Goal: Information Seeking & Learning: Compare options

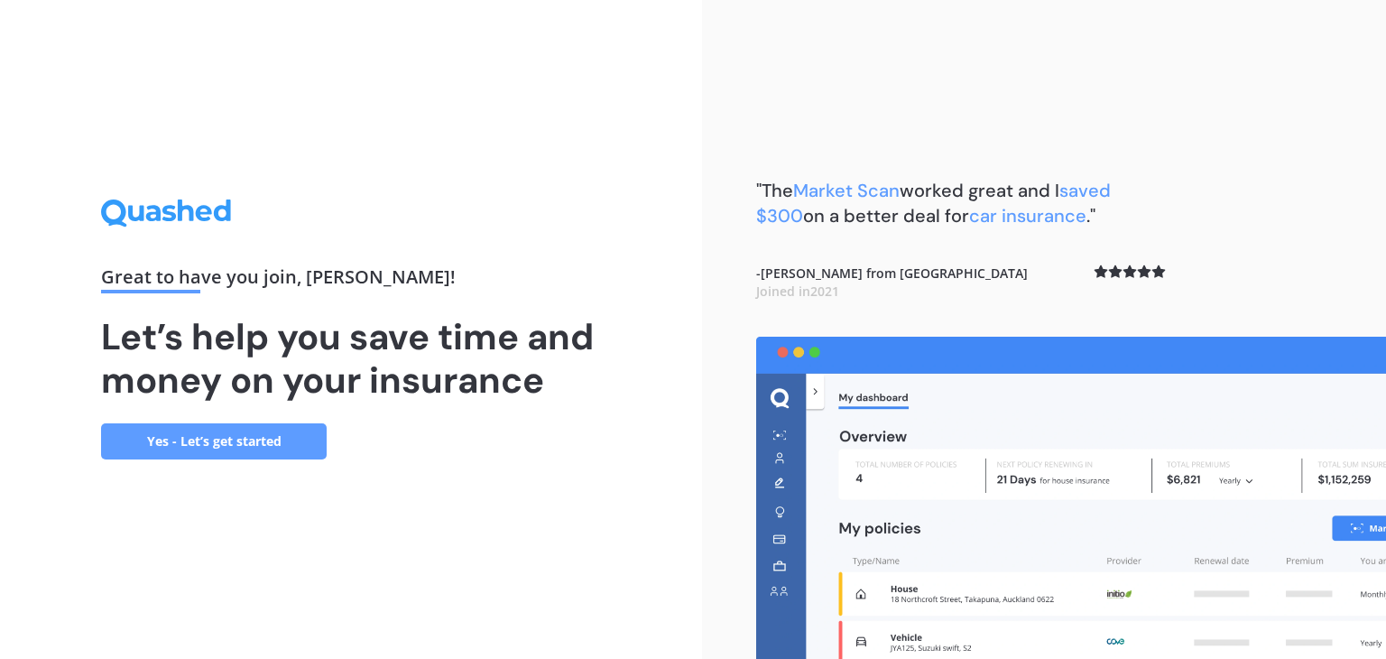
click at [538, 251] on div "Great to have you join , [PERSON_NAME] ! Let’s help you save time and money on …" at bounding box center [351, 329] width 500 height 260
click at [247, 426] on link "Yes - Let’s get started" at bounding box center [214, 441] width 226 height 36
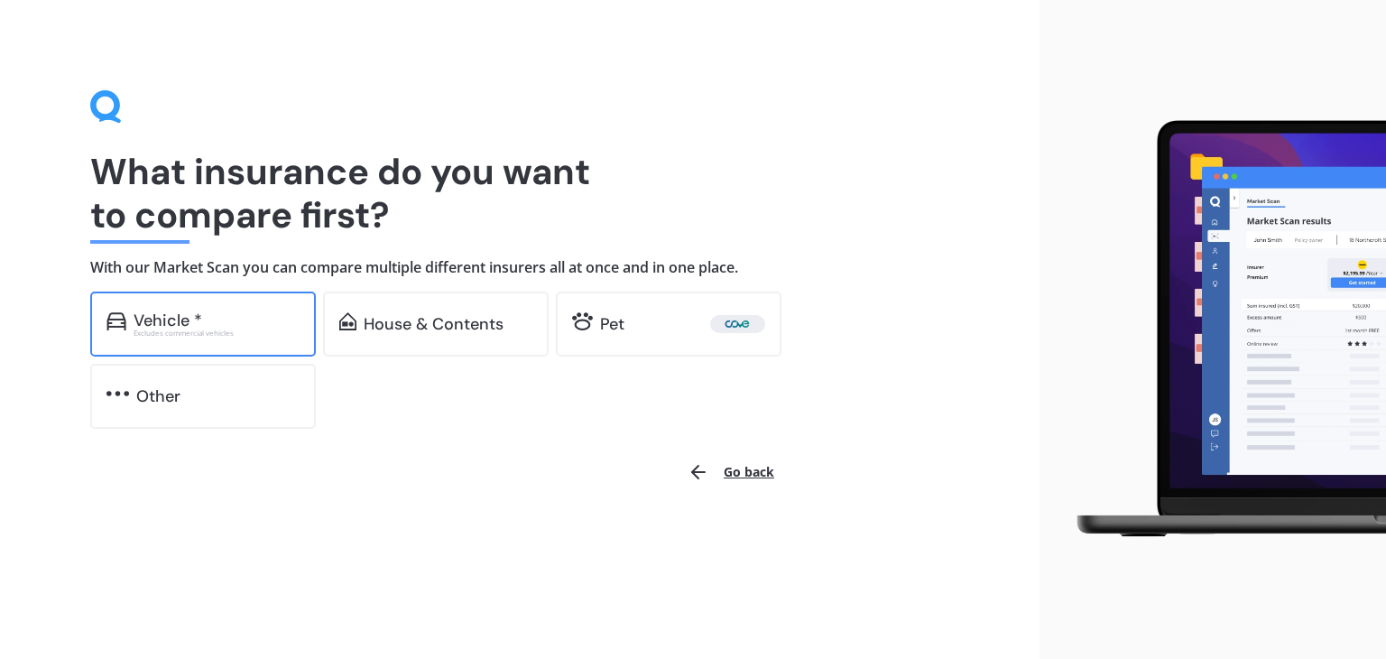
click at [202, 308] on div "Vehicle * Excludes commercial vehicles" at bounding box center [203, 324] width 226 height 65
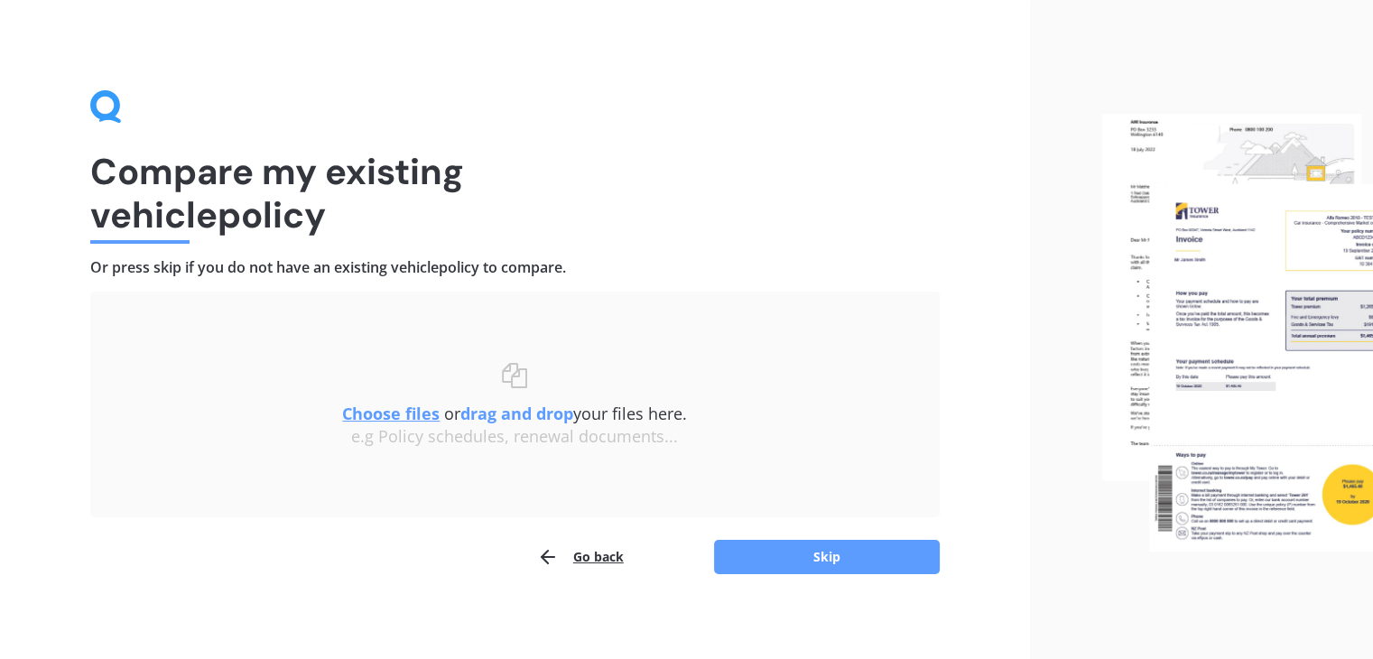
click at [391, 415] on u "Choose files" at bounding box center [390, 414] width 97 height 22
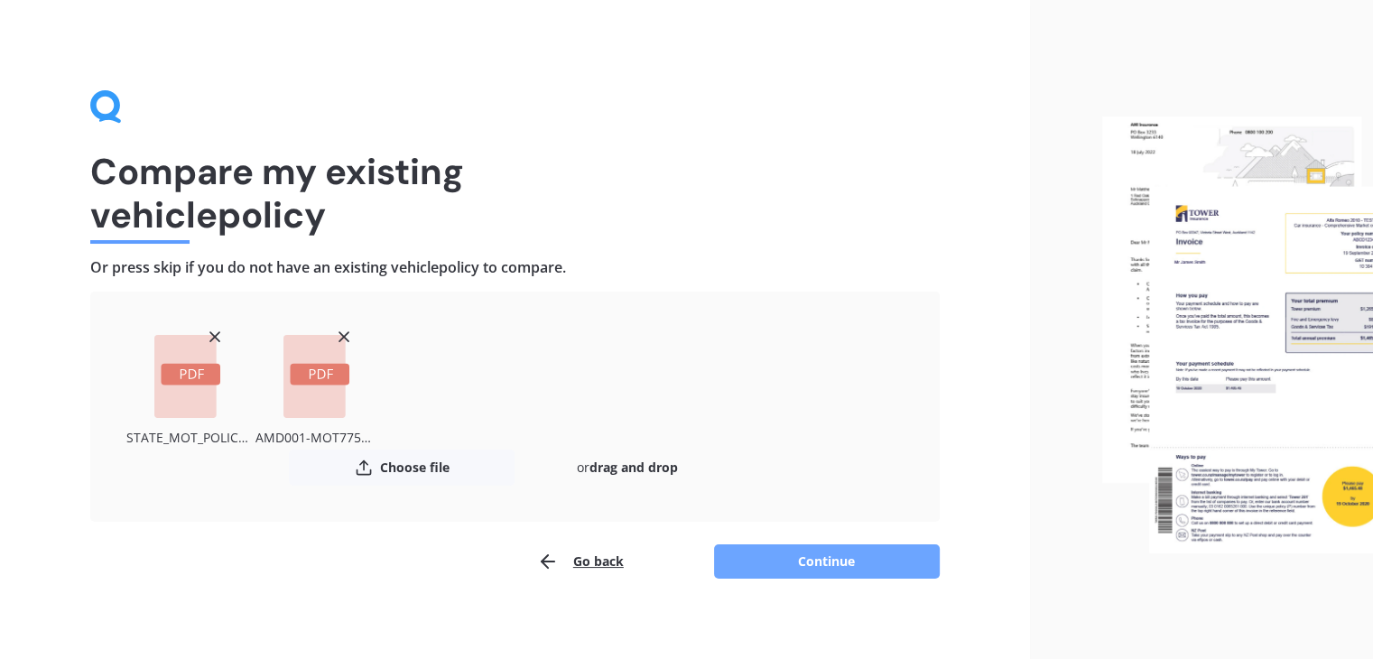
click at [798, 556] on button "Continue" at bounding box center [827, 561] width 226 height 34
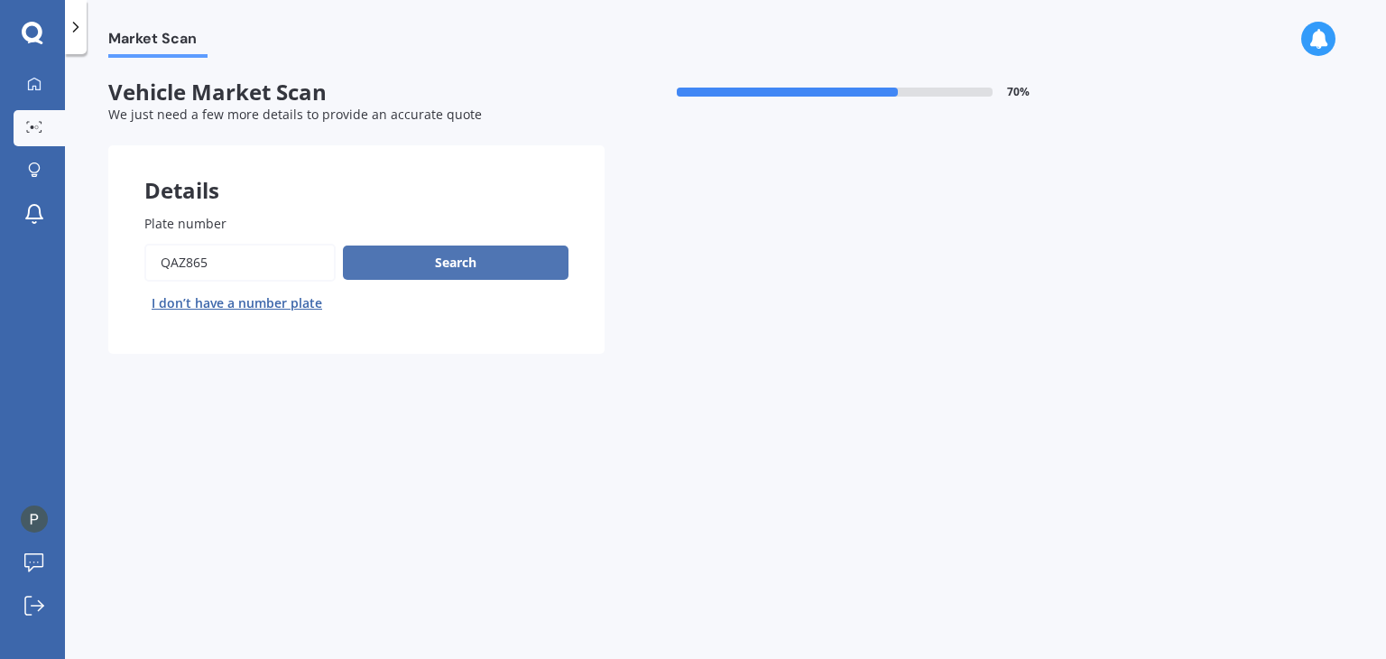
click at [433, 265] on button "Search" at bounding box center [456, 263] width 226 height 34
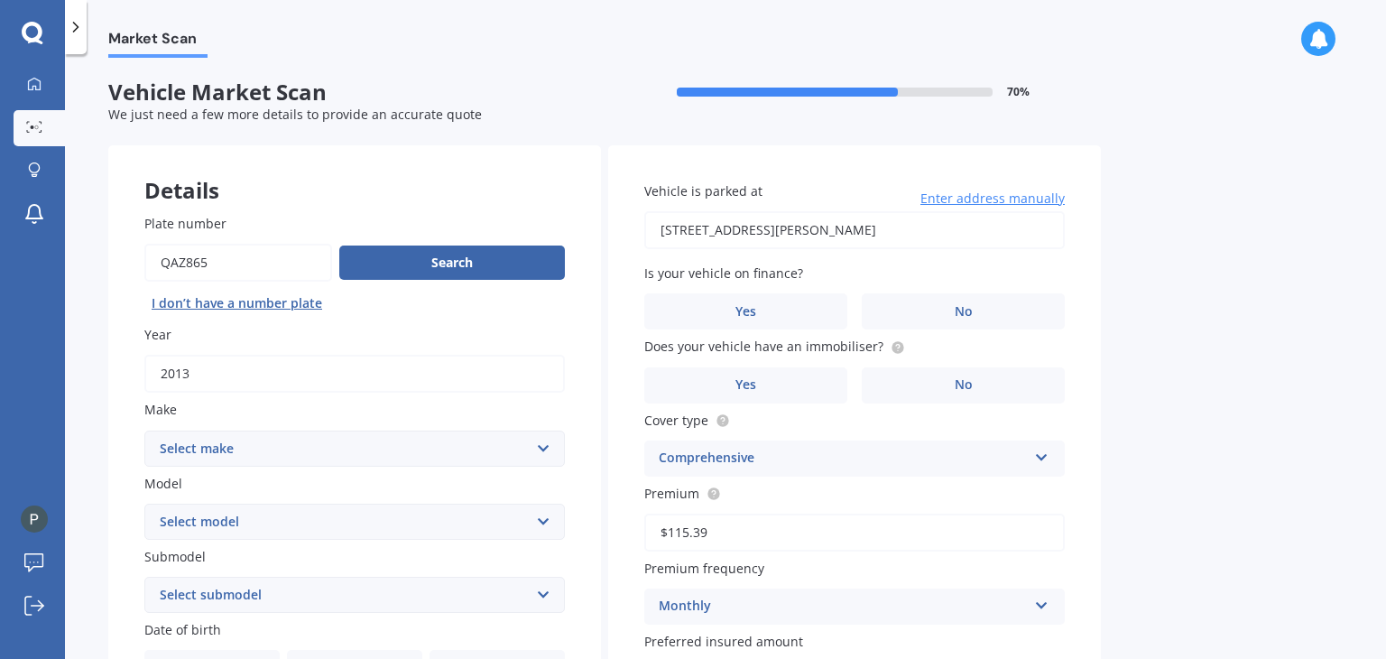
click at [518, 441] on select "Select make AC ALFA ROMEO ASTON MARTIN AUDI AUSTIN BEDFORD Bentley BMW BYD CADI…" at bounding box center [354, 449] width 421 height 36
select select "MERCEDES BENZ"
click at [144, 431] on select "Select make AC ALFA ROMEO ASTON MARTIN AUDI AUSTIN BEDFORD Bentley BMW BYD CADI…" at bounding box center [354, 449] width 421 height 36
click at [364, 515] on select "Select model 190 200 220 230 240 250 260 280 300 320 350 380 400 420 450 500 55…" at bounding box center [354, 522] width 421 height 36
select select "A250"
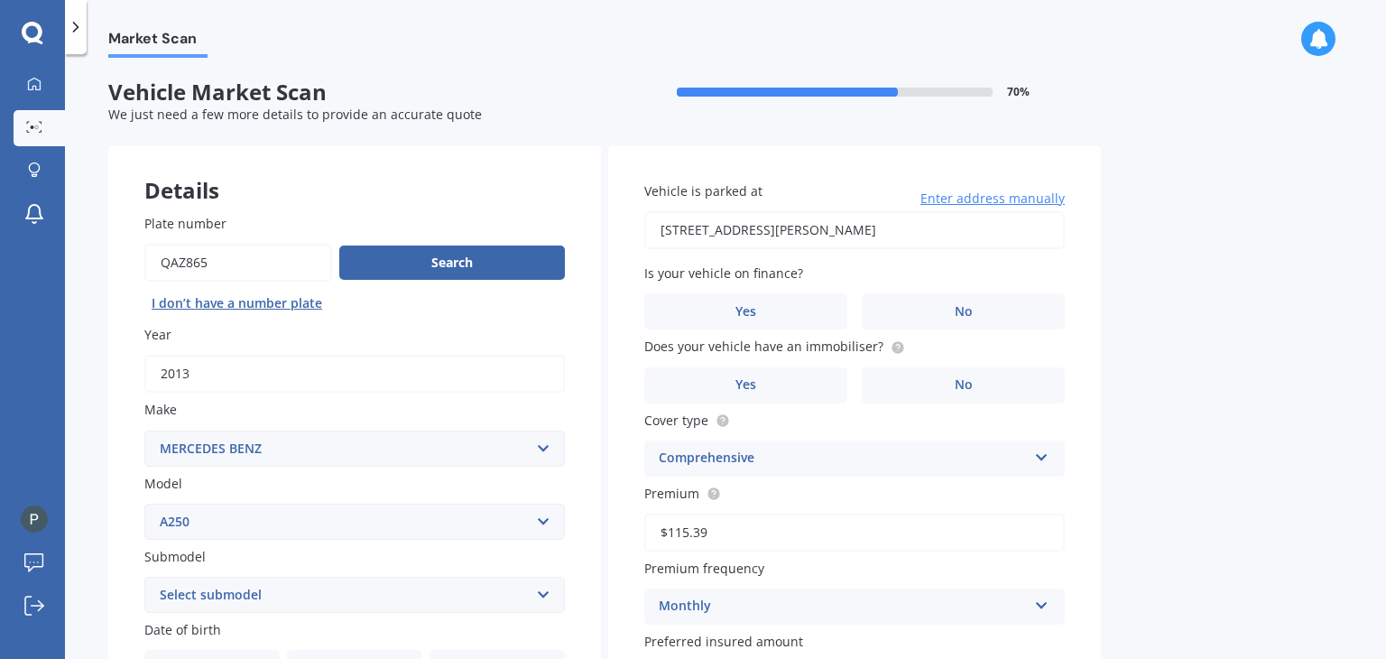
click at [144, 504] on select "Select model 190 200 220 230 240 250 260 280 300 320 350 380 400 420 450 500 55…" at bounding box center [354, 522] width 421 height 36
click at [383, 598] on select "Select submodel 4M Sport" at bounding box center [354, 595] width 421 height 36
select select "SPORT"
click at [144, 577] on select "Select submodel 4M Sport" at bounding box center [354, 595] width 421 height 36
click at [1349, 348] on div "Market Scan Vehicle Market Scan 70 % We just need a few more details to provide…" at bounding box center [725, 360] width 1321 height 605
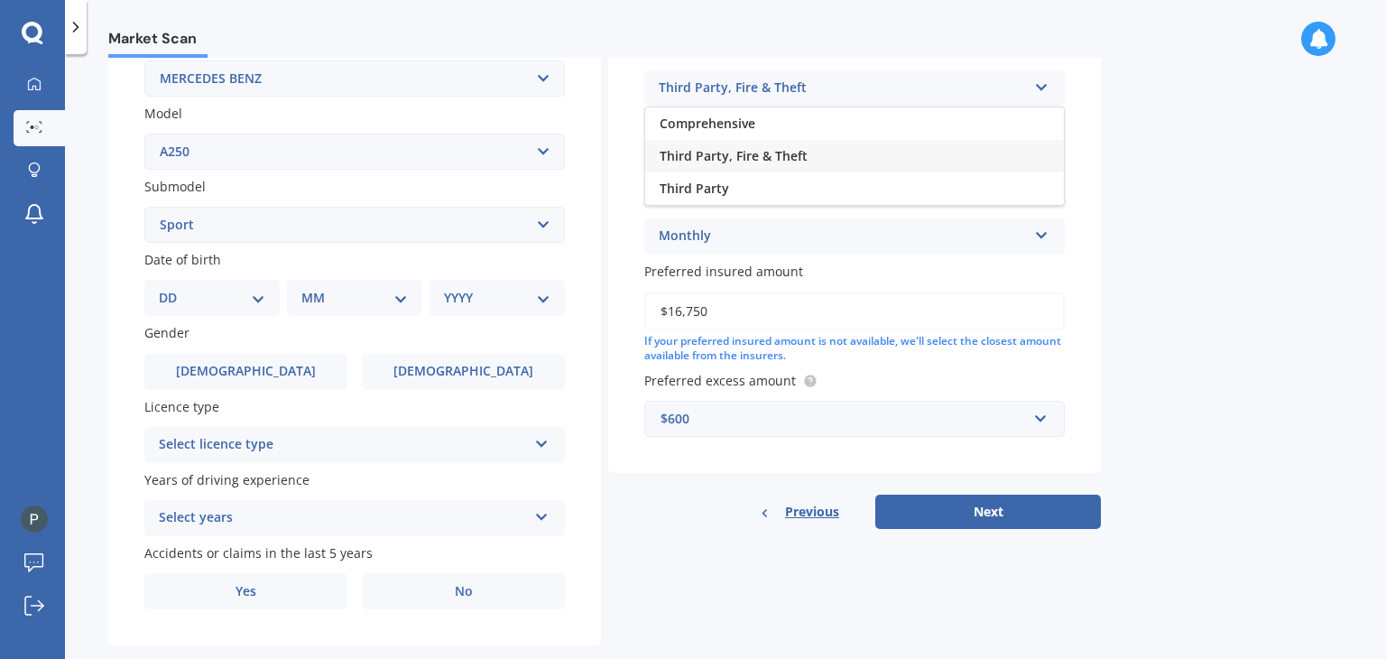
scroll to position [384, 0]
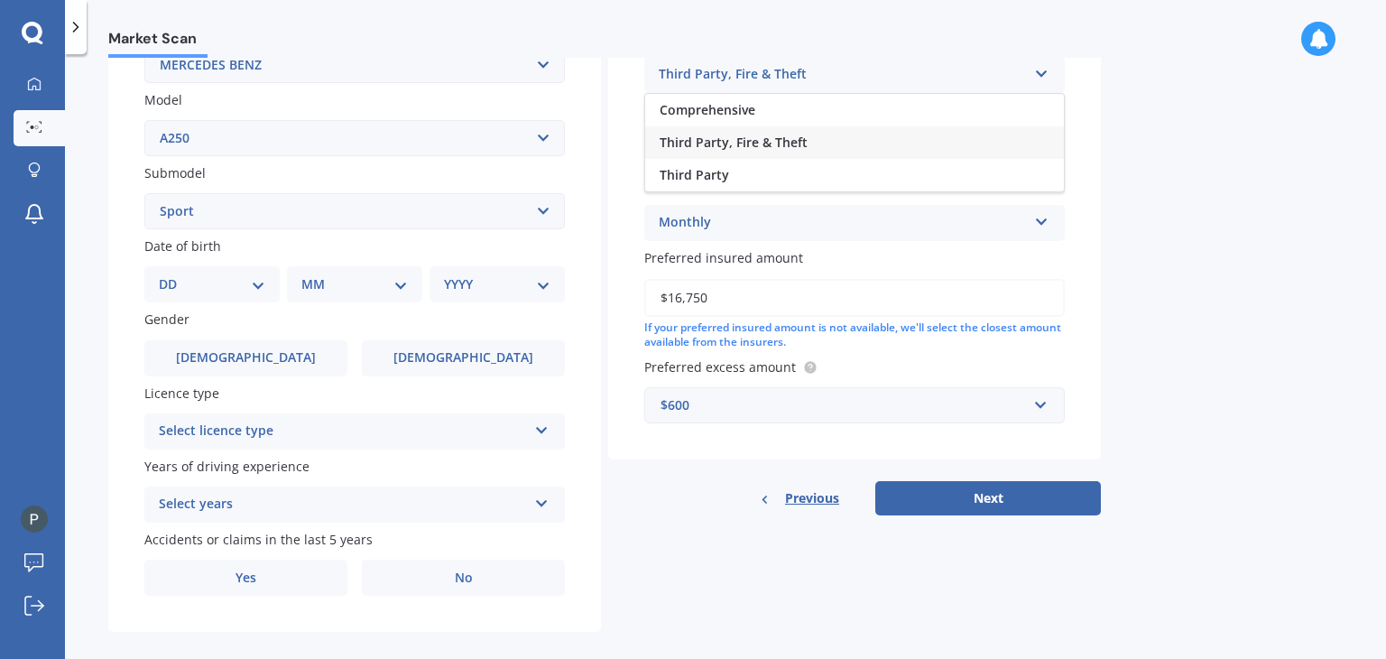
click at [250, 289] on select "DD 01 02 03 04 05 06 07 08 09 10 11 12 13 14 15 16 17 18 19 20 21 22 23 24 25 2…" at bounding box center [212, 284] width 107 height 20
select select "25"
click at [173, 274] on select "DD 01 02 03 04 05 06 07 08 09 10 11 12 13 14 15 16 17 18 19 20 21 22 23 24 25 2…" at bounding box center [212, 284] width 107 height 20
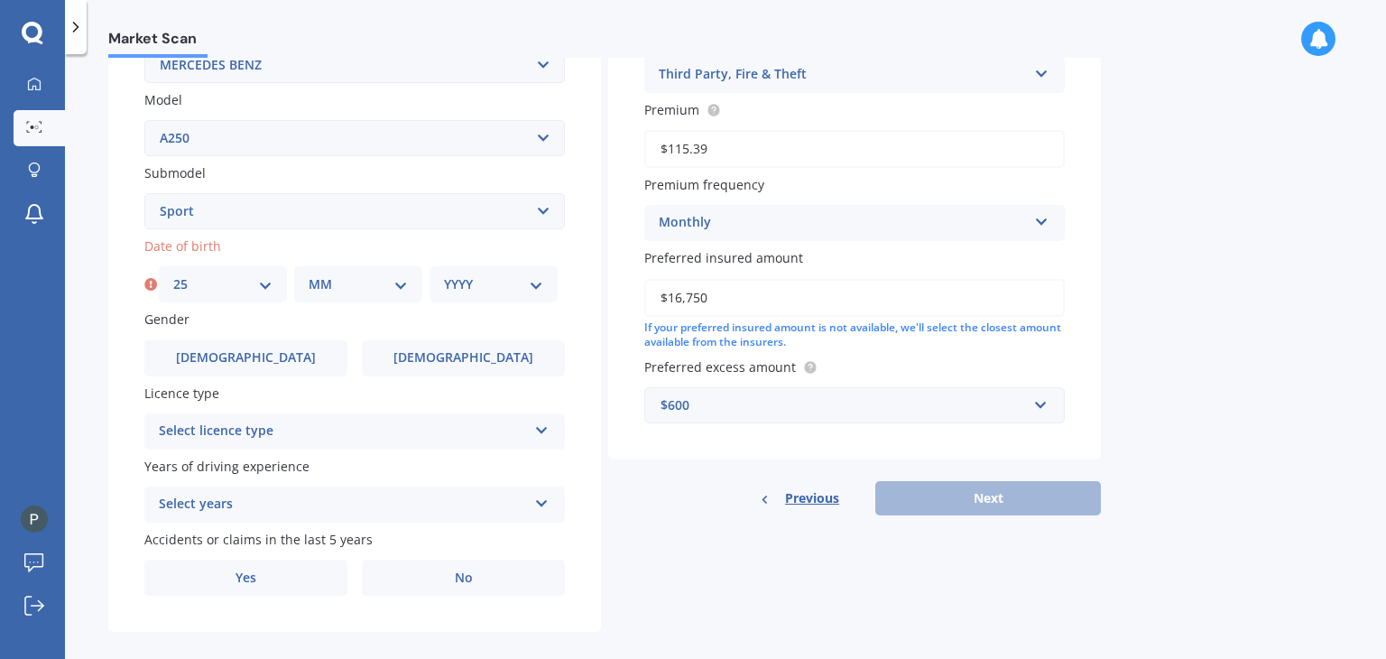
click at [407, 278] on select "MM 01 02 03 04 05 06 07 08 09 10 11 12" at bounding box center [358, 284] width 99 height 20
select select "03"
click at [309, 274] on select "MM 01 02 03 04 05 06 07 08 09 10 11 12" at bounding box center [358, 284] width 99 height 20
click at [517, 286] on select "YYYY 2025 2024 2023 2022 2021 2020 2019 2018 2017 2016 2015 2014 2013 2012 2011…" at bounding box center [493, 284] width 99 height 20
select select "1978"
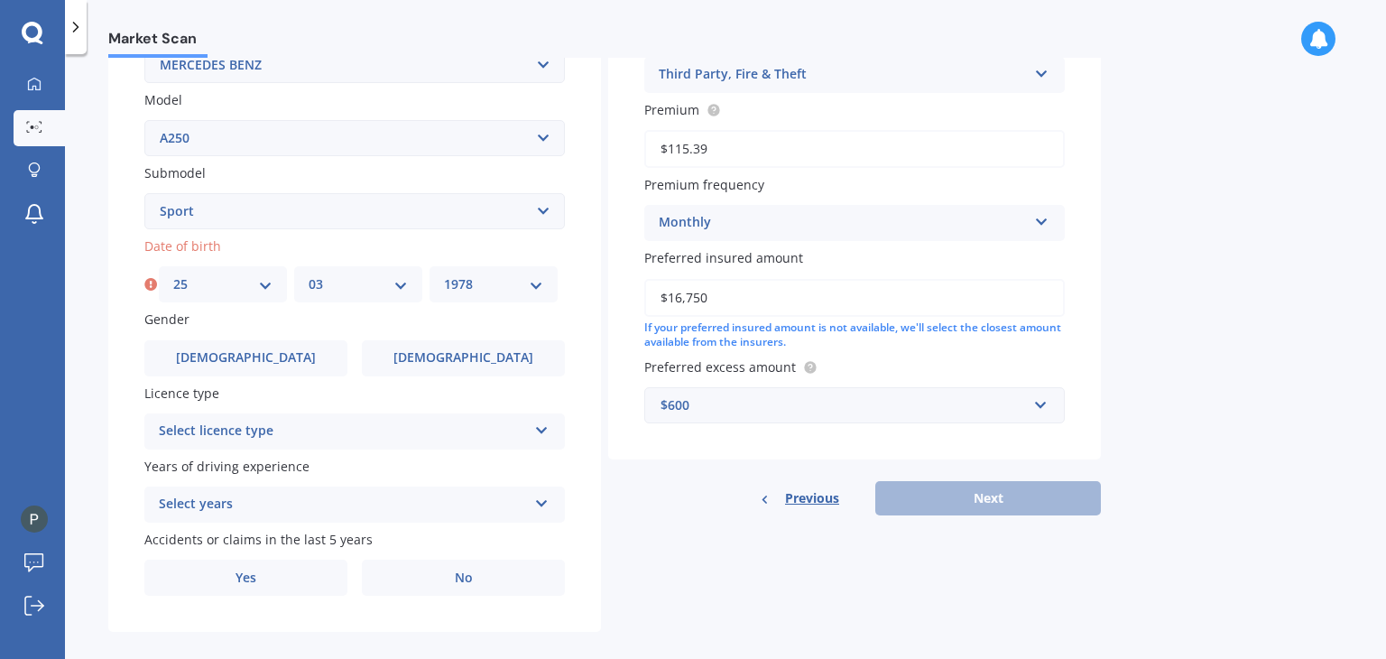
click at [444, 274] on select "YYYY 2025 2024 2023 2022 2021 2020 2019 2018 2017 2016 2015 2014 2013 2012 2011…" at bounding box center [493, 284] width 99 height 20
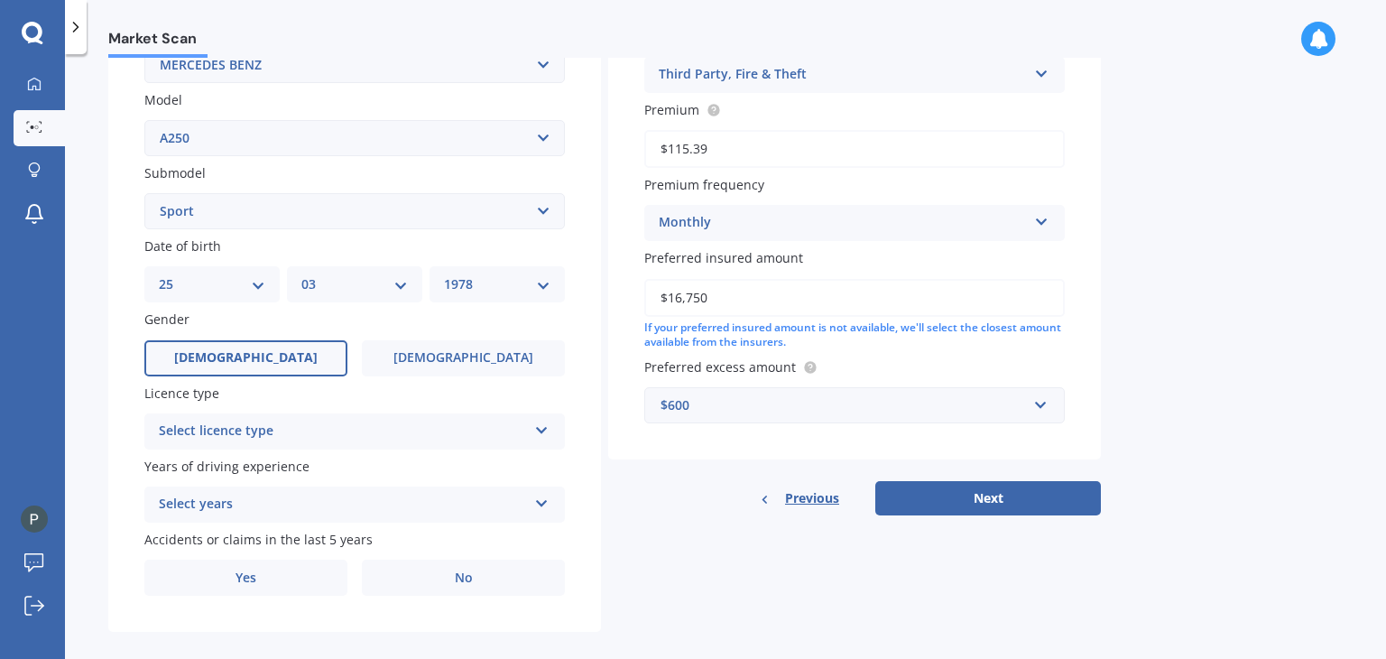
click at [311, 357] on label "[DEMOGRAPHIC_DATA]" at bounding box center [245, 358] width 203 height 36
click at [0, 0] on input "[DEMOGRAPHIC_DATA]" at bounding box center [0, 0] width 0 height 0
click at [308, 433] on div "Select licence type" at bounding box center [343, 432] width 368 height 22
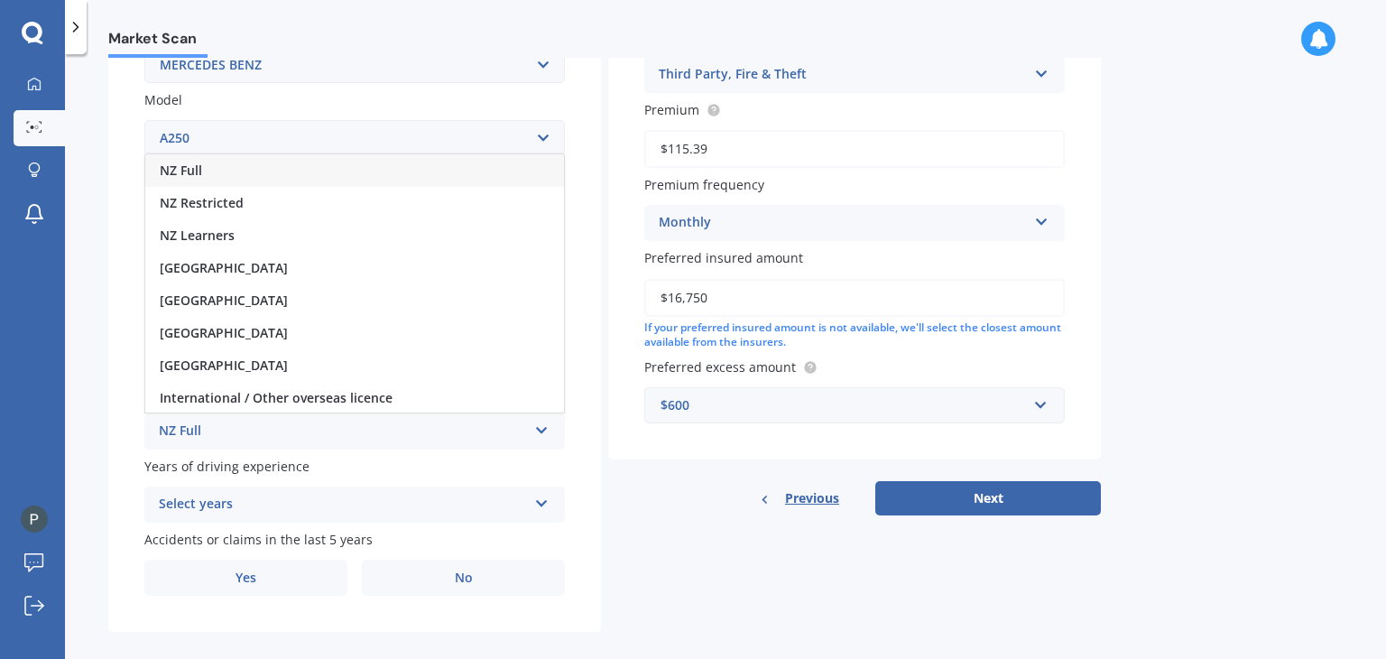
click at [286, 168] on div "NZ Full" at bounding box center [354, 170] width 419 height 32
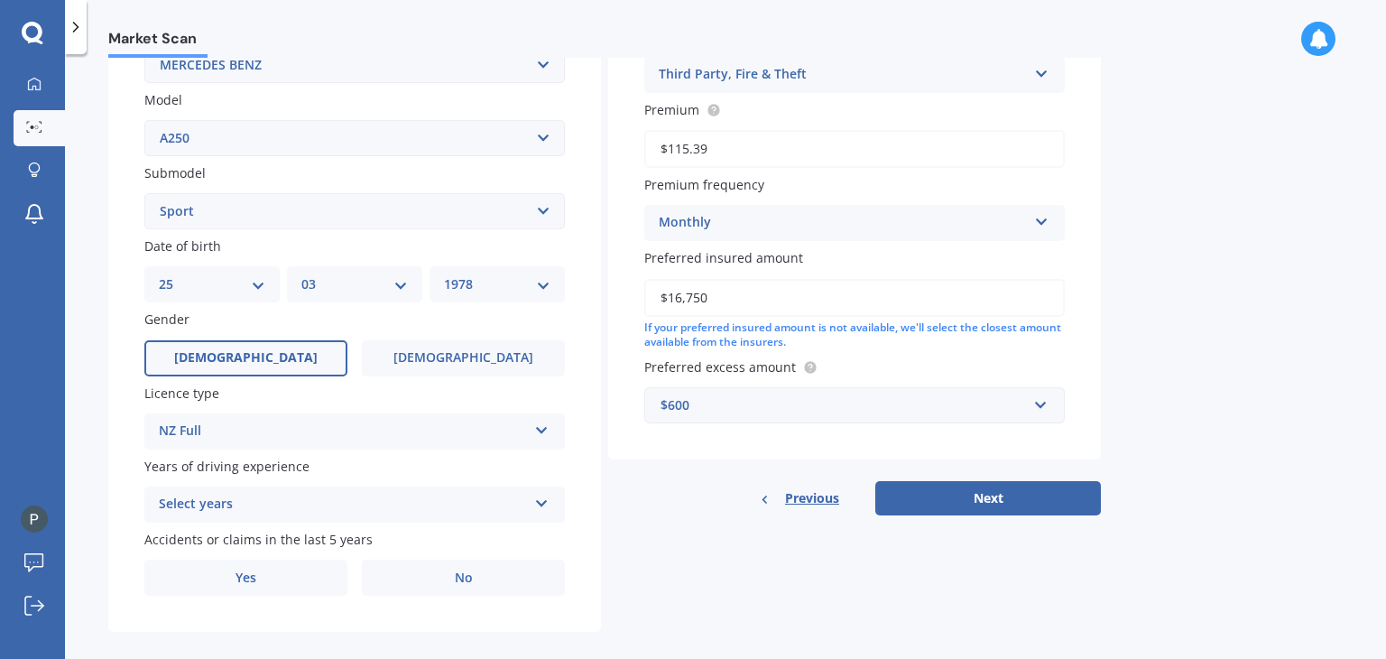
click at [289, 496] on div "Select years" at bounding box center [343, 505] width 368 height 22
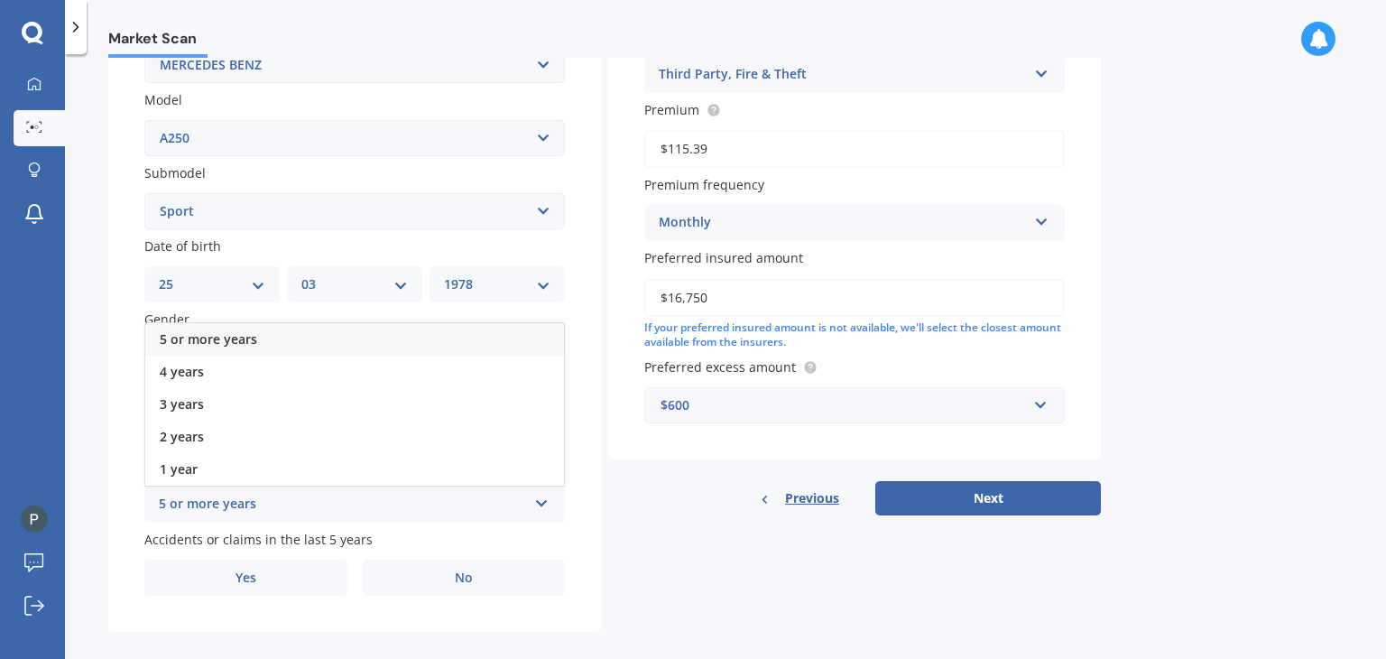
click at [287, 338] on div "5 or more years" at bounding box center [354, 339] width 419 height 32
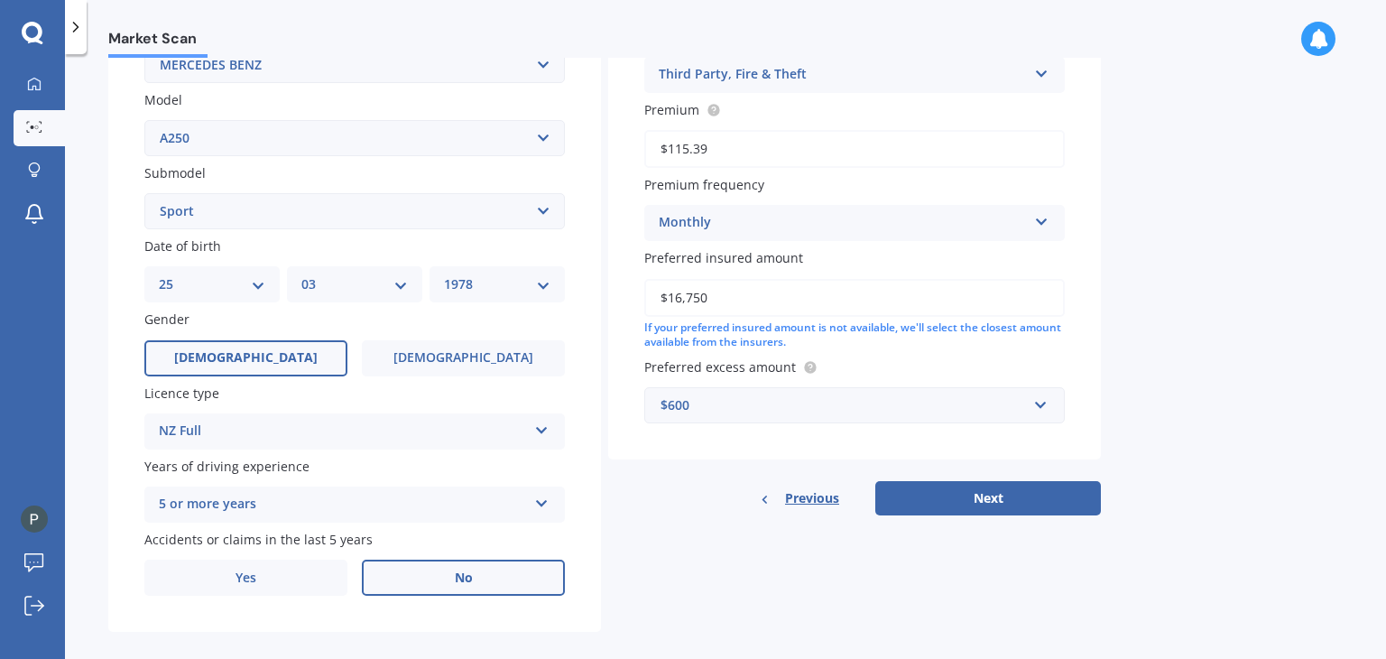
click at [404, 586] on label "No" at bounding box center [463, 578] width 203 height 36
click at [0, 0] on input "No" at bounding box center [0, 0] width 0 height 0
click at [521, 583] on label "No" at bounding box center [463, 578] width 203 height 36
click at [0, 0] on input "No" at bounding box center [0, 0] width 0 height 0
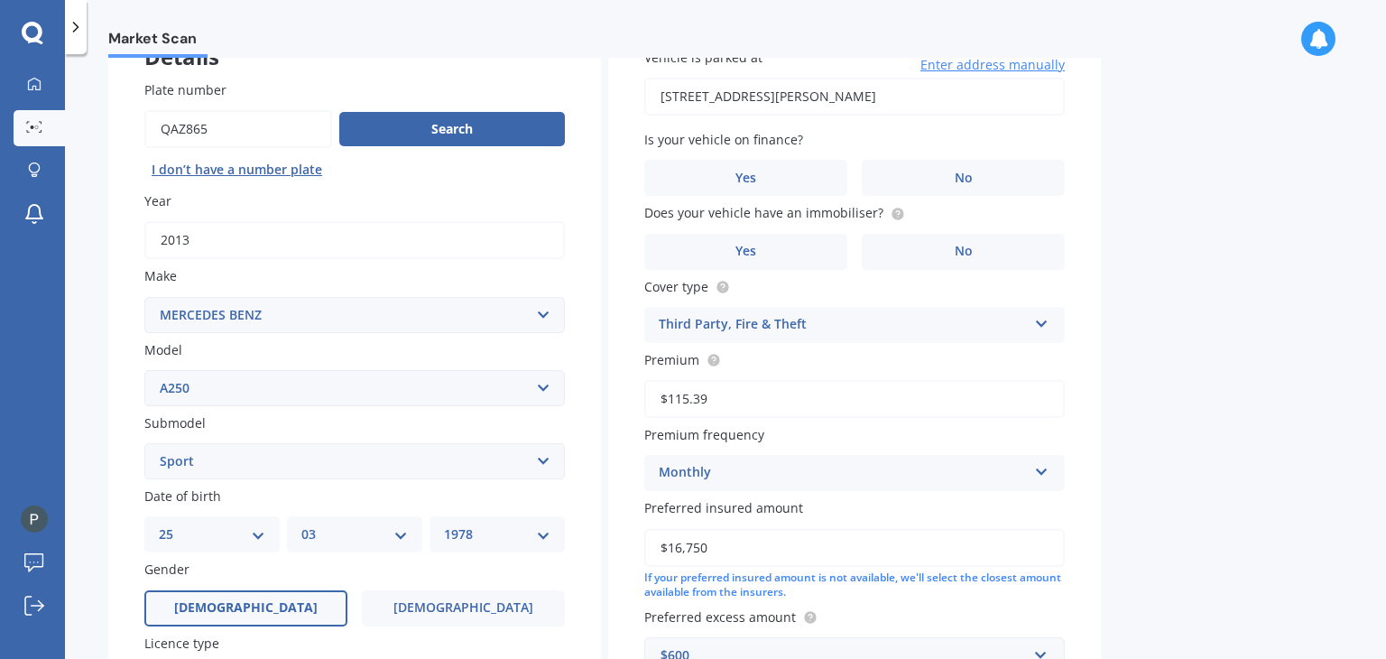
scroll to position [142, 0]
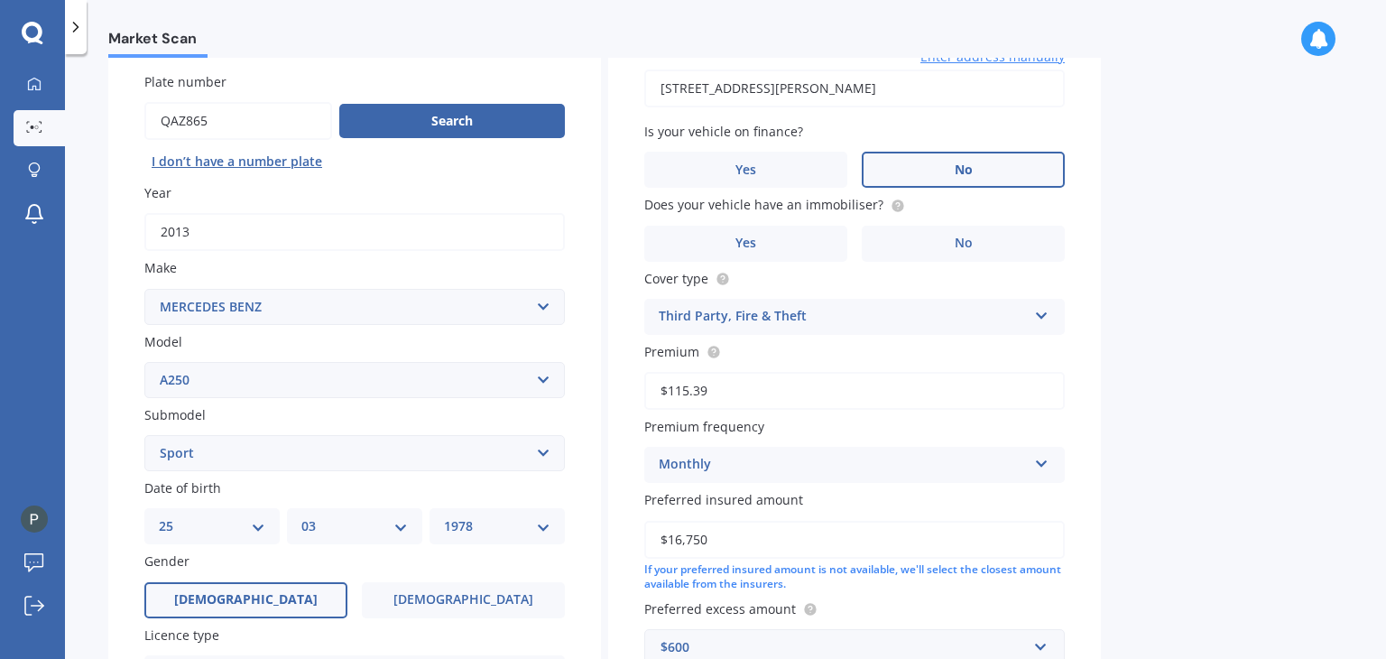
click at [946, 160] on label "No" at bounding box center [963, 170] width 203 height 36
click at [0, 0] on input "No" at bounding box center [0, 0] width 0 height 0
click at [777, 239] on label "Yes" at bounding box center [745, 244] width 203 height 36
click at [0, 0] on input "Yes" at bounding box center [0, 0] width 0 height 0
click at [794, 316] on div "Third Party, Fire & Theft" at bounding box center [843, 317] width 368 height 22
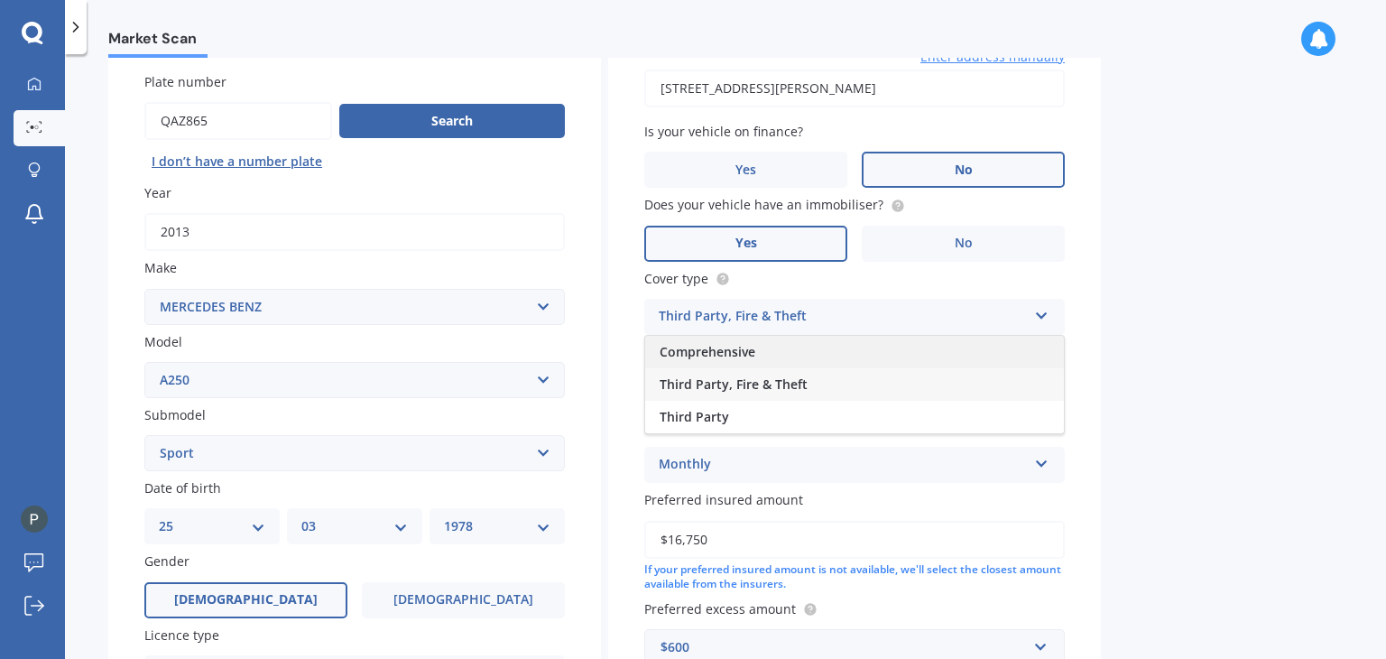
click at [774, 361] on div "Comprehensive" at bounding box center [854, 352] width 419 height 32
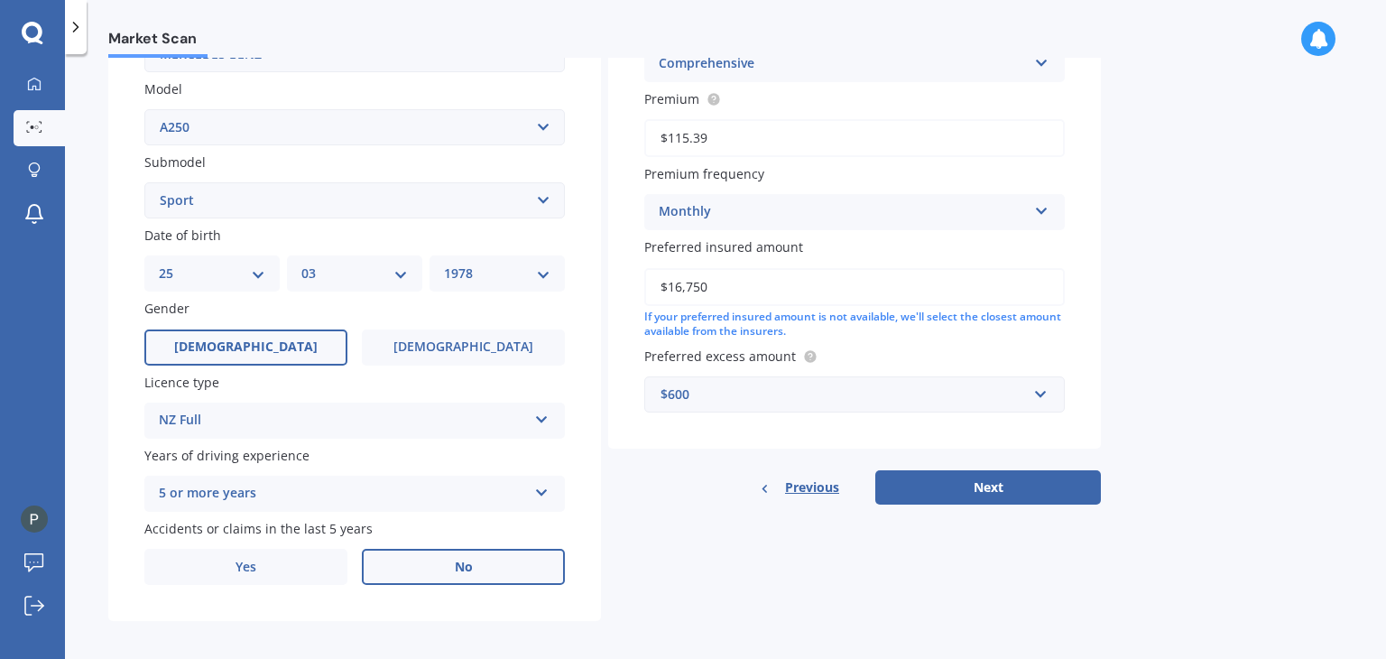
scroll to position [404, 0]
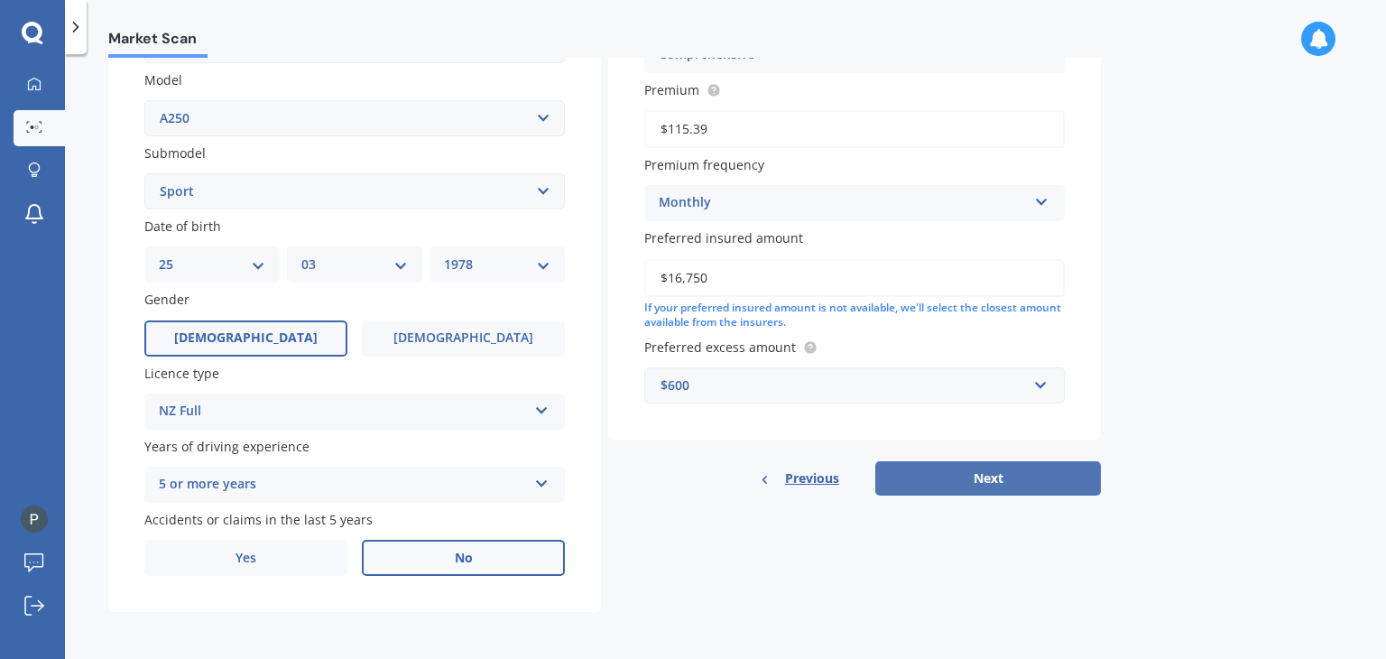
click at [1035, 482] on button "Next" at bounding box center [989, 478] width 226 height 34
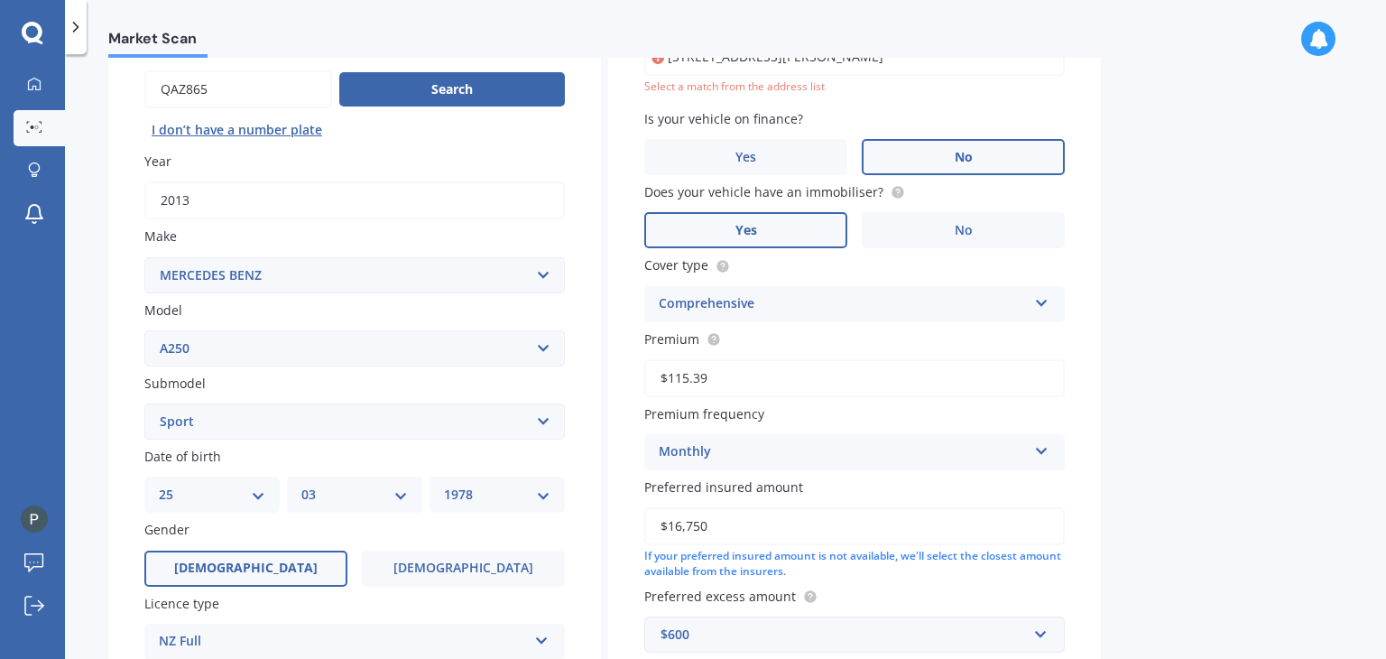
scroll to position [123, 0]
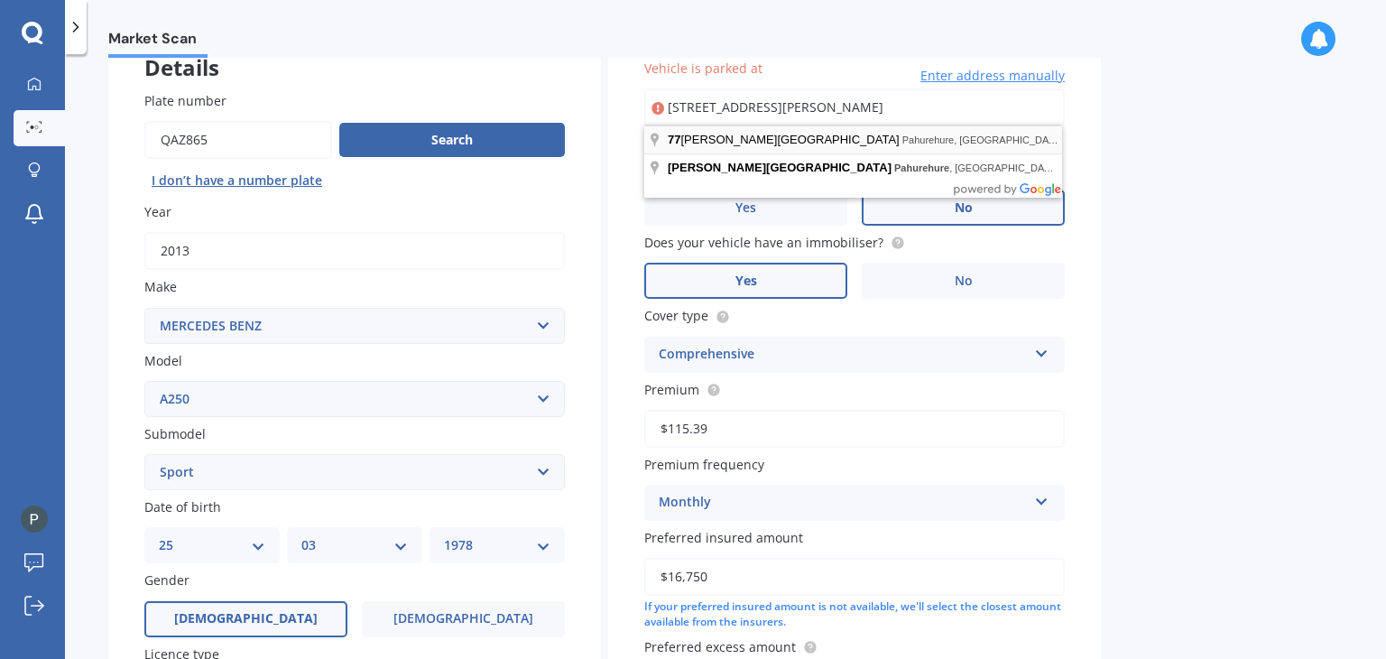
type input "[STREET_ADDRESS][PERSON_NAME]"
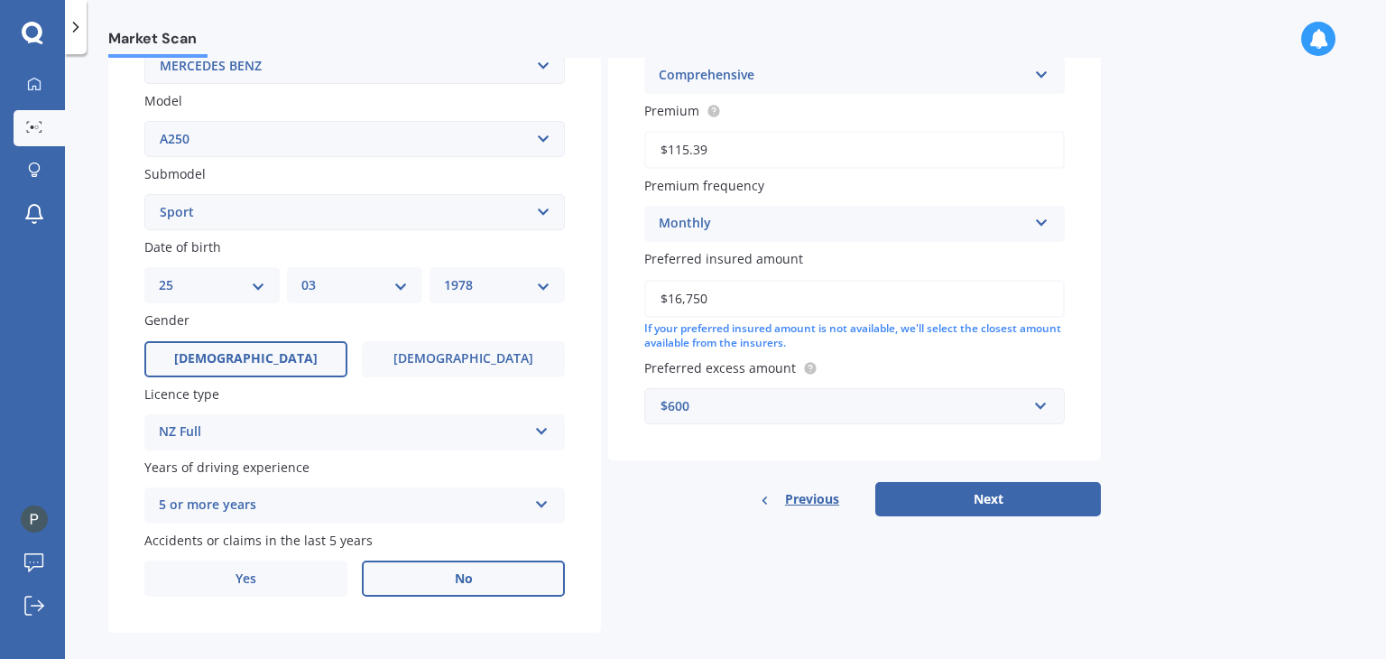
scroll to position [391, 0]
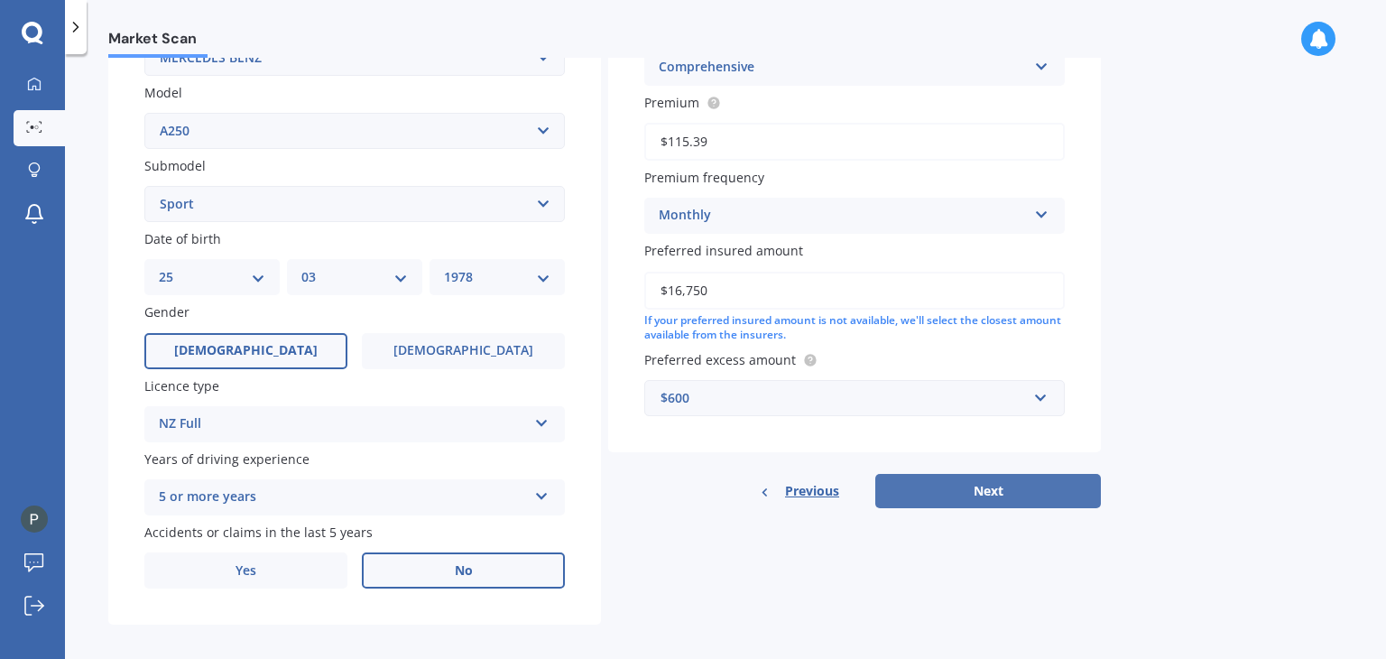
click at [996, 484] on button "Next" at bounding box center [989, 491] width 226 height 34
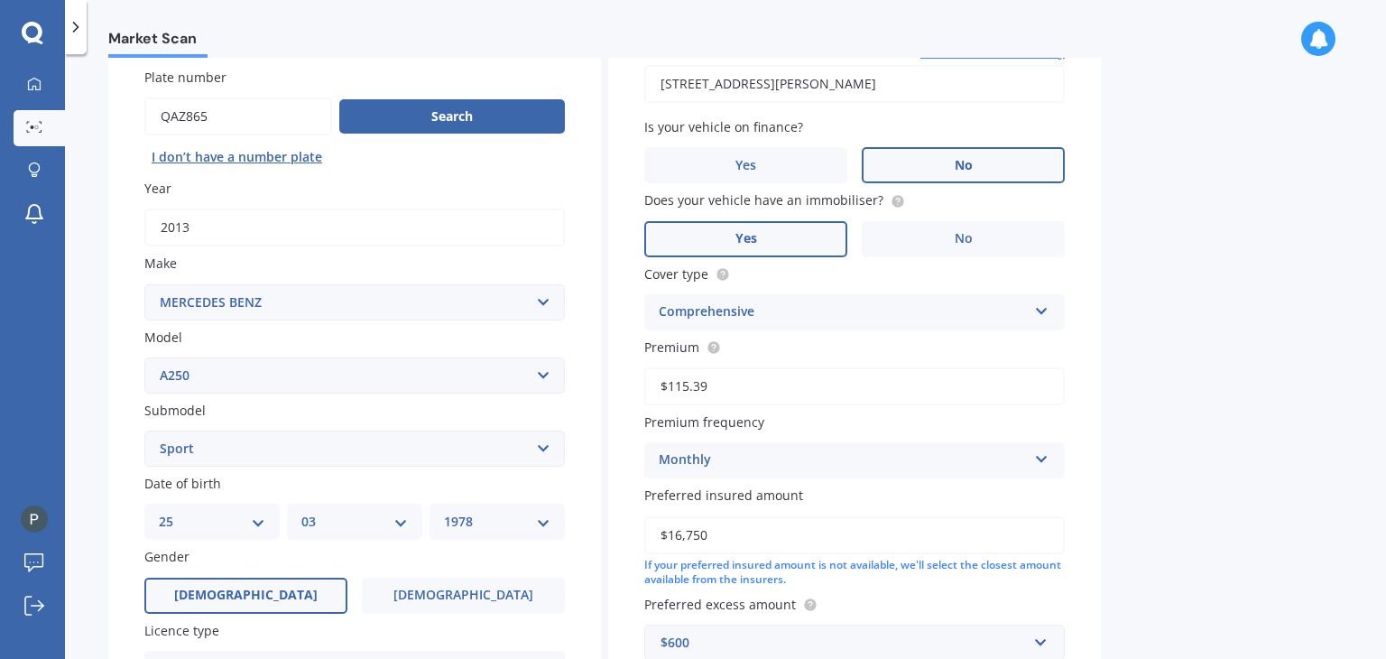
select select "25"
select select "03"
select select "1978"
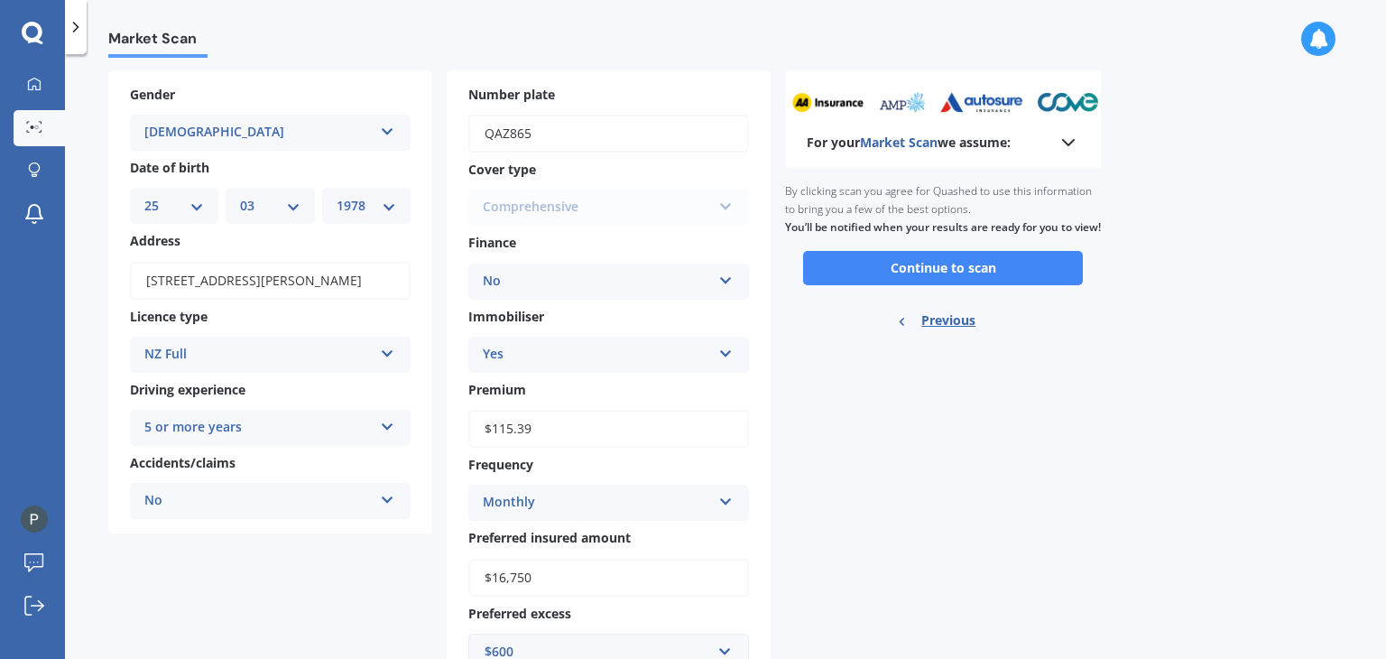
scroll to position [0, 0]
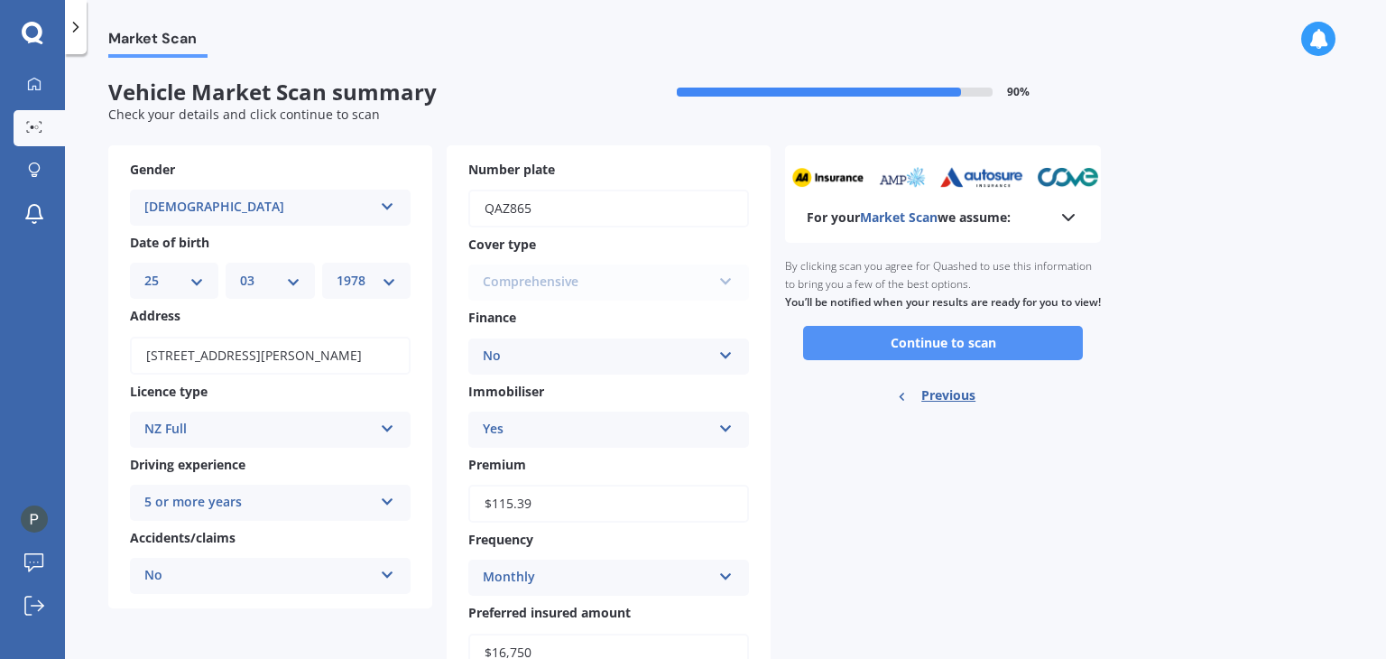
click at [1015, 360] on button "Continue to scan" at bounding box center [943, 343] width 280 height 34
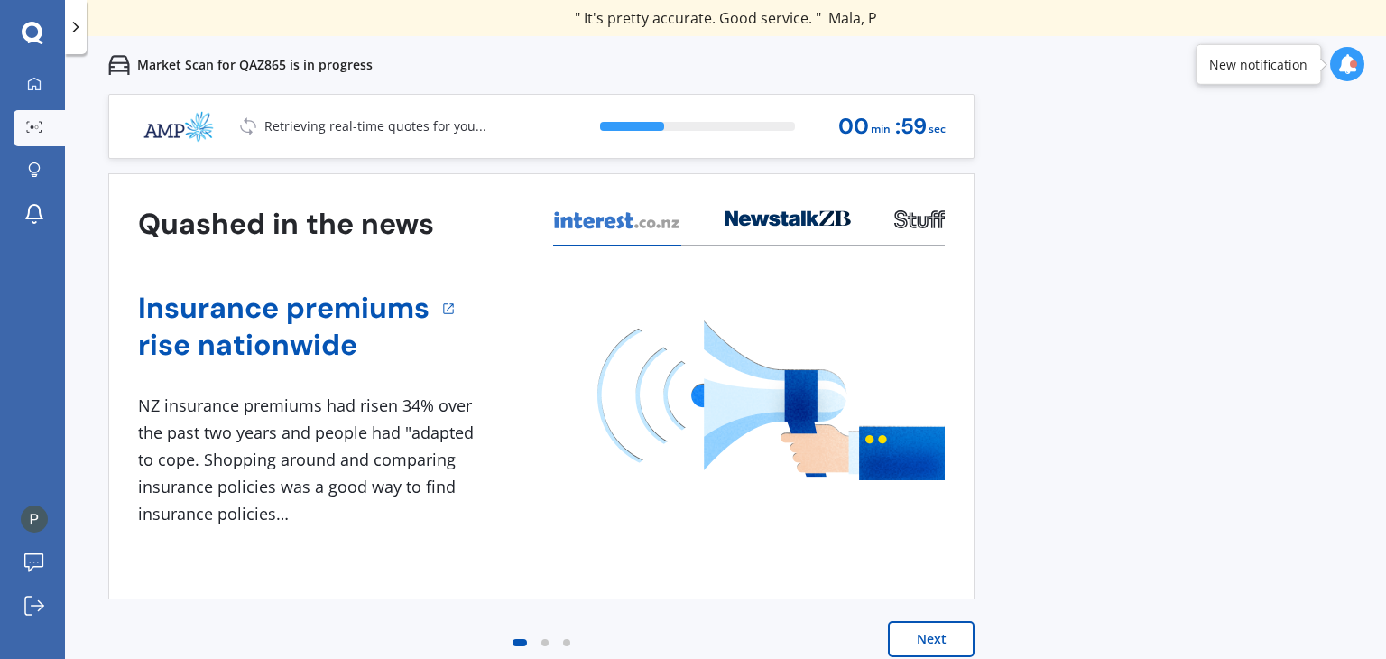
click at [932, 629] on button "Next" at bounding box center [931, 639] width 87 height 36
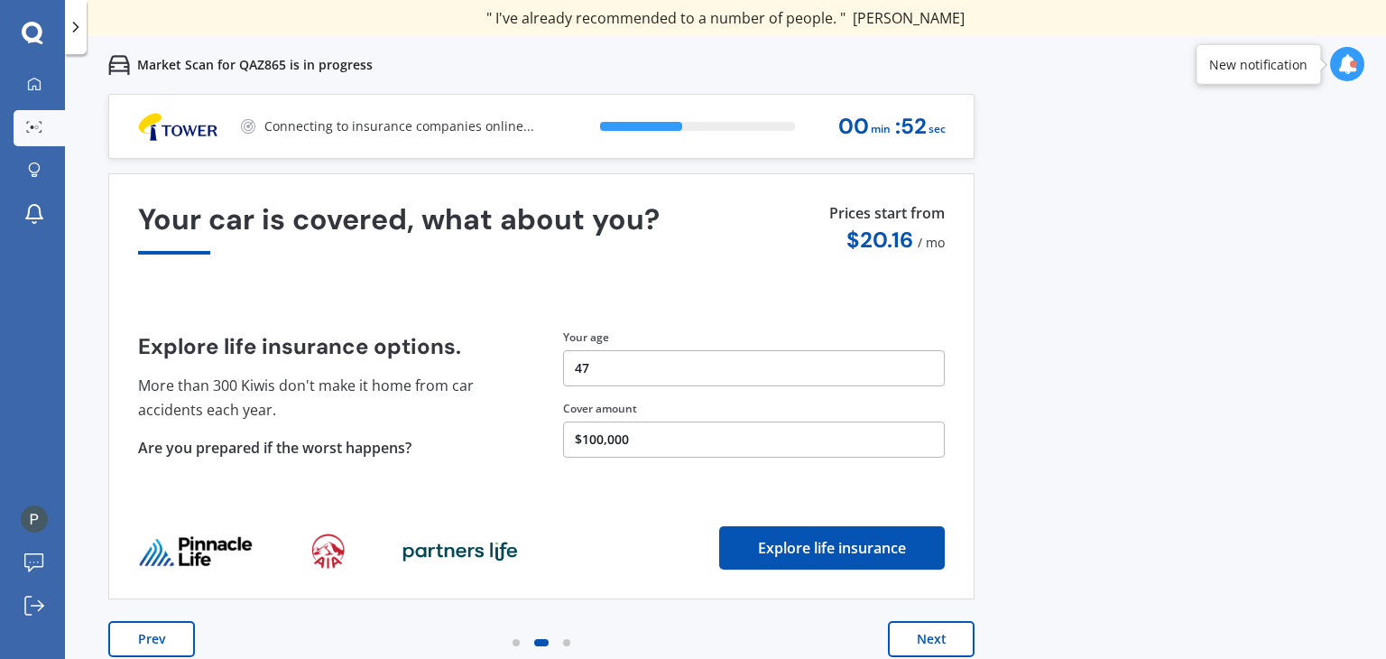
click at [683, 438] on button "$100,000" at bounding box center [754, 440] width 382 height 36
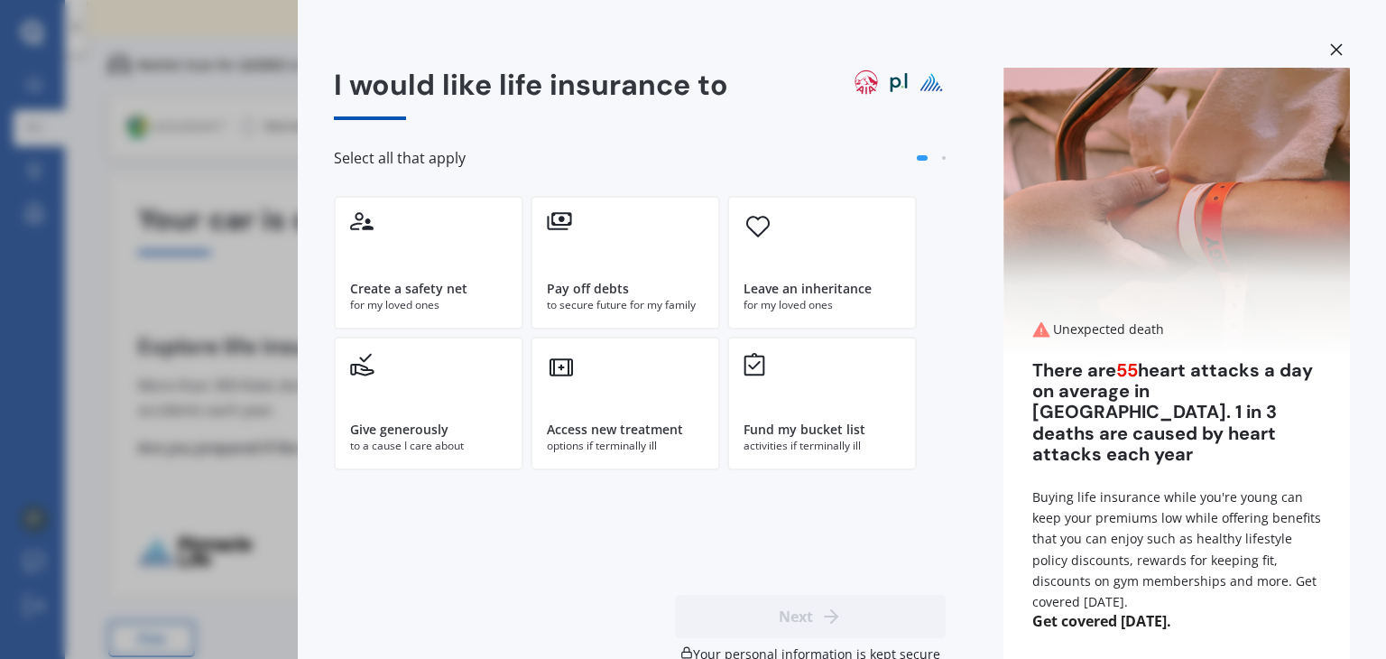
click at [1331, 51] on icon at bounding box center [1337, 49] width 13 height 13
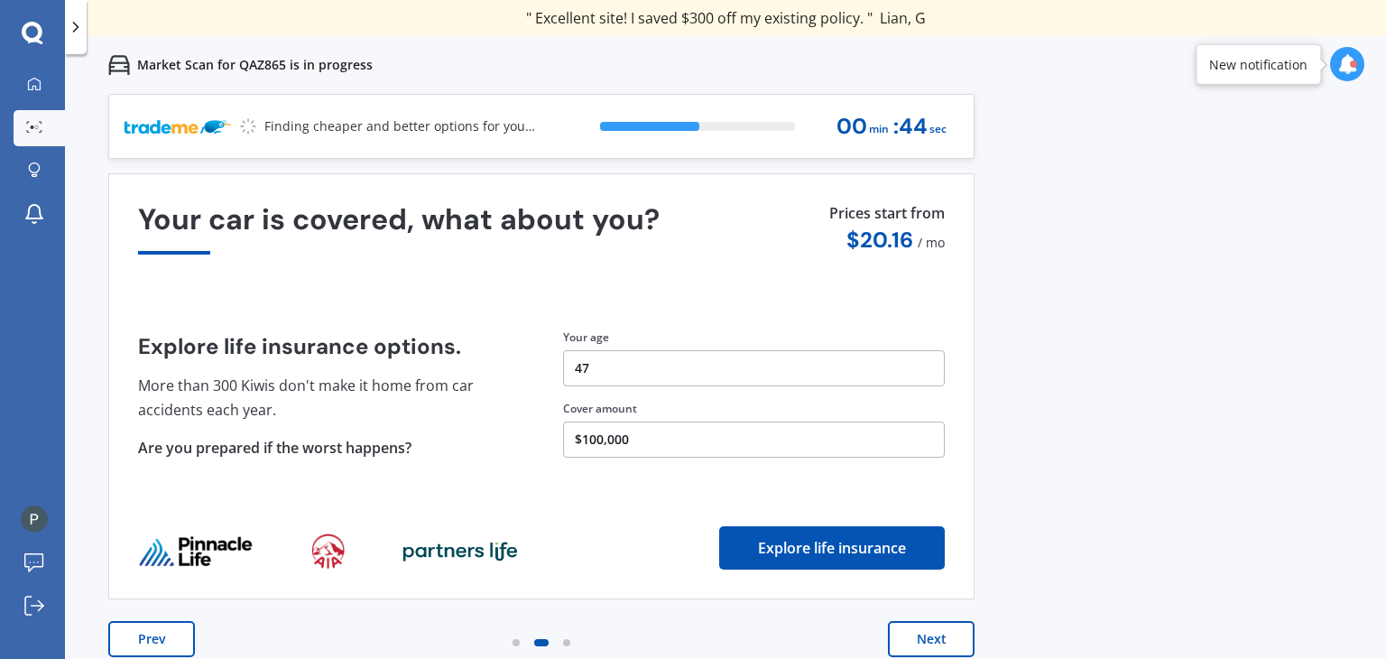
click at [936, 635] on button "Next" at bounding box center [931, 639] width 87 height 36
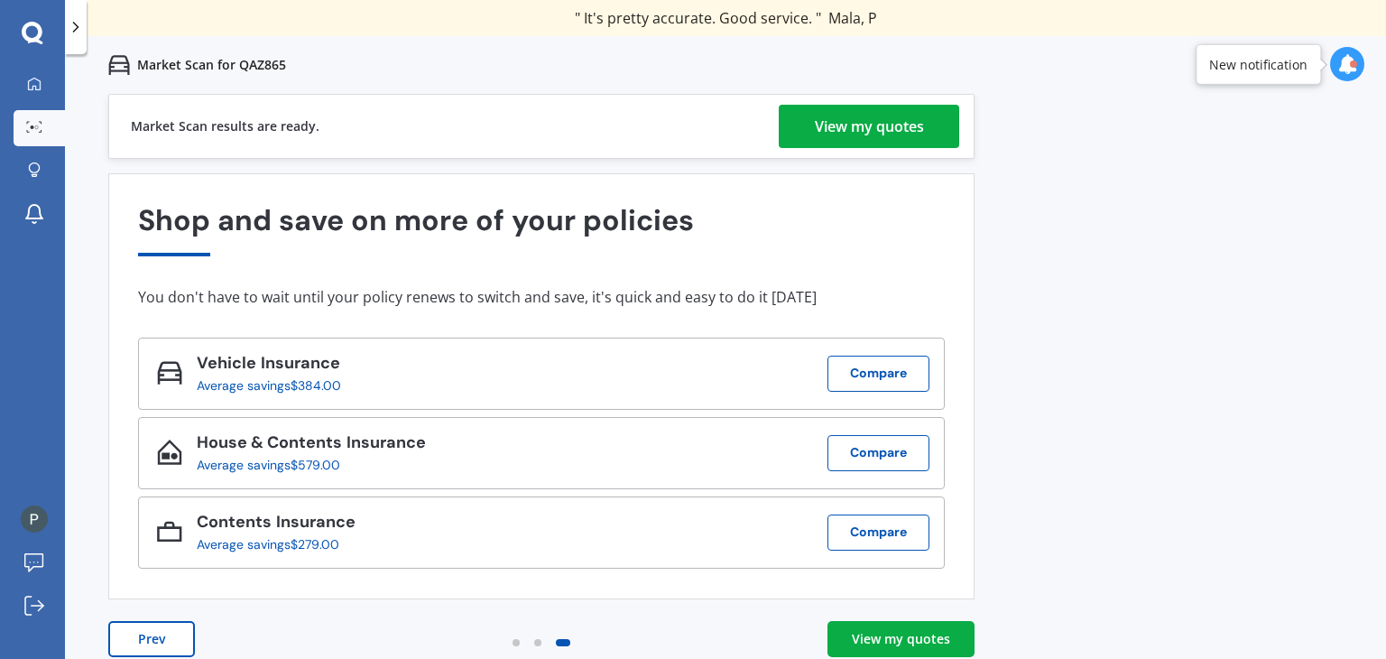
click at [895, 644] on div "View my quotes" at bounding box center [901, 639] width 98 height 18
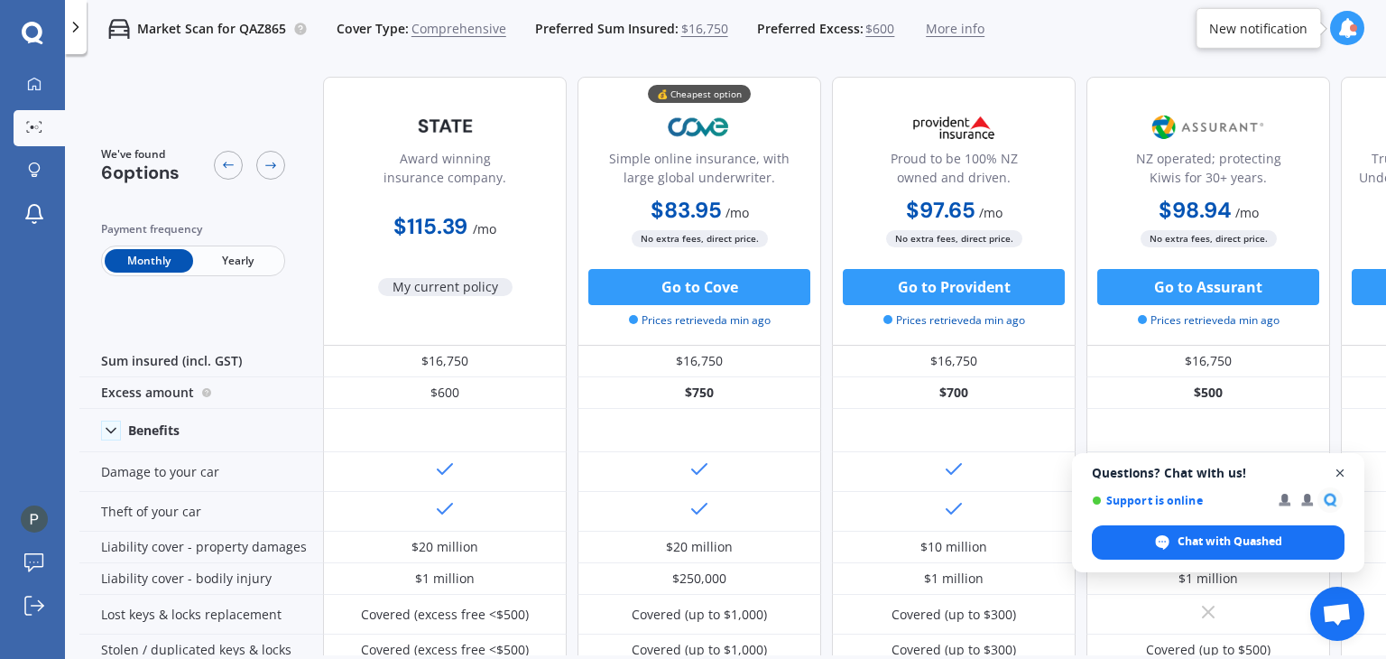
click at [1340, 470] on span "Open chat" at bounding box center [1341, 473] width 23 height 23
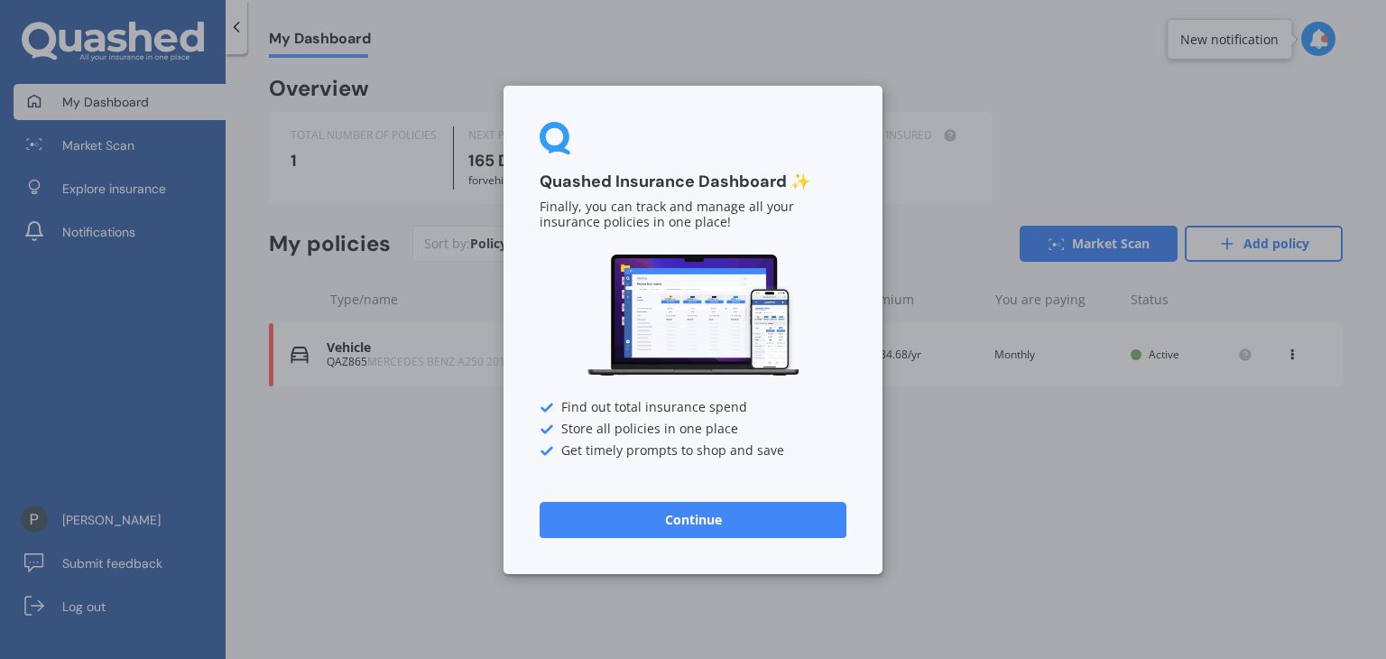
click at [747, 527] on button "Continue" at bounding box center [693, 519] width 307 height 36
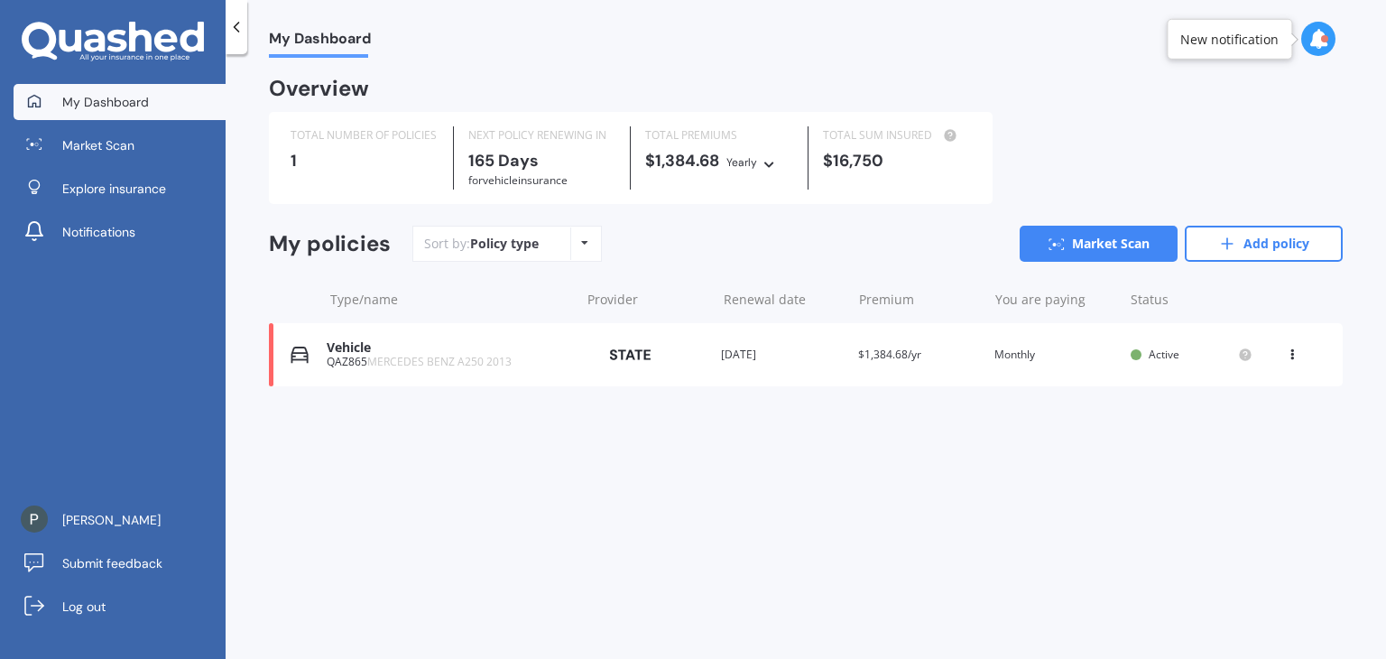
click at [1293, 353] on icon at bounding box center [1292, 351] width 13 height 11
click at [998, 513] on div "My Dashboard Overview TOTAL NUMBER OF POLICIES 1 NEXT POLICY RENEWING [DATE] fo…" at bounding box center [806, 360] width 1161 height 605
click at [1253, 230] on link "Add policy" at bounding box center [1264, 244] width 158 height 36
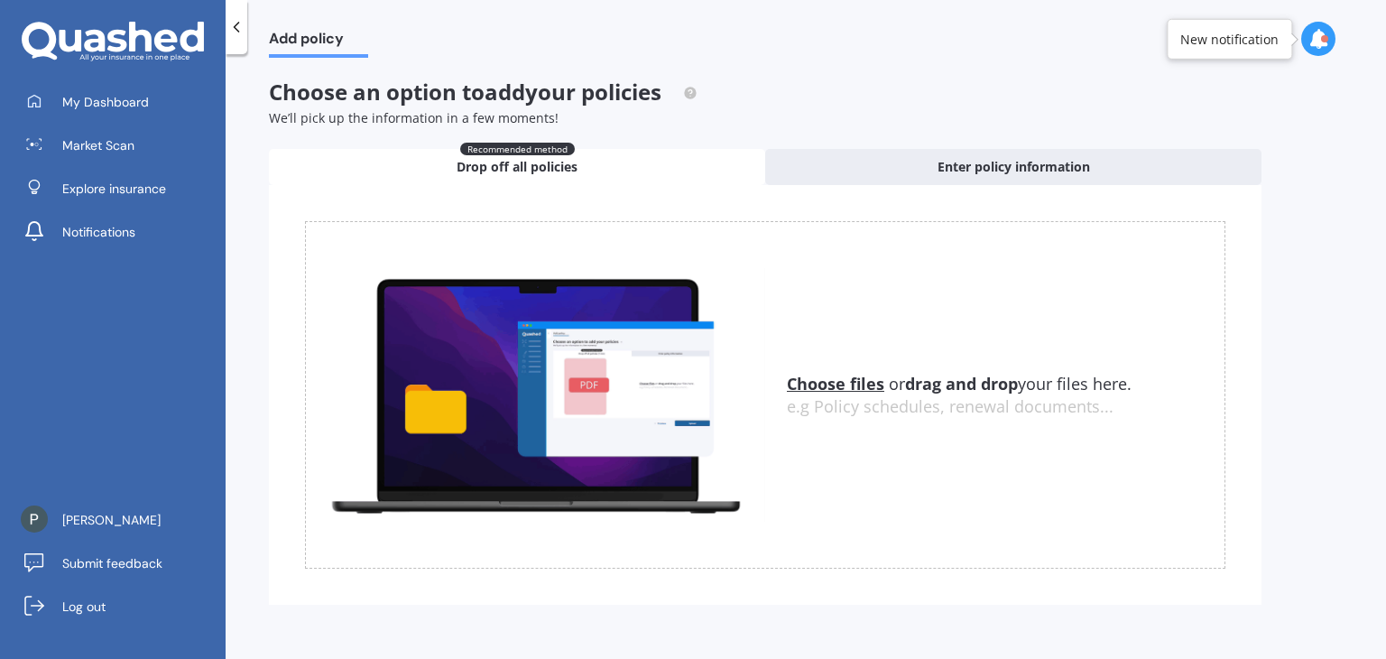
click at [845, 384] on u "Choose files" at bounding box center [835, 384] width 97 height 22
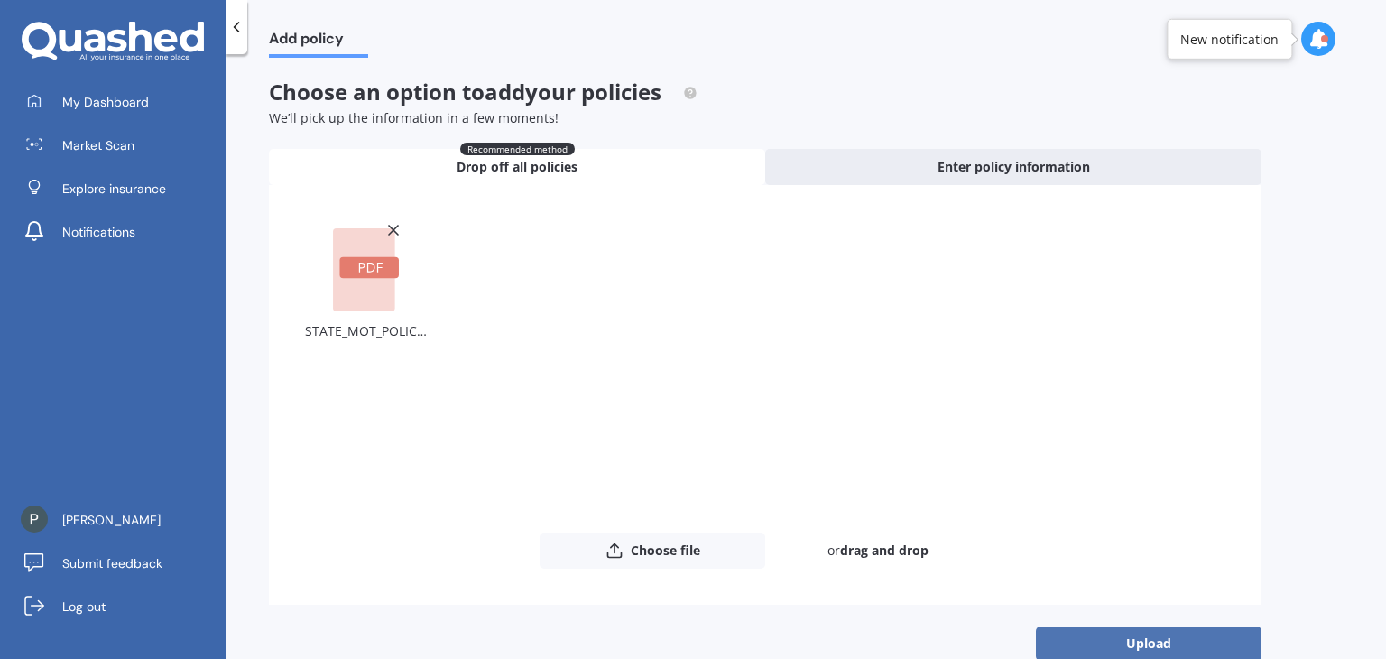
click at [1117, 631] on button "Upload" at bounding box center [1149, 643] width 226 height 34
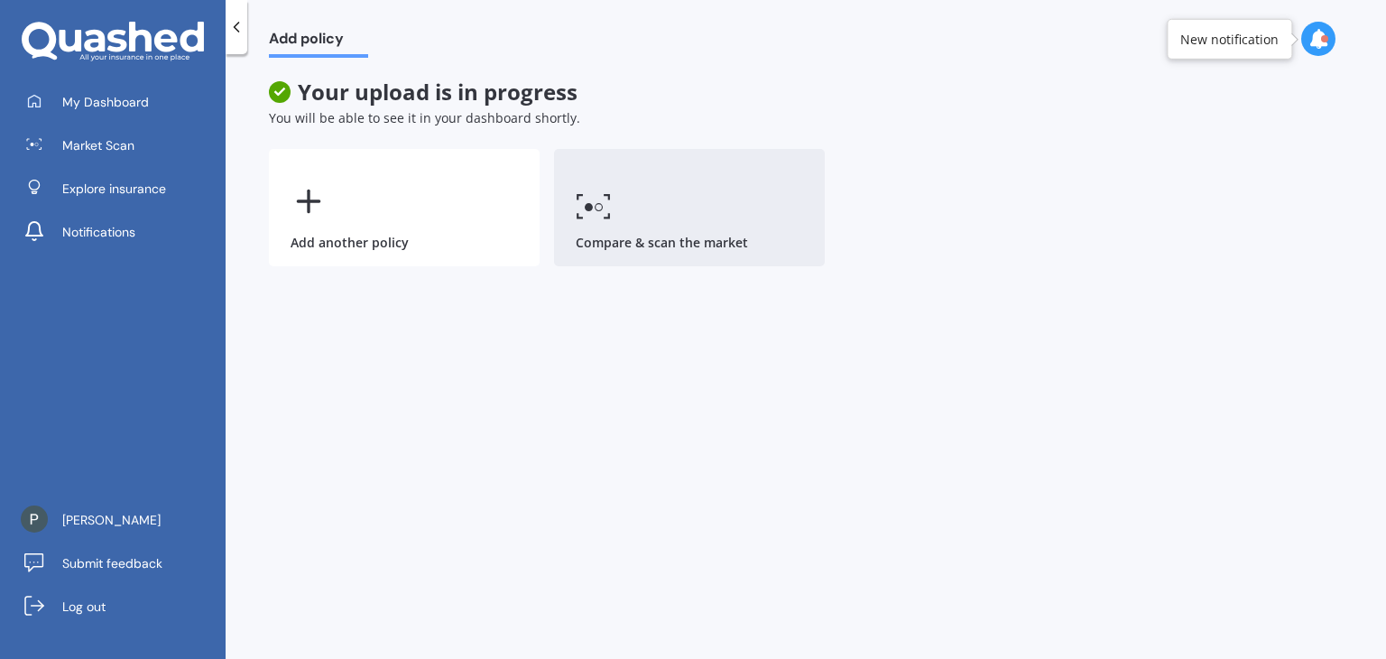
click at [729, 228] on link "Compare & scan the market" at bounding box center [689, 207] width 271 height 117
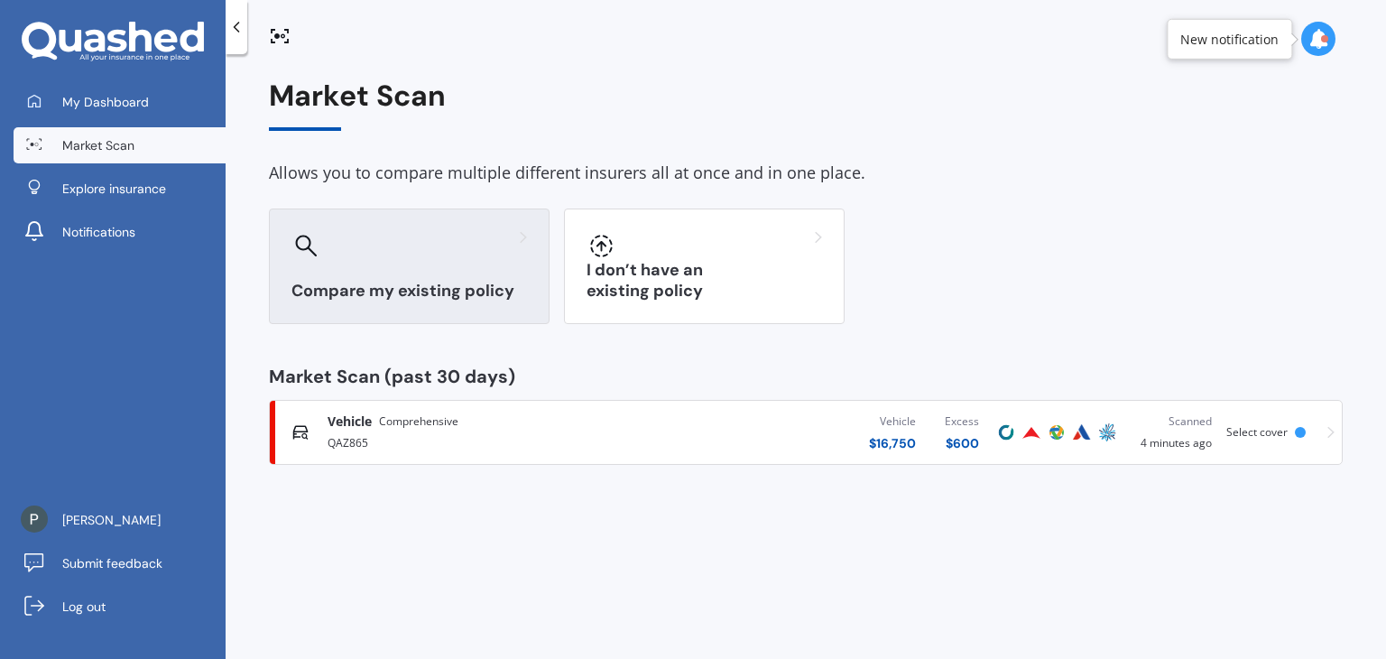
click at [428, 268] on div "Compare my existing policy" at bounding box center [409, 267] width 281 height 116
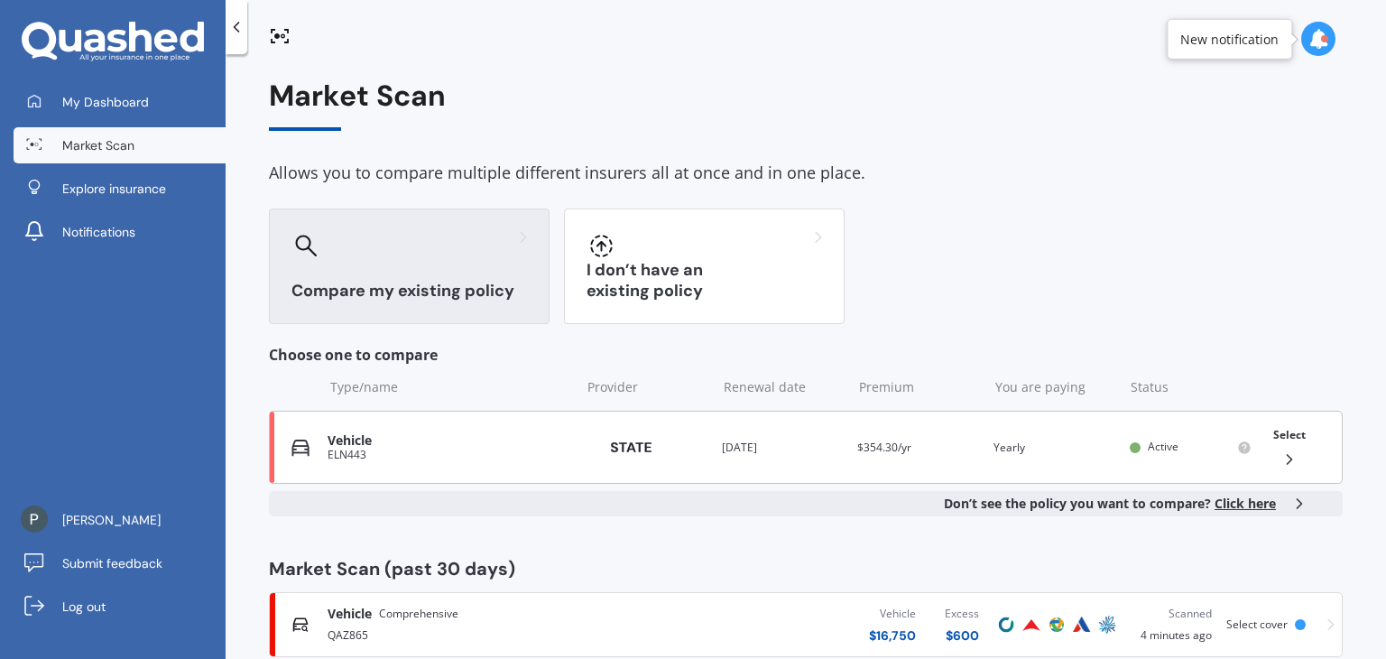
click at [664, 459] on img at bounding box center [631, 447] width 90 height 32
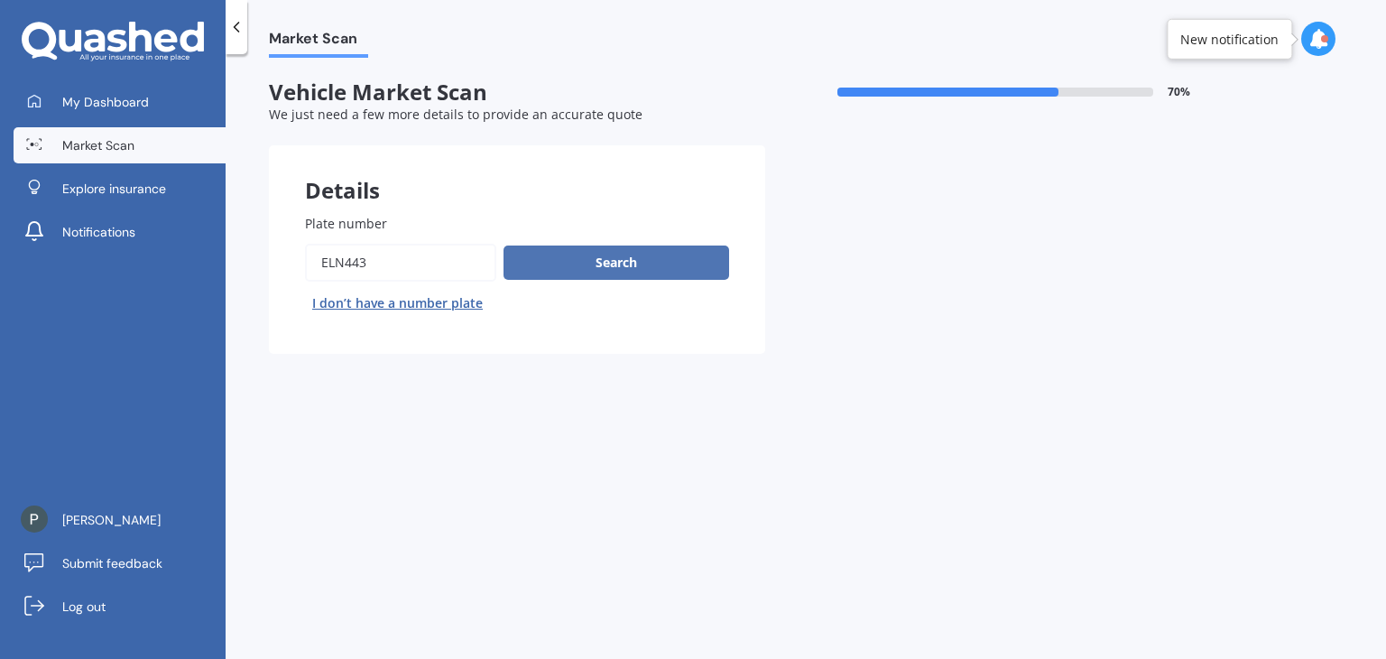
click at [589, 263] on button "Search" at bounding box center [617, 263] width 226 height 34
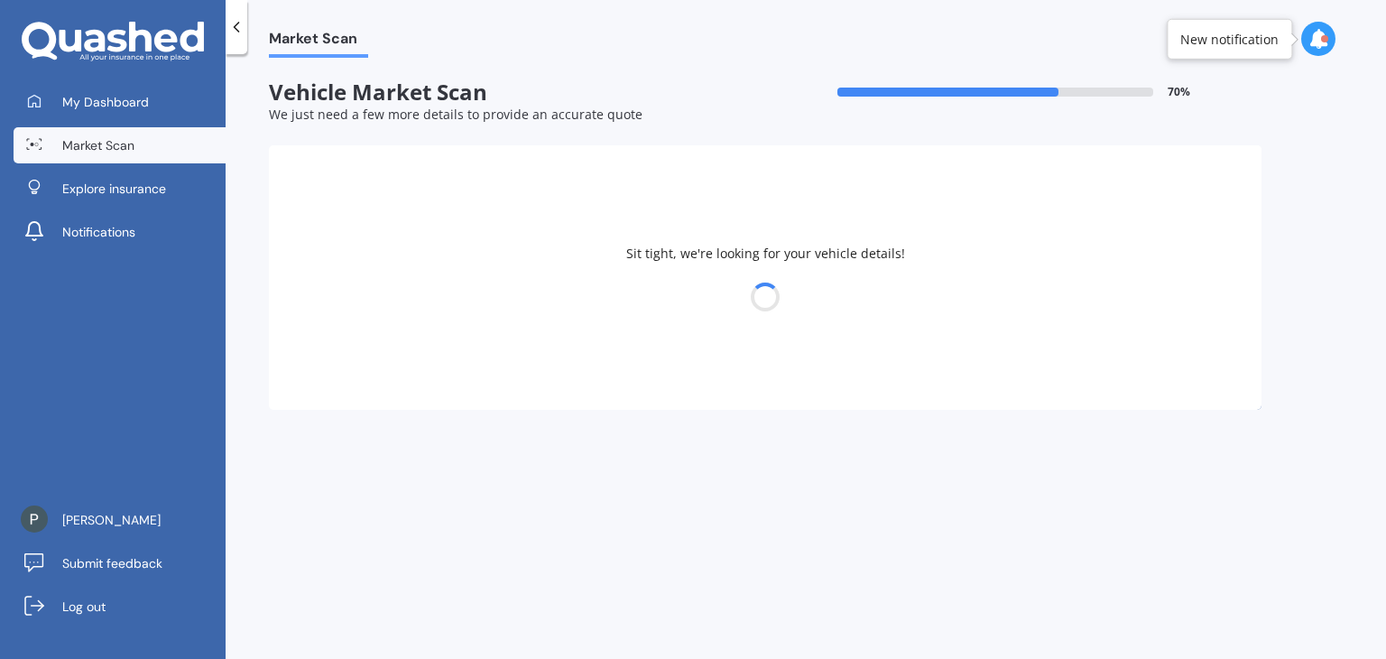
select select "VOLKSWAGEN"
select select "BEETLE"
select select "25"
select select "03"
select select "1978"
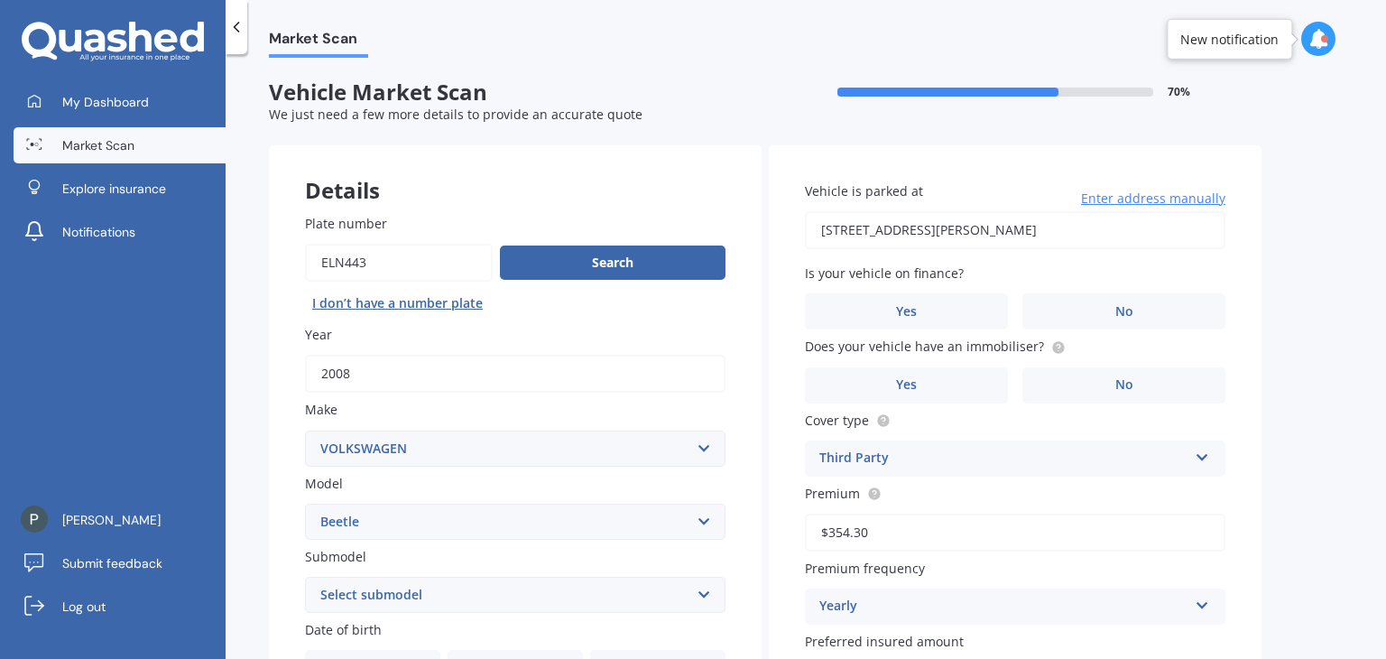
click at [616, 598] on select "Select submodel (All other) 1.6 2 Cabriolet Turbo" at bounding box center [515, 595] width 421 height 36
select select "2"
click at [305, 577] on select "Select submodel (All other) 1.6 2 Cabriolet Turbo" at bounding box center [515, 595] width 421 height 36
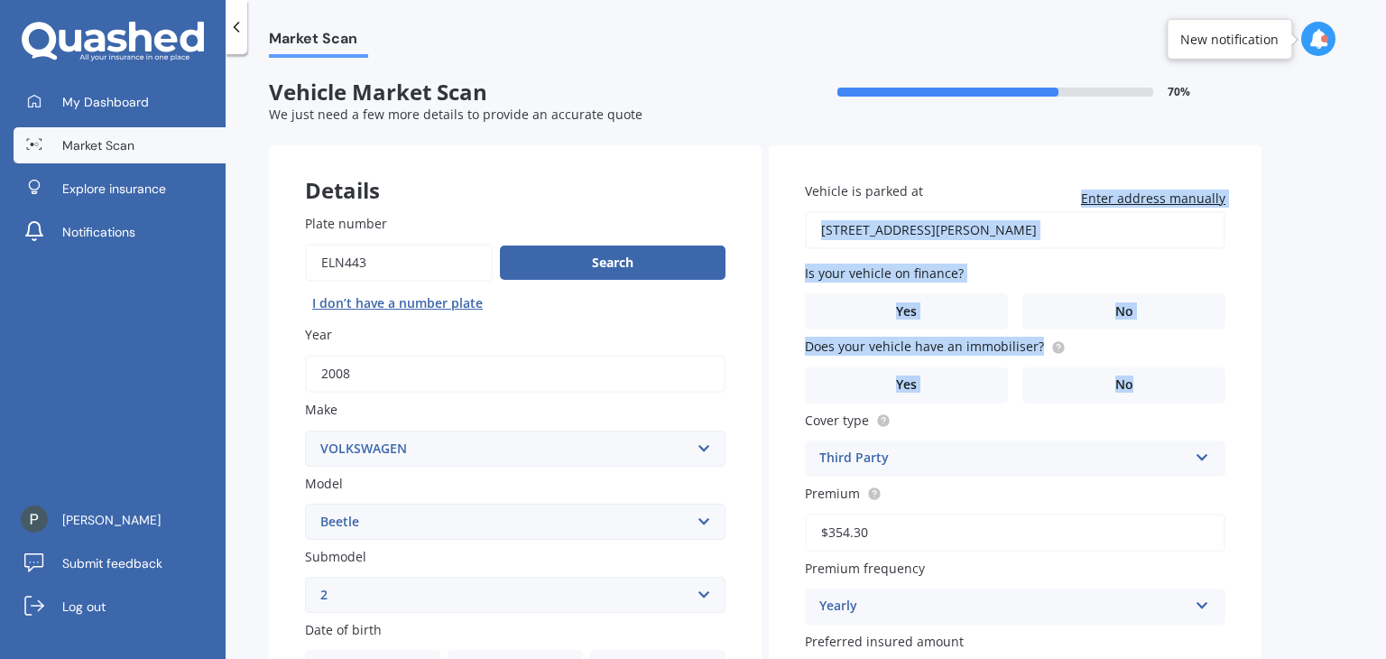
drag, startPoint x: 1386, startPoint y: 232, endPoint x: 1371, endPoint y: 338, distance: 106.6
click at [1371, 338] on div "Market Scan Vehicle Market Scan 70 % We just need a few more details to provide…" at bounding box center [806, 360] width 1161 height 605
click at [1357, 333] on div "Market Scan Vehicle Market Scan 70 % We just need a few more details to provide…" at bounding box center [806, 360] width 1161 height 605
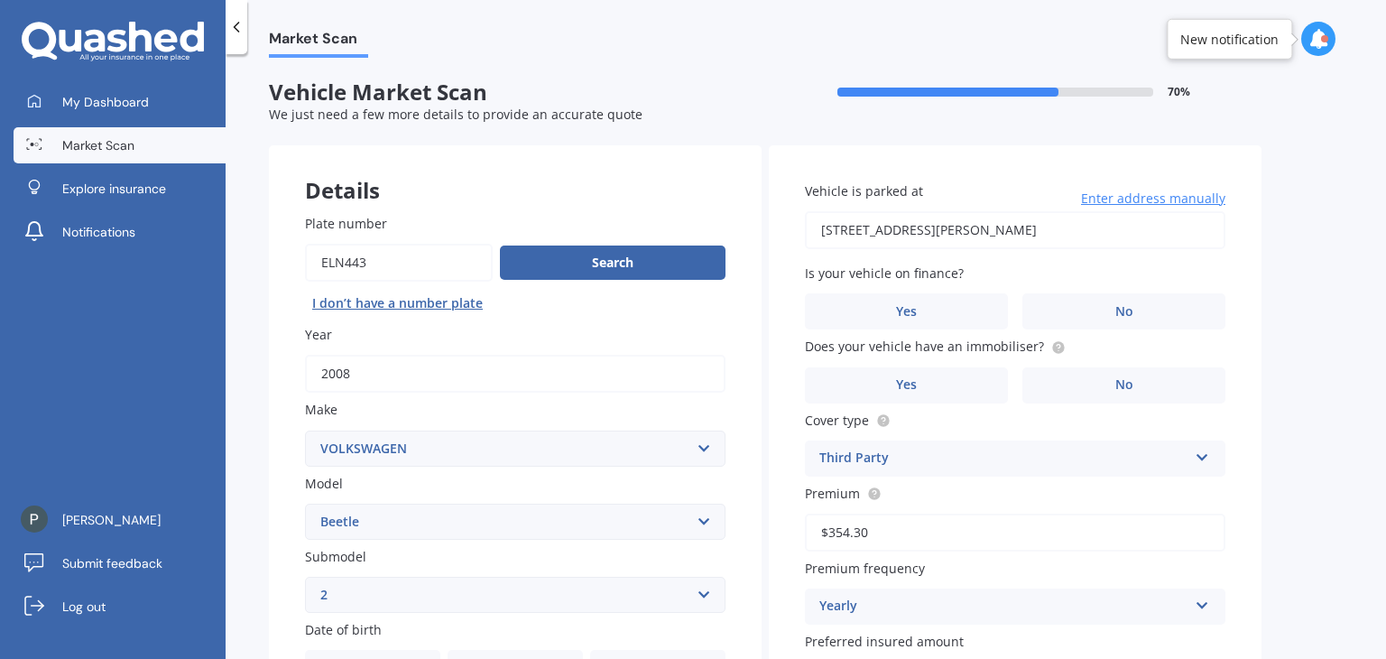
drag, startPoint x: 1373, startPoint y: 280, endPoint x: 1383, endPoint y: 280, distance: 9.9
click at [1383, 280] on div "Market Scan Vehicle Market Scan 70 % We just need a few more details to provide…" at bounding box center [806, 360] width 1161 height 605
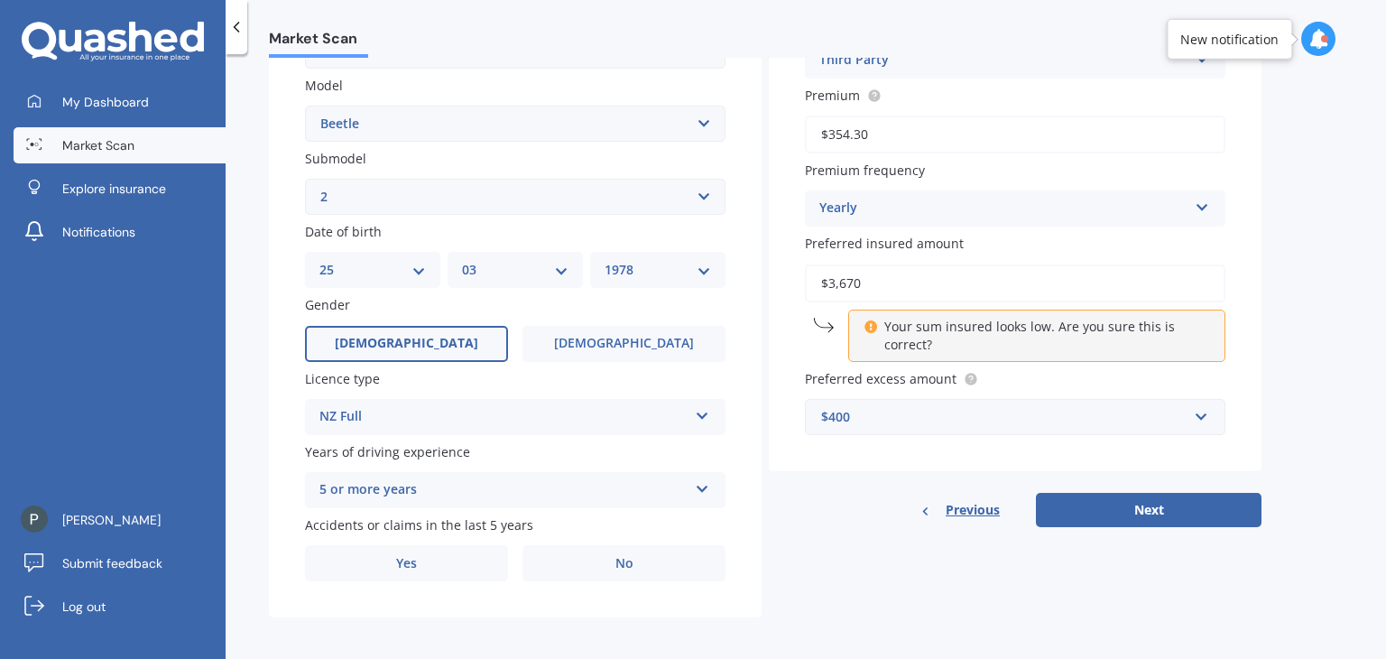
scroll to position [404, 0]
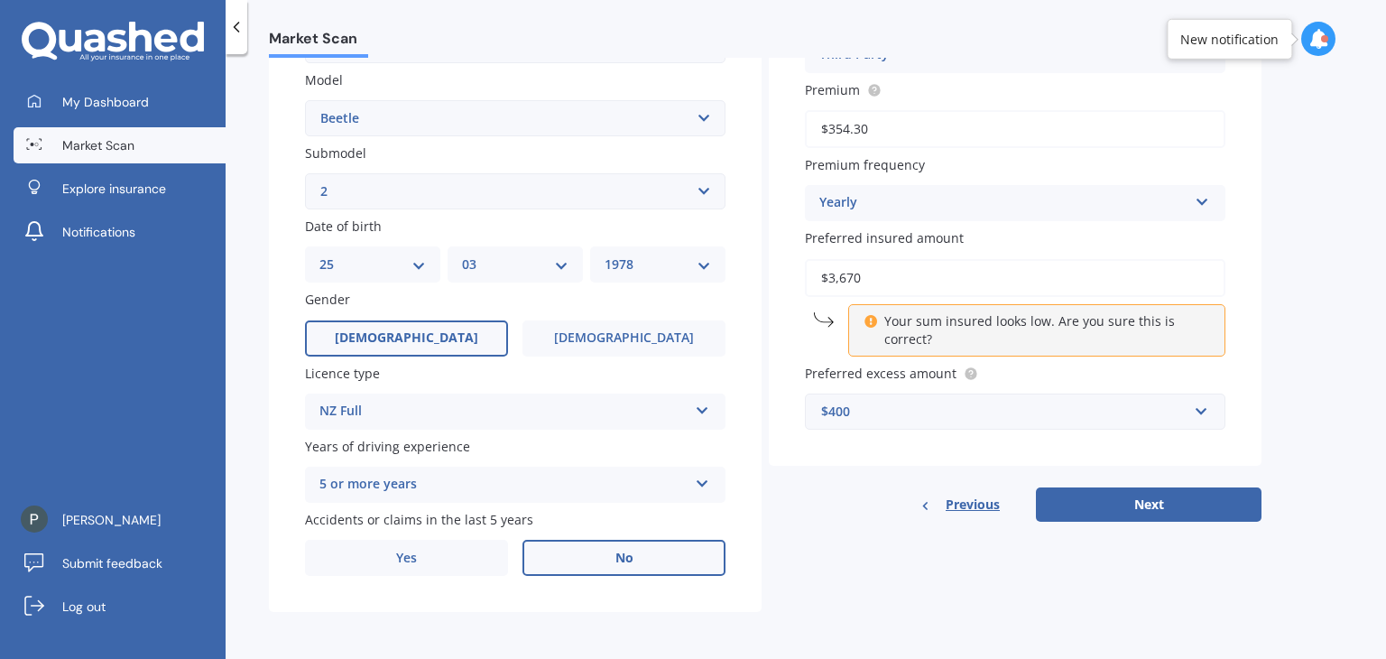
click at [600, 567] on label "No" at bounding box center [624, 558] width 203 height 36
click at [0, 0] on input "No" at bounding box center [0, 0] width 0 height 0
drag, startPoint x: 1386, startPoint y: 427, endPoint x: 1386, endPoint y: 348, distance: 78.5
click at [1386, 348] on div "Market Scan Vehicle Market Scan 70 % We just need a few more details to provide…" at bounding box center [806, 360] width 1161 height 605
click at [1353, 364] on div "Market Scan Vehicle Market Scan 70 % We just need a few more details to provide…" at bounding box center [806, 360] width 1161 height 605
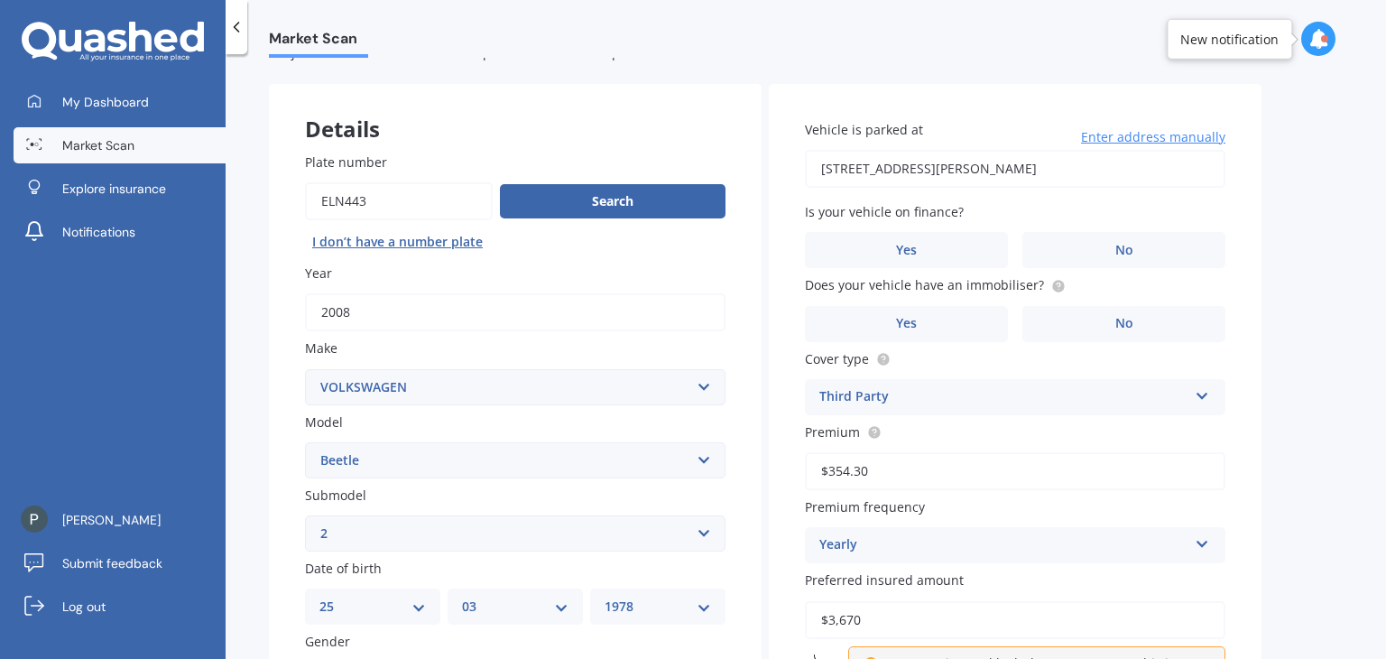
scroll to position [60, 0]
click at [1181, 174] on input "[STREET_ADDRESS][PERSON_NAME]" at bounding box center [1015, 171] width 421 height 38
type input "[STREET_ADDRESS][PERSON_NAME]"
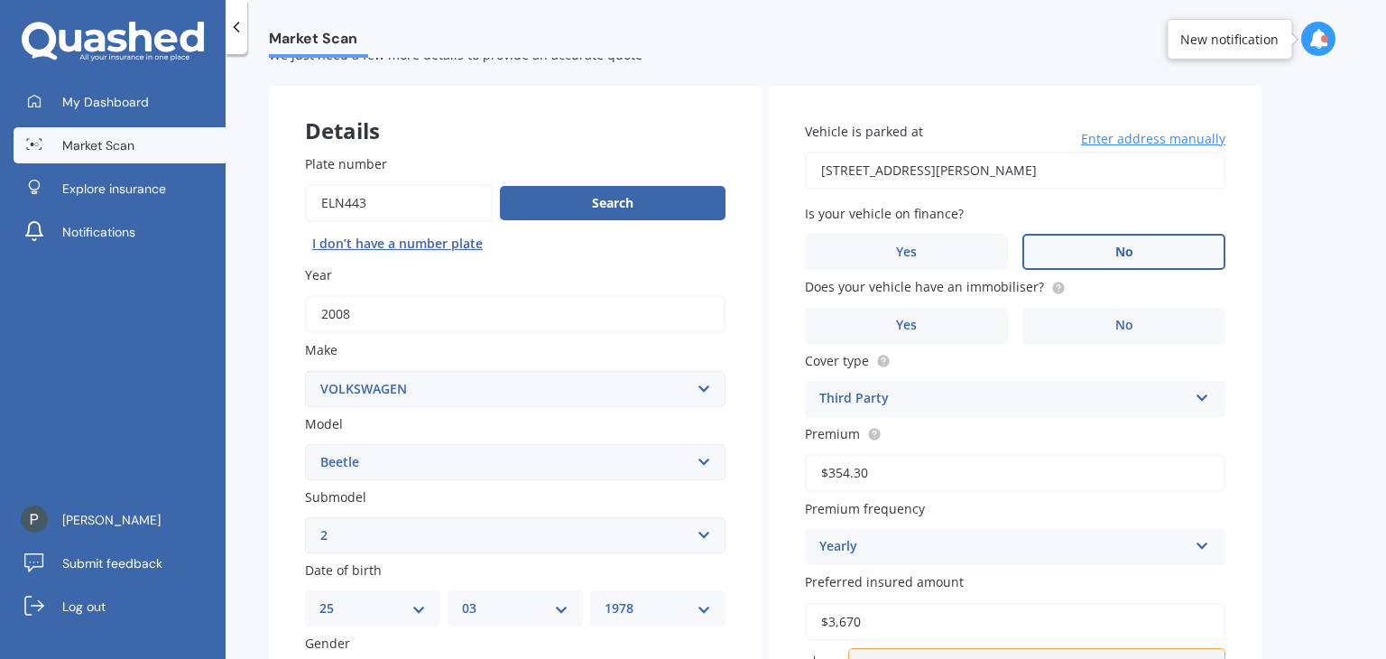
click at [1108, 257] on label "No" at bounding box center [1124, 252] width 203 height 36
click at [0, 0] on input "No" at bounding box center [0, 0] width 0 height 0
drag, startPoint x: 1386, startPoint y: 264, endPoint x: 1386, endPoint y: 287, distance: 23.5
click at [1386, 329] on div "Market Scan Vehicle Market Scan 70 % We just need a few more details to provide…" at bounding box center [806, 360] width 1161 height 605
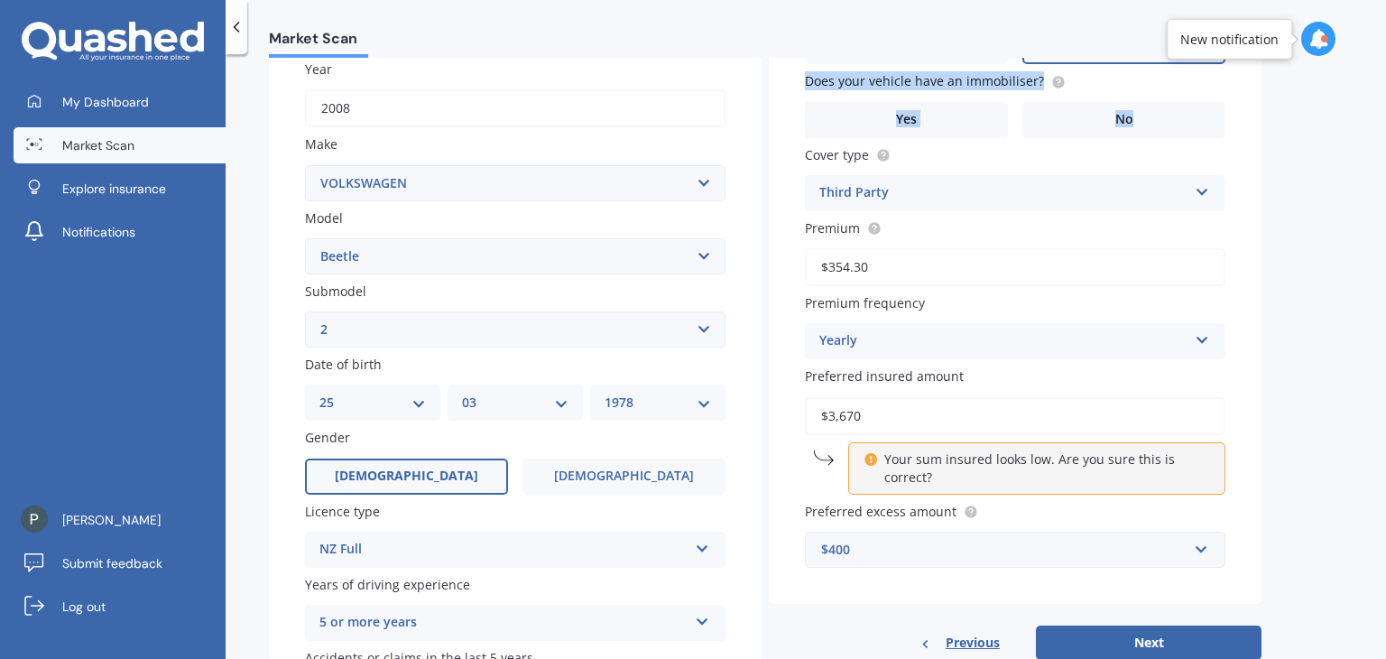
scroll to position [286, 0]
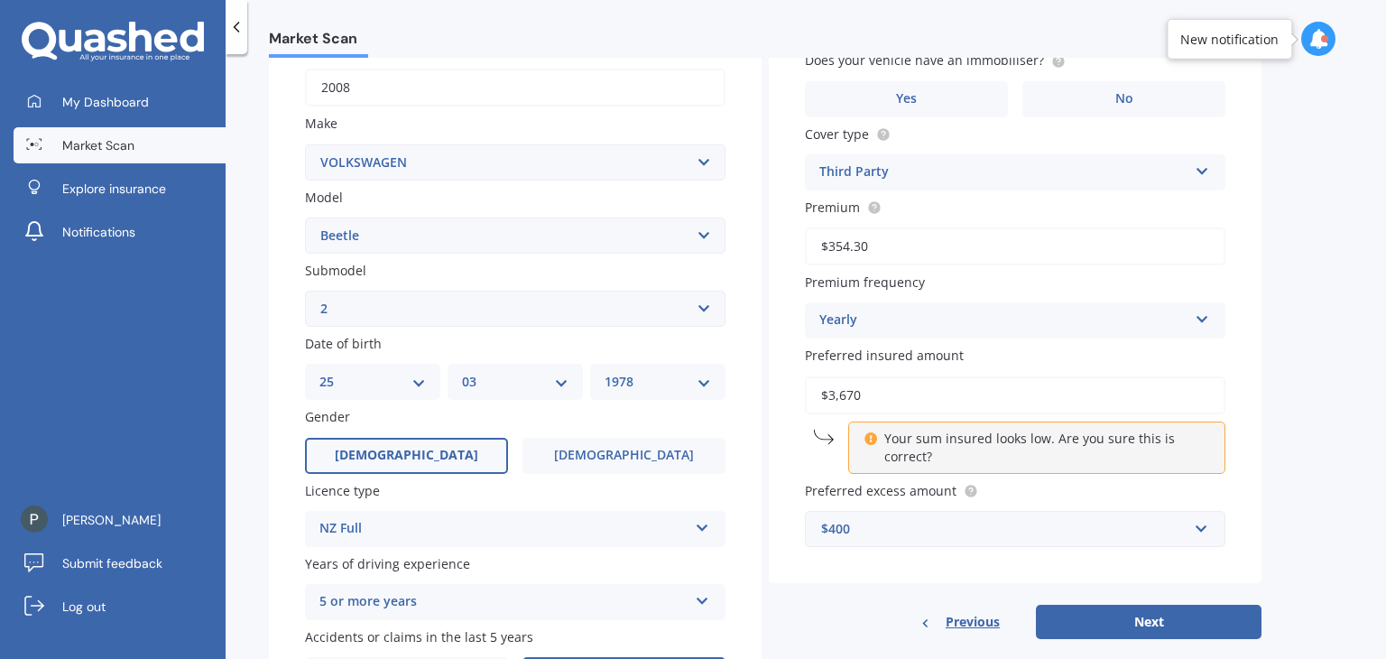
click at [1189, 325] on div "Yearly Yearly Six-Monthly Quarterly Monthly Fortnightly Weekly" at bounding box center [1015, 320] width 421 height 36
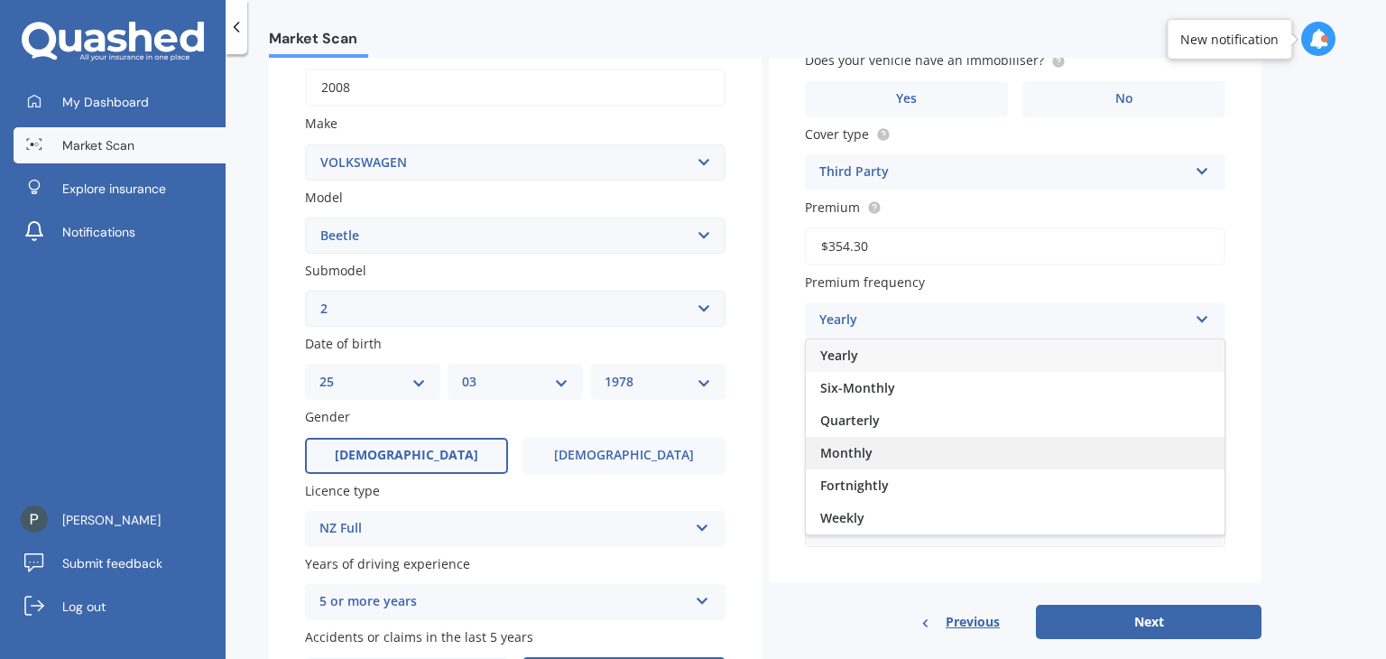
click at [1101, 461] on div "Monthly" at bounding box center [1015, 453] width 419 height 32
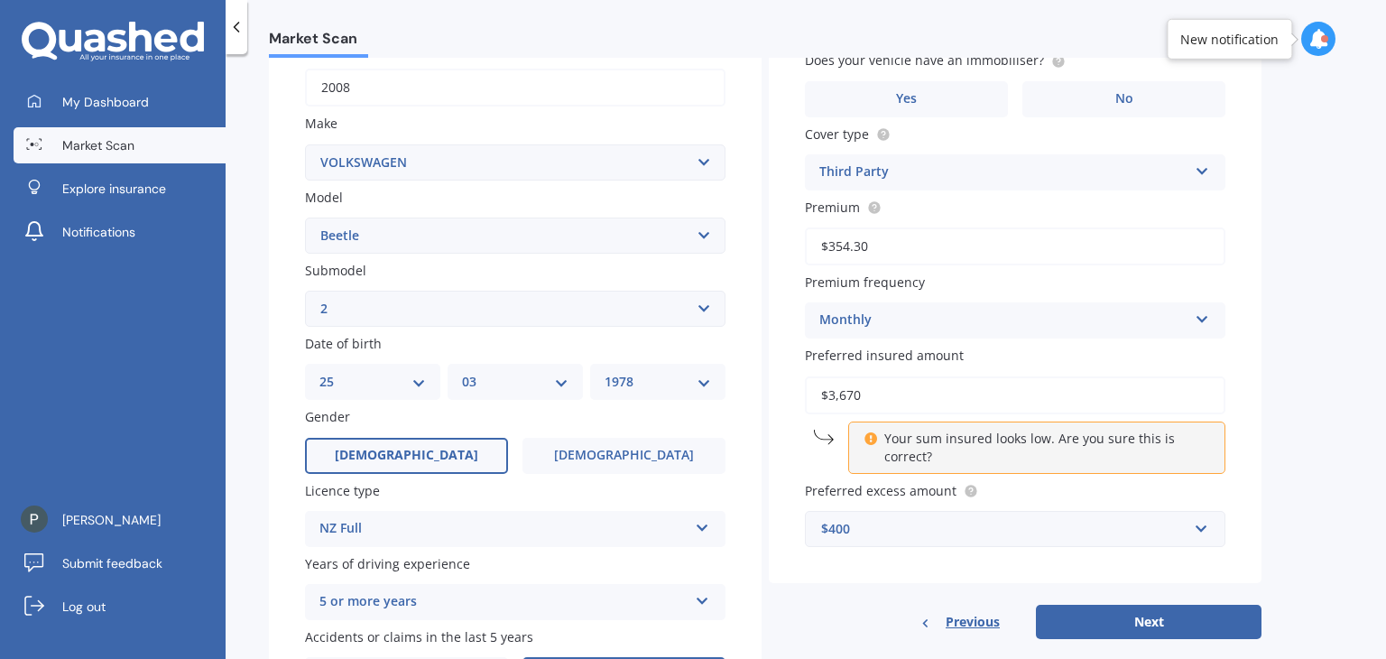
click at [1314, 357] on div "Market Scan Vehicle Market Scan 70 % We just need a few more details to provide…" at bounding box center [806, 360] width 1161 height 605
click at [962, 93] on label "Yes" at bounding box center [906, 99] width 203 height 36
click at [0, 0] on input "Yes" at bounding box center [0, 0] width 0 height 0
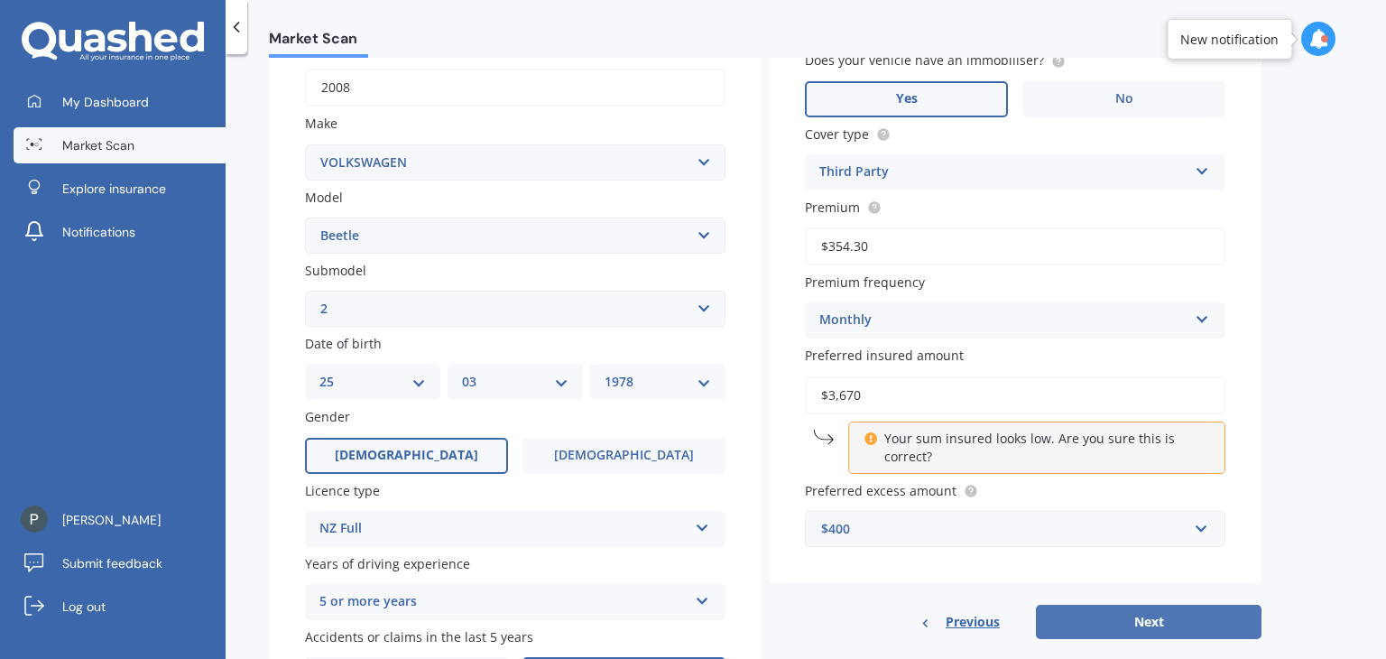
click at [1145, 606] on button "Next" at bounding box center [1149, 622] width 226 height 34
select select "25"
select select "03"
select select "1978"
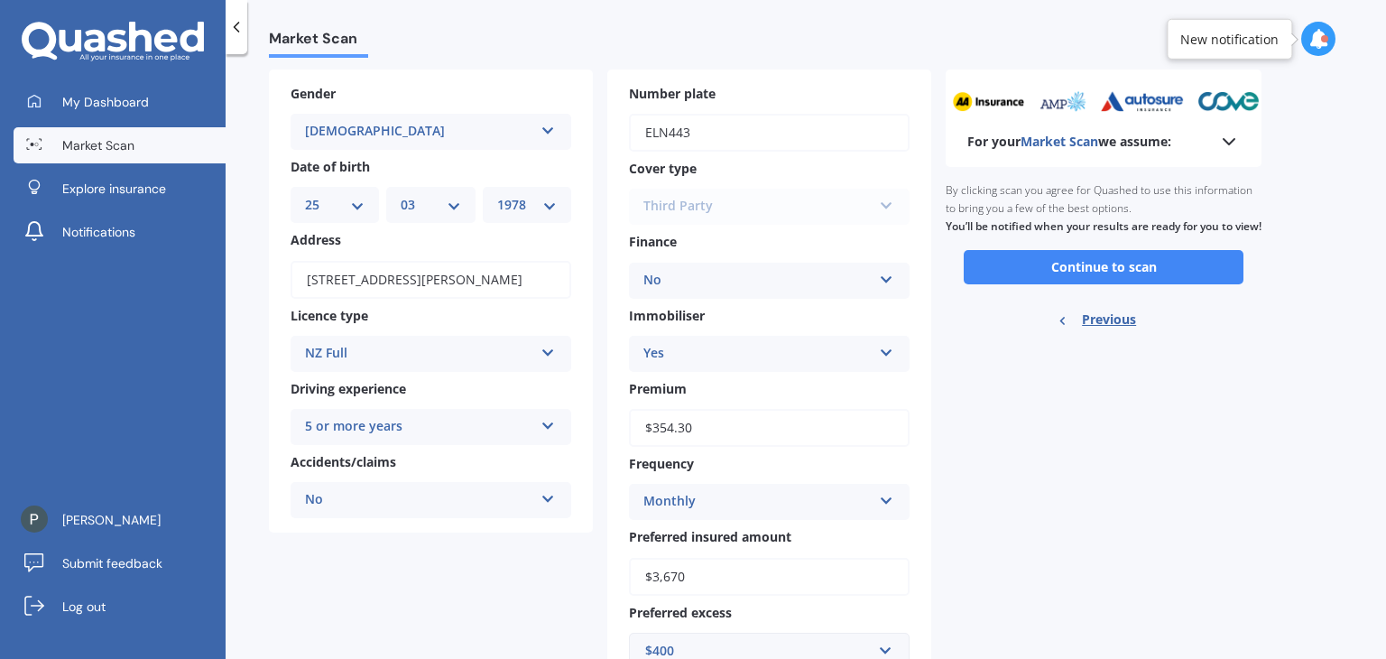
scroll to position [0, 0]
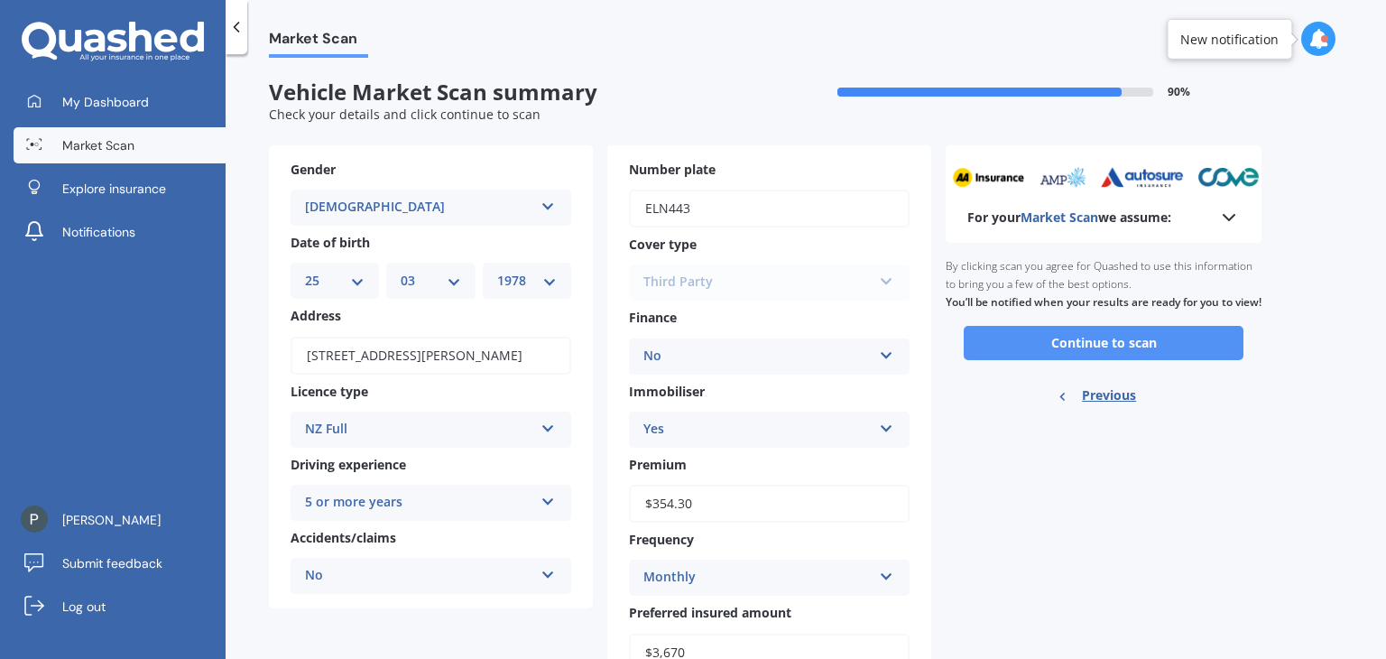
click at [1121, 351] on button "Continue to scan" at bounding box center [1104, 343] width 280 height 34
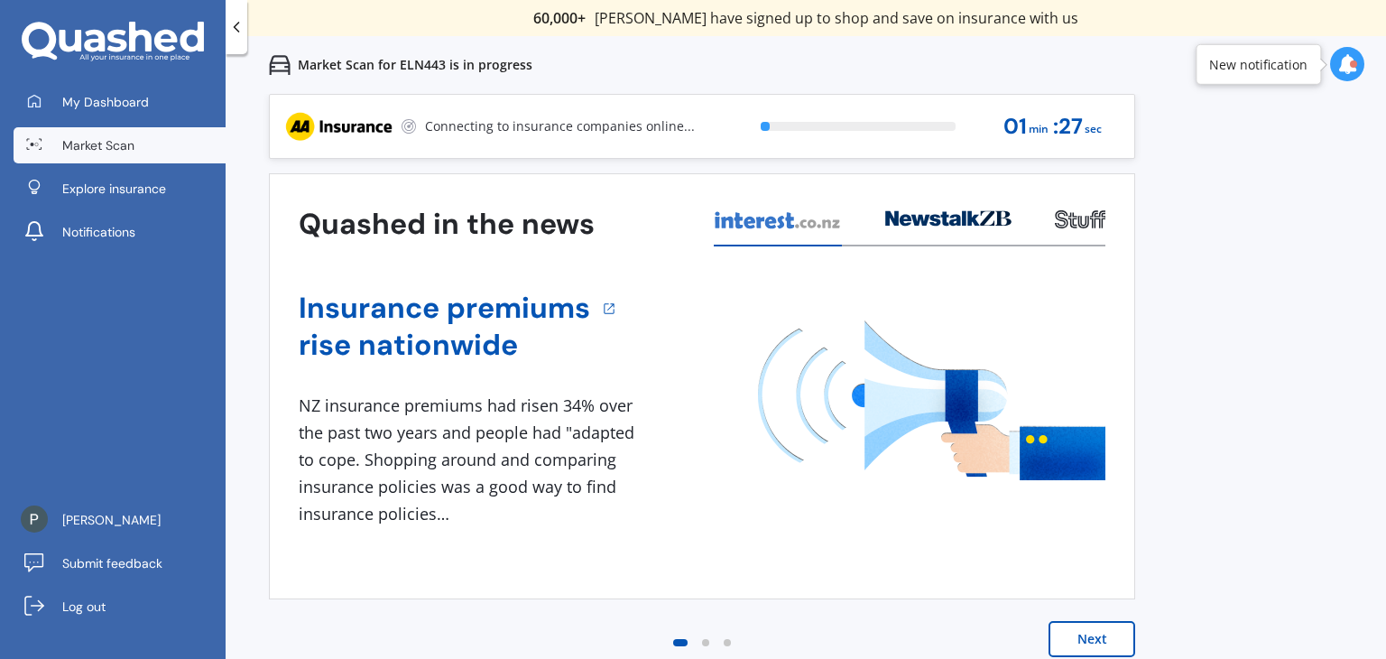
click at [1084, 634] on button "Next" at bounding box center [1092, 639] width 87 height 36
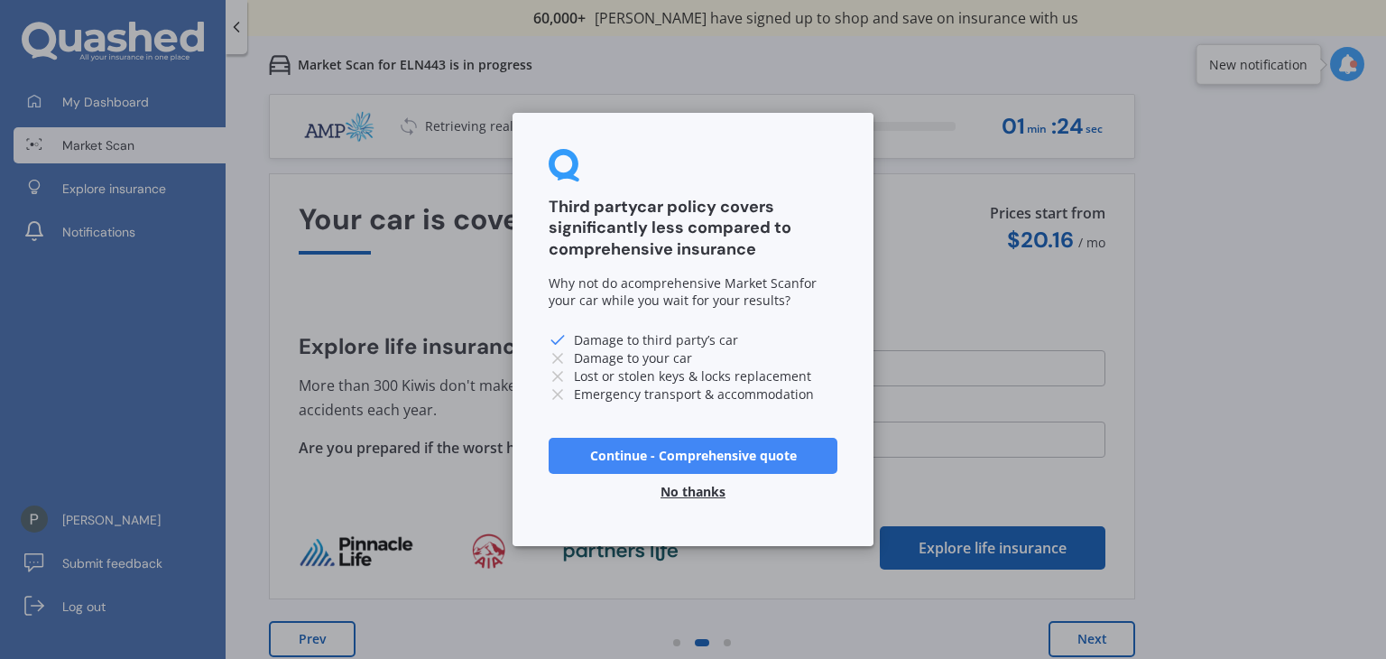
click at [704, 489] on button "No thanks" at bounding box center [693, 492] width 87 height 36
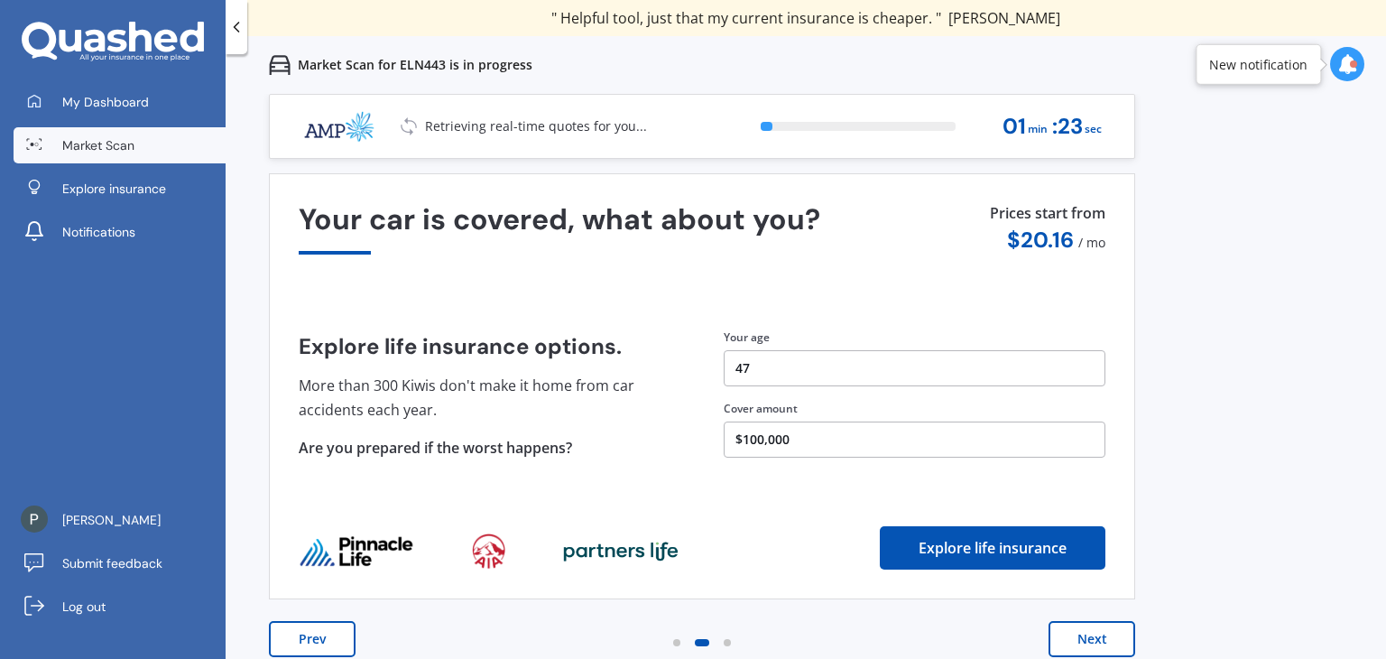
click at [1077, 643] on button "Next" at bounding box center [1092, 639] width 87 height 36
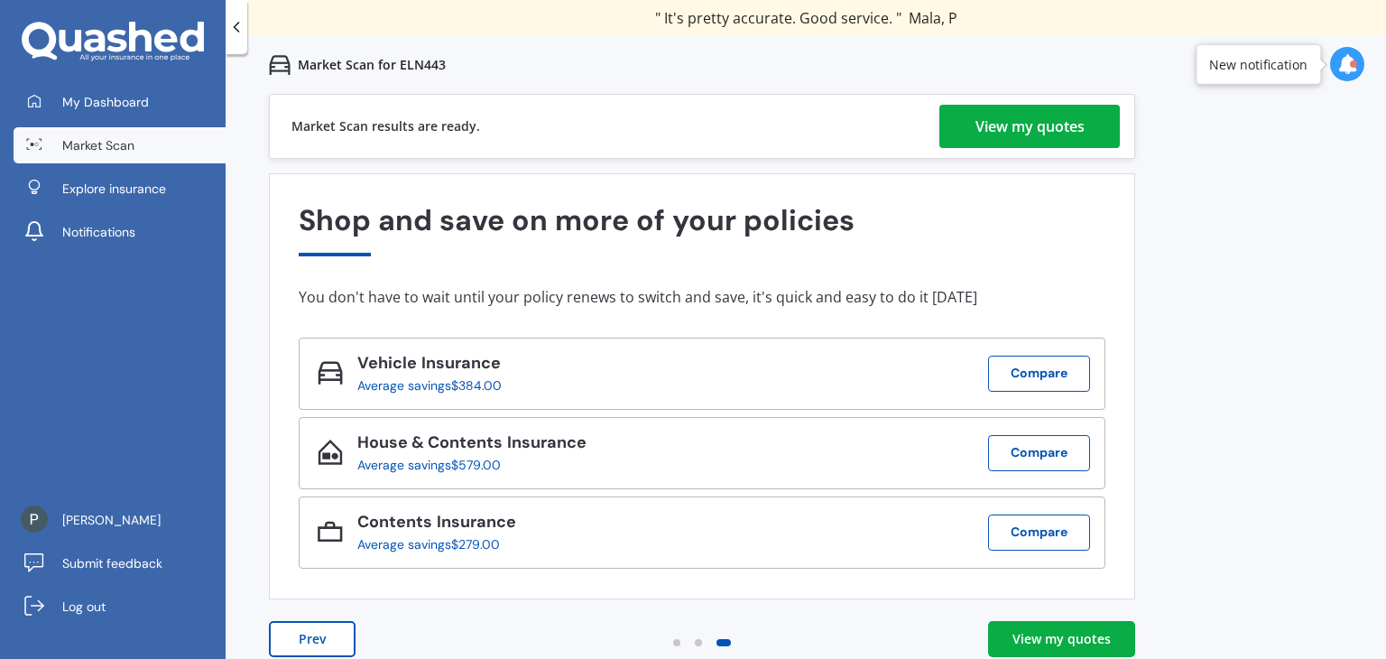
click at [1107, 633] on div "View my quotes" at bounding box center [1062, 639] width 98 height 18
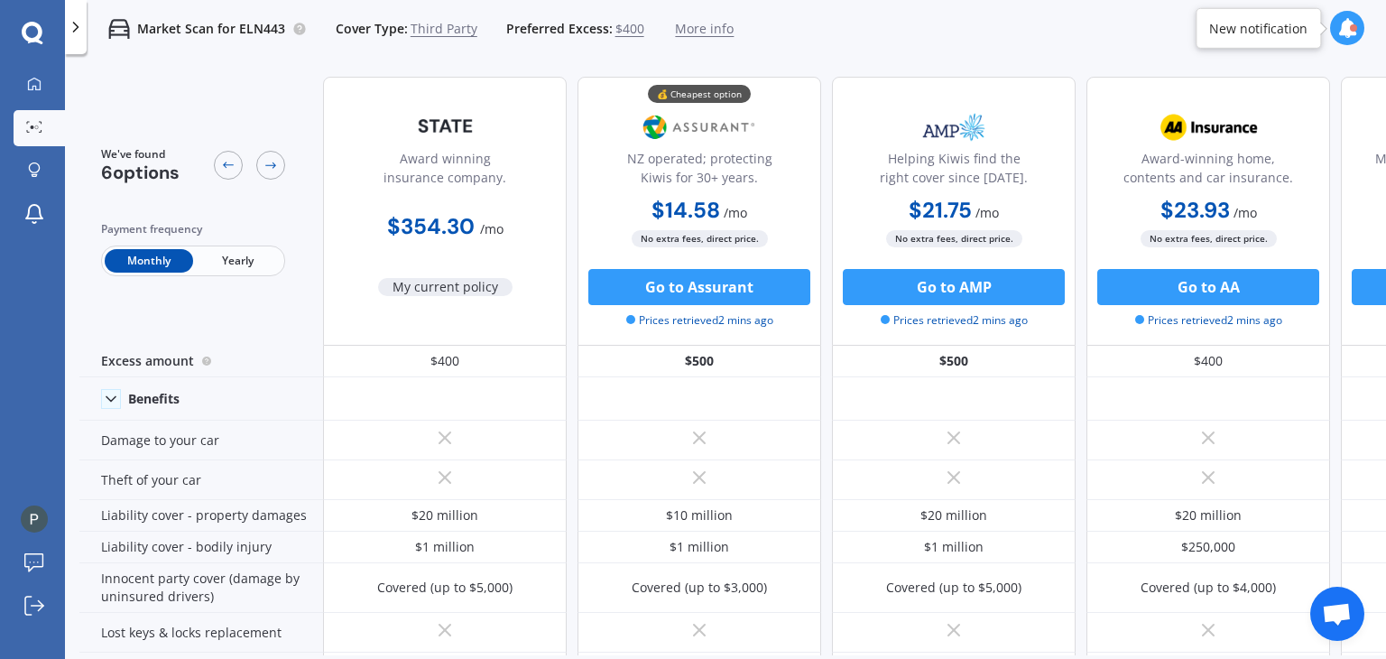
click at [895, 26] on div "Market Scan for ELN443 Cover Type: Third Party Preferred Excess: $400 More info…" at bounding box center [725, 29] width 1321 height 58
click at [36, 92] on div at bounding box center [34, 85] width 27 height 16
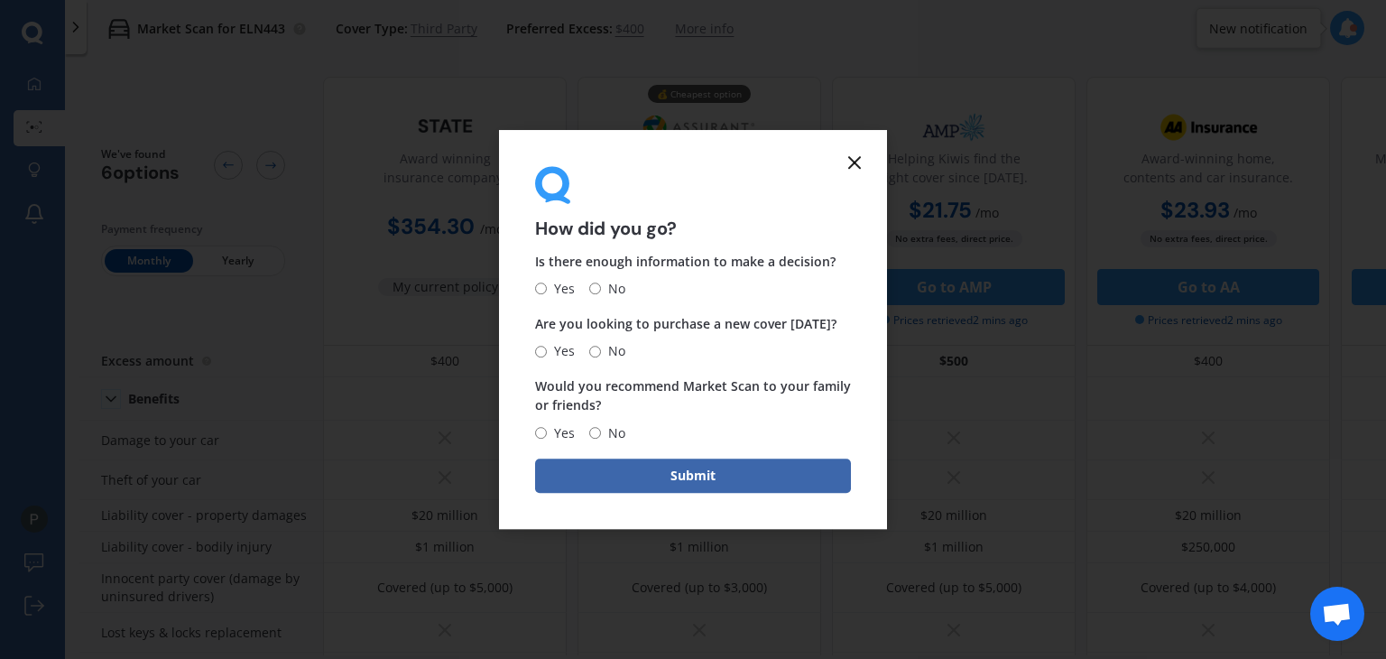
click at [859, 160] on icon at bounding box center [855, 163] width 22 height 22
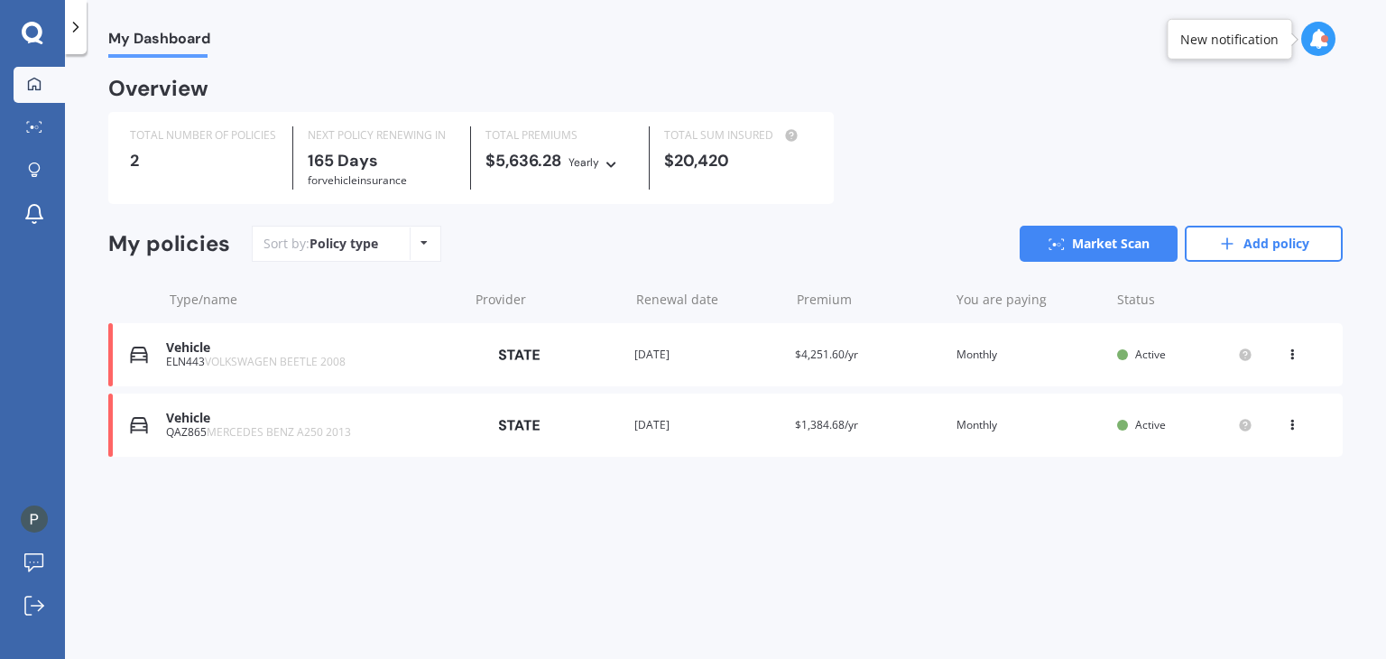
click at [1288, 360] on div "View option View policy Delete" at bounding box center [1294, 355] width 16 height 18
click at [1203, 610] on div "My Dashboard Overview TOTAL NUMBER OF POLICIES 2 NEXT POLICY RENEWING [DATE] fo…" at bounding box center [725, 360] width 1321 height 605
click at [1269, 255] on link "Add policy" at bounding box center [1264, 244] width 158 height 36
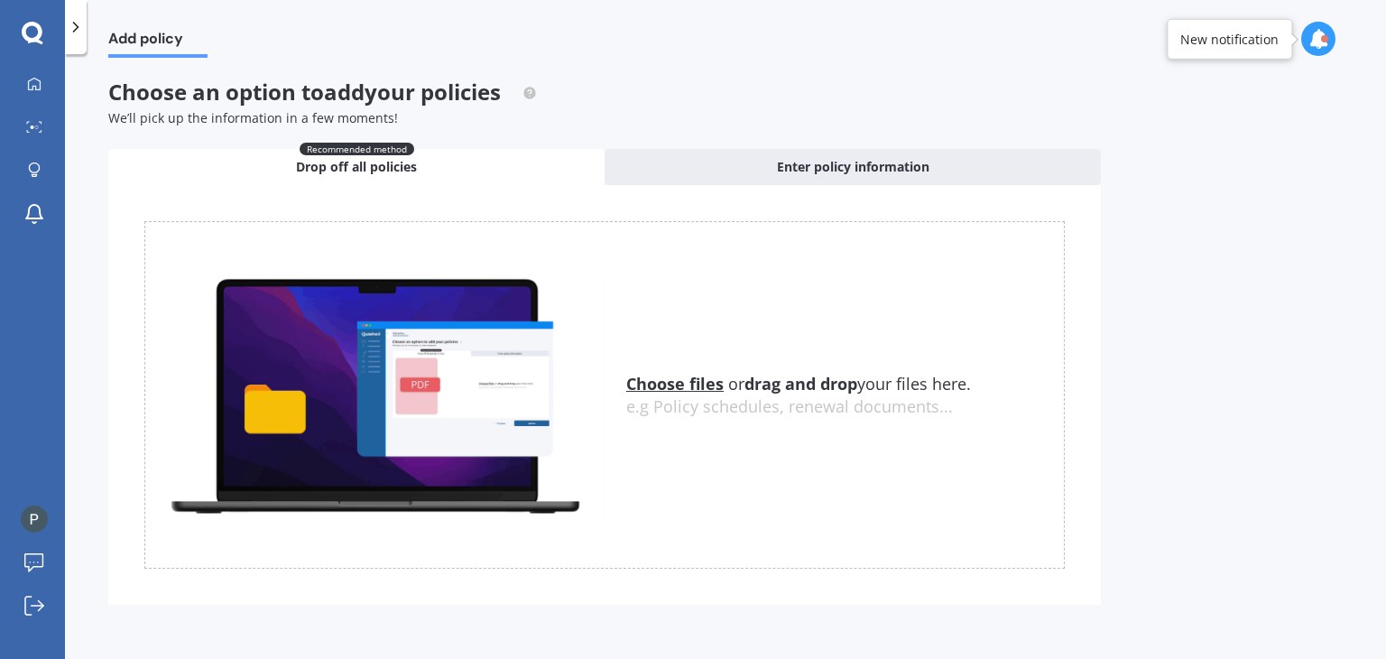
click at [681, 387] on u "Choose files" at bounding box center [674, 384] width 97 height 22
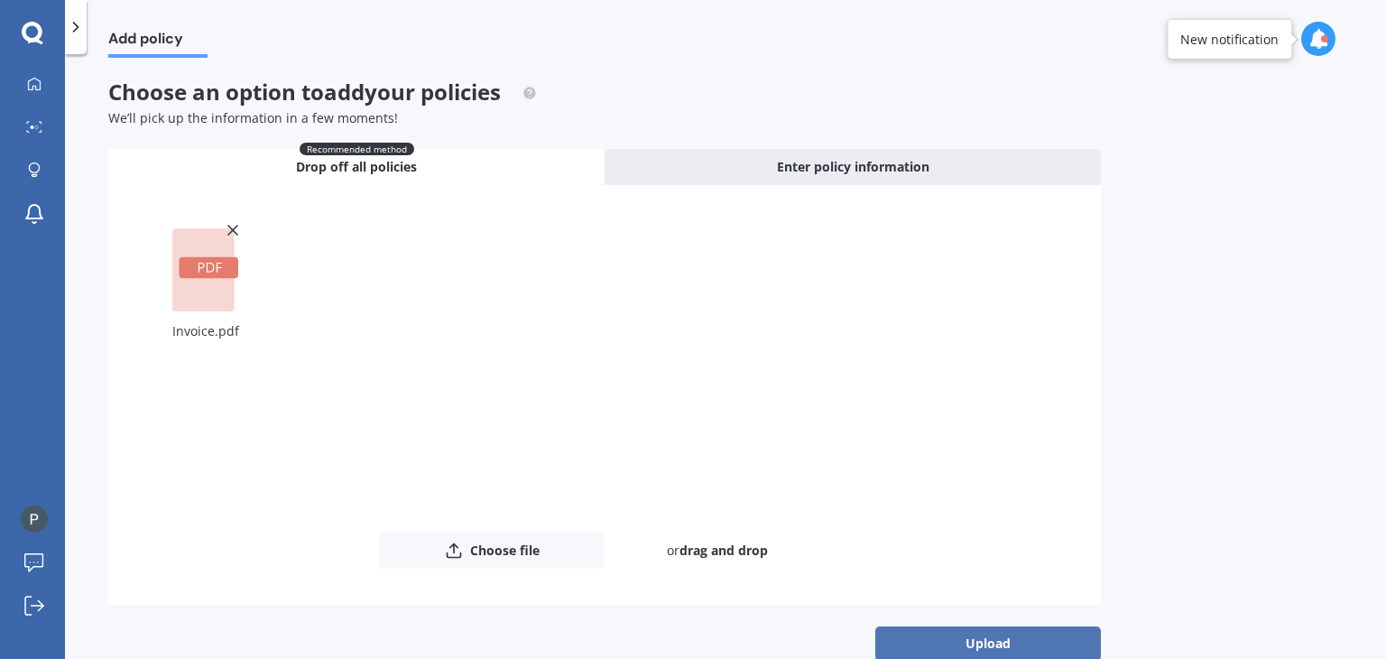
click at [969, 635] on button "Upload" at bounding box center [989, 643] width 226 height 34
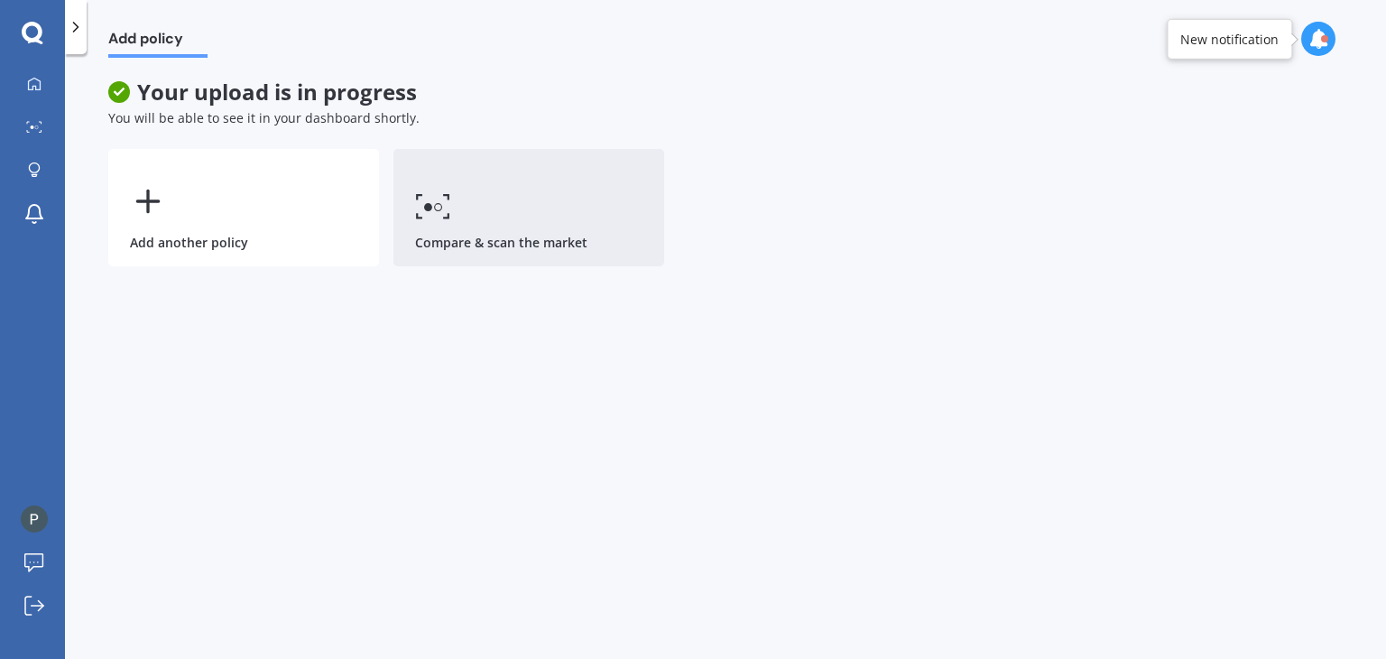
click at [480, 214] on link "Compare & scan the market" at bounding box center [529, 207] width 271 height 117
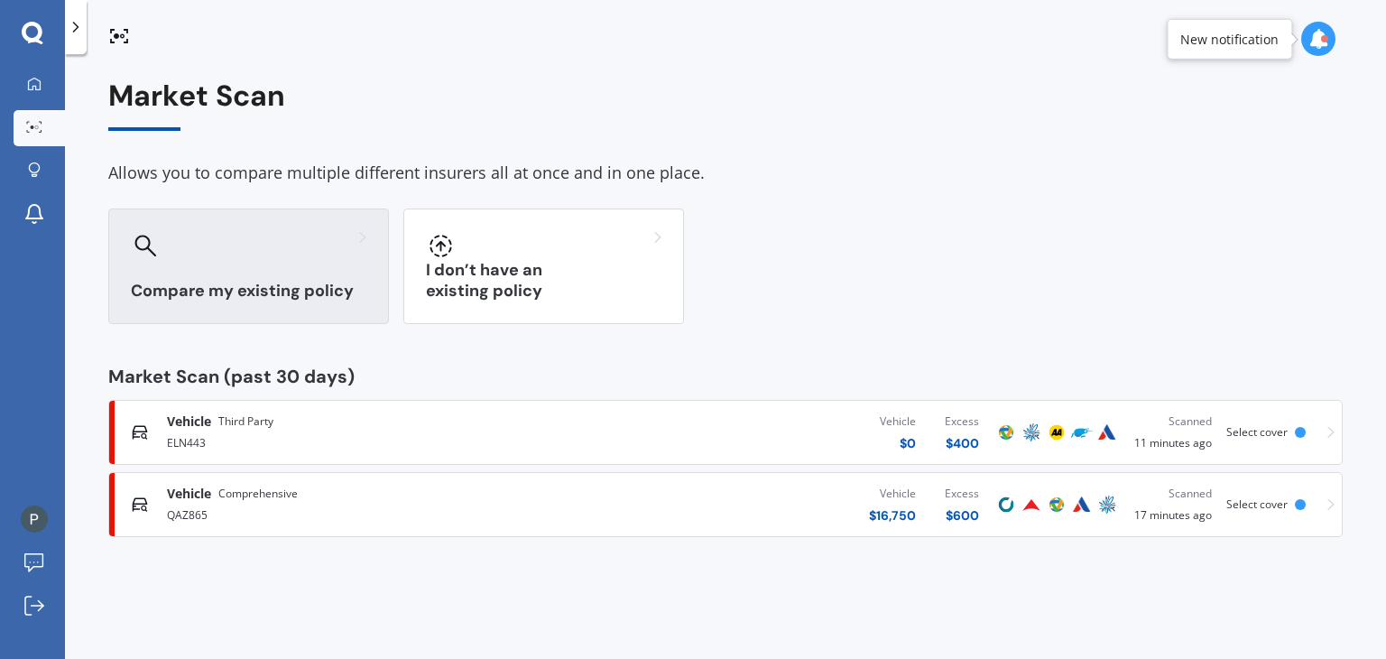
click at [300, 281] on h3 "Compare my existing policy" at bounding box center [249, 291] width 236 height 21
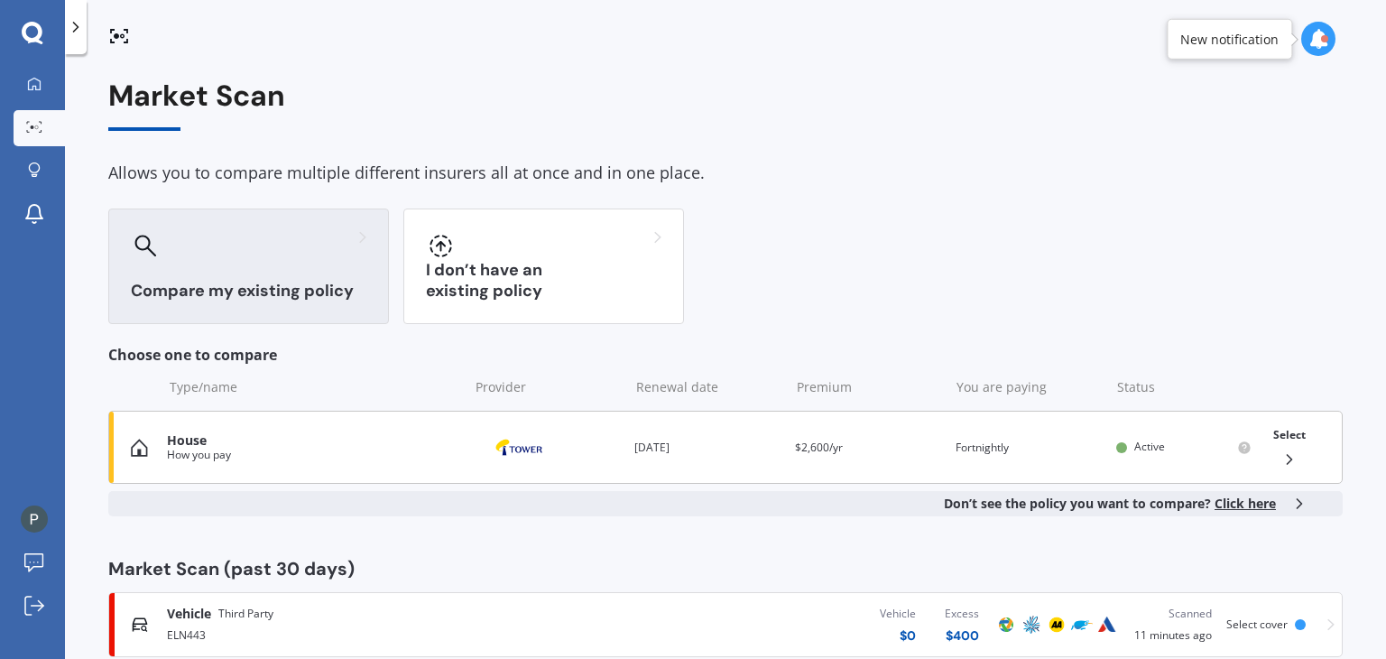
click at [1307, 456] on div "Select" at bounding box center [1293, 447] width 54 height 57
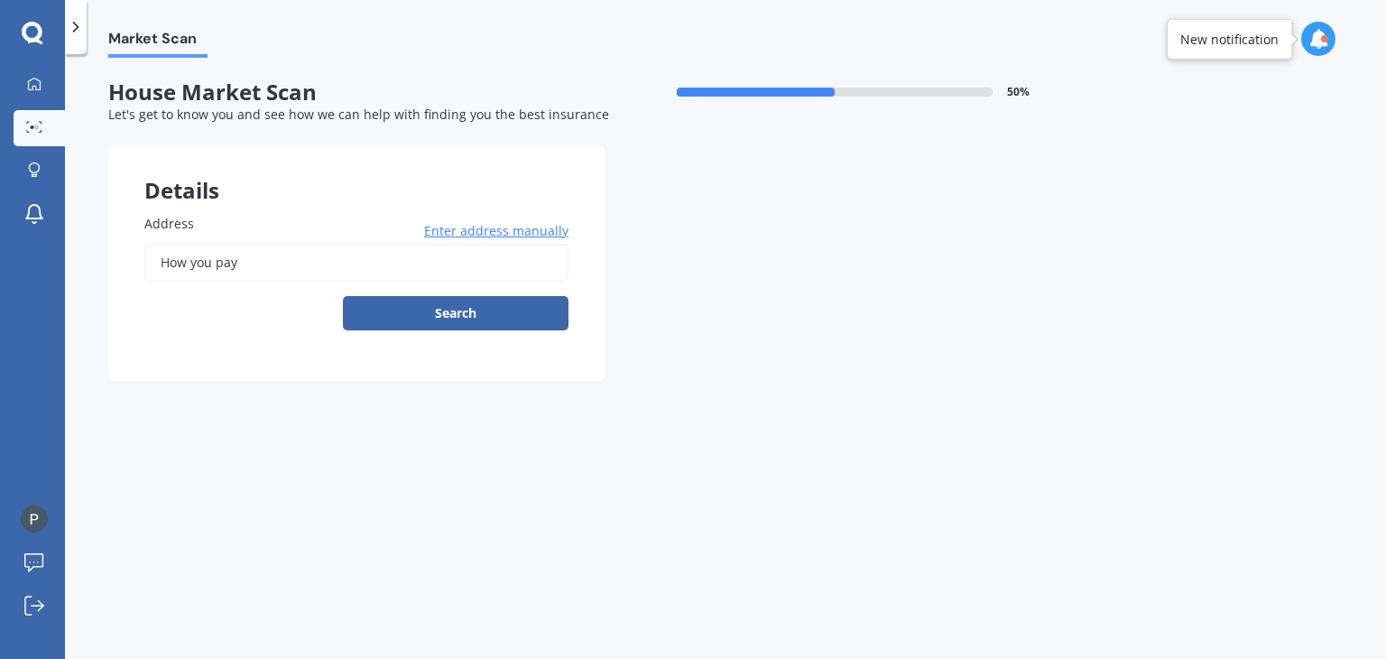
click at [392, 264] on input "How you pay" at bounding box center [356, 263] width 424 height 38
drag, startPoint x: 392, startPoint y: 264, endPoint x: 99, endPoint y: 283, distance: 293.1
click at [99, 283] on div "Market Scan House Market Scan 50 % Let's get to know you and see how we can hel…" at bounding box center [725, 360] width 1321 height 605
type input "[STREET_ADDRESS][PERSON_NAME]"
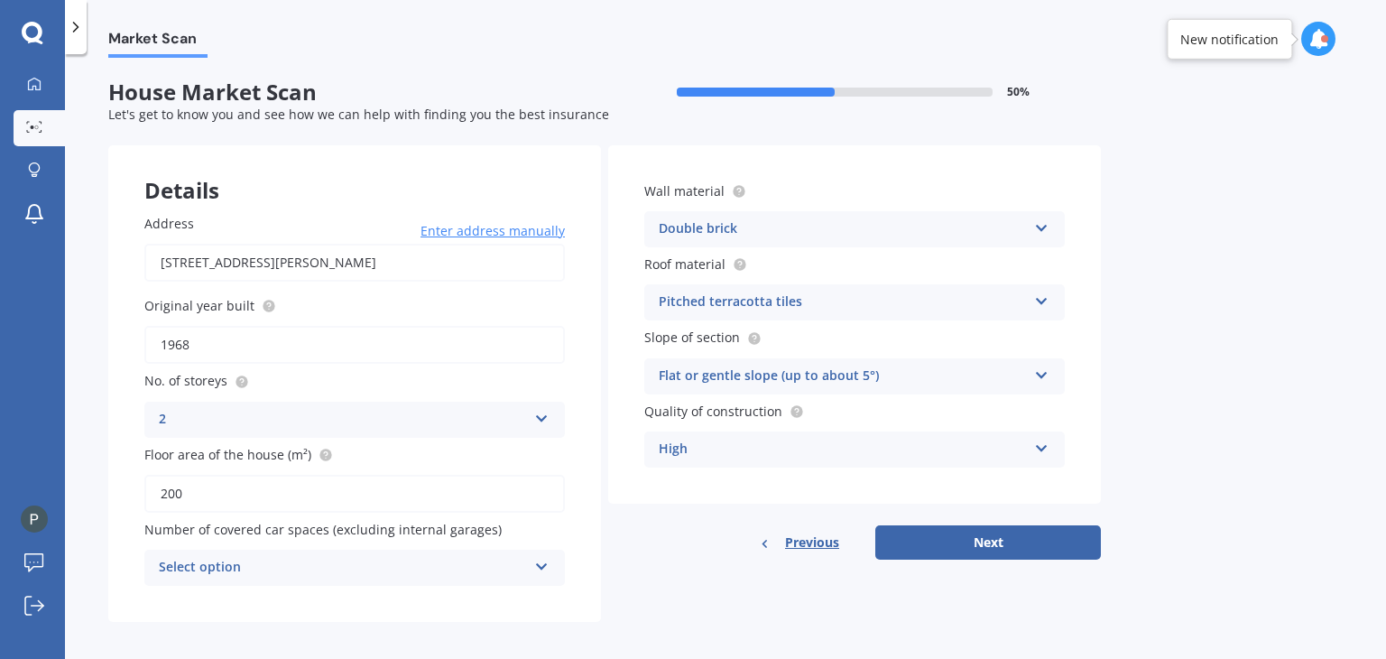
click at [393, 566] on div "Select option" at bounding box center [343, 568] width 368 height 22
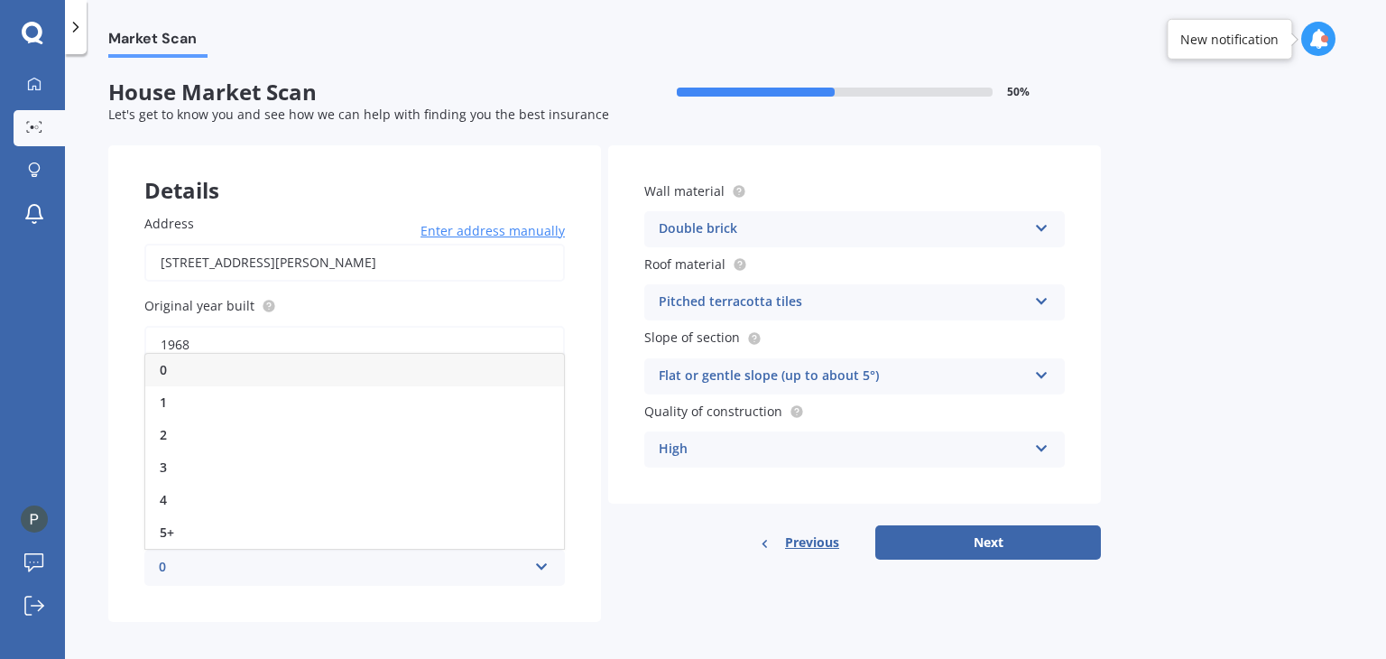
click at [351, 366] on div "0" at bounding box center [354, 370] width 419 height 32
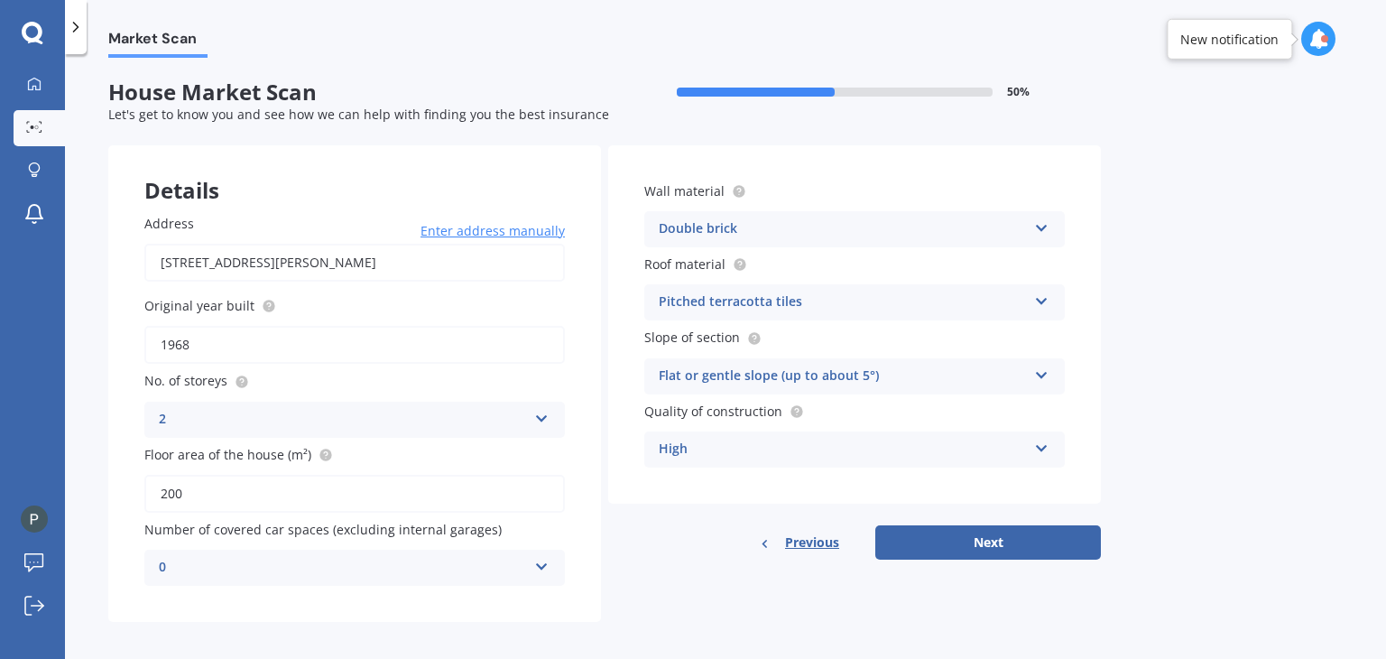
click at [731, 590] on div "Details Address [STREET_ADDRESS][PERSON_NAME] Enter address manually Search Ori…" at bounding box center [604, 383] width 993 height 477
click at [1043, 540] on button "Next" at bounding box center [989, 542] width 226 height 34
select select "25"
select select "03"
select select "1978"
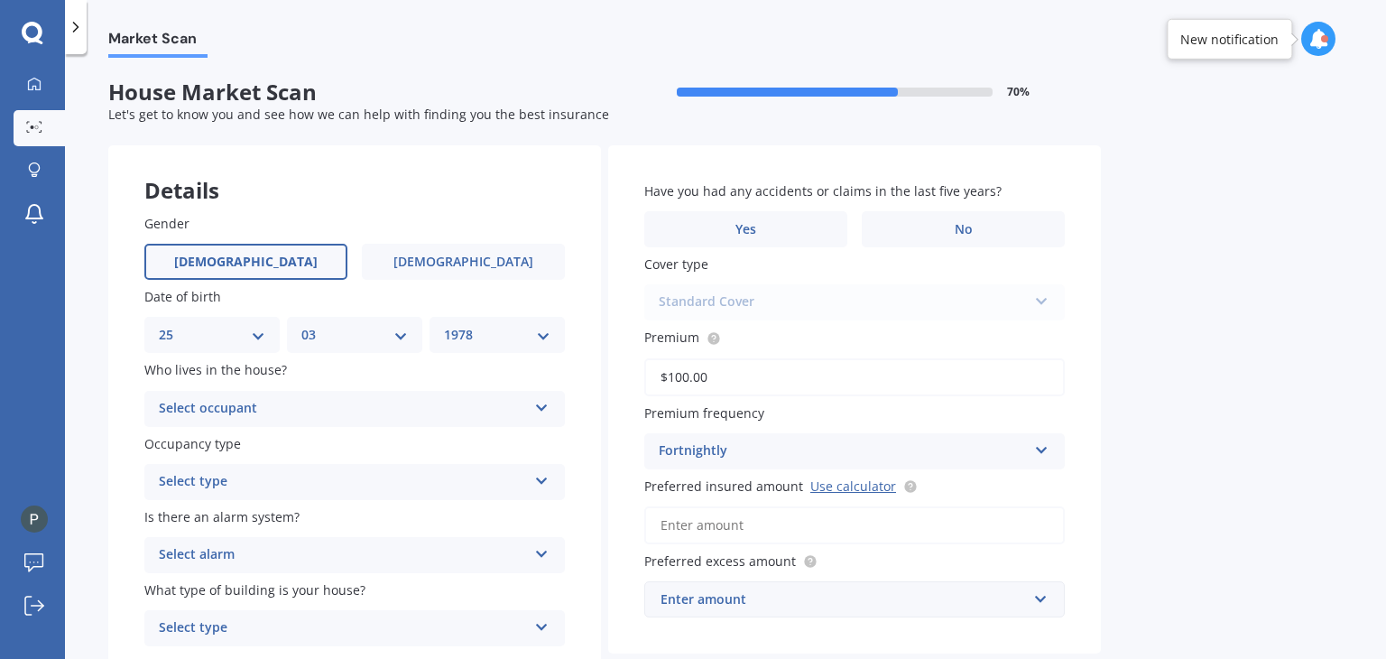
click at [385, 405] on div "Select occupant" at bounding box center [343, 409] width 368 height 22
click at [359, 438] on div "Owner" at bounding box center [354, 444] width 419 height 32
click at [344, 494] on div "Select type Permanent Holiday (without tenancy)" at bounding box center [354, 482] width 421 height 36
click at [335, 515] on div "Permanent" at bounding box center [354, 517] width 419 height 32
click at [357, 550] on div "Select alarm" at bounding box center [343, 555] width 368 height 22
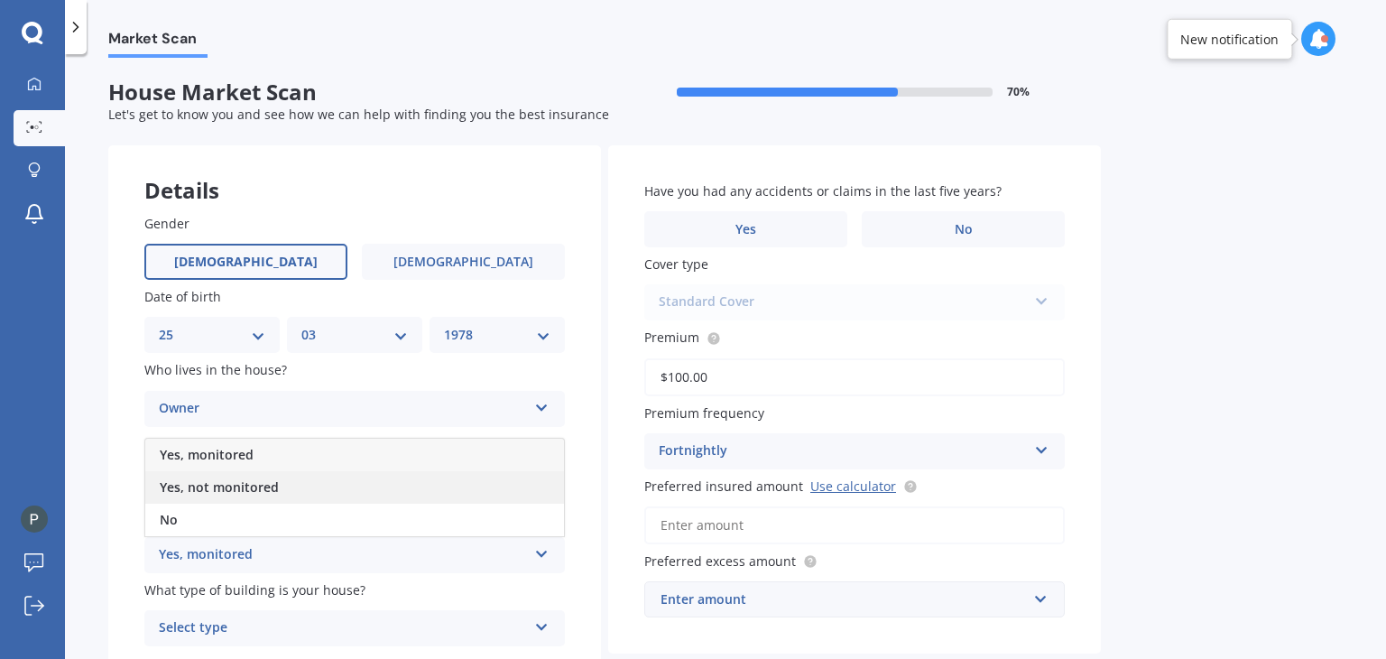
click at [313, 496] on div "Yes, not monitored" at bounding box center [354, 487] width 419 height 32
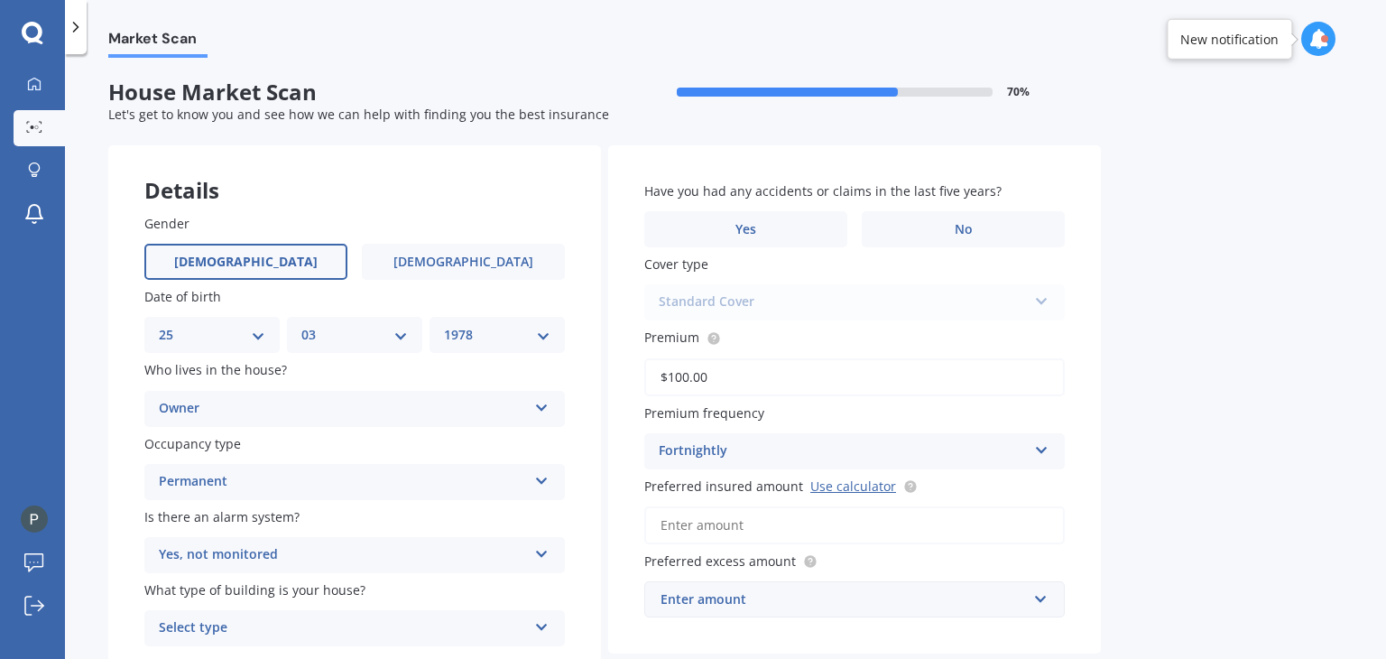
click at [456, 597] on label "What type of building is your house?" at bounding box center [350, 589] width 413 height 19
click at [487, 626] on div "Select type" at bounding box center [343, 628] width 368 height 22
click at [450, 534] on div "Freestanding" at bounding box center [354, 528] width 419 height 32
click at [959, 228] on span "No" at bounding box center [964, 229] width 18 height 15
click at [0, 0] on input "No" at bounding box center [0, 0] width 0 height 0
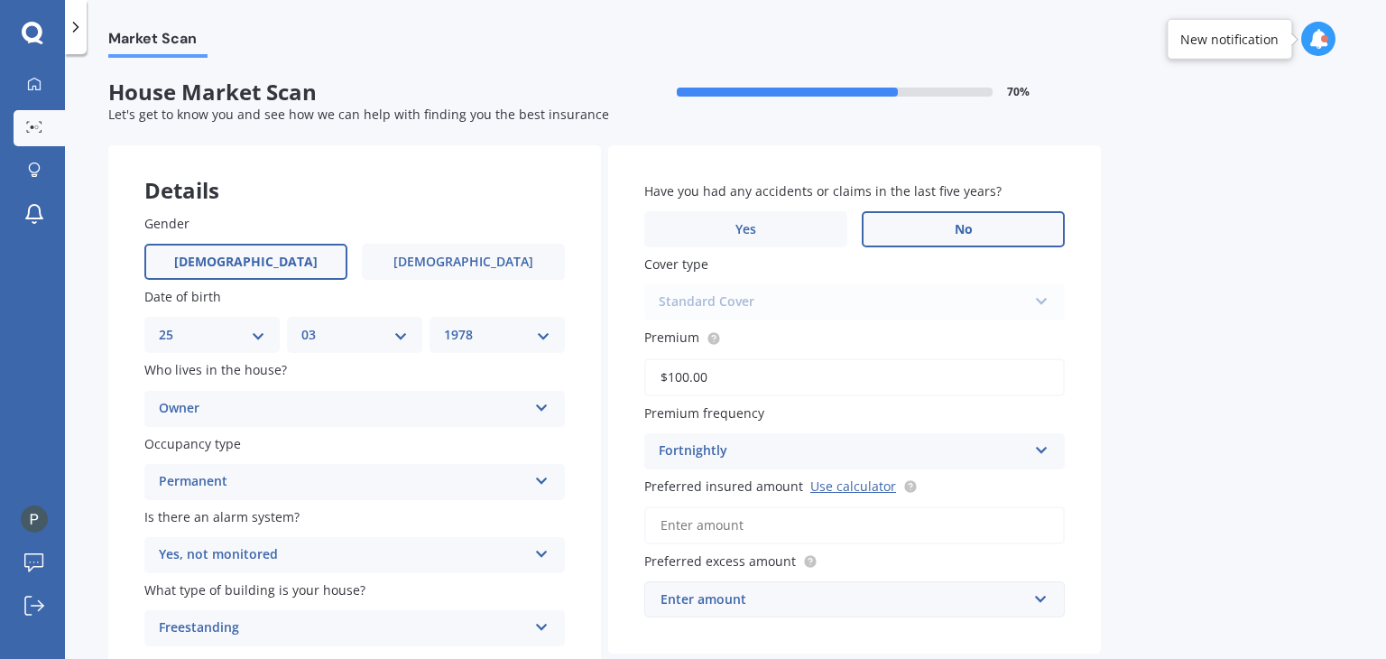
click at [1029, 314] on div "Standard Cover Standard Cover Premium Cover Plus" at bounding box center [854, 302] width 421 height 36
click at [1202, 343] on div "Market Scan House Market Scan 70 % Let's get to know you and see how we can hel…" at bounding box center [725, 360] width 1321 height 605
click at [766, 535] on input "Preferred insured amount Use calculator" at bounding box center [854, 525] width 421 height 38
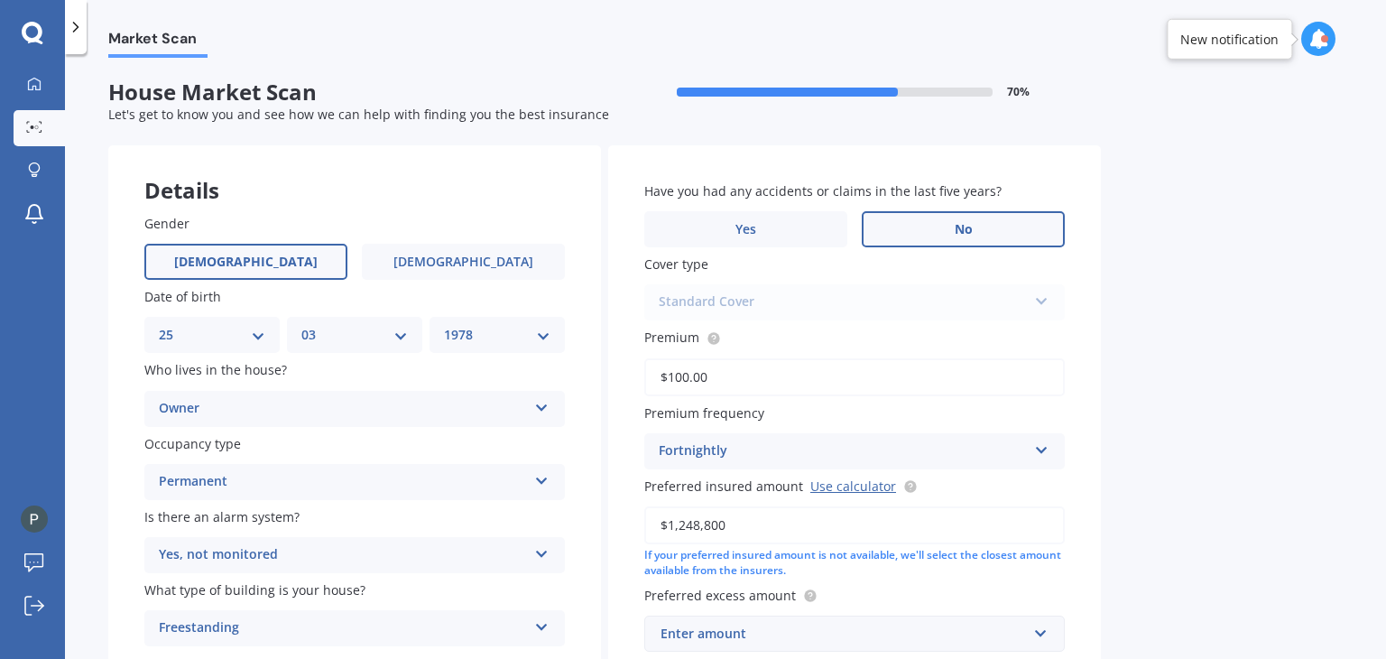
type input "$1,248,800"
click at [1177, 387] on div "Market Scan House Market Scan 70 % Let's get to know you and see how we can hel…" at bounding box center [725, 360] width 1321 height 605
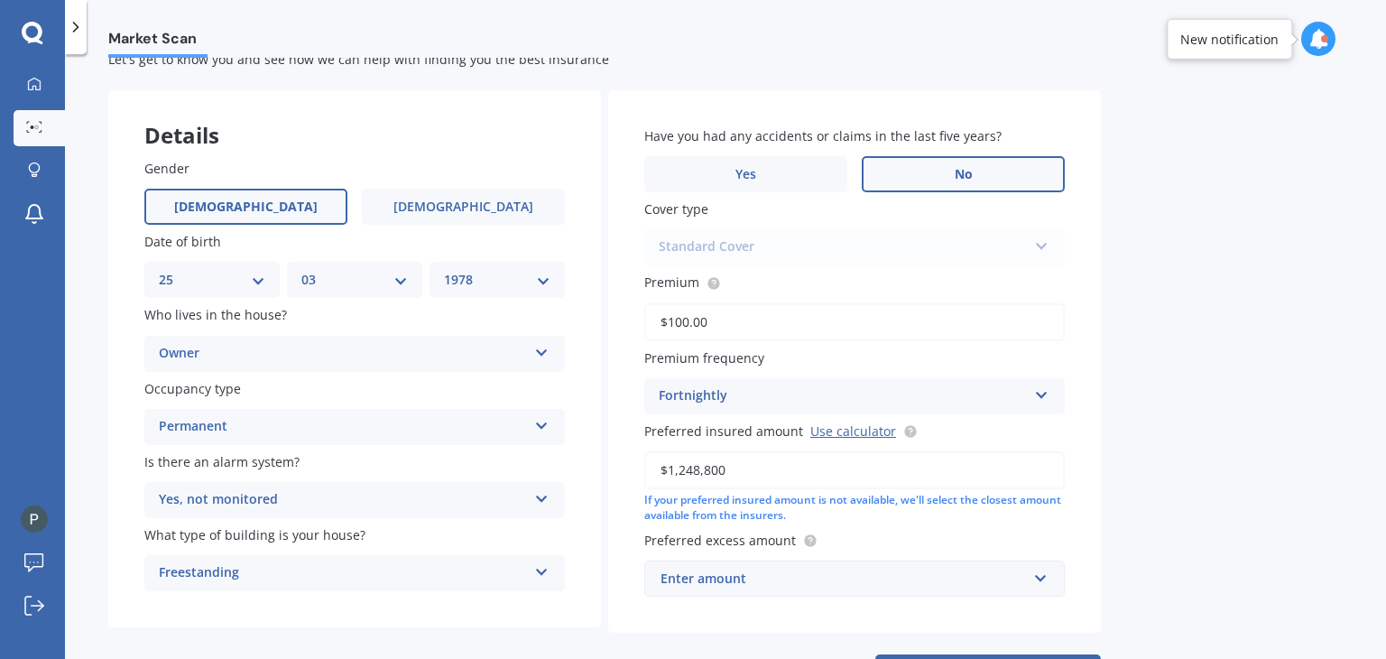
scroll to position [131, 0]
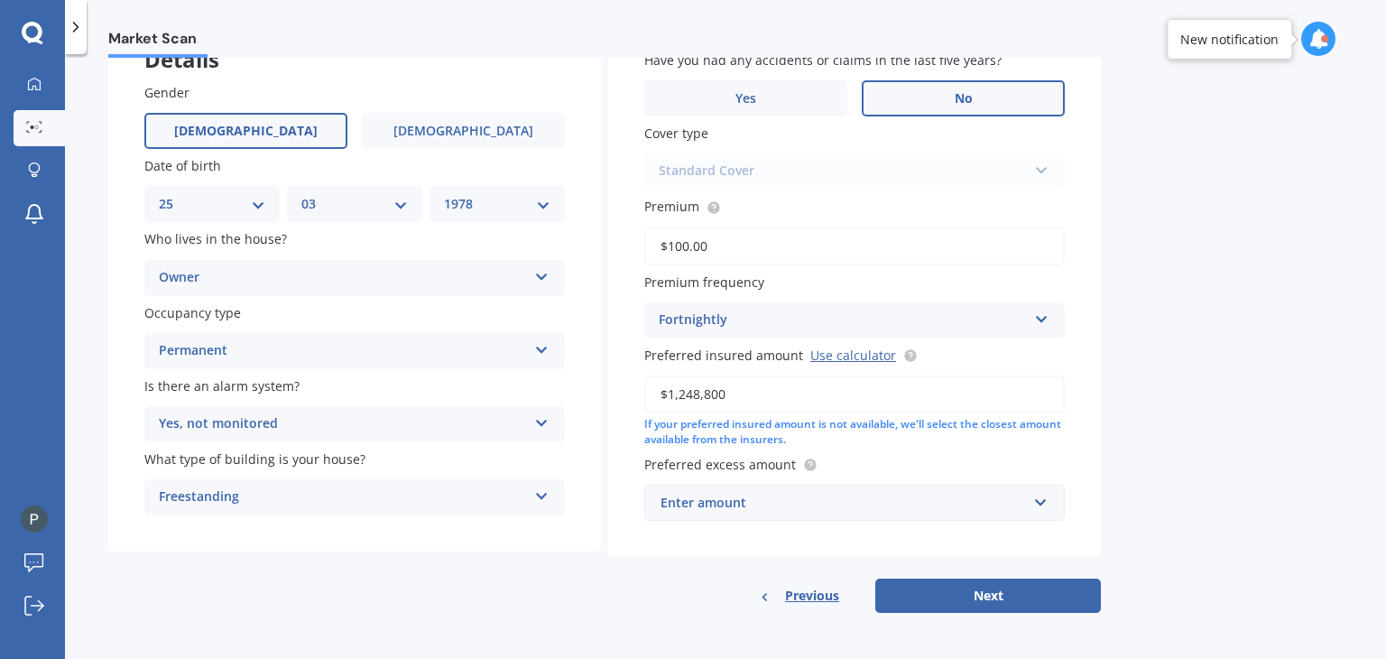
click at [787, 502] on div "Enter amount" at bounding box center [844, 503] width 366 height 20
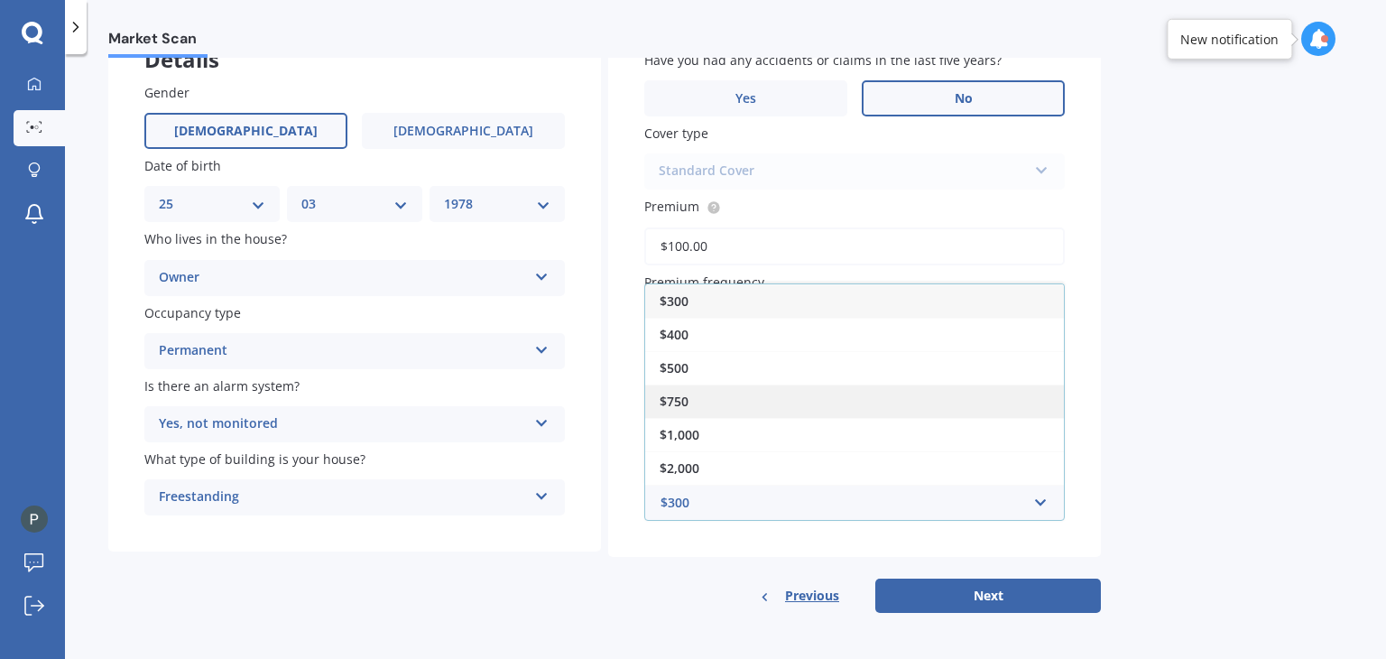
click at [778, 385] on div "$750" at bounding box center [854, 401] width 419 height 33
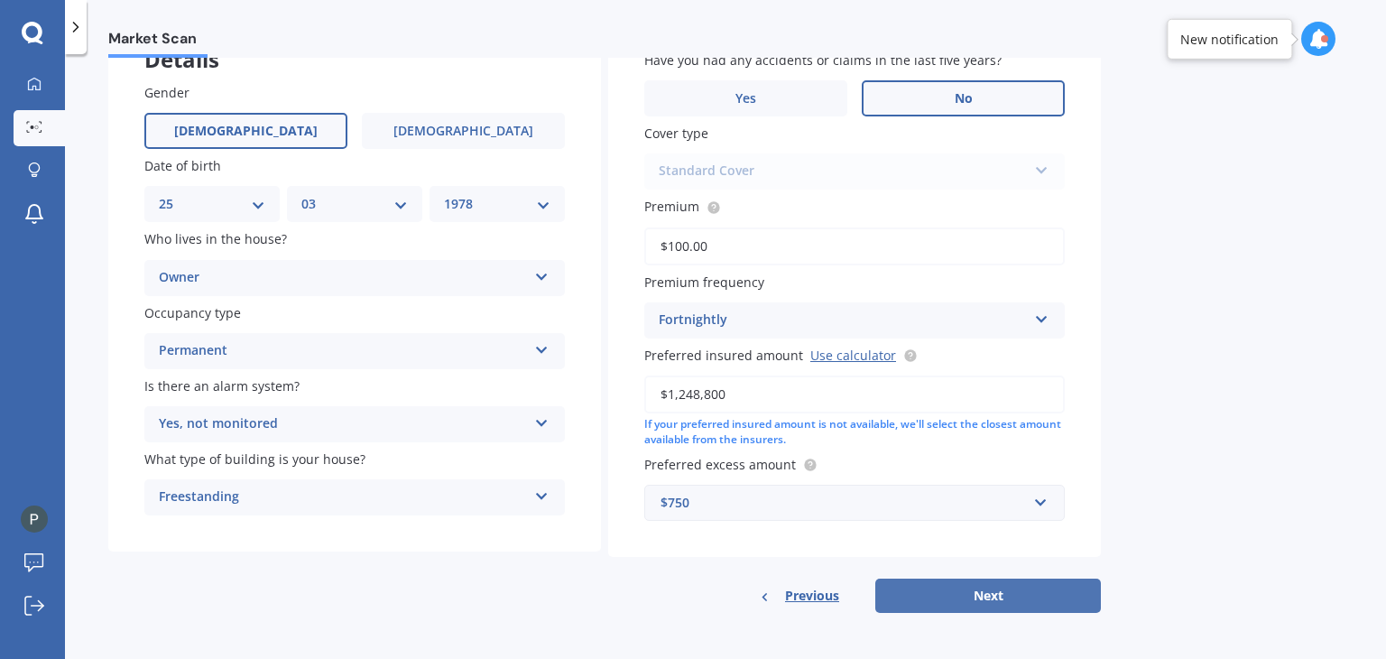
click at [1026, 598] on button "Next" at bounding box center [989, 596] width 226 height 34
select select "25"
select select "03"
select select "1978"
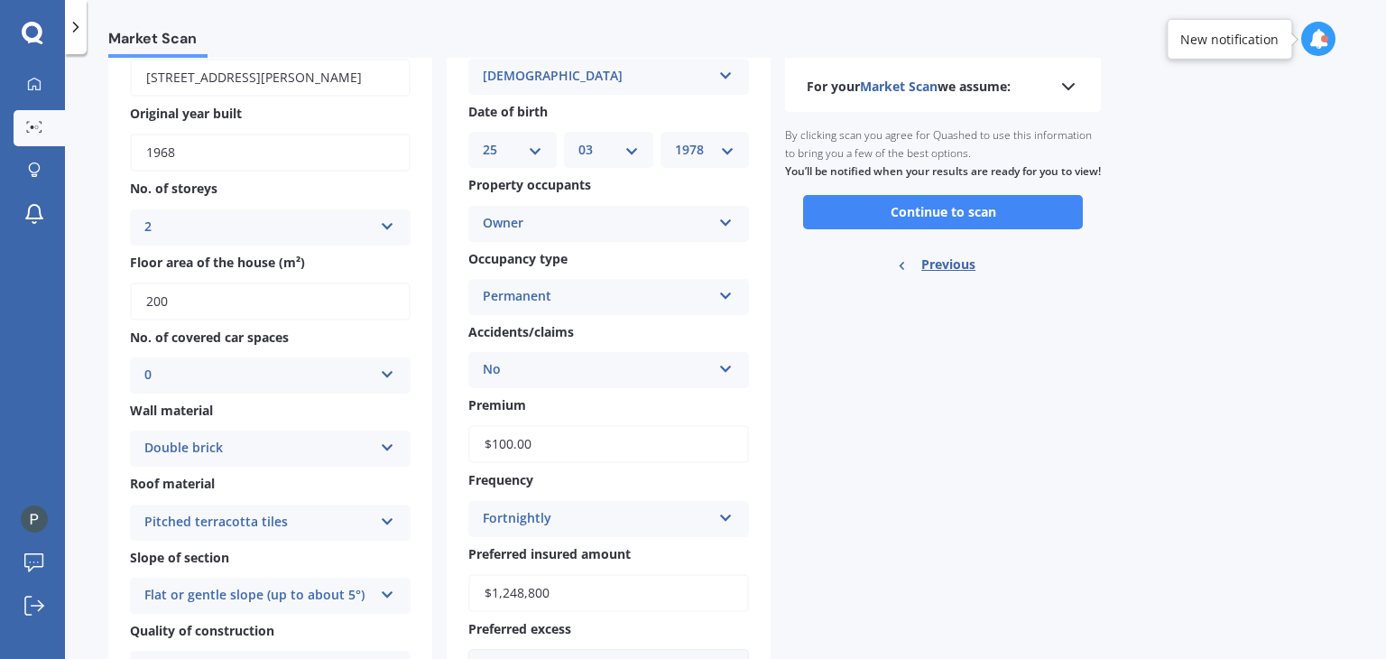
scroll to position [0, 0]
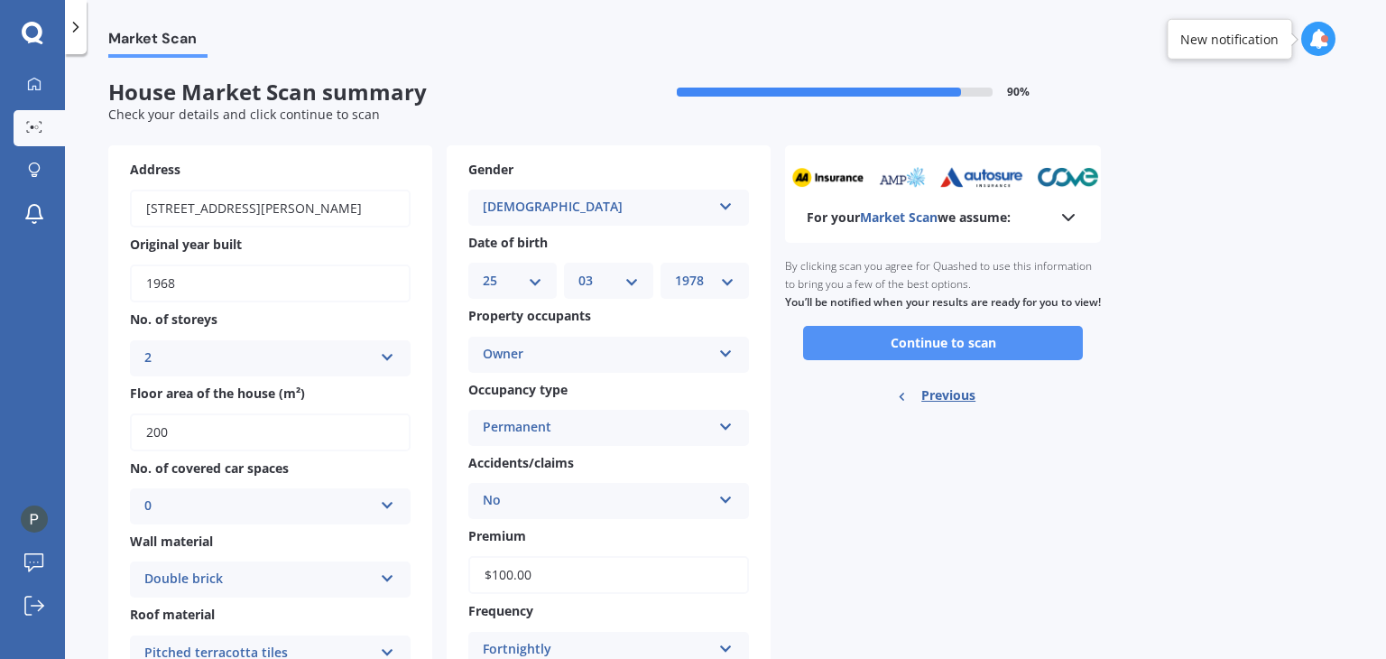
click at [968, 354] on button "Continue to scan" at bounding box center [943, 343] width 280 height 34
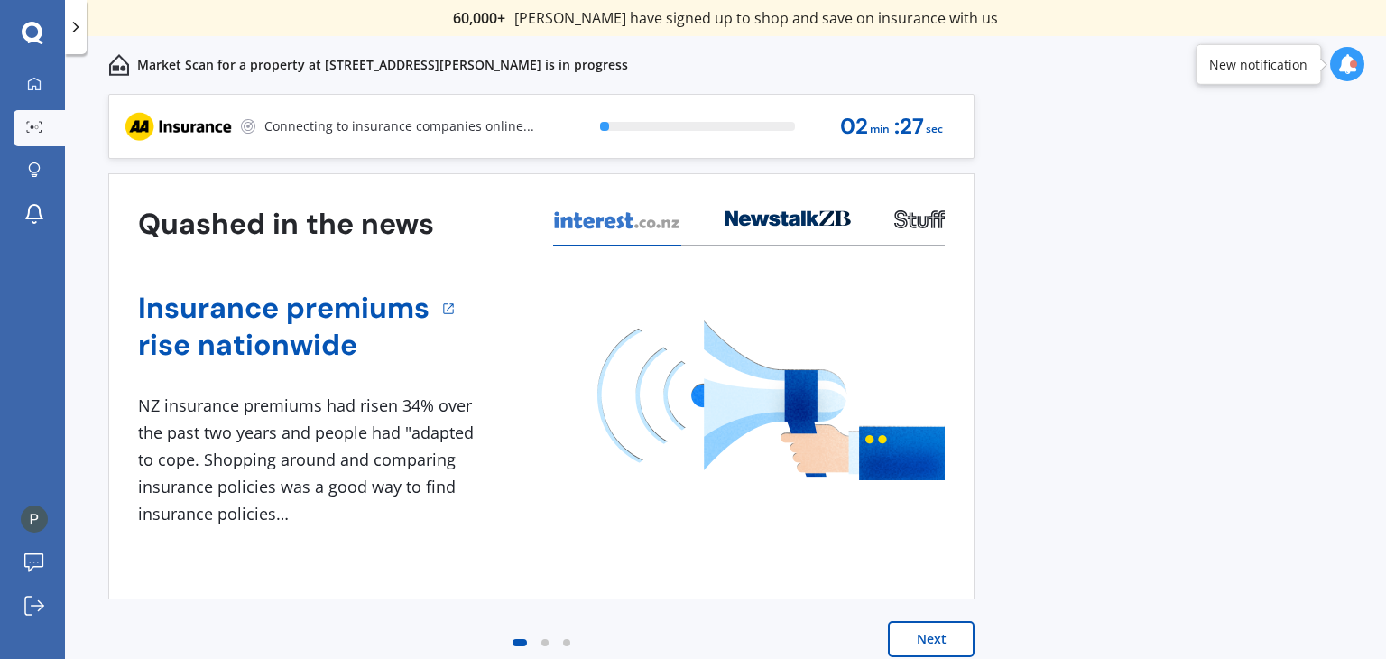
click at [942, 621] on button "Next" at bounding box center [931, 639] width 87 height 36
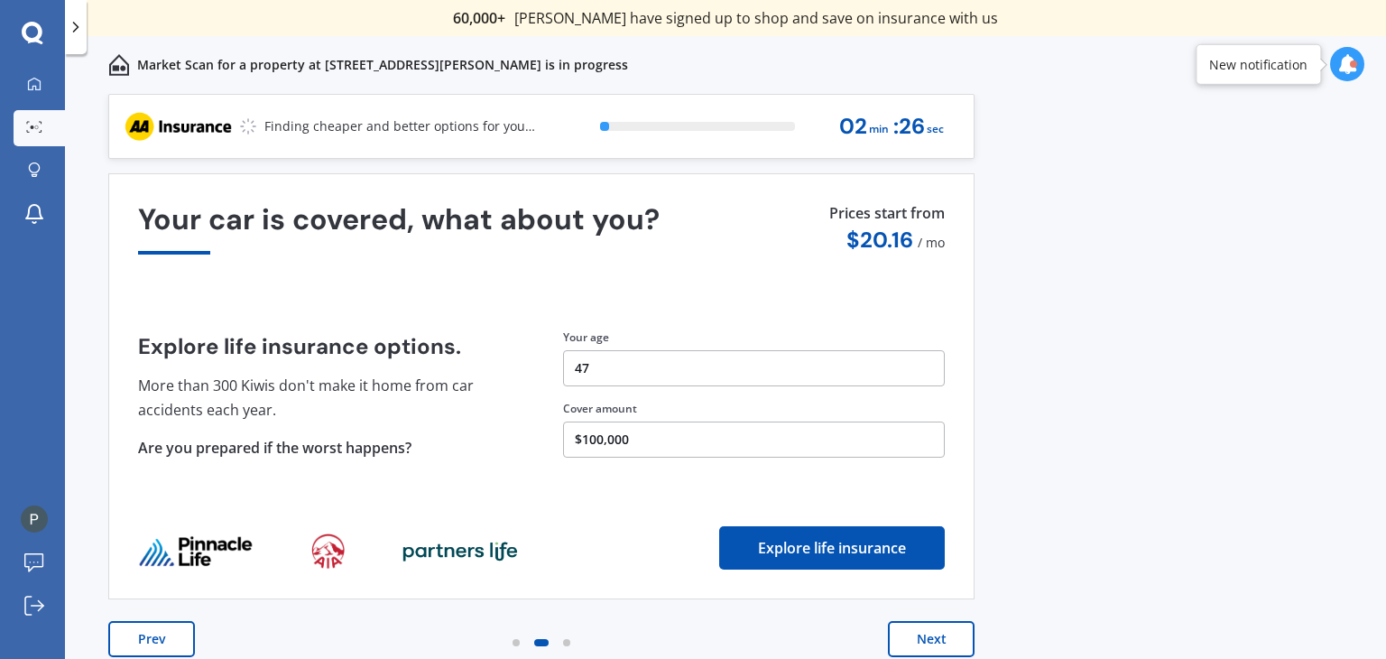
click at [942, 621] on button "Next" at bounding box center [931, 639] width 87 height 36
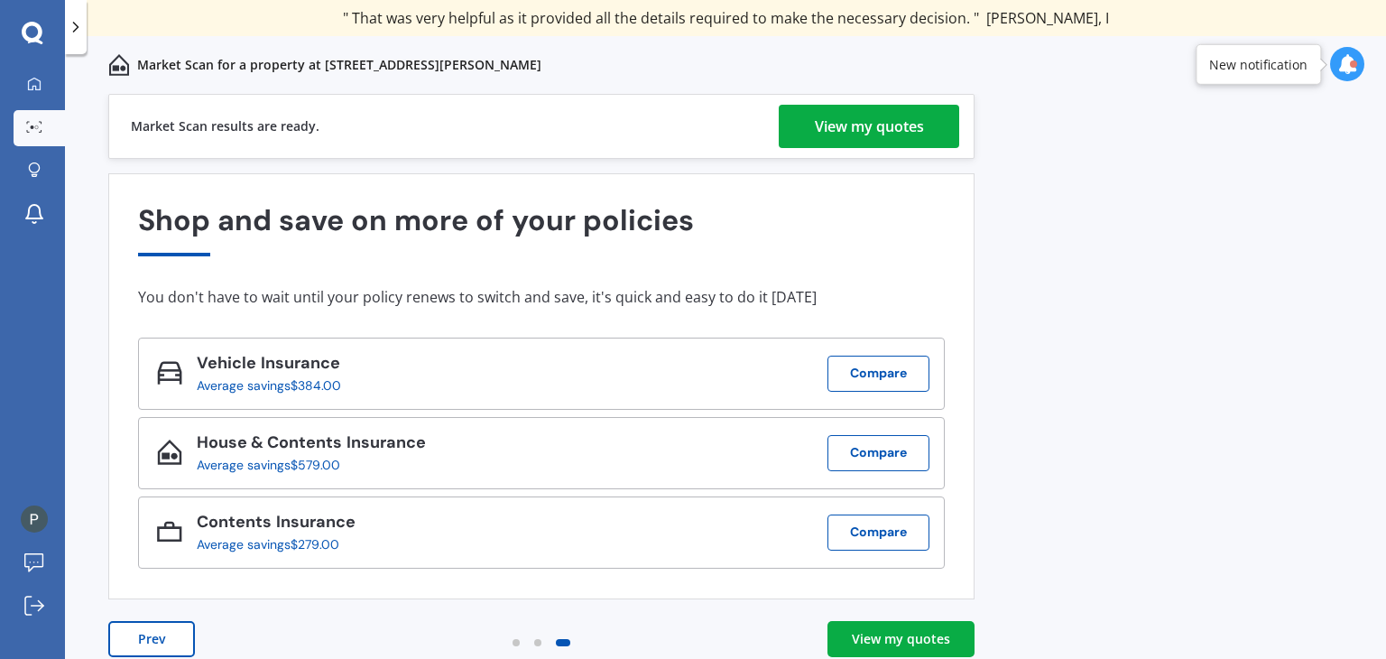
click at [895, 120] on div "View my quotes" at bounding box center [869, 126] width 109 height 43
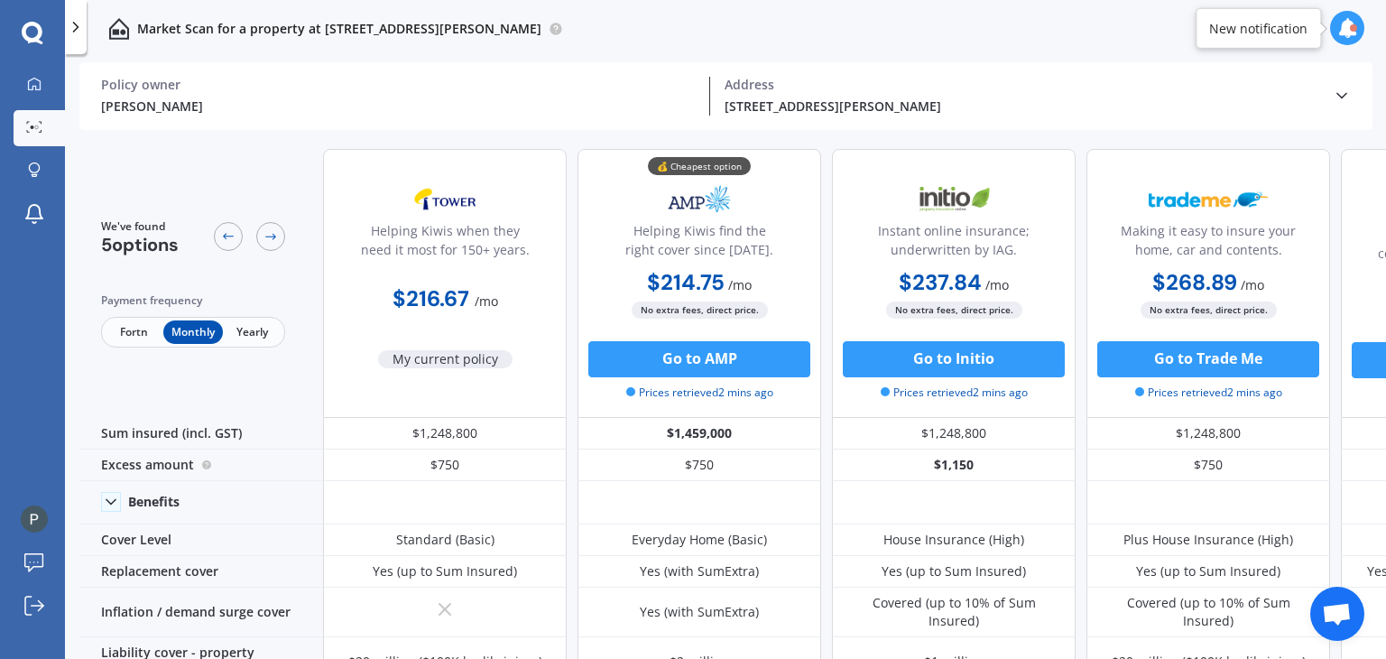
click at [129, 333] on span "Fortn" at bounding box center [134, 331] width 59 height 23
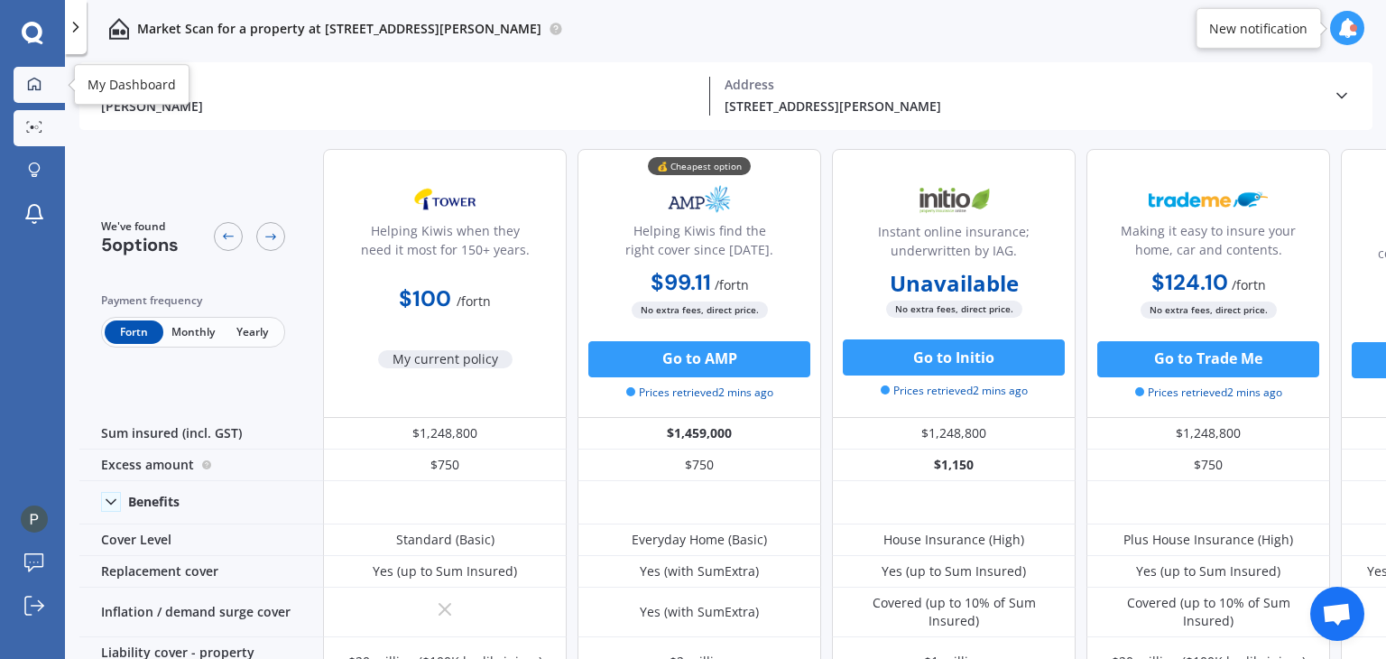
click at [33, 84] on icon at bounding box center [34, 84] width 14 height 14
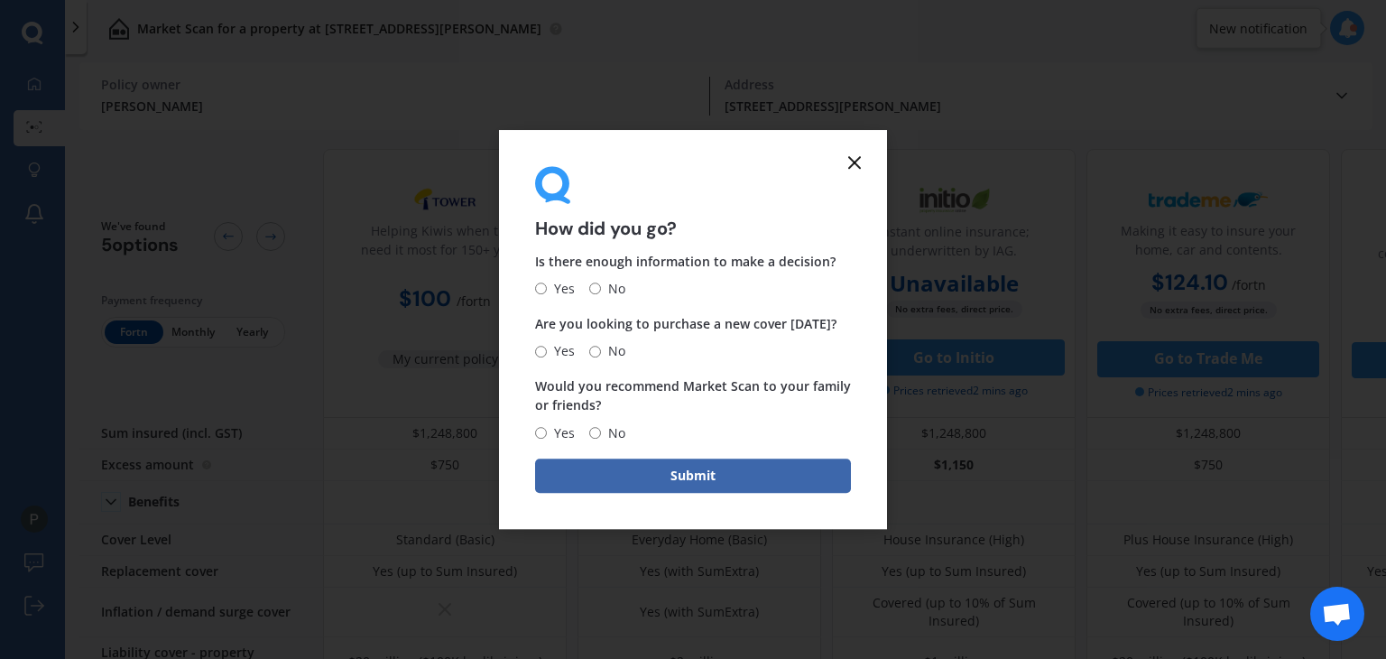
click at [856, 163] on line at bounding box center [854, 162] width 11 height 11
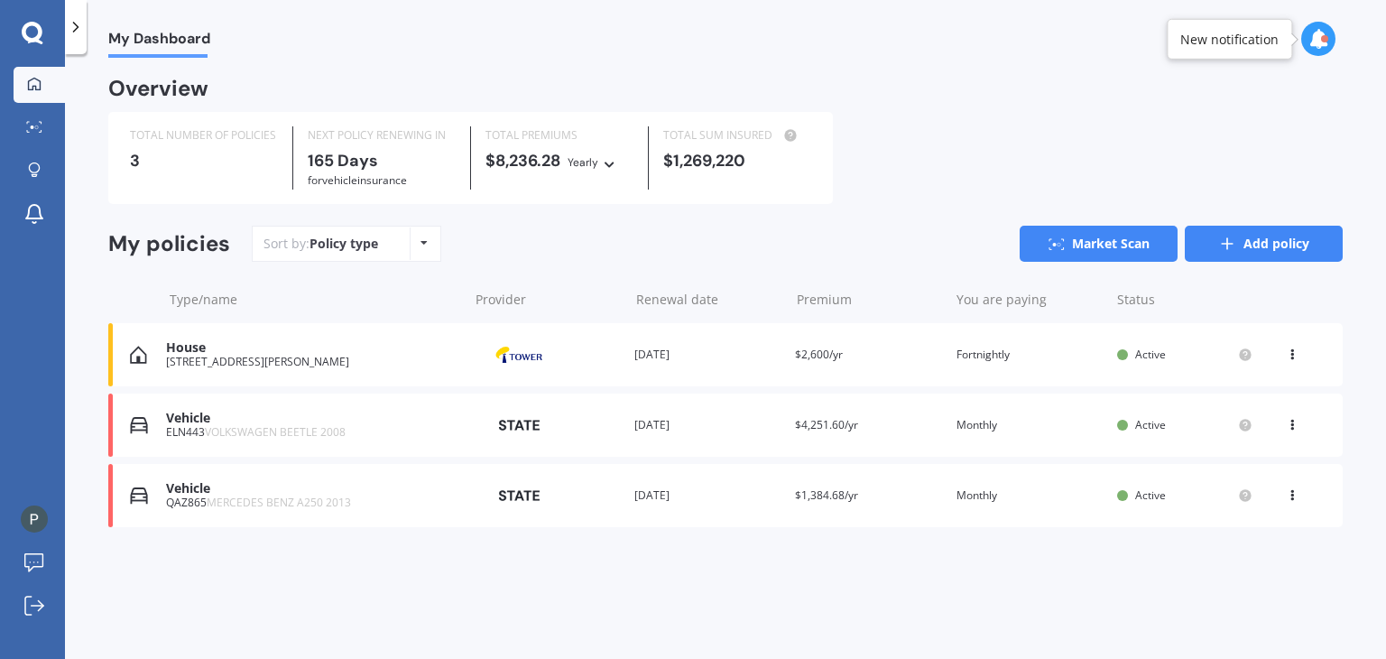
click at [1275, 238] on link "Add policy" at bounding box center [1264, 244] width 158 height 36
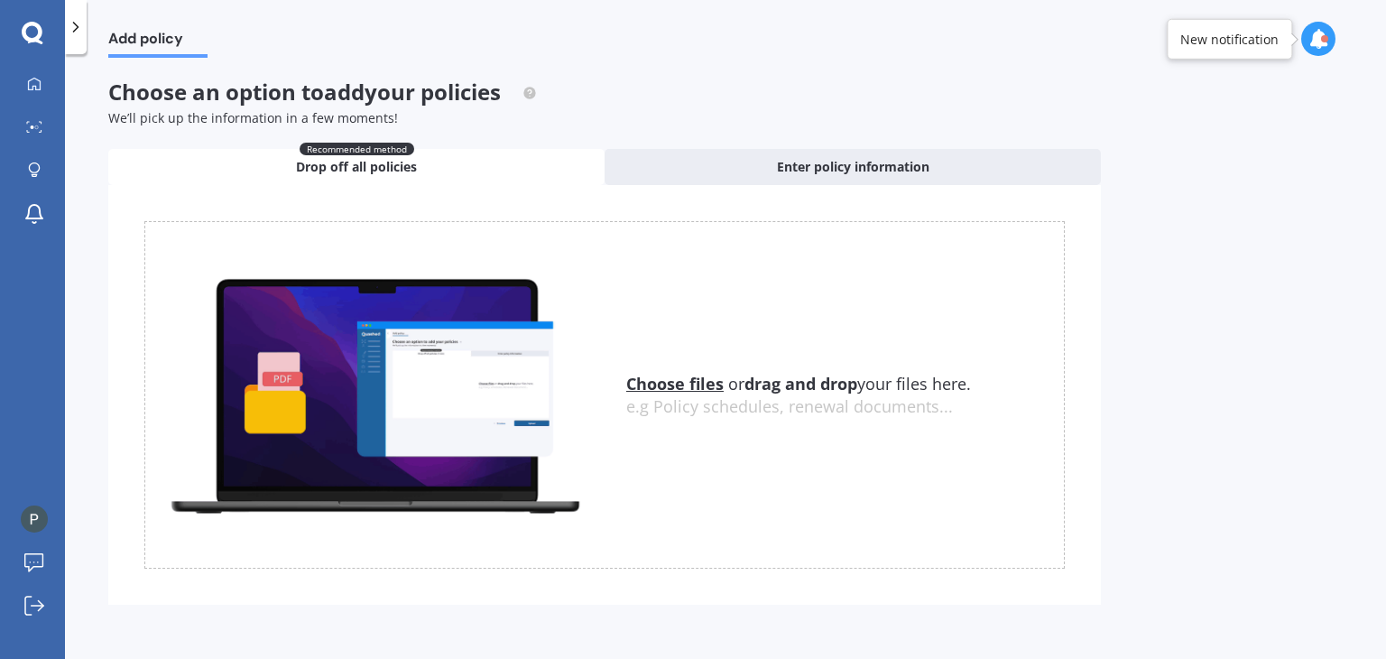
click at [682, 380] on u "Choose files" at bounding box center [674, 384] width 97 height 22
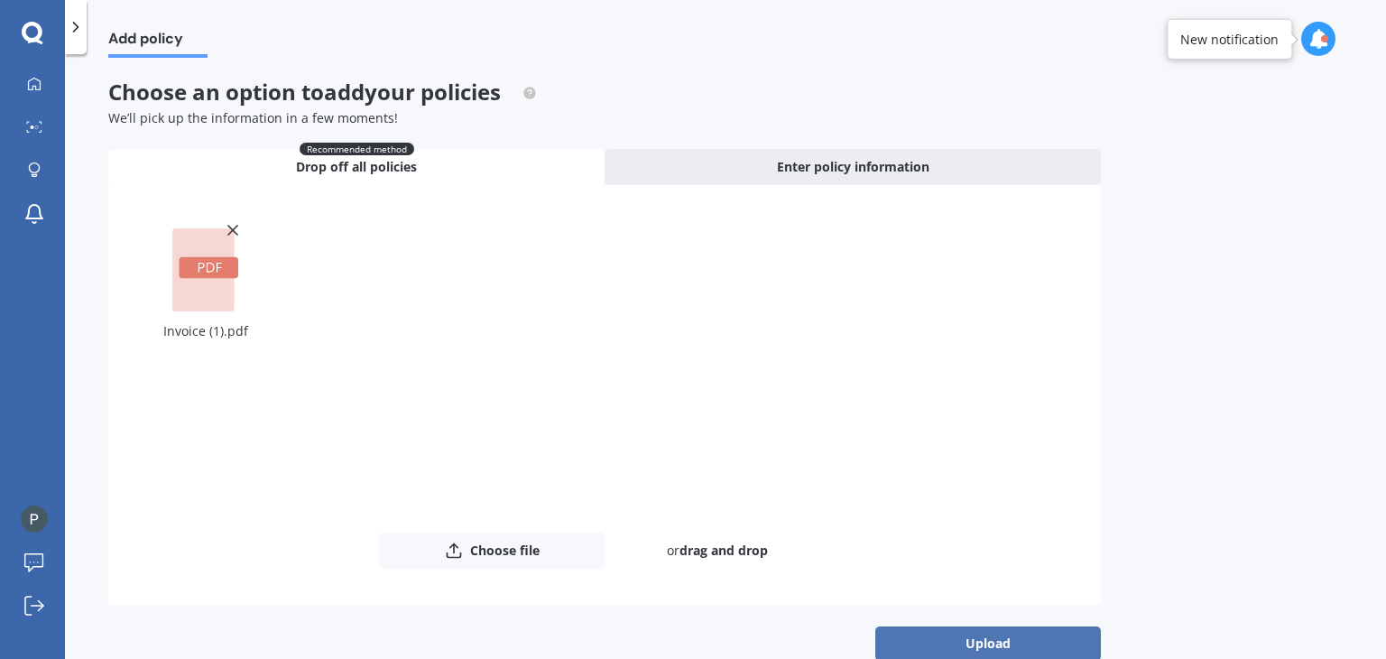
click at [932, 644] on button "Upload" at bounding box center [989, 643] width 226 height 34
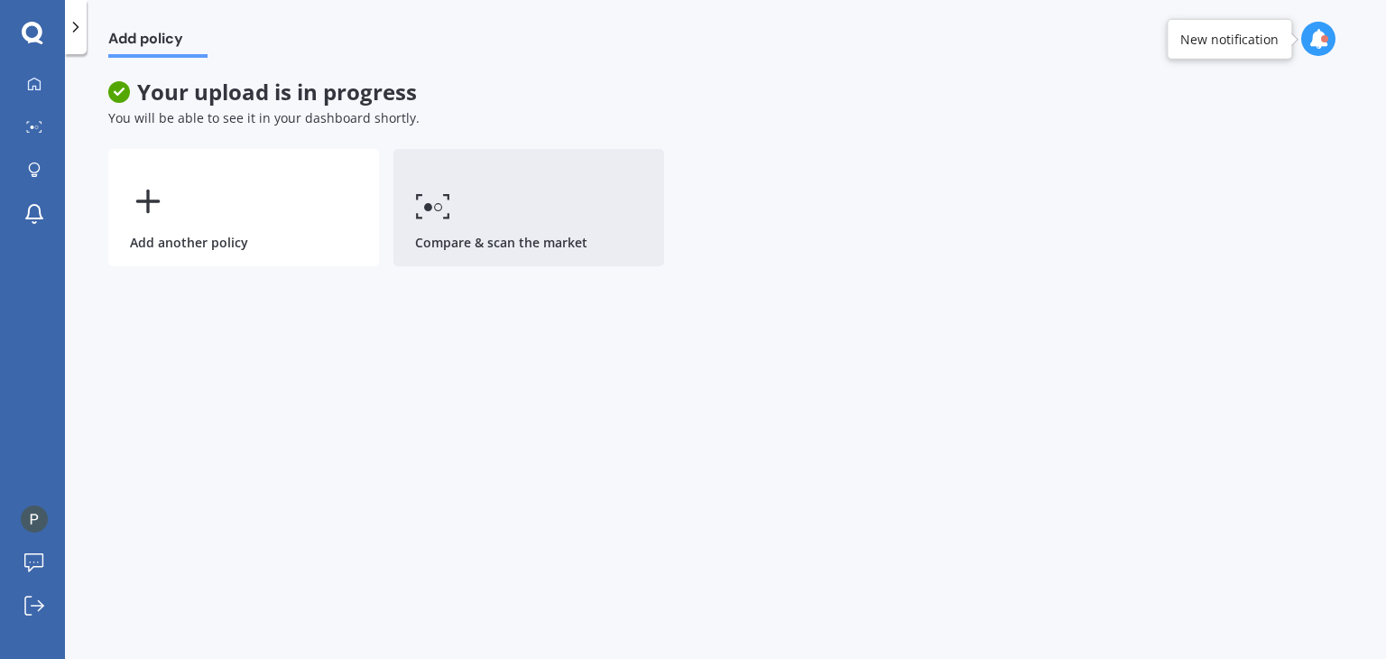
click at [454, 216] on link "Compare & scan the market" at bounding box center [529, 207] width 271 height 117
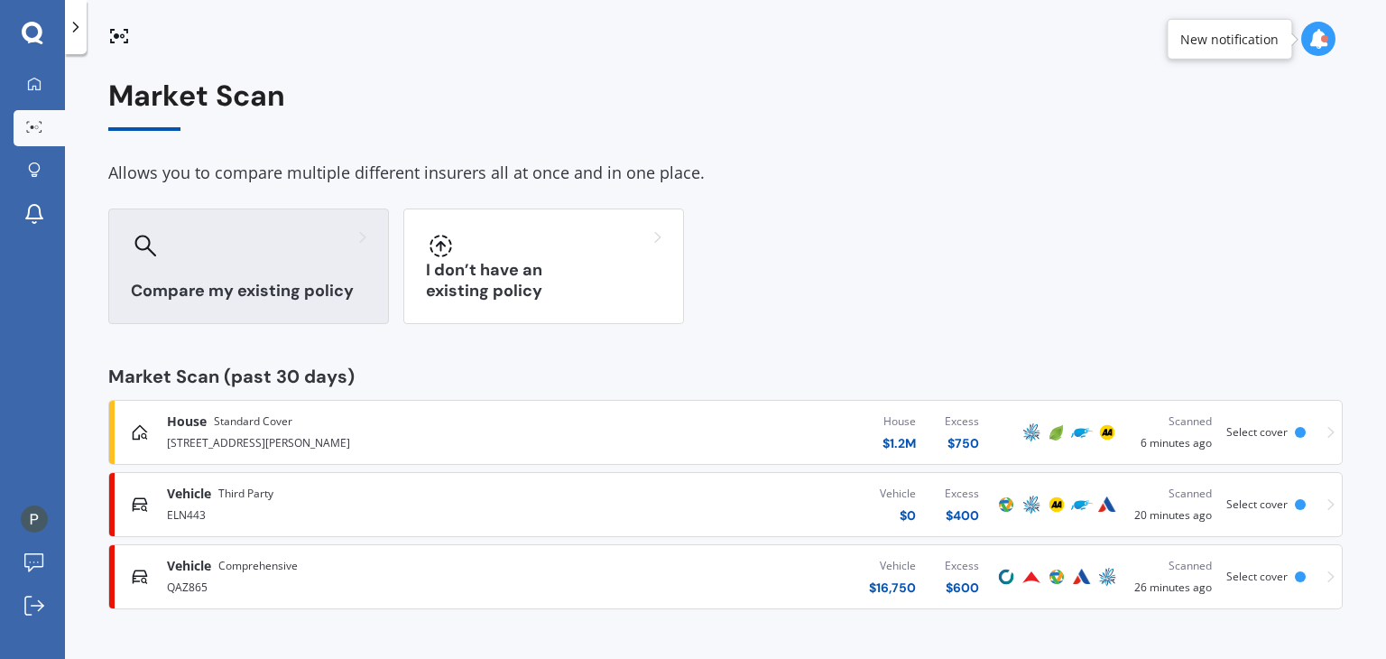
click at [304, 248] on div at bounding box center [249, 245] width 236 height 29
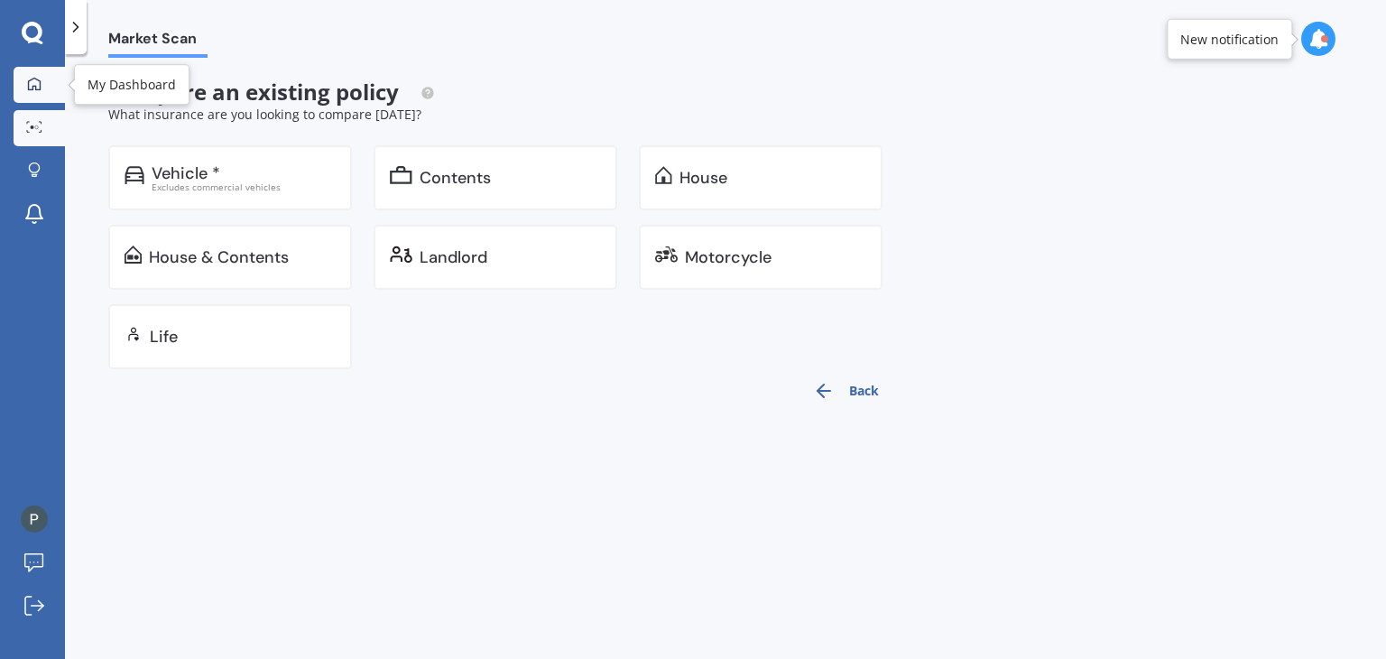
click at [29, 85] on icon at bounding box center [34, 83] width 13 height 13
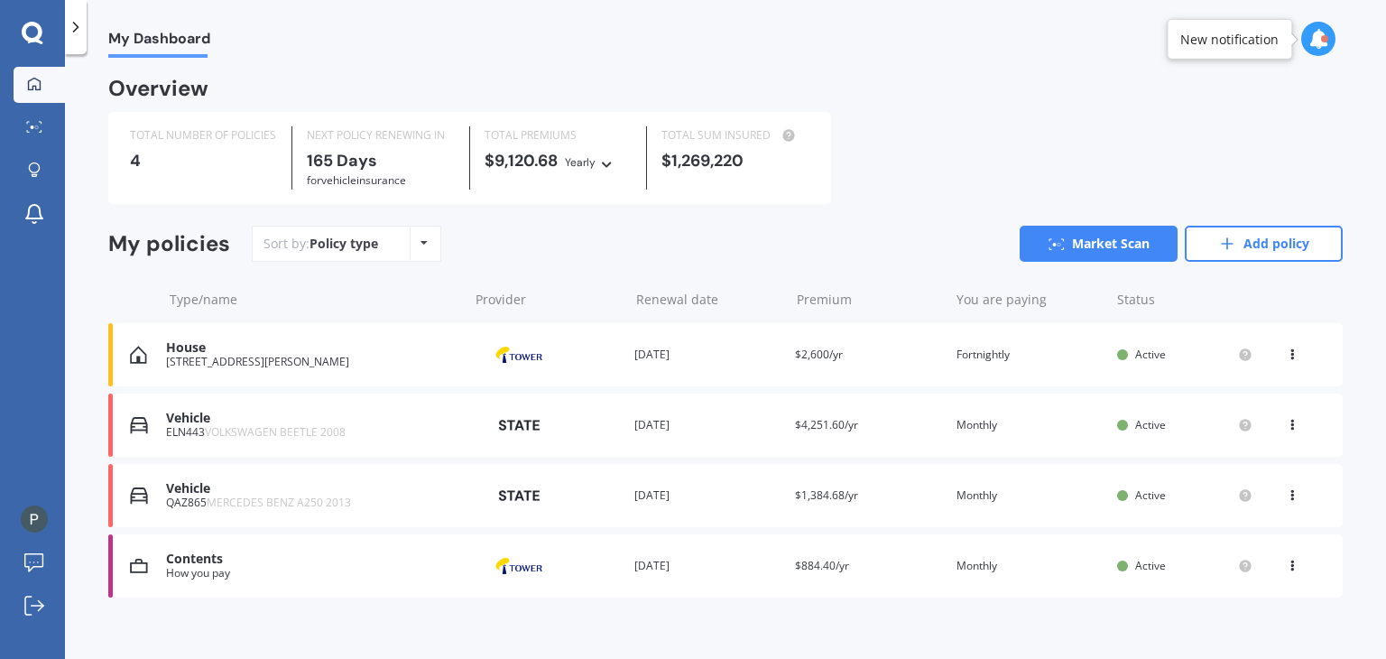
click at [941, 575] on div "Contents How you pay Provider Renewal date [DATE] Premium $884.40/yr You are pa…" at bounding box center [725, 565] width 1235 height 63
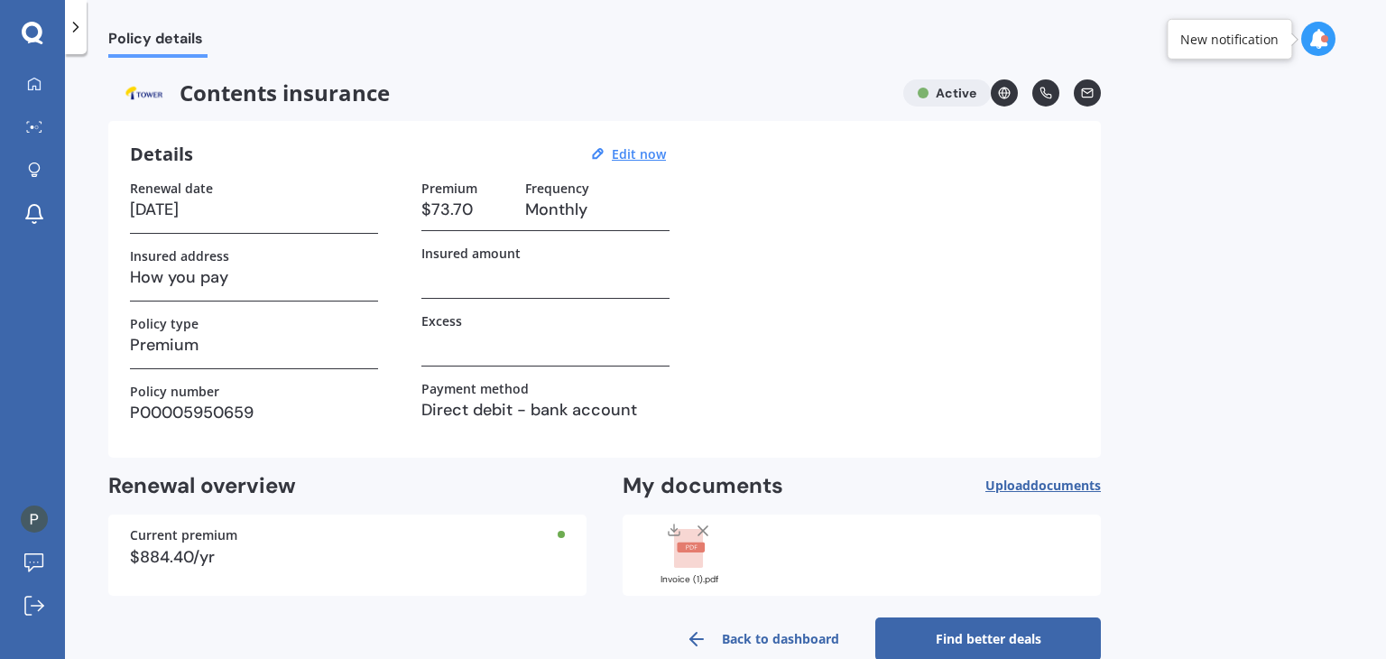
click at [268, 270] on h3 "How you pay" at bounding box center [254, 277] width 248 height 27
drag, startPoint x: 250, startPoint y: 278, endPoint x: 105, endPoint y: 282, distance: 145.4
click at [105, 282] on div "Policy details Contents insurance Active Details Edit now Renewal date [DATE] I…" at bounding box center [725, 360] width 1321 height 605
click at [639, 153] on u "Edit now" at bounding box center [639, 153] width 54 height 17
select select "08"
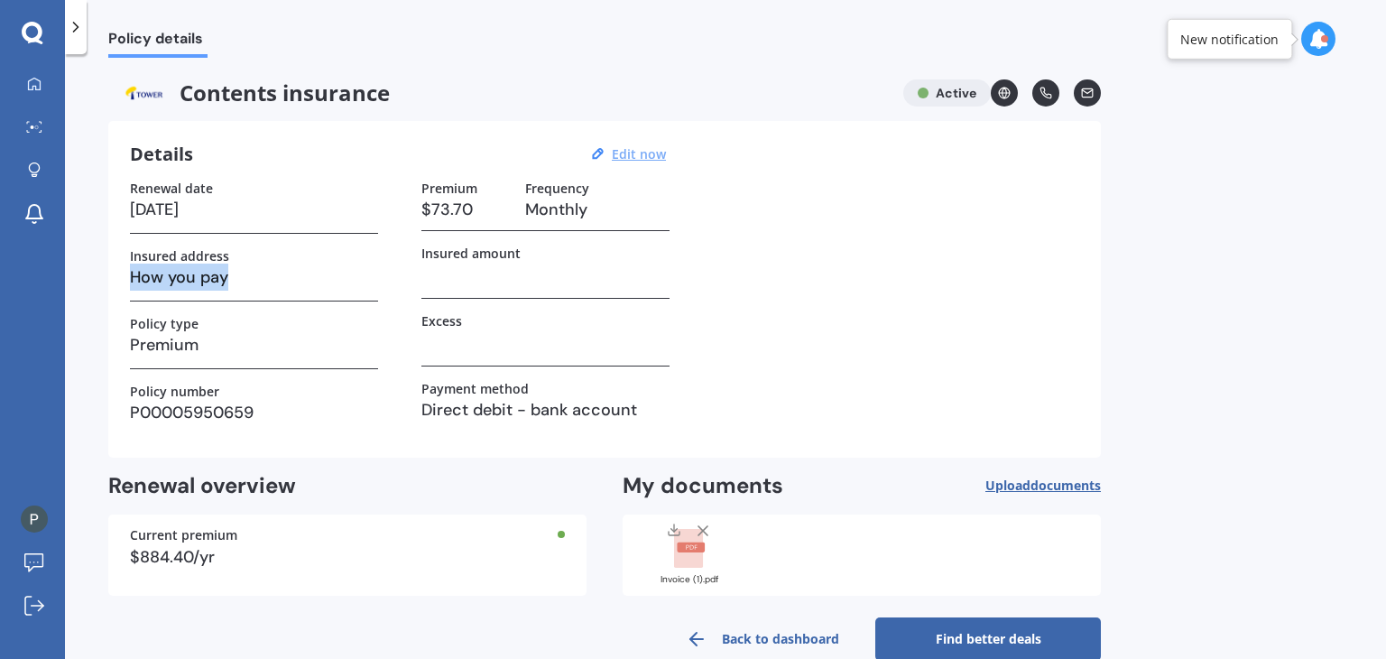
select select "06"
select select "2026"
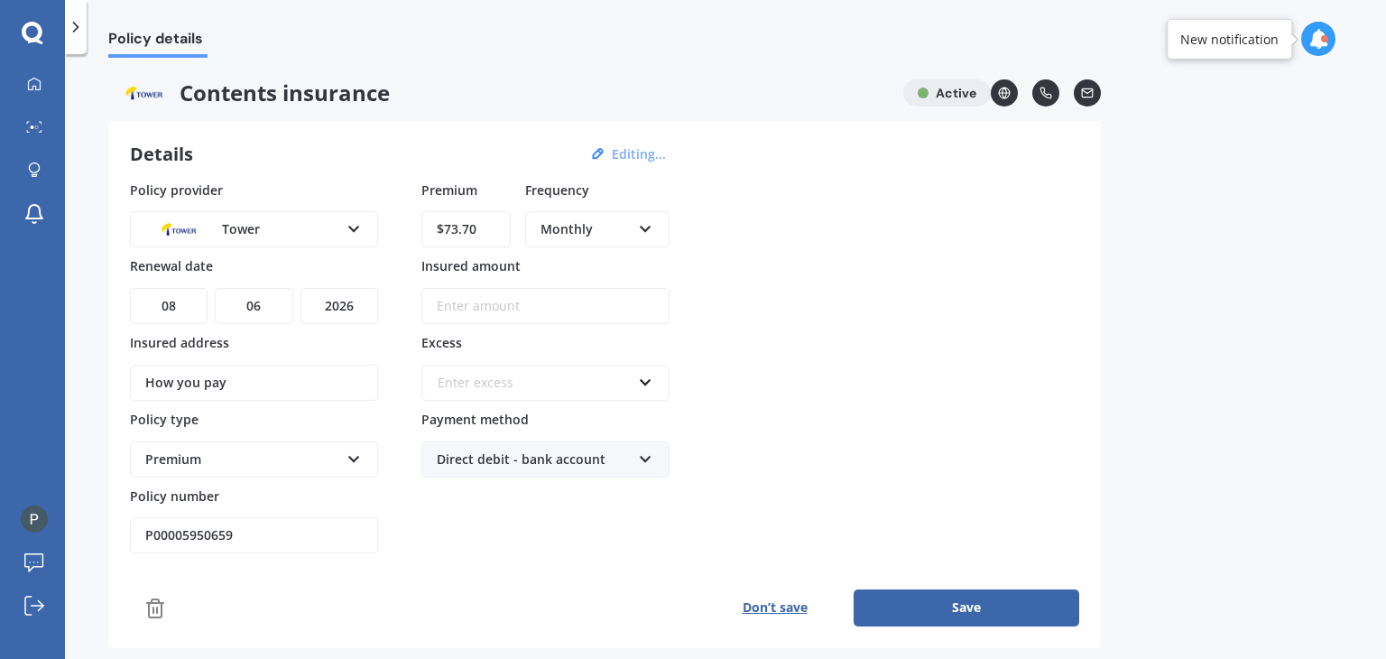
drag, startPoint x: 241, startPoint y: 388, endPoint x: 103, endPoint y: 384, distance: 138.2
click at [103, 384] on div "Policy details Contents insurance Active Details Editing... Policy provider Tow…" at bounding box center [725, 360] width 1321 height 605
type input "[STREET_ADDRESS][PERSON_NAME]"
click at [466, 311] on input "Insured amount" at bounding box center [546, 306] width 248 height 36
drag, startPoint x: 466, startPoint y: 311, endPoint x: 307, endPoint y: -79, distance: 421.1
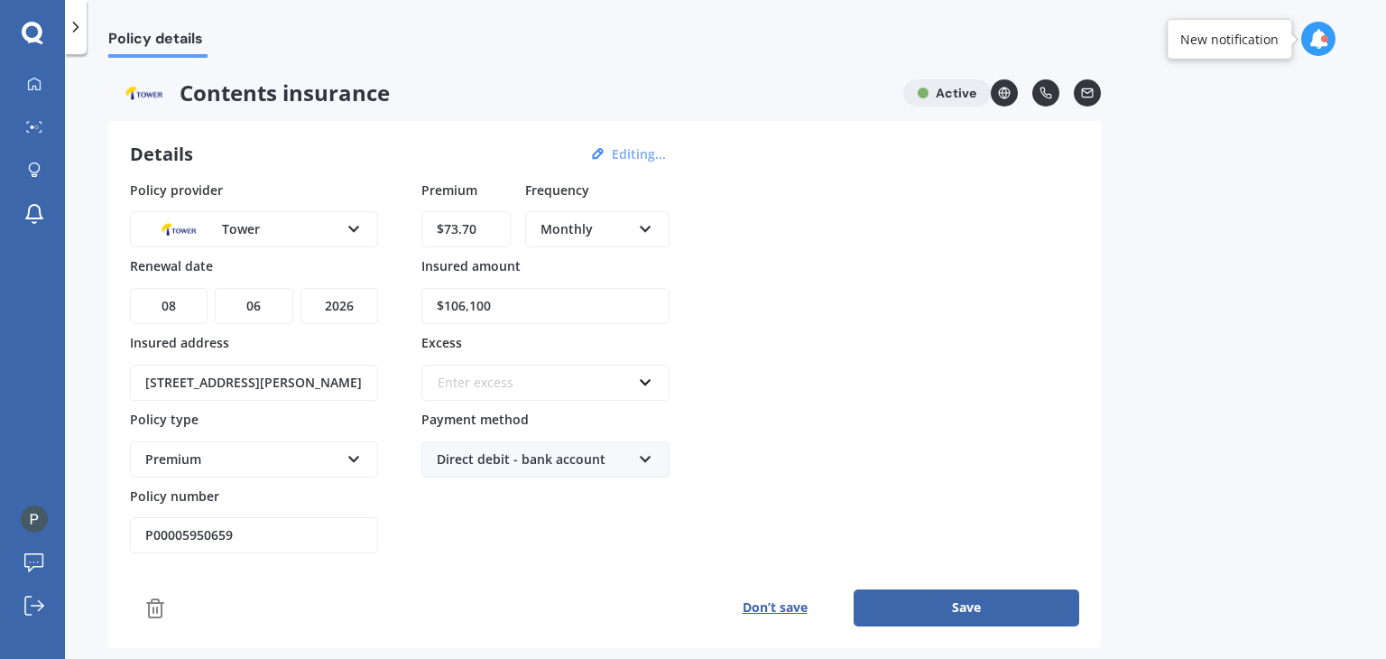
click at [307, 0] on html "We are experiencing high volume of Market Scans . Just a heads up we will have …" at bounding box center [693, 329] width 1386 height 659
type input "$106,100"
click at [521, 373] on div "Enter excess" at bounding box center [535, 383] width 194 height 20
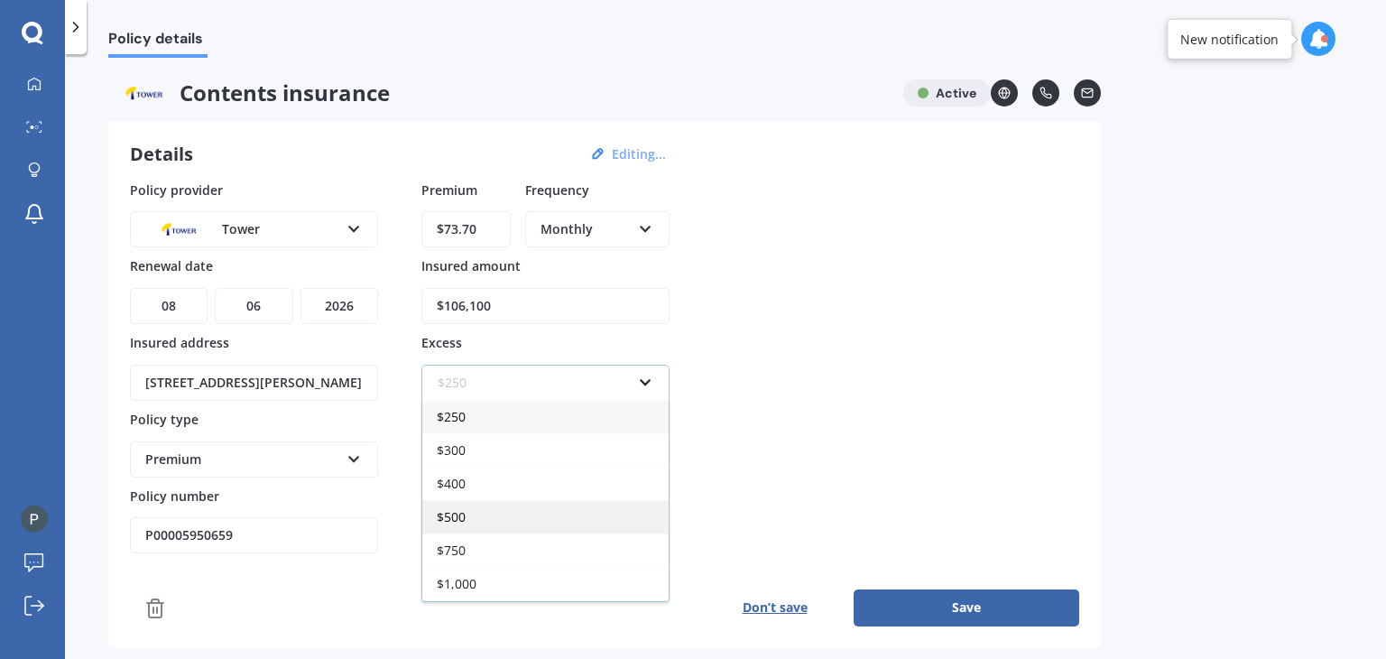
click at [488, 509] on div "$500" at bounding box center [545, 516] width 246 height 33
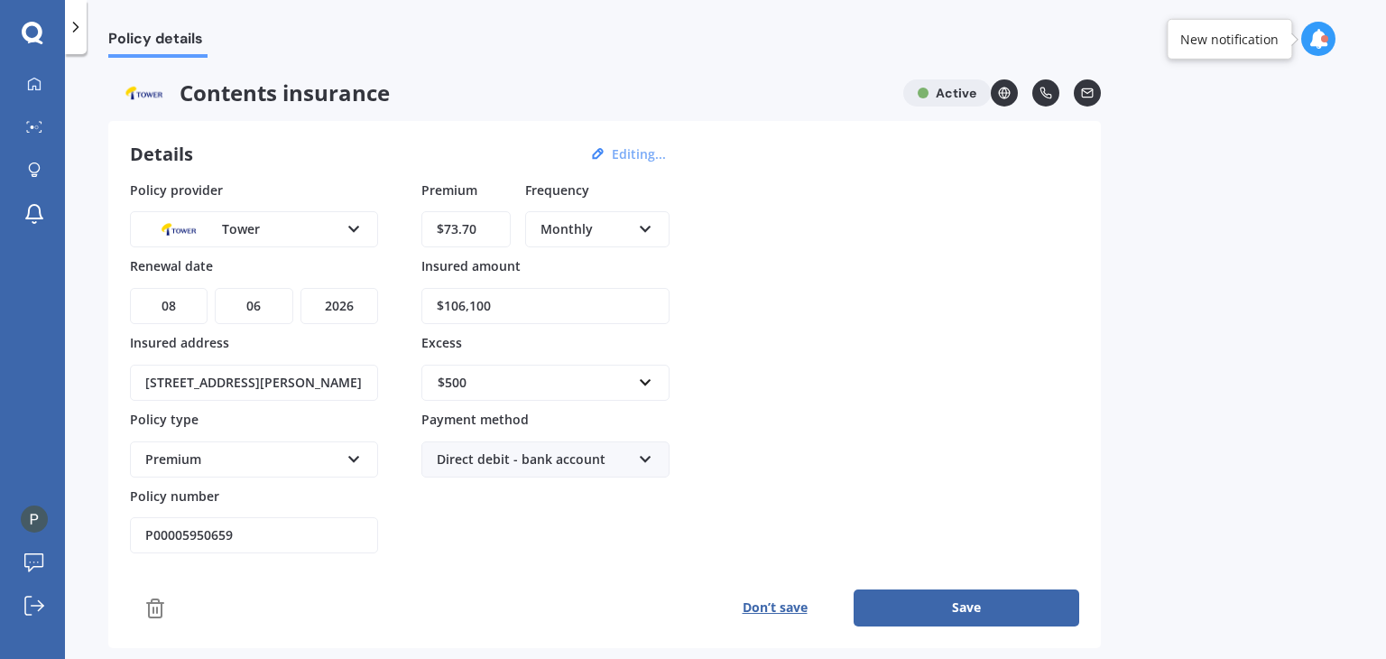
click at [950, 600] on button "Save" at bounding box center [967, 607] width 226 height 36
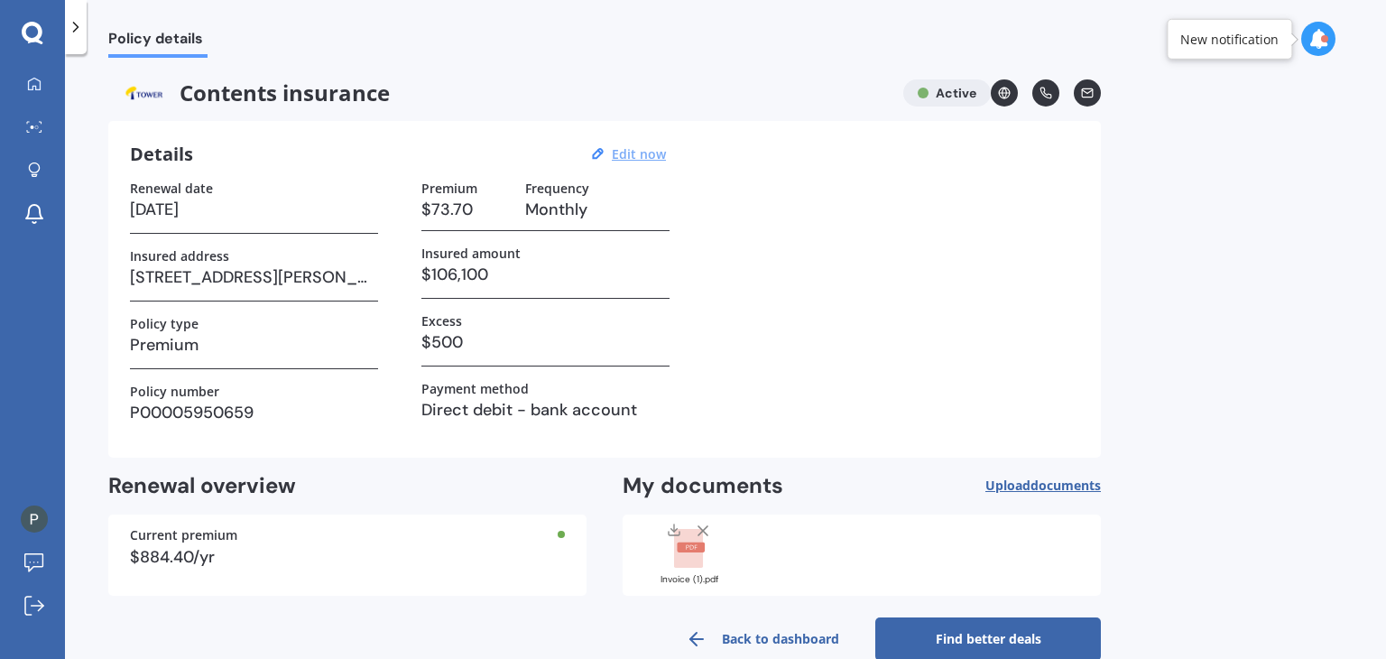
click at [983, 635] on link "Find better deals" at bounding box center [989, 638] width 226 height 43
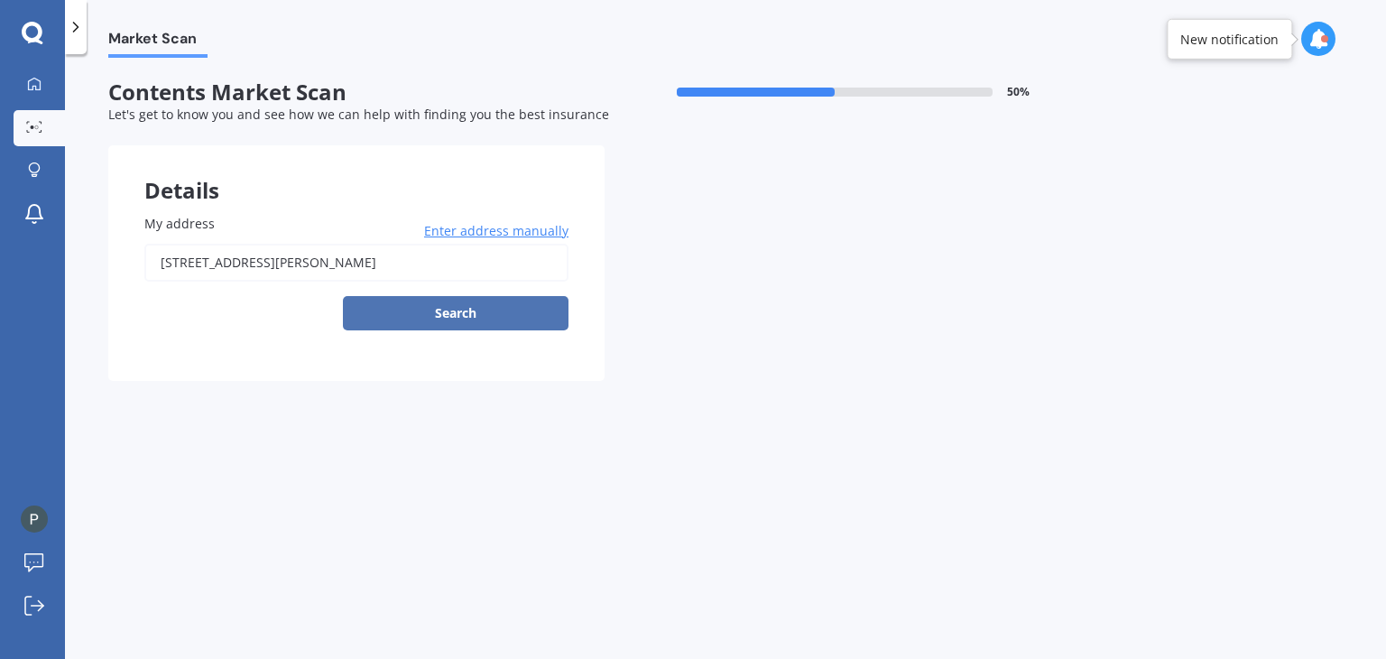
click at [481, 318] on button "Search" at bounding box center [456, 313] width 226 height 34
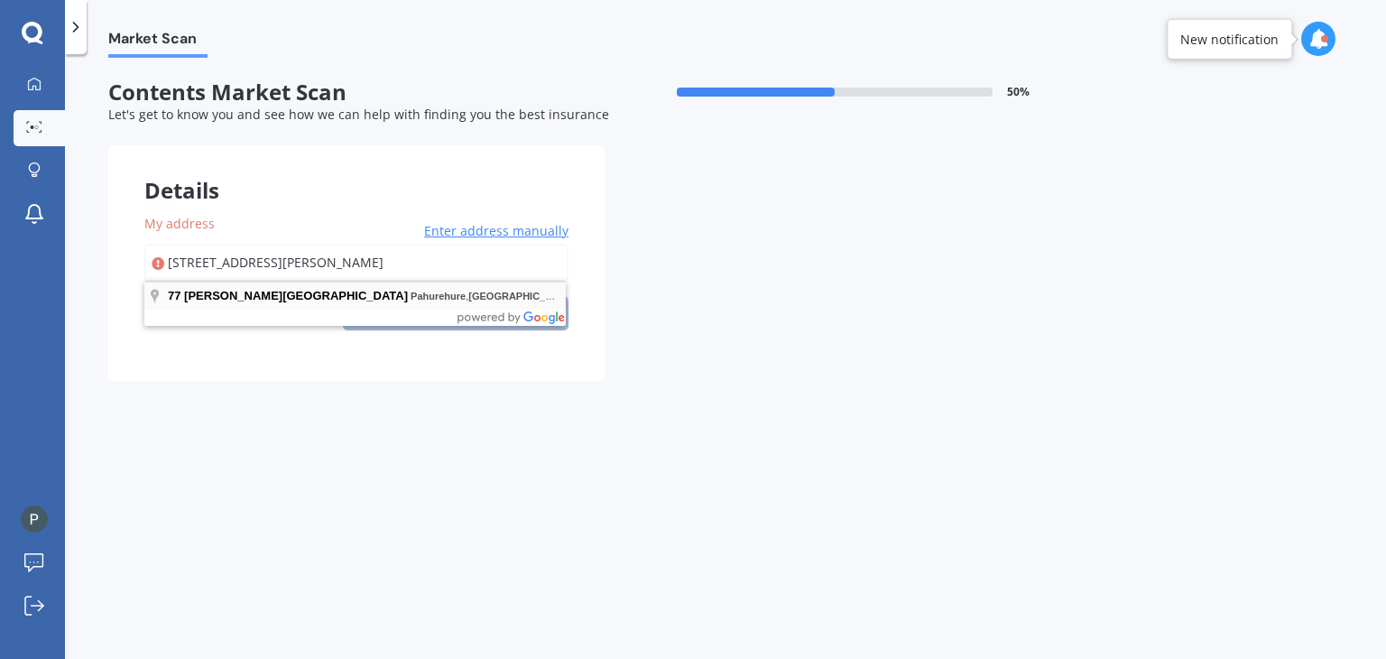
type input "[STREET_ADDRESS][PERSON_NAME]"
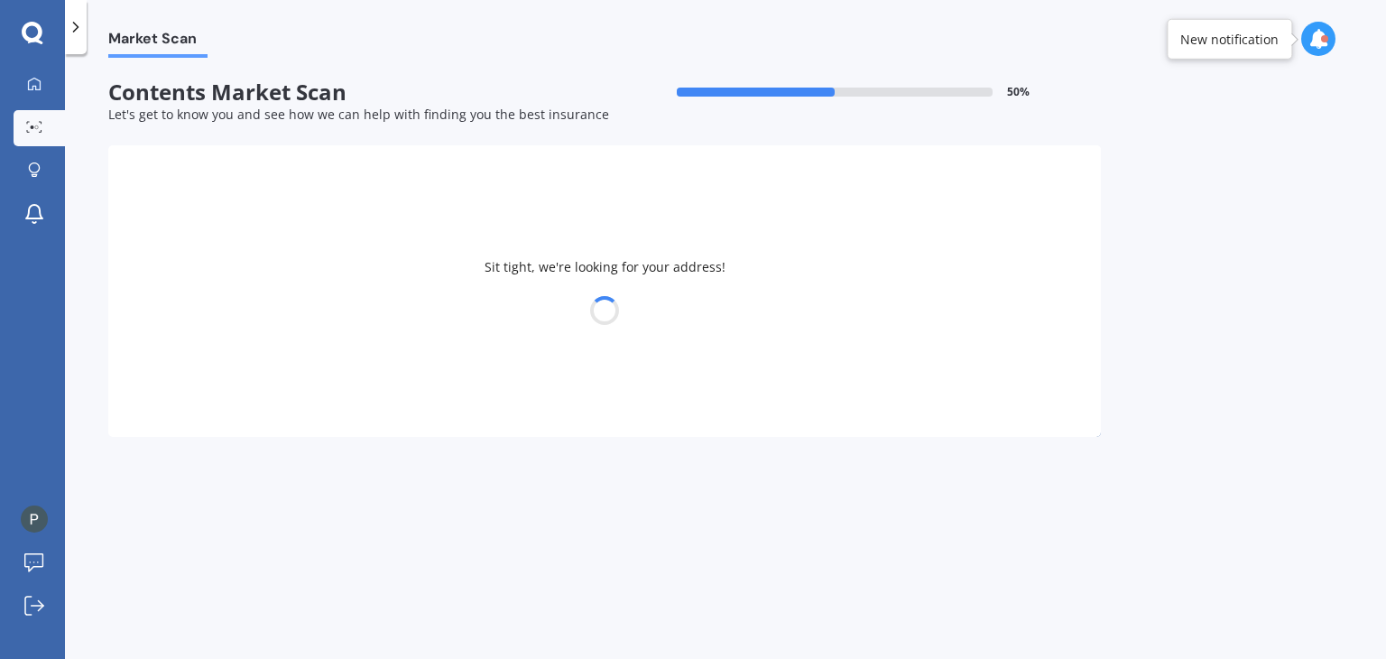
select select "25"
select select "03"
select select "1978"
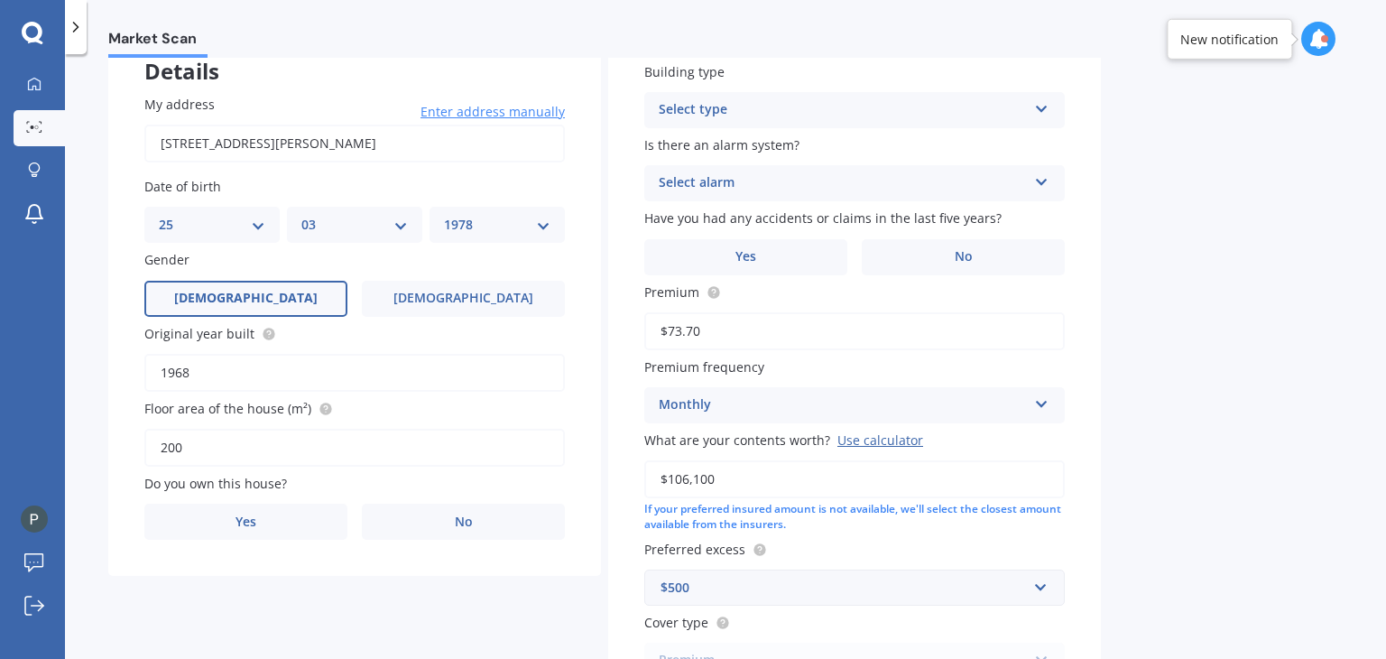
scroll to position [124, 0]
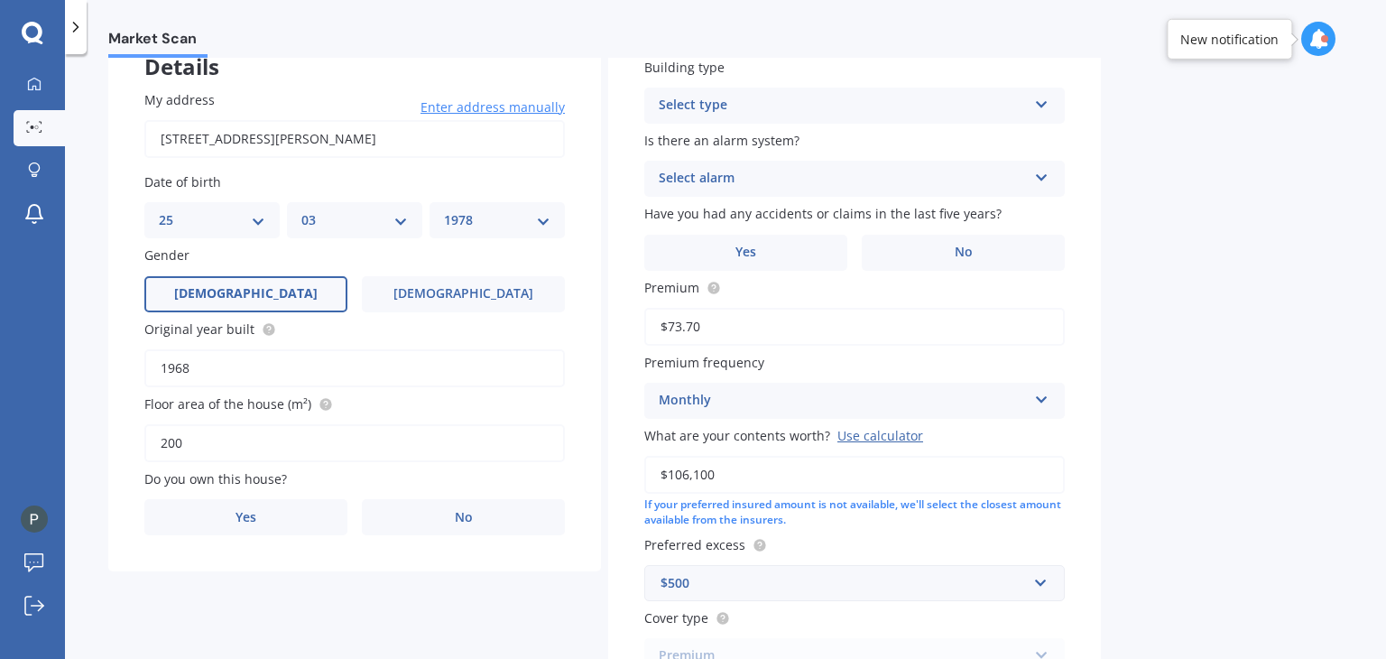
click at [873, 97] on div "Select type" at bounding box center [843, 106] width 368 height 22
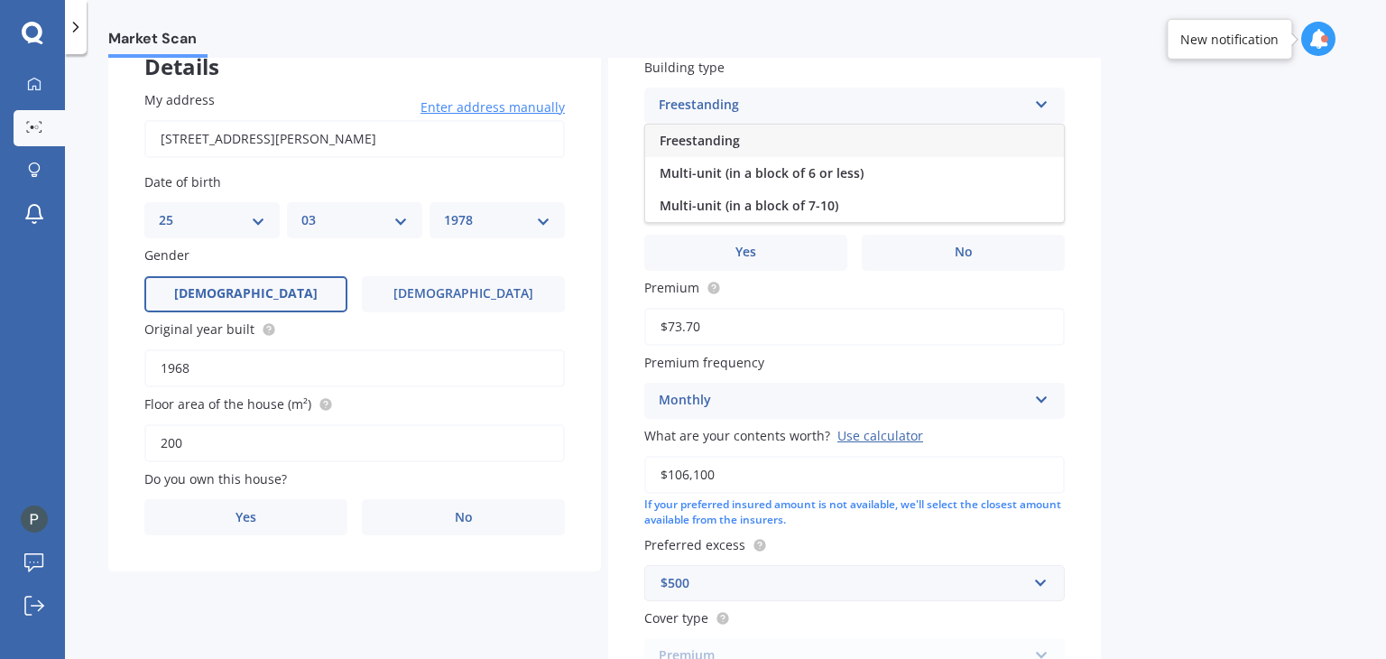
click at [845, 143] on div "Freestanding" at bounding box center [854, 141] width 419 height 32
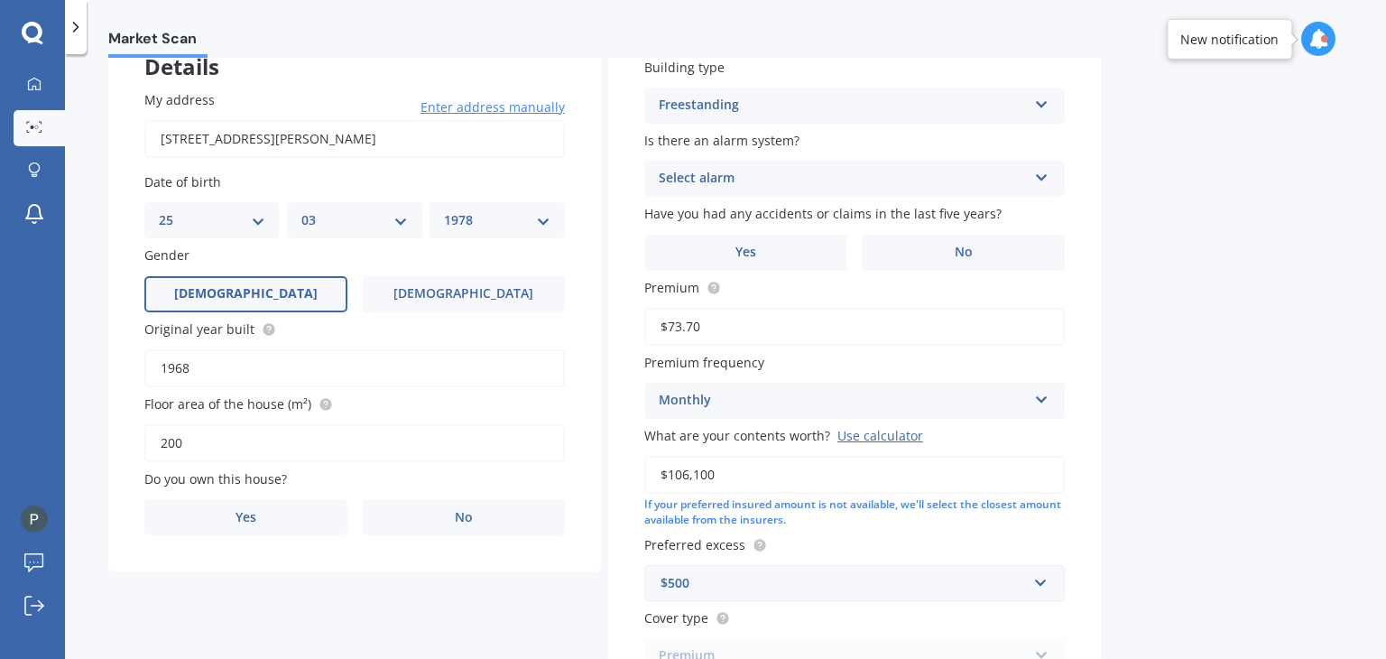
click at [873, 176] on div "Select alarm" at bounding box center [843, 179] width 368 height 22
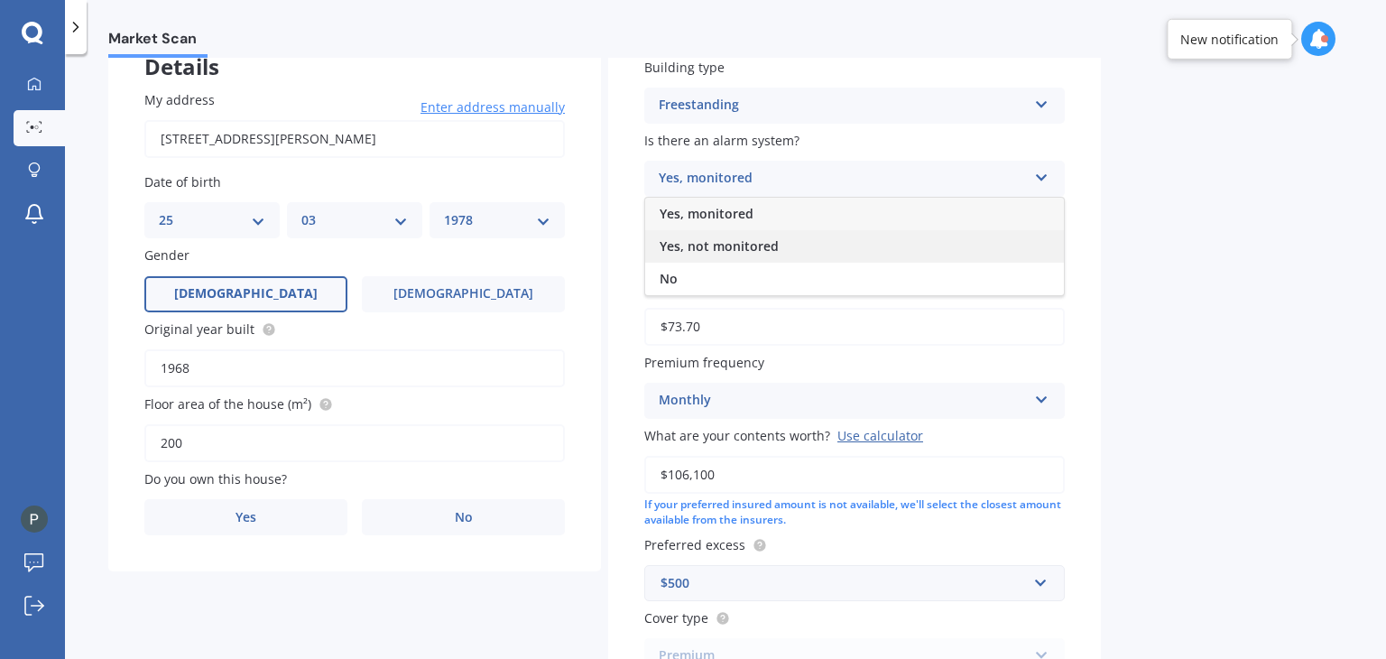
click at [845, 246] on div "Yes, not monitored" at bounding box center [854, 246] width 419 height 32
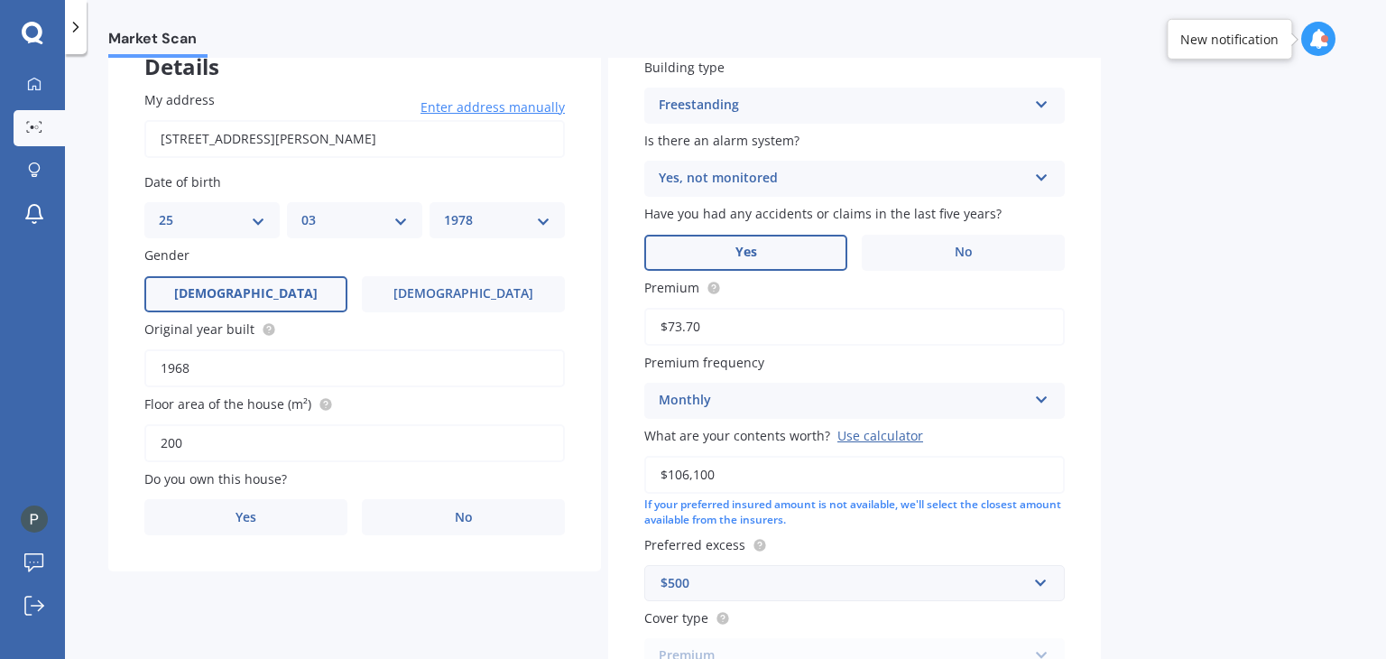
click at [802, 253] on label "Yes" at bounding box center [745, 253] width 203 height 36
click at [0, 0] on input "Yes" at bounding box center [0, 0] width 0 height 0
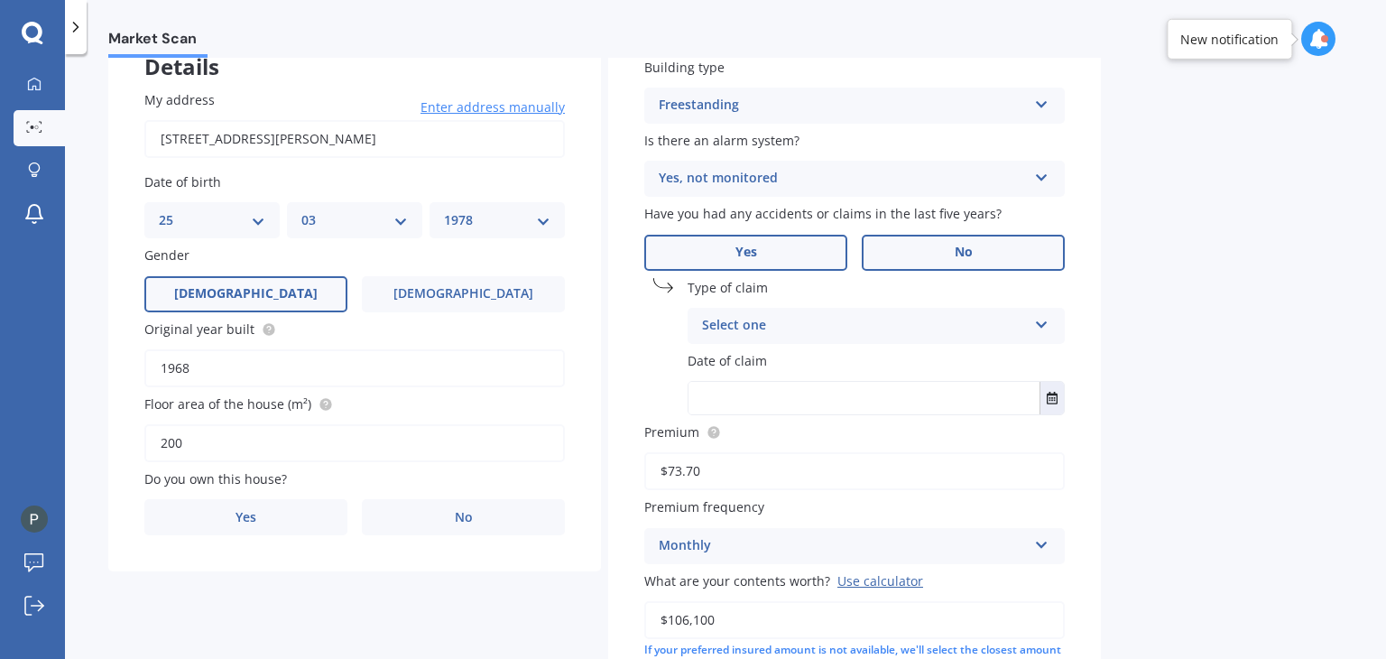
click at [998, 251] on label "No" at bounding box center [963, 253] width 203 height 36
click at [0, 0] on input "No" at bounding box center [0, 0] width 0 height 0
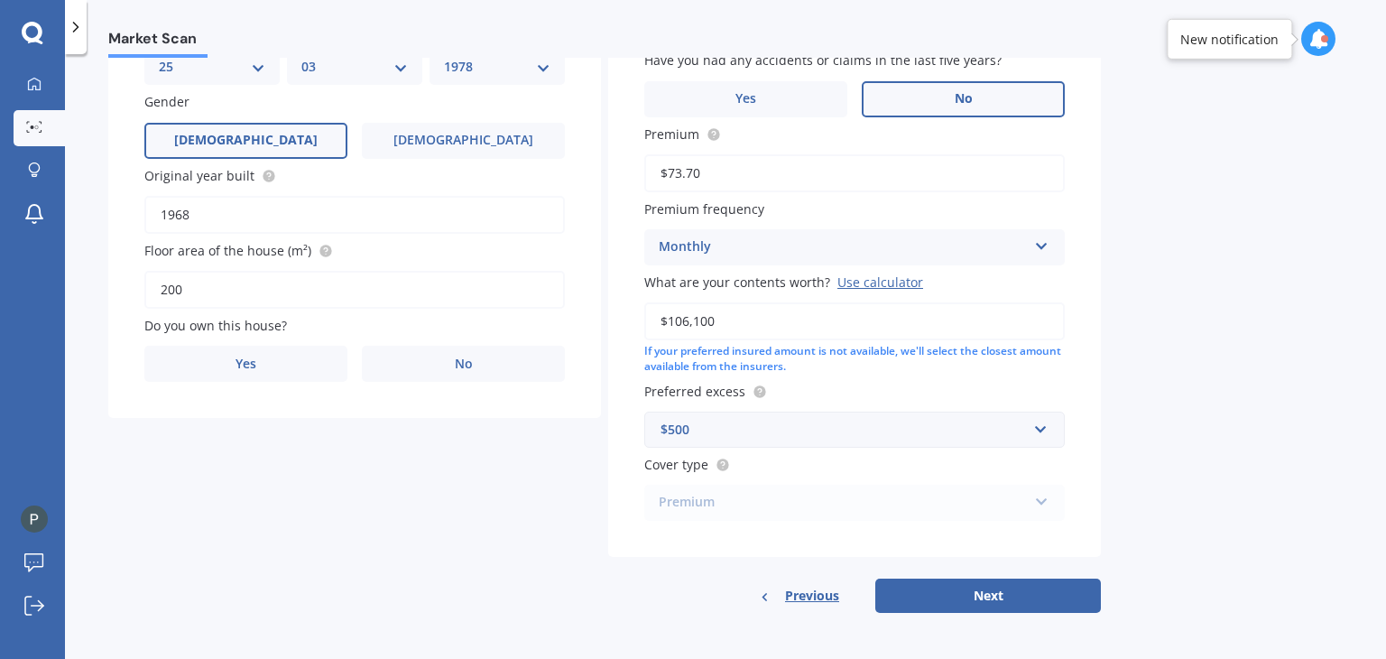
scroll to position [278, 0]
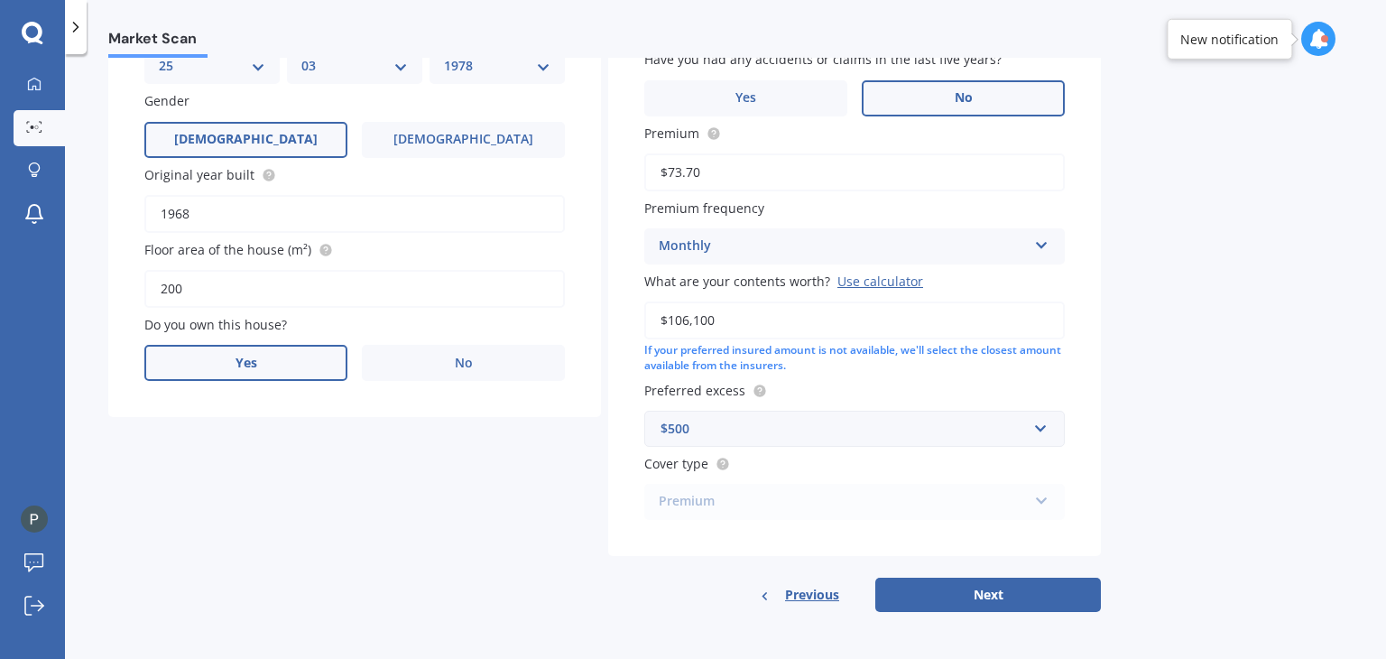
click at [233, 351] on label "Yes" at bounding box center [245, 363] width 203 height 36
click at [0, 0] on input "Yes" at bounding box center [0, 0] width 0 height 0
click at [278, 448] on div "Select occupant Owner" at bounding box center [354, 437] width 421 height 36
click at [278, 464] on div "Owner" at bounding box center [354, 472] width 419 height 32
click at [276, 507] on div "Select type" at bounding box center [343, 510] width 368 height 22
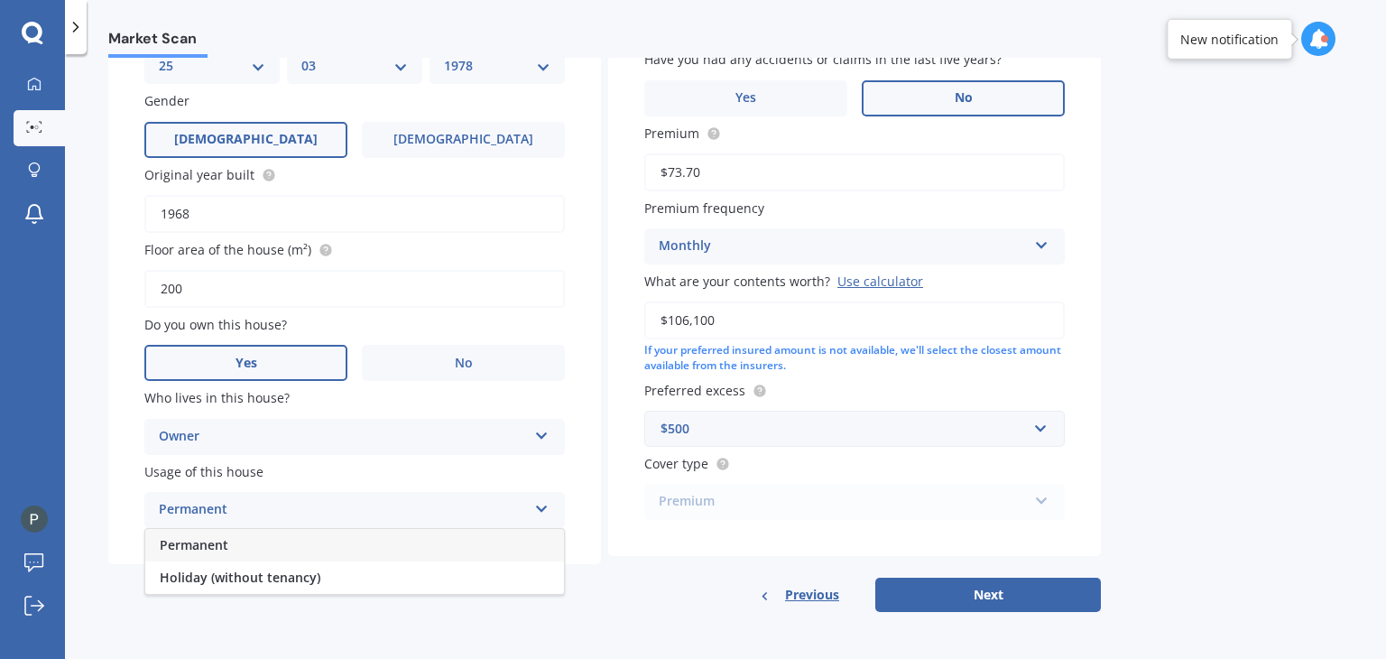
click at [264, 546] on div "Permanent" at bounding box center [354, 545] width 419 height 32
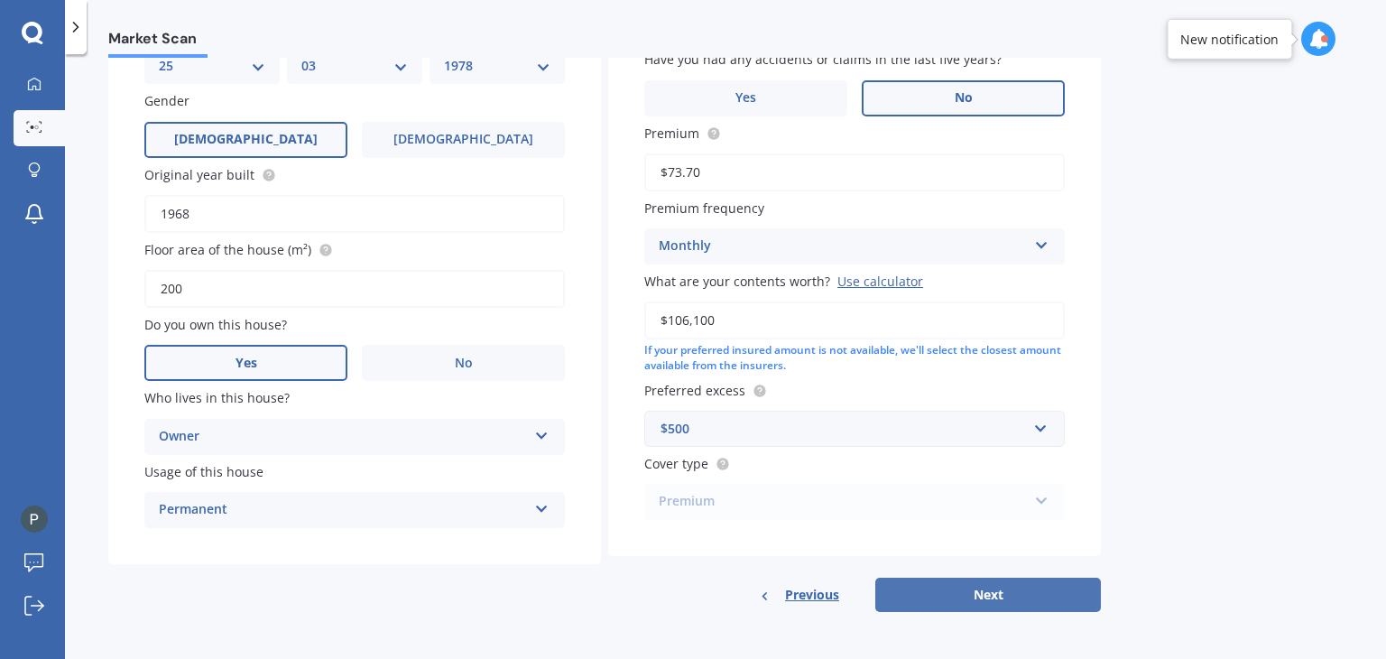
click at [946, 591] on button "Next" at bounding box center [989, 595] width 226 height 34
select select "25"
select select "03"
select select "1978"
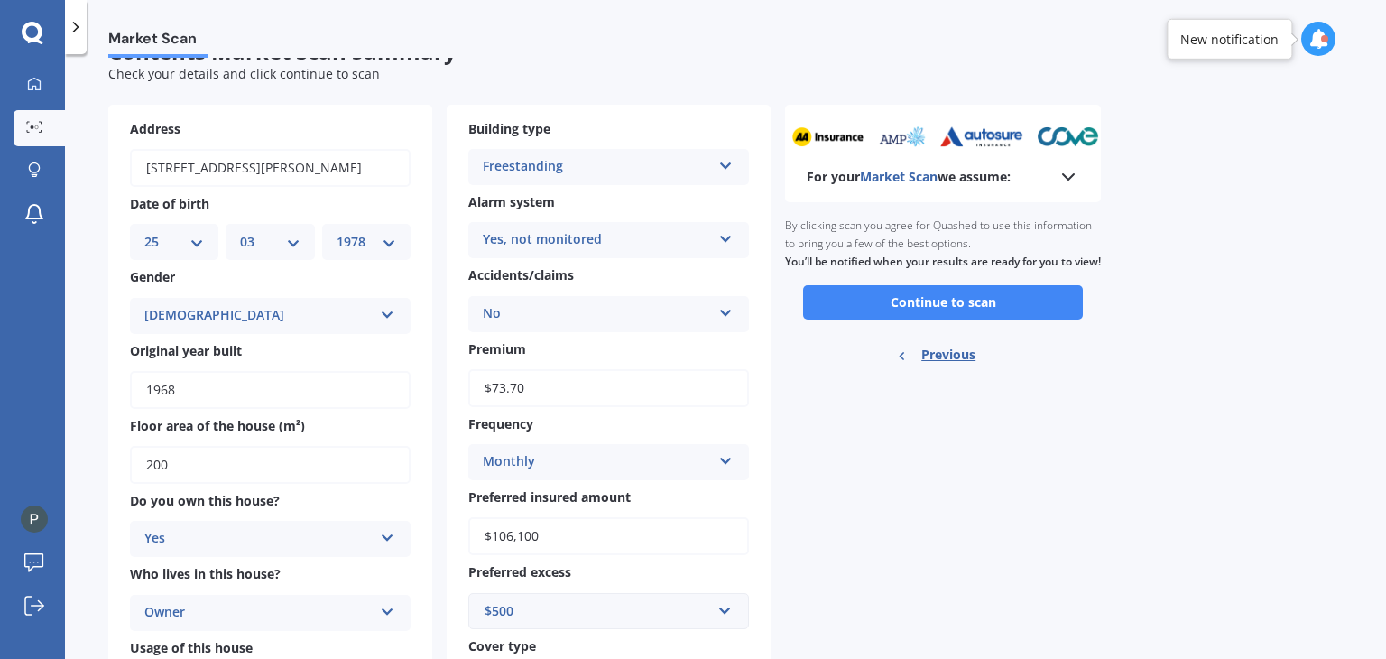
scroll to position [0, 0]
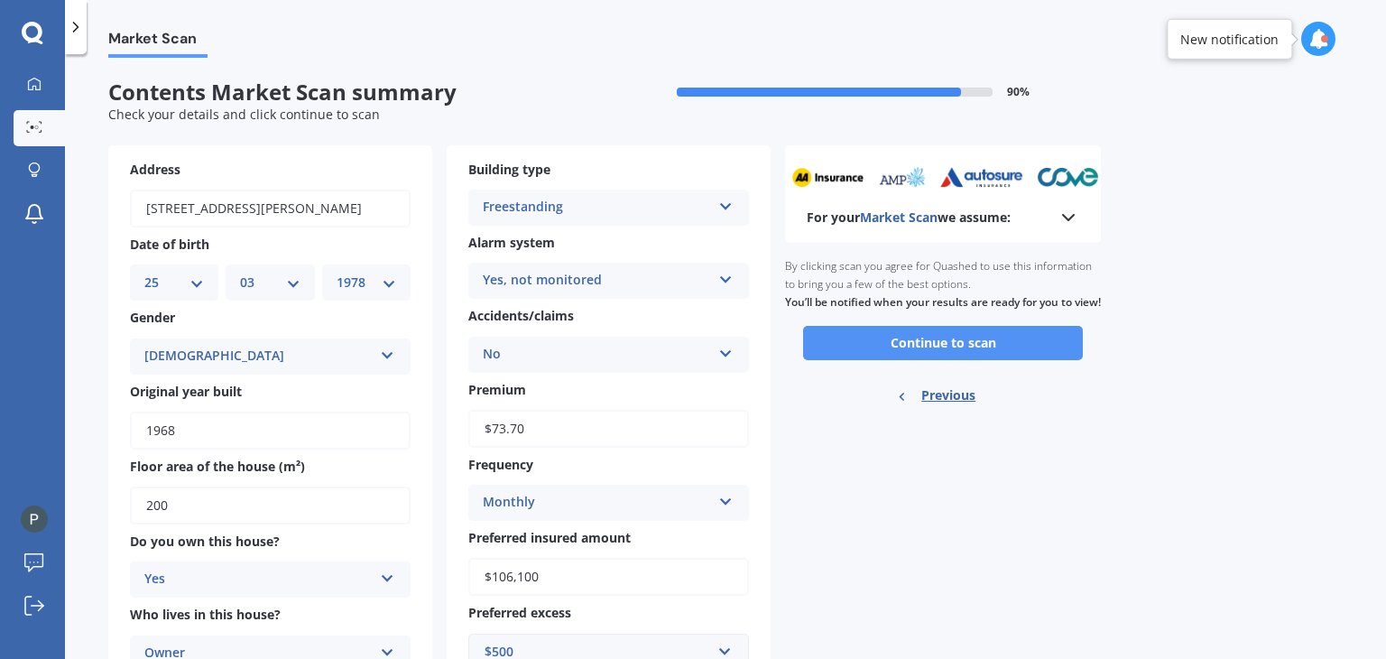
click at [950, 360] on button "Continue to scan" at bounding box center [943, 343] width 280 height 34
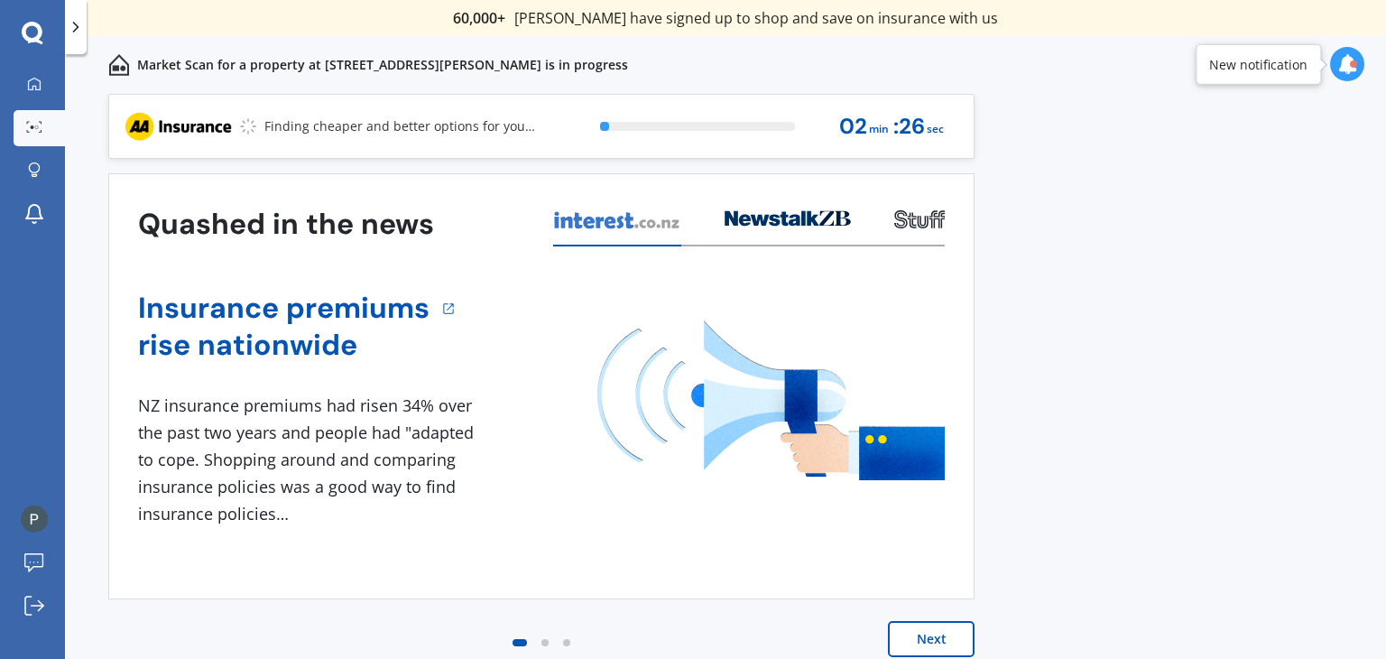
click at [942, 633] on button "Next" at bounding box center [931, 639] width 87 height 36
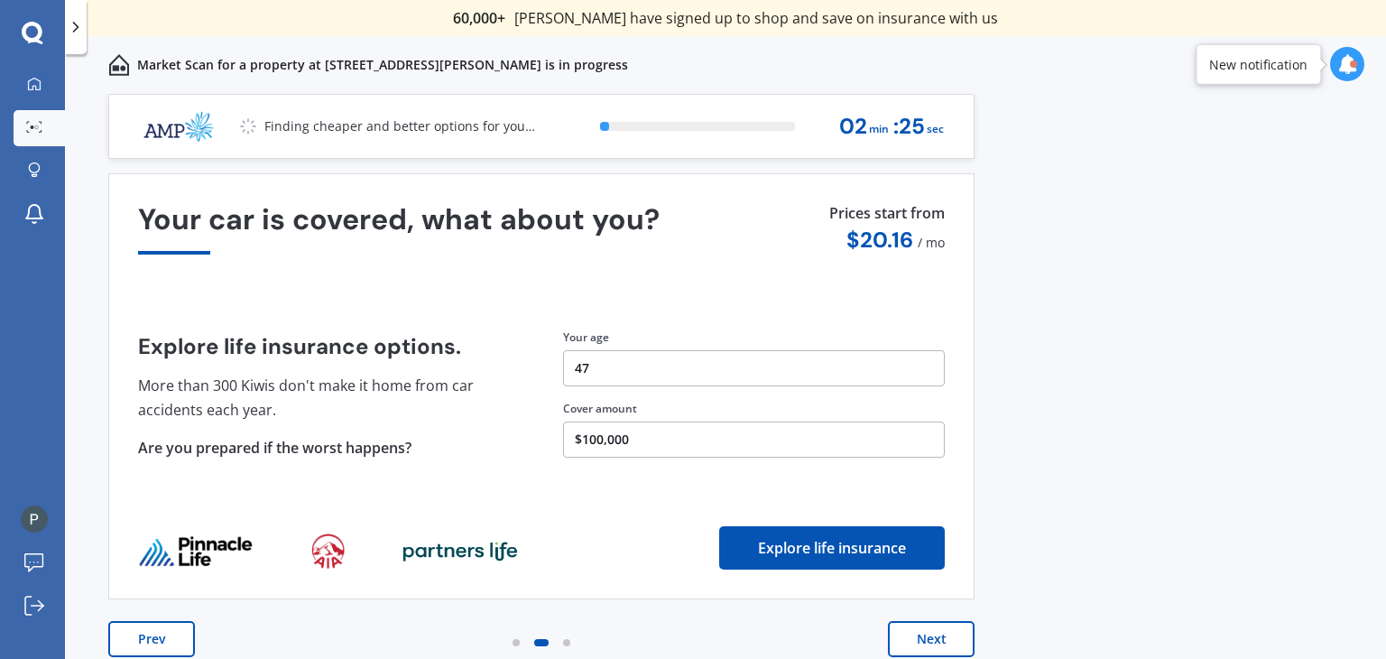
click at [942, 633] on button "Next" at bounding box center [931, 639] width 87 height 36
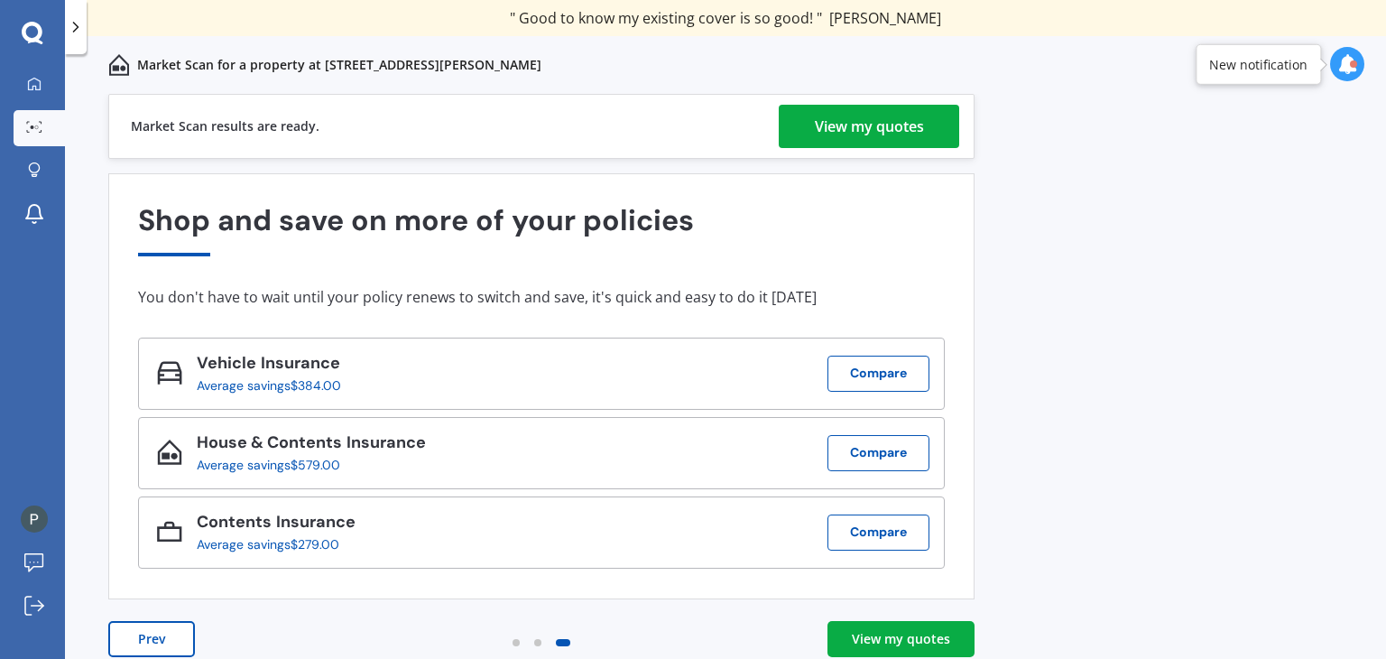
click at [900, 116] on div "View my quotes" at bounding box center [869, 126] width 109 height 43
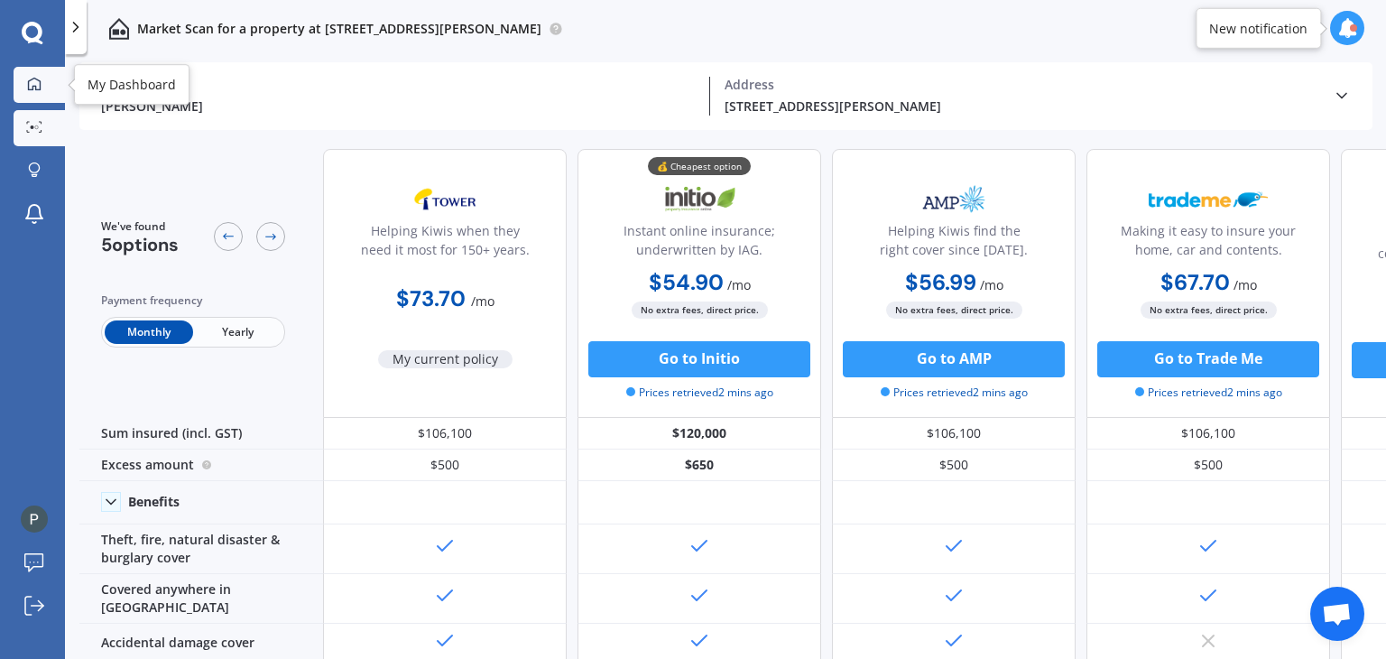
click at [35, 88] on icon at bounding box center [34, 83] width 13 height 13
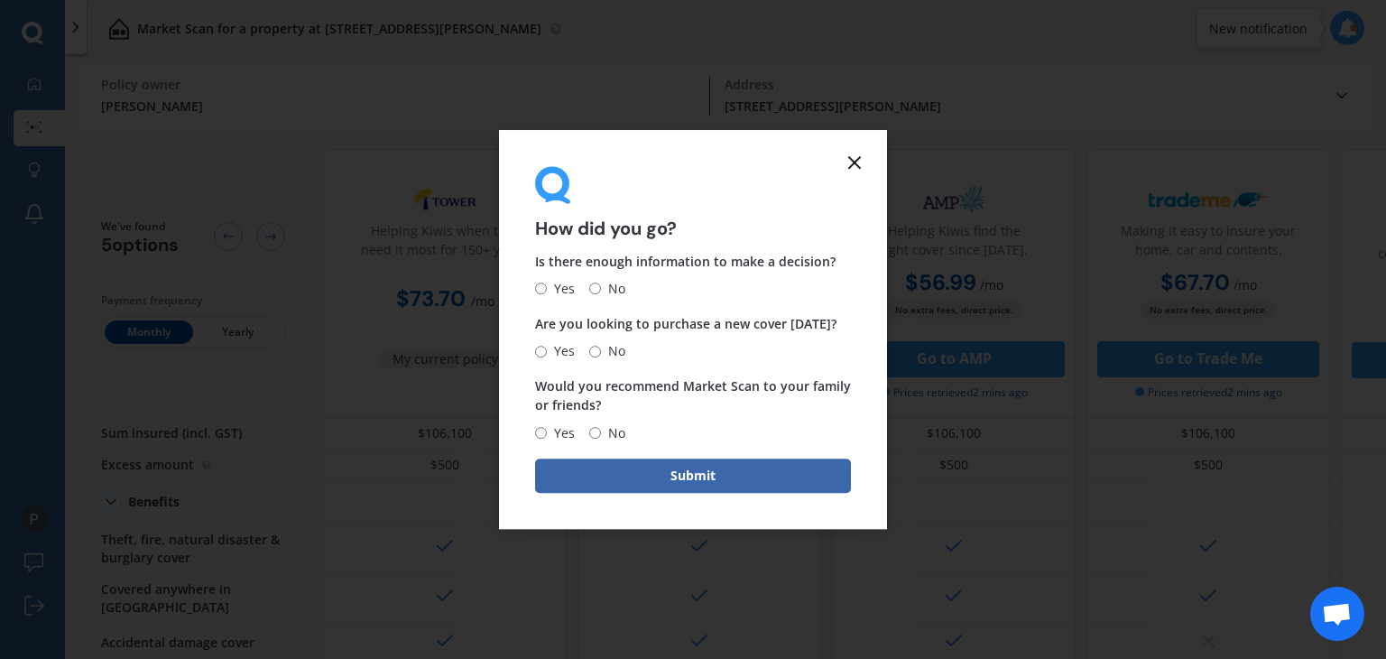
click at [853, 160] on line at bounding box center [854, 162] width 11 height 11
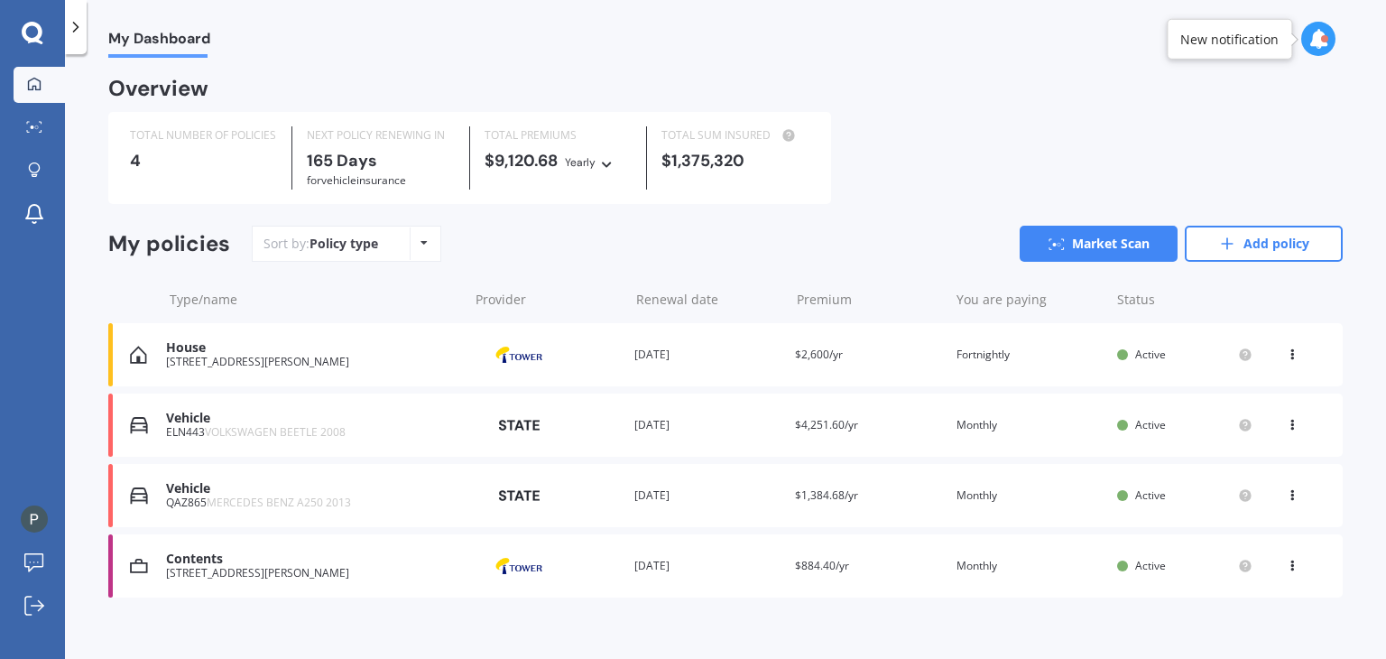
click at [1287, 568] on icon at bounding box center [1292, 562] width 13 height 11
click at [962, 604] on div "My policies Sort by: Policy type Policy type Alphabetical Date added Renewing n…" at bounding box center [725, 415] width 1235 height 379
click at [1044, 557] on div "You are paying Monthly" at bounding box center [1030, 566] width 146 height 18
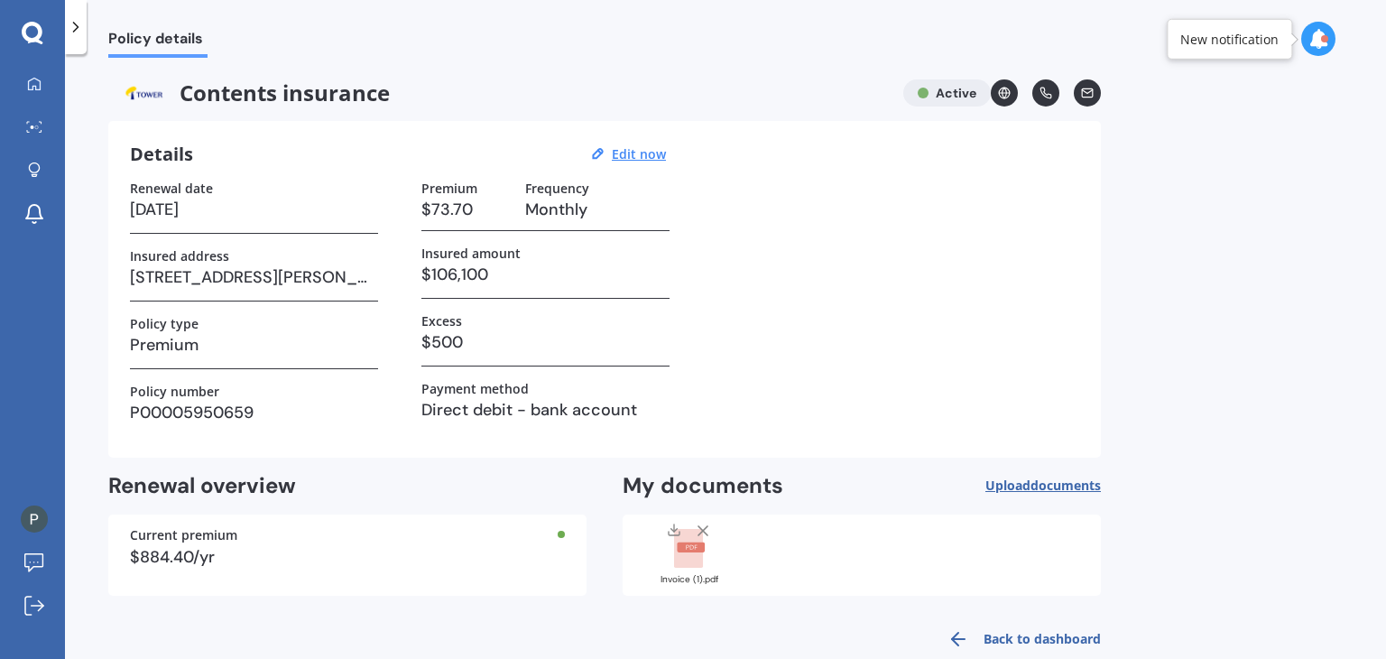
click at [1074, 647] on link "Back to dashboard" at bounding box center [1019, 638] width 164 height 43
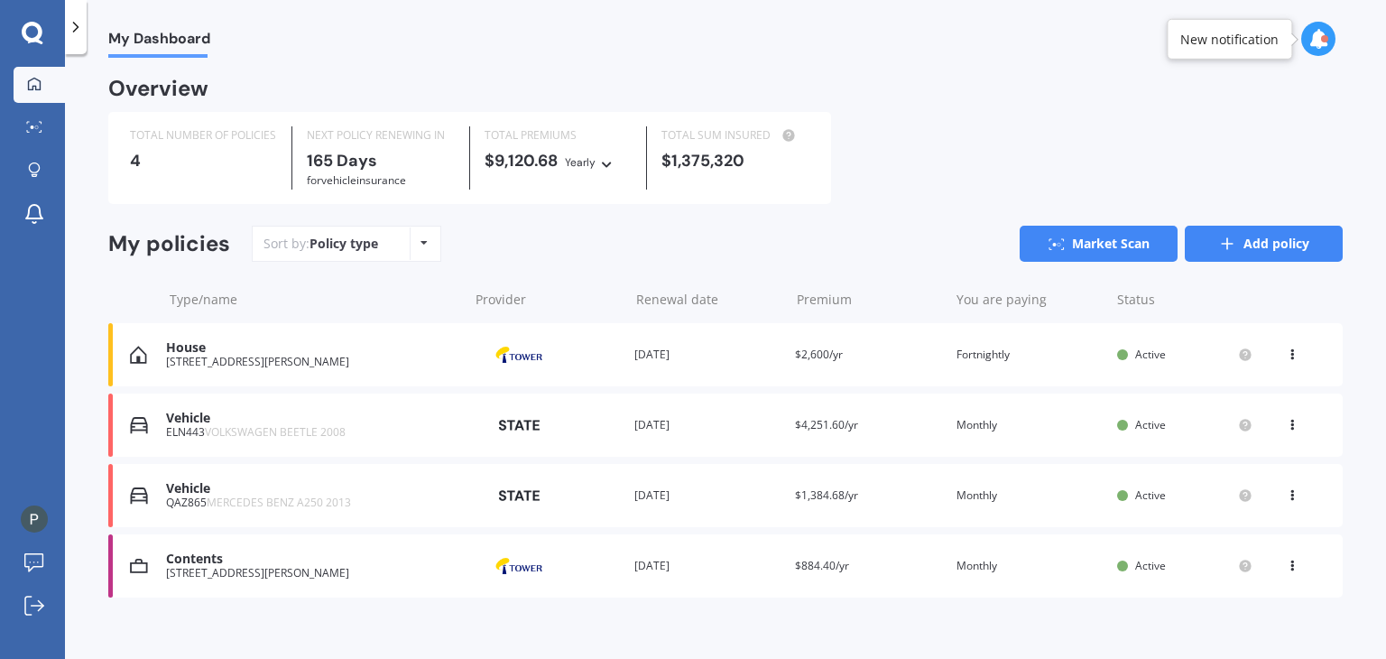
click at [1289, 254] on link "Add policy" at bounding box center [1264, 244] width 158 height 36
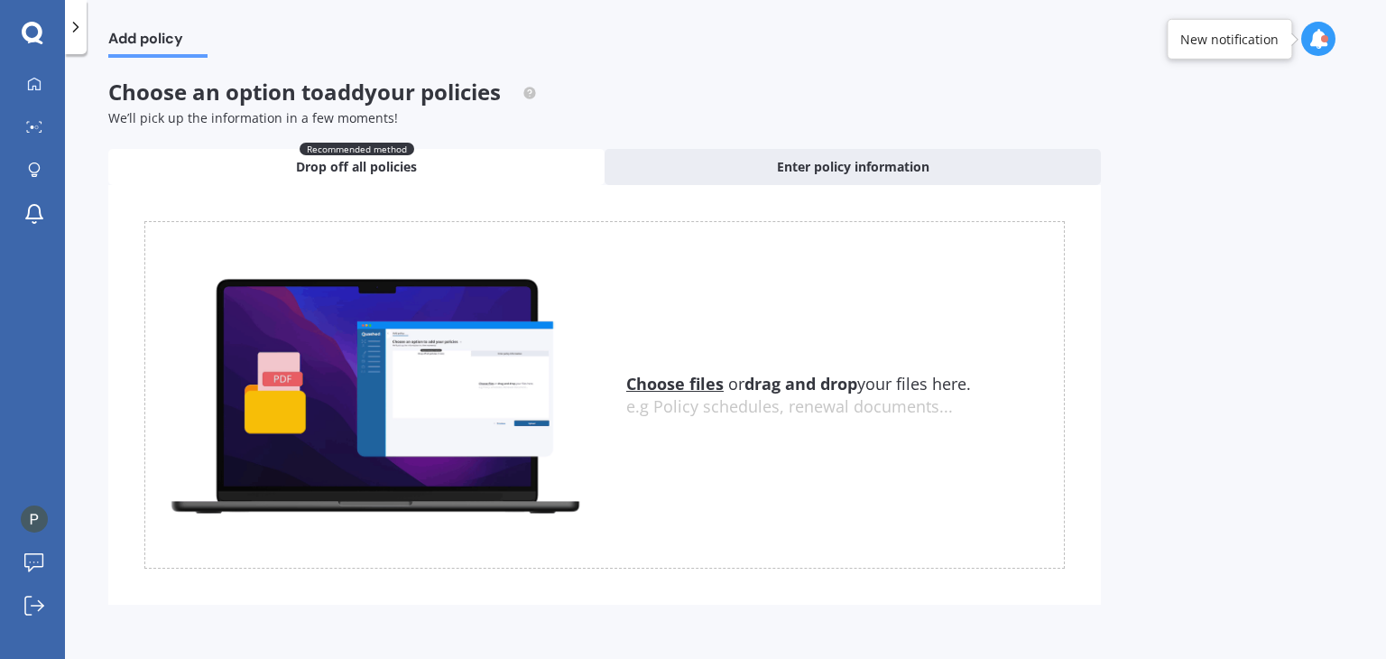
click at [682, 386] on u "Choose files" at bounding box center [674, 384] width 97 height 22
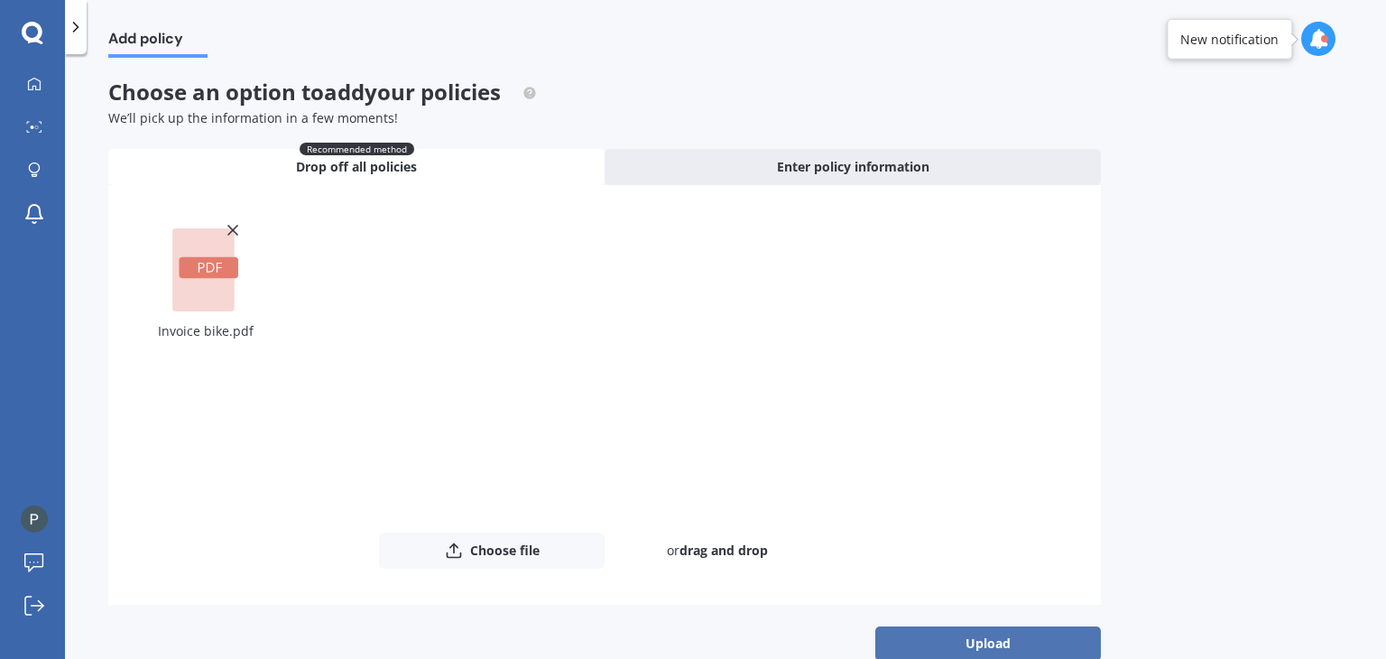
click at [1020, 646] on button "Upload" at bounding box center [989, 643] width 226 height 34
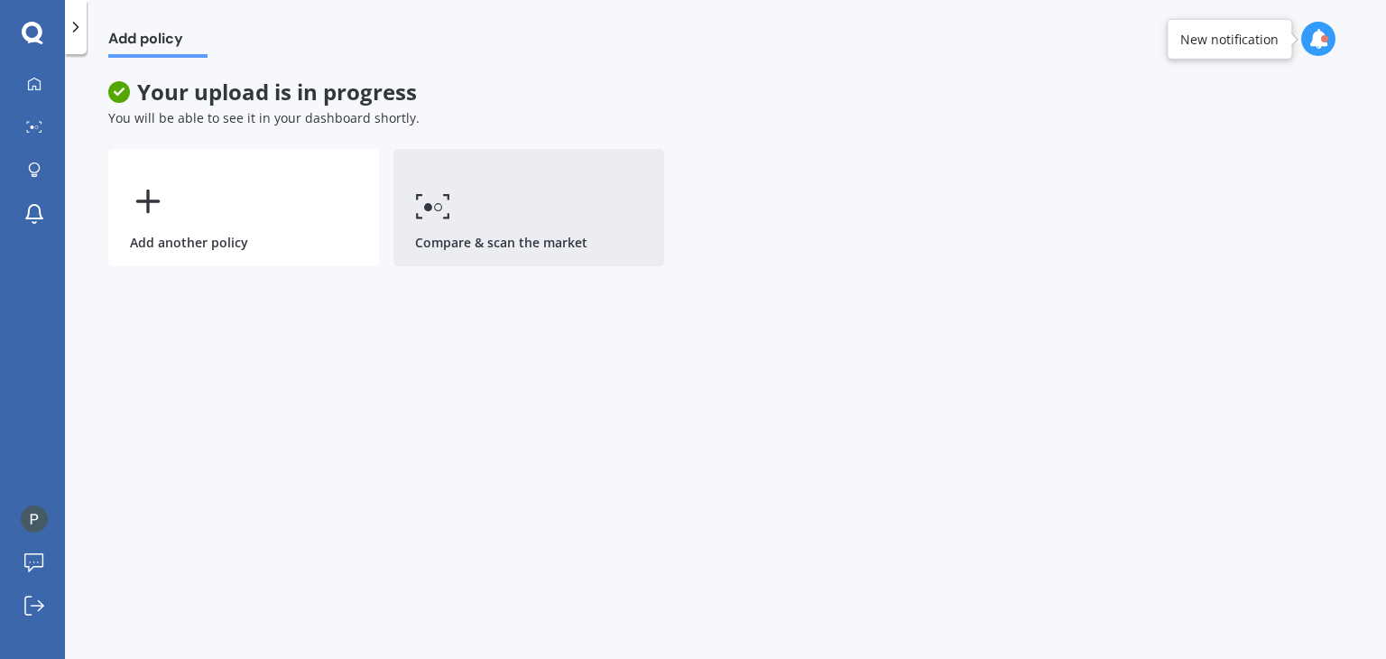
click at [504, 186] on link "Compare & scan the market" at bounding box center [529, 207] width 271 height 117
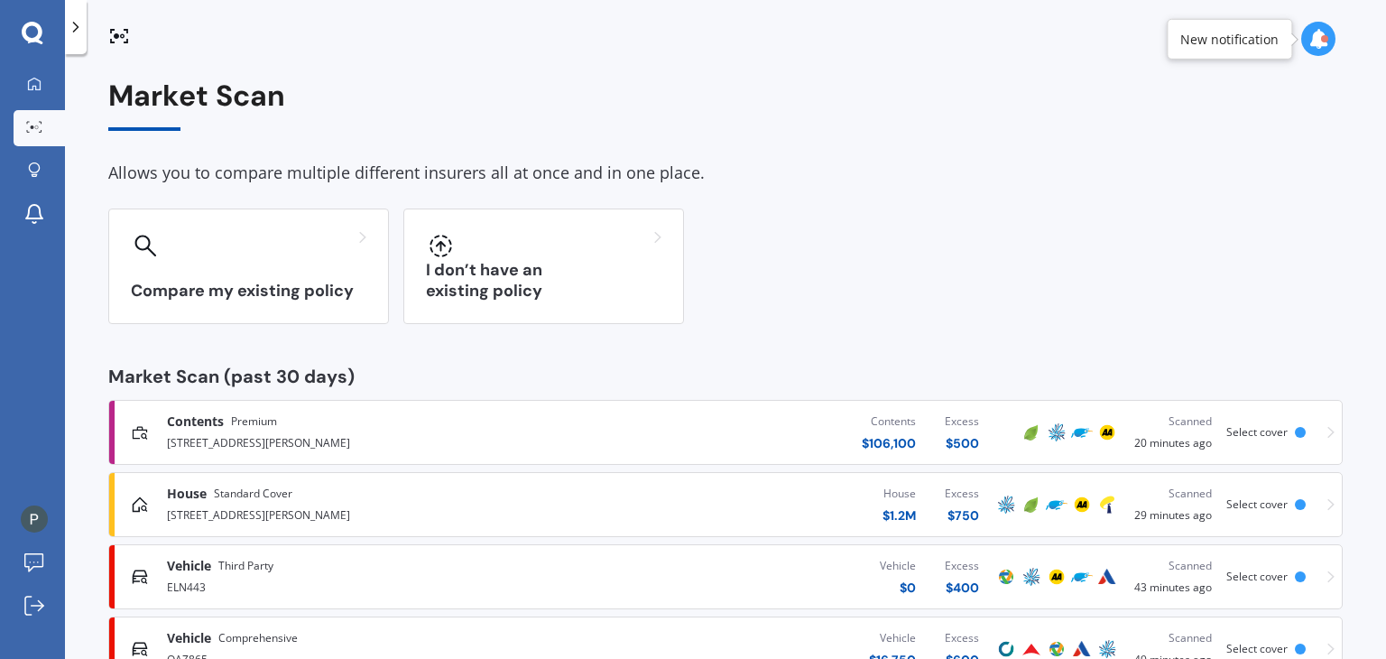
click at [1042, 283] on div "Compare my existing policy I don’t have an existing policy" at bounding box center [725, 267] width 1235 height 116
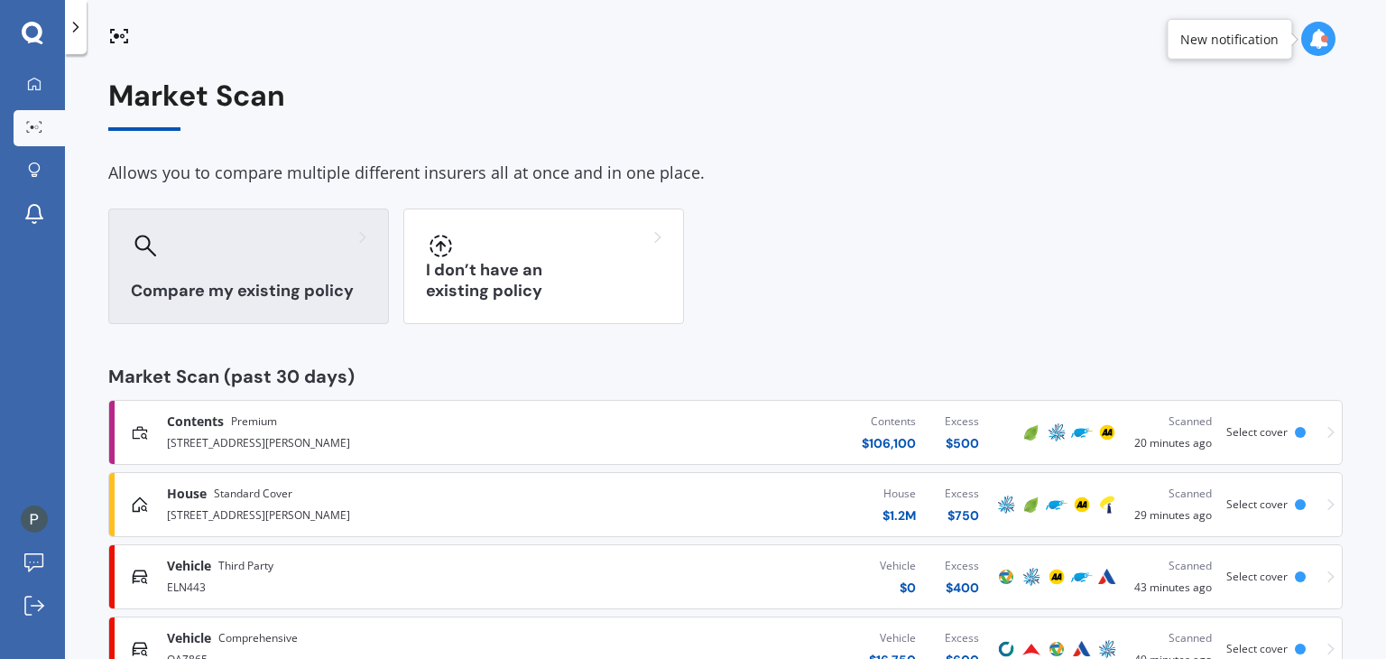
click at [332, 243] on div at bounding box center [249, 245] width 236 height 29
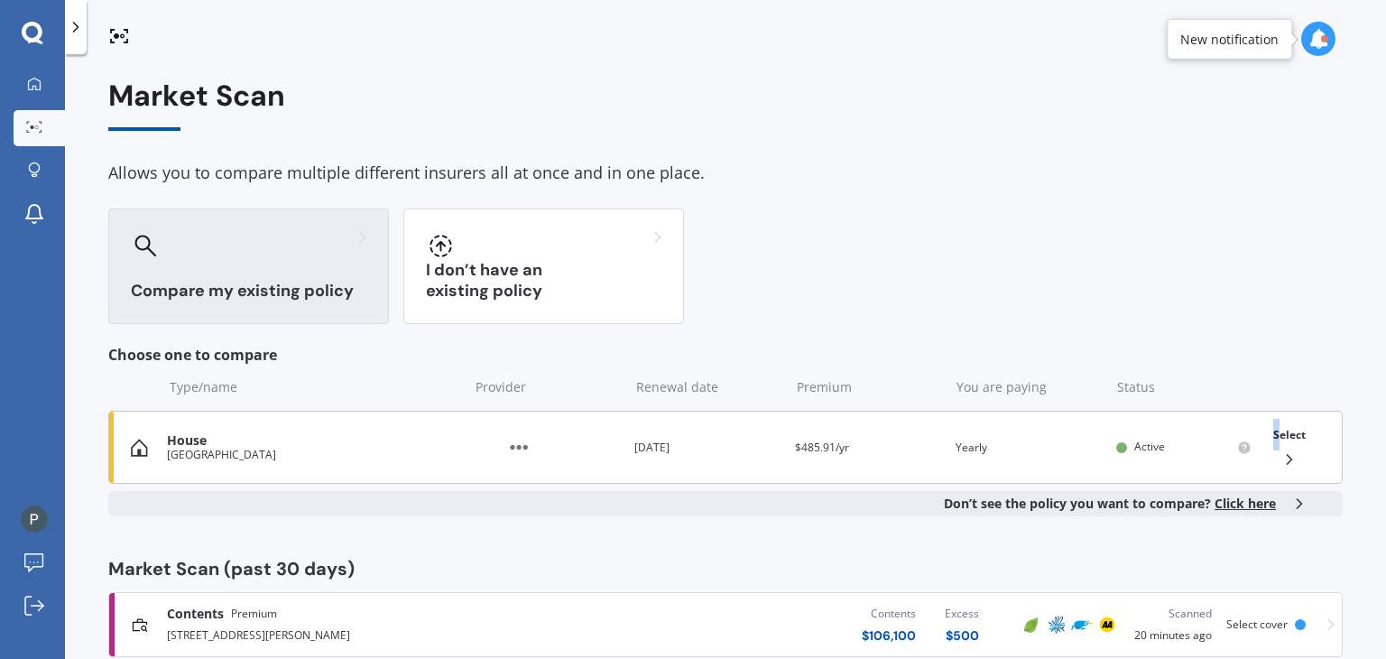
drag, startPoint x: 1350, startPoint y: 466, endPoint x: 1272, endPoint y: 441, distance: 82.2
click at [1272, 441] on div "Market Scan Allows you to compare multiple different insurers all at once and i…" at bounding box center [725, 360] width 1321 height 605
click at [1272, 441] on div "Select" at bounding box center [1289, 447] width 47 height 57
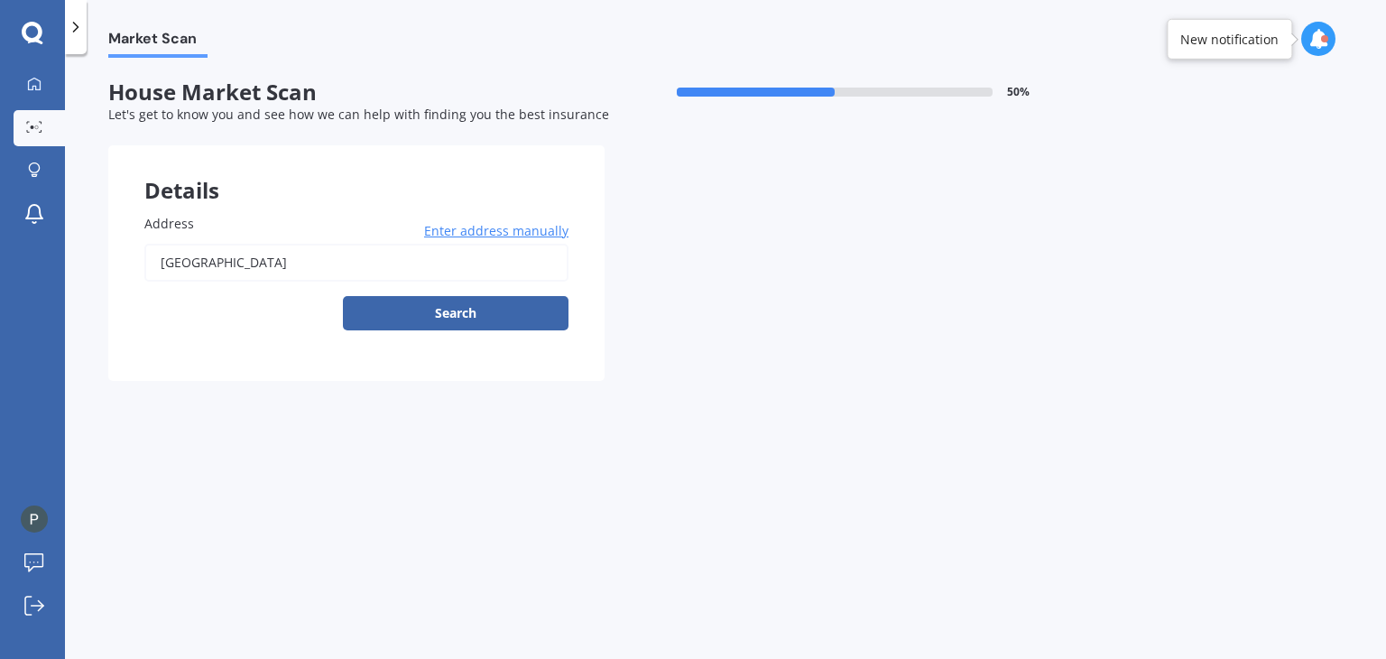
drag, startPoint x: 393, startPoint y: 264, endPoint x: 123, endPoint y: 260, distance: 269.9
click at [123, 260] on div "Address [STREET_ADDRESS] Enter address manually Search" at bounding box center [356, 279] width 496 height 203
type input "[STREET_ADDRESS][PERSON_NAME]"
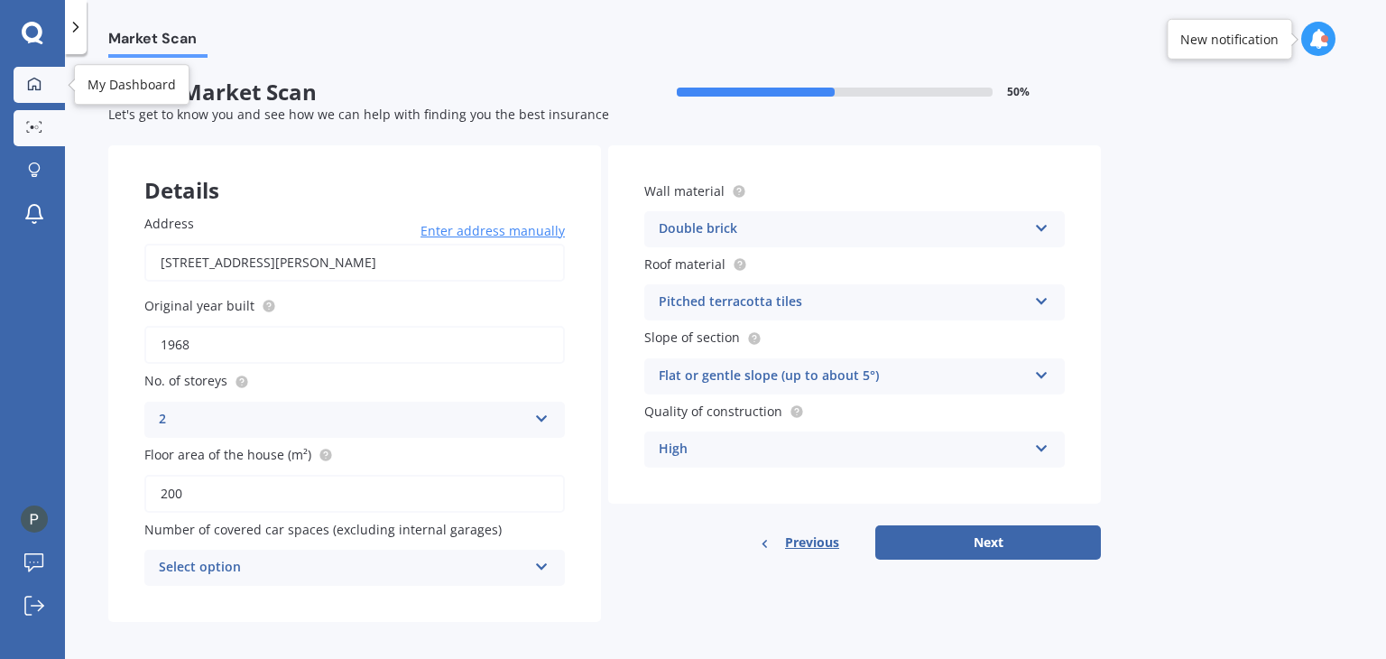
click at [34, 80] on icon at bounding box center [34, 84] width 14 height 14
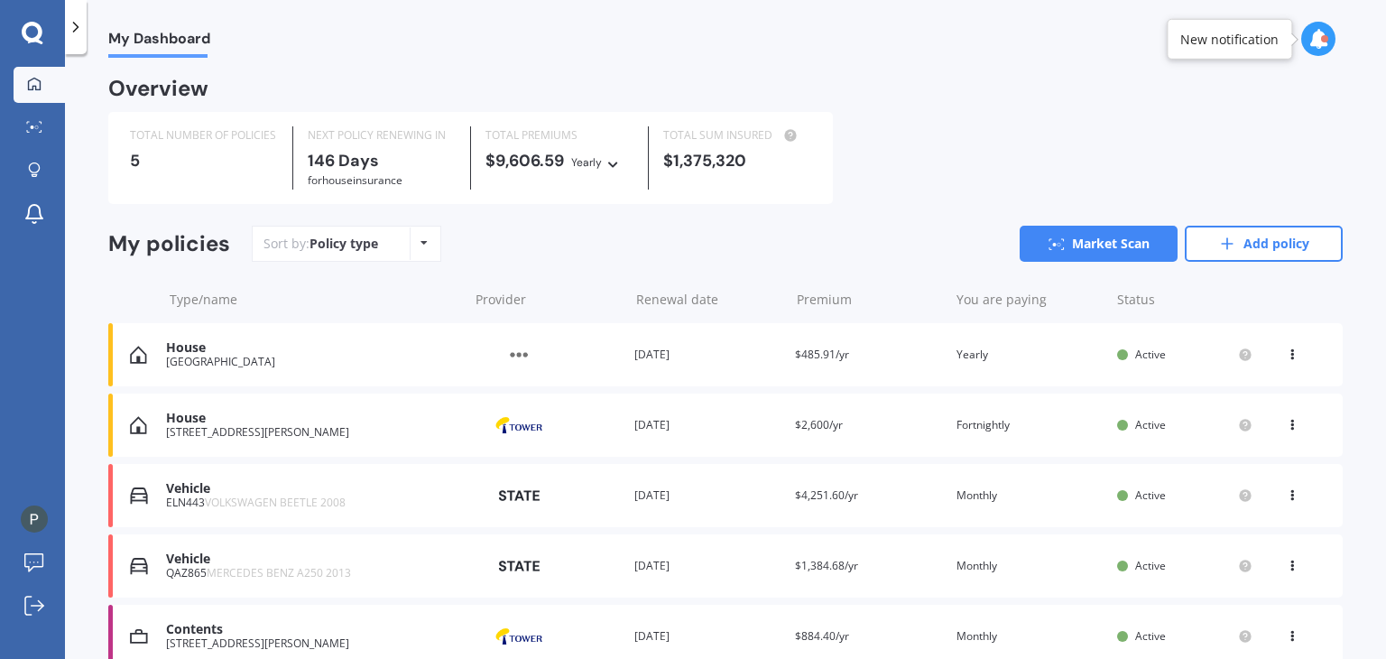
click at [336, 355] on div "House" at bounding box center [312, 347] width 293 height 15
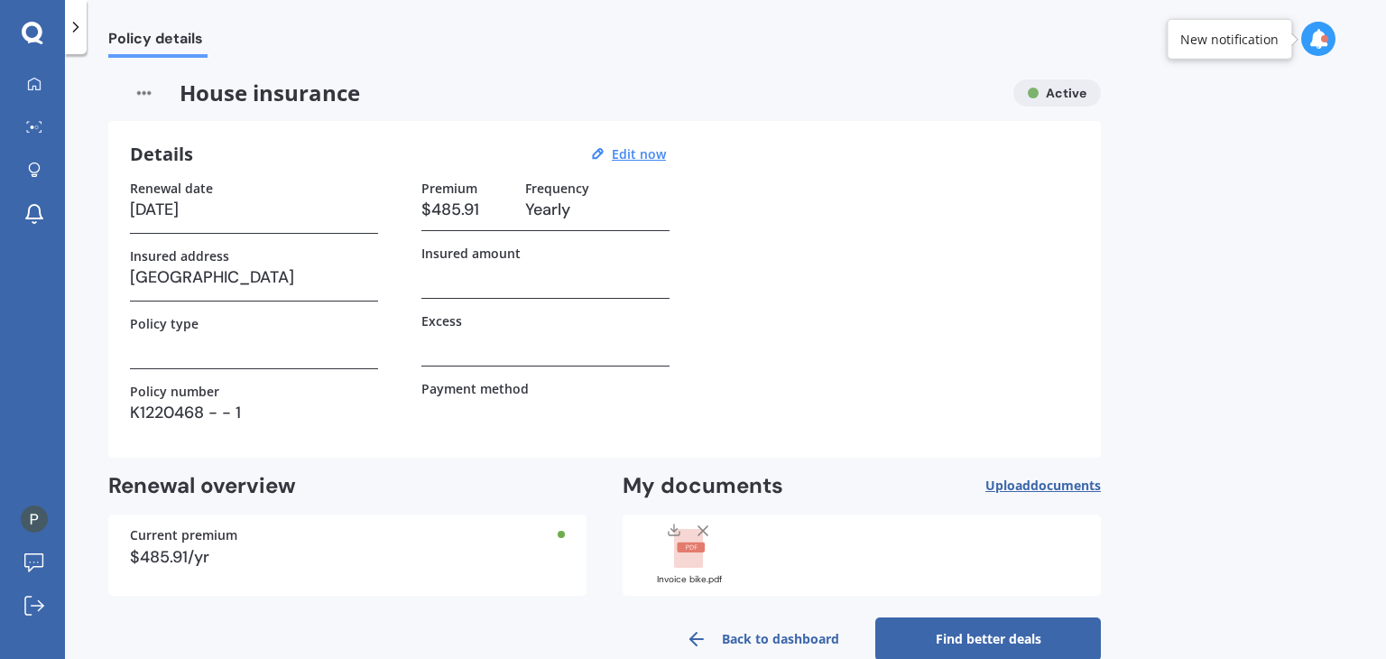
click at [141, 91] on img at bounding box center [143, 92] width 71 height 27
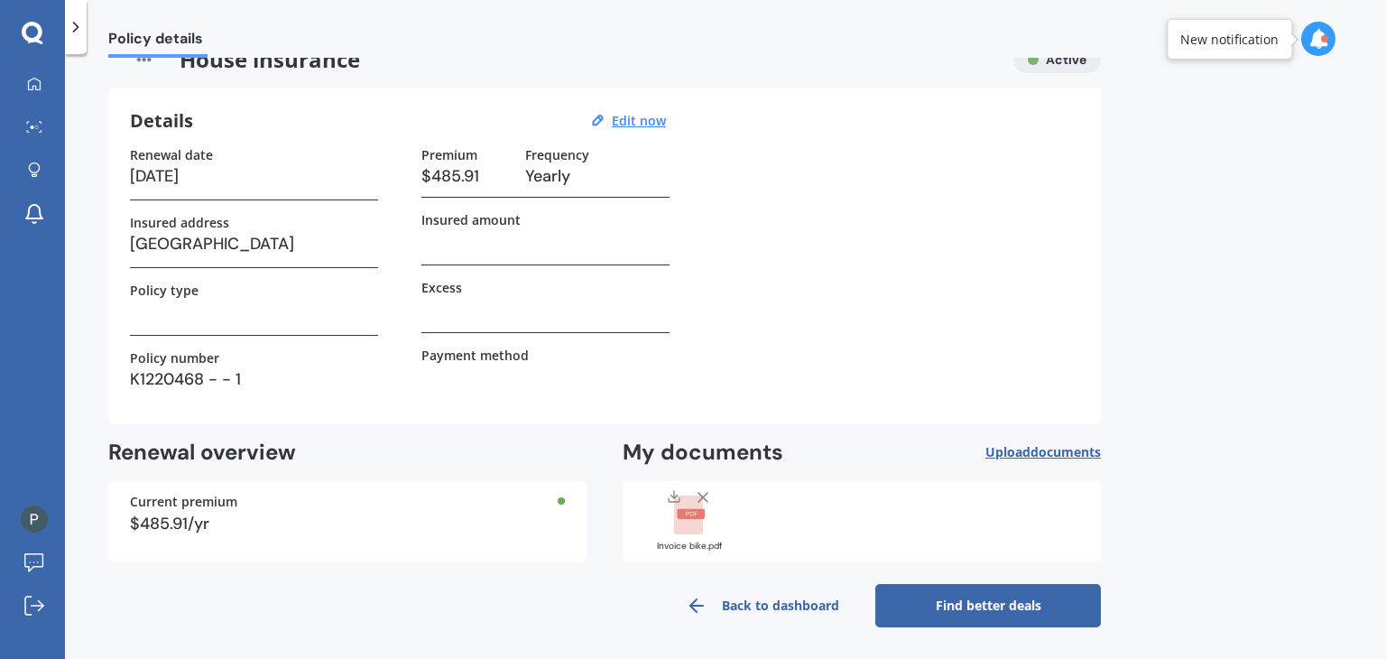
click at [762, 603] on link "Back to dashboard" at bounding box center [763, 605] width 226 height 43
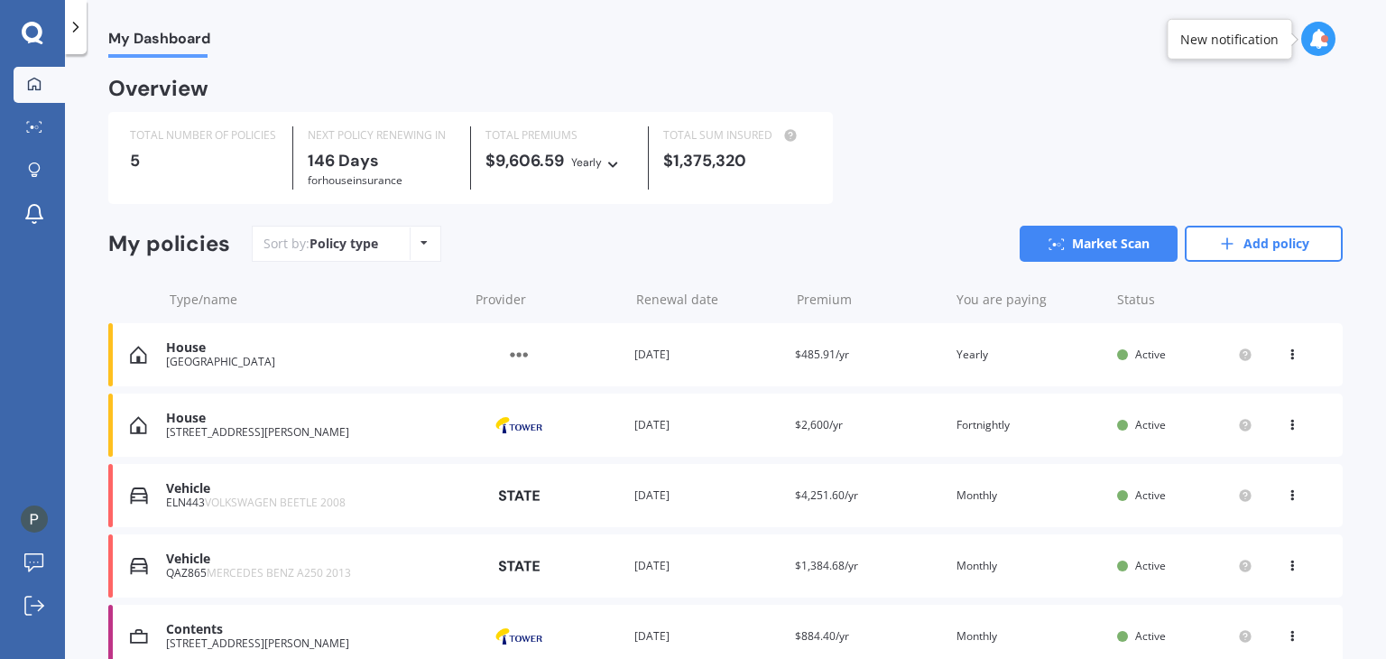
click at [1282, 366] on div "House [GEOGRAPHIC_DATA] Provider Renewal date [DATE] Premium $485.91/yr You are…" at bounding box center [725, 354] width 1235 height 63
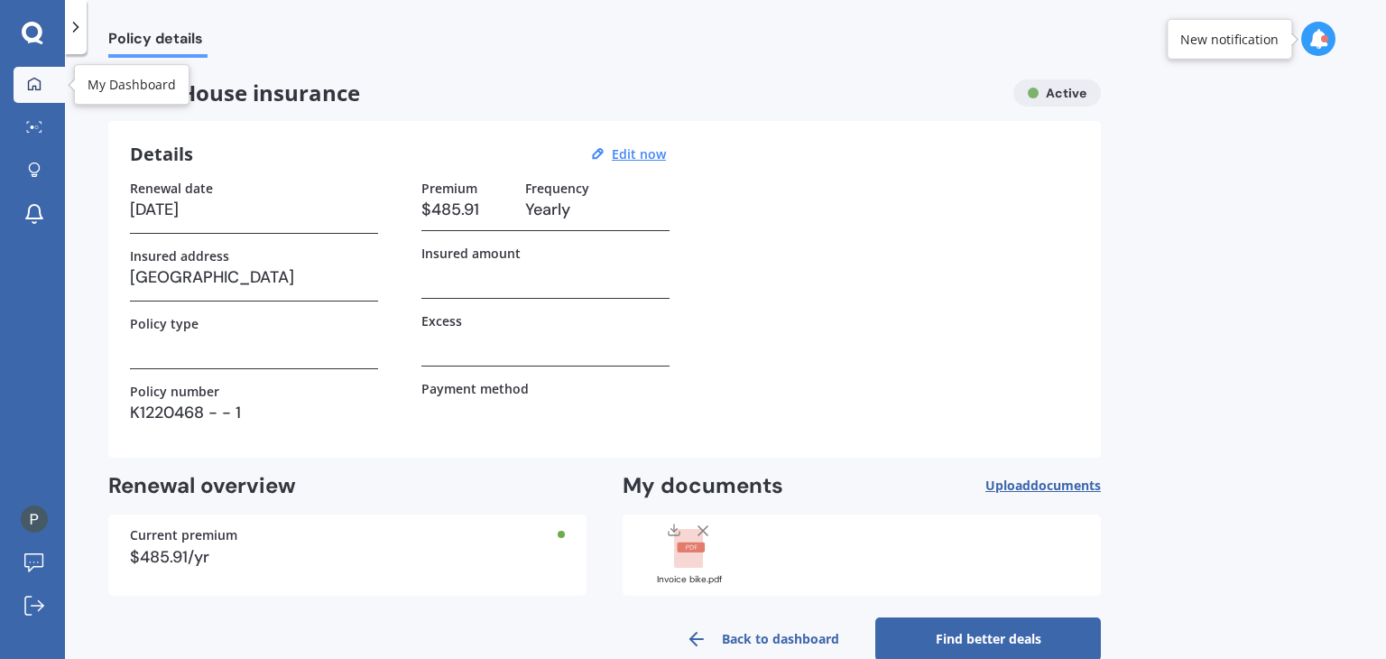
click at [28, 79] on icon at bounding box center [34, 84] width 14 height 14
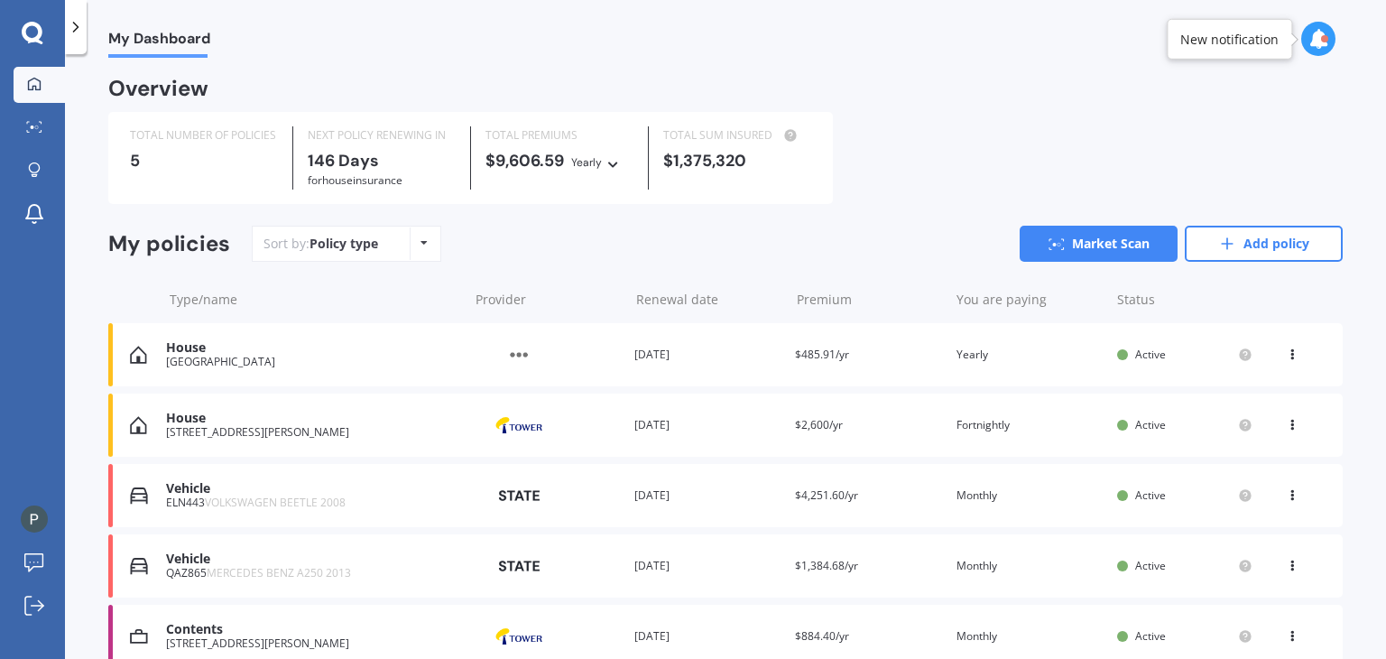
click at [1286, 351] on icon at bounding box center [1292, 351] width 13 height 11
click at [1221, 427] on div "Delete" at bounding box center [1253, 425] width 179 height 36
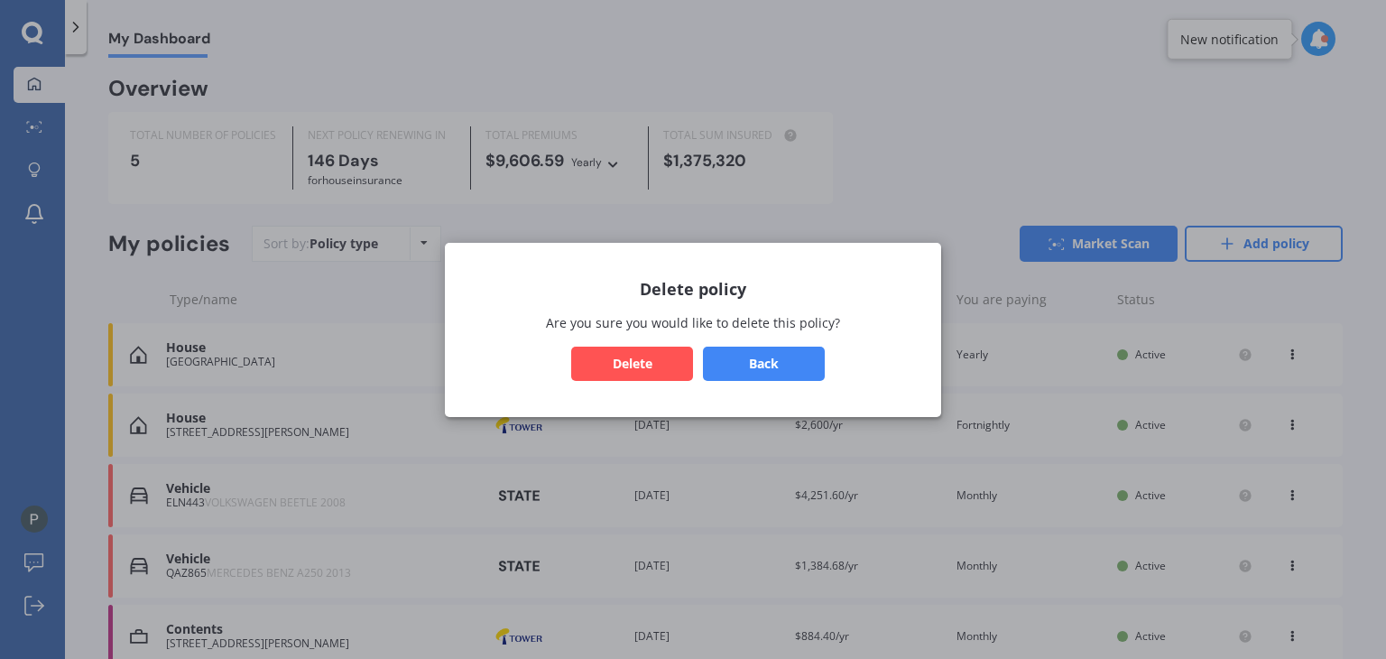
click at [635, 357] on button "Delete" at bounding box center [632, 363] width 122 height 34
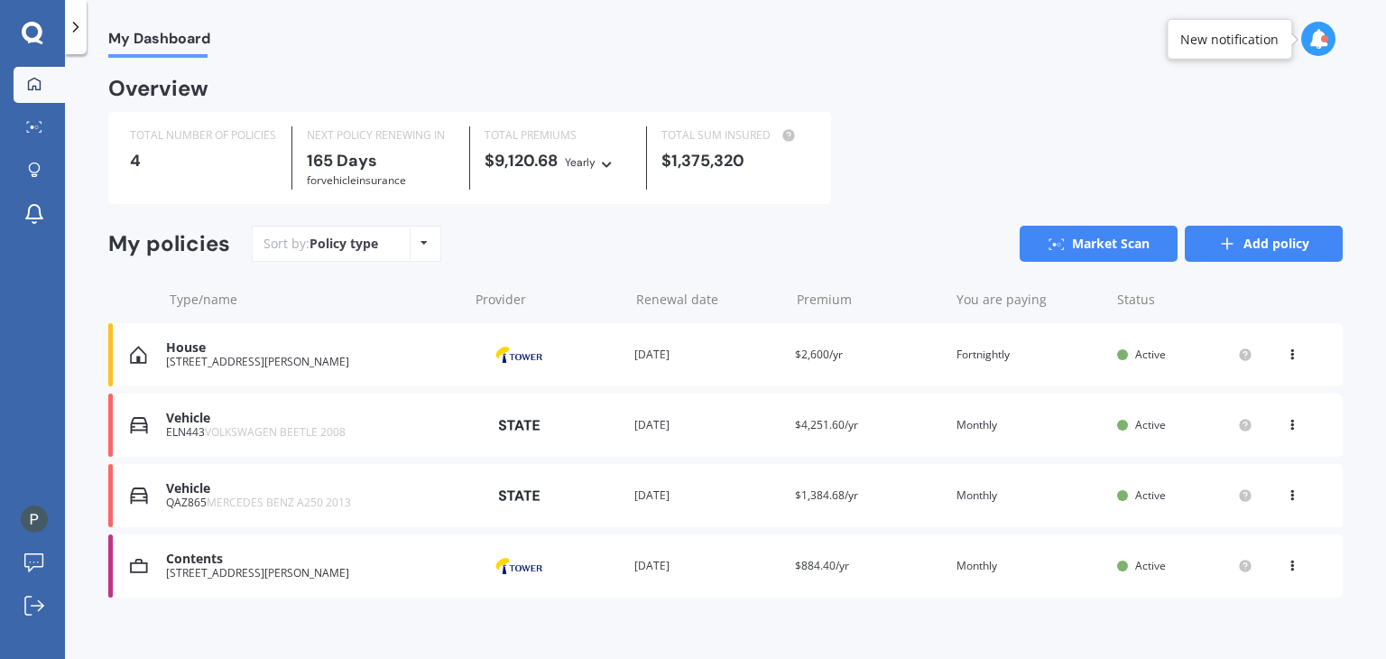
click at [1275, 244] on link "Add policy" at bounding box center [1264, 244] width 158 height 36
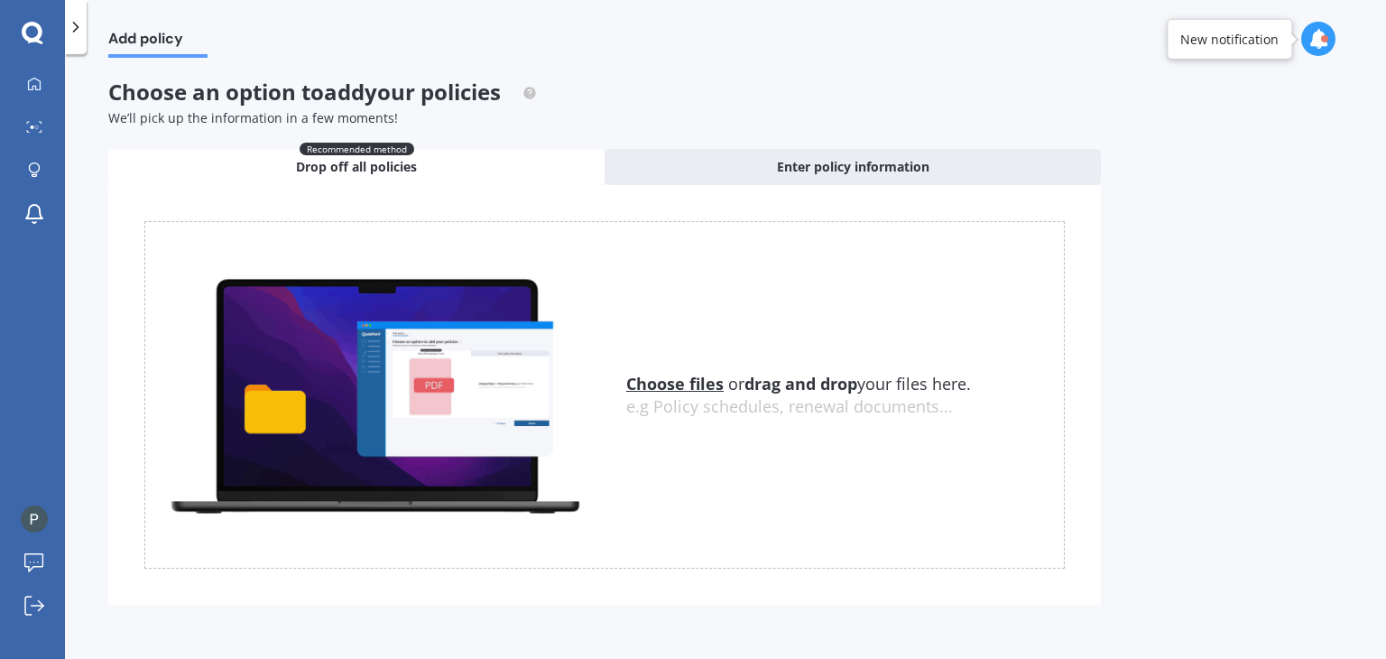
click at [664, 390] on u "Choose files" at bounding box center [674, 384] width 97 height 22
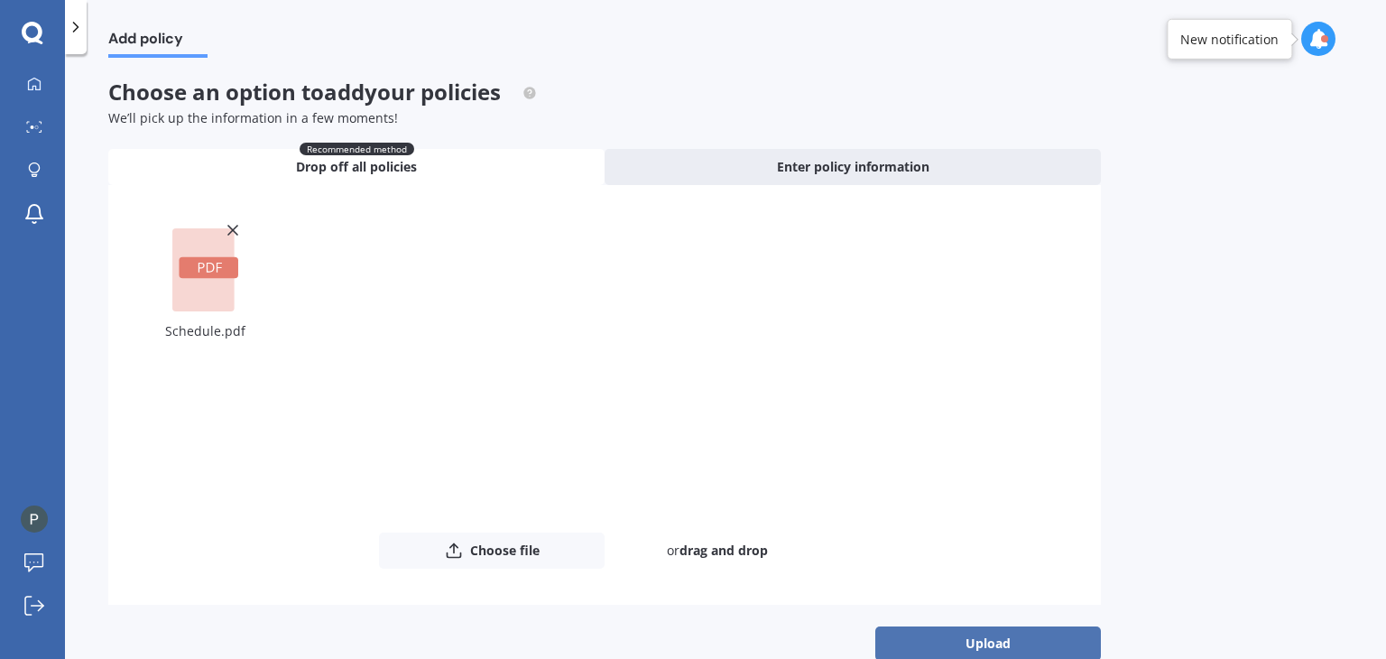
click at [1002, 644] on button "Upload" at bounding box center [989, 643] width 226 height 34
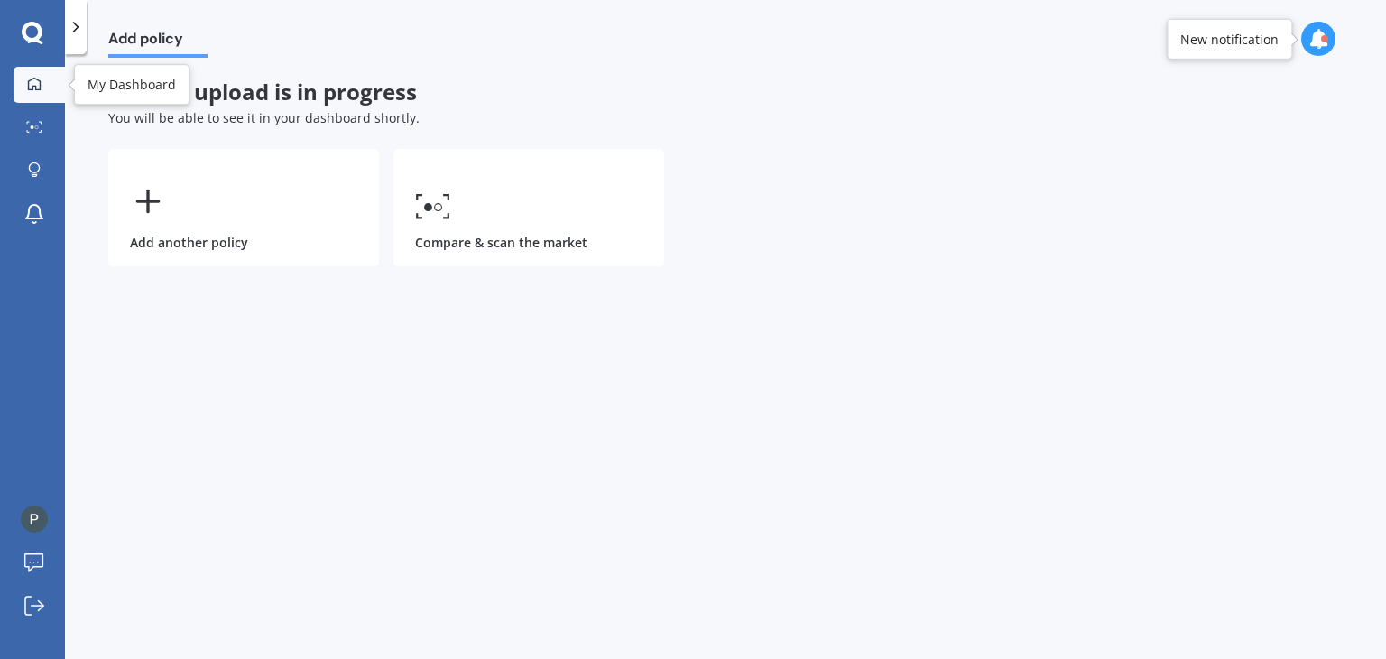
click at [35, 79] on icon at bounding box center [34, 84] width 14 height 14
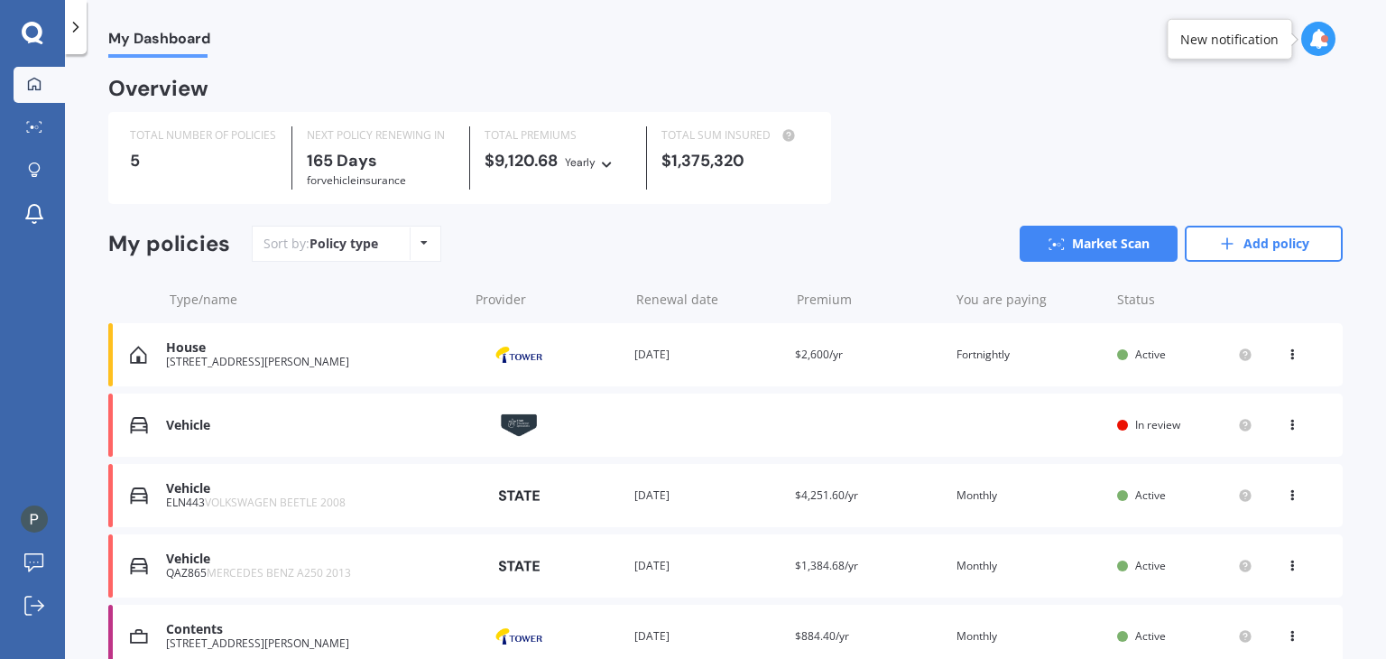
click at [856, 422] on div "Vehicle Provider Renewal date Premium You are paying Status In review View opti…" at bounding box center [725, 425] width 1235 height 63
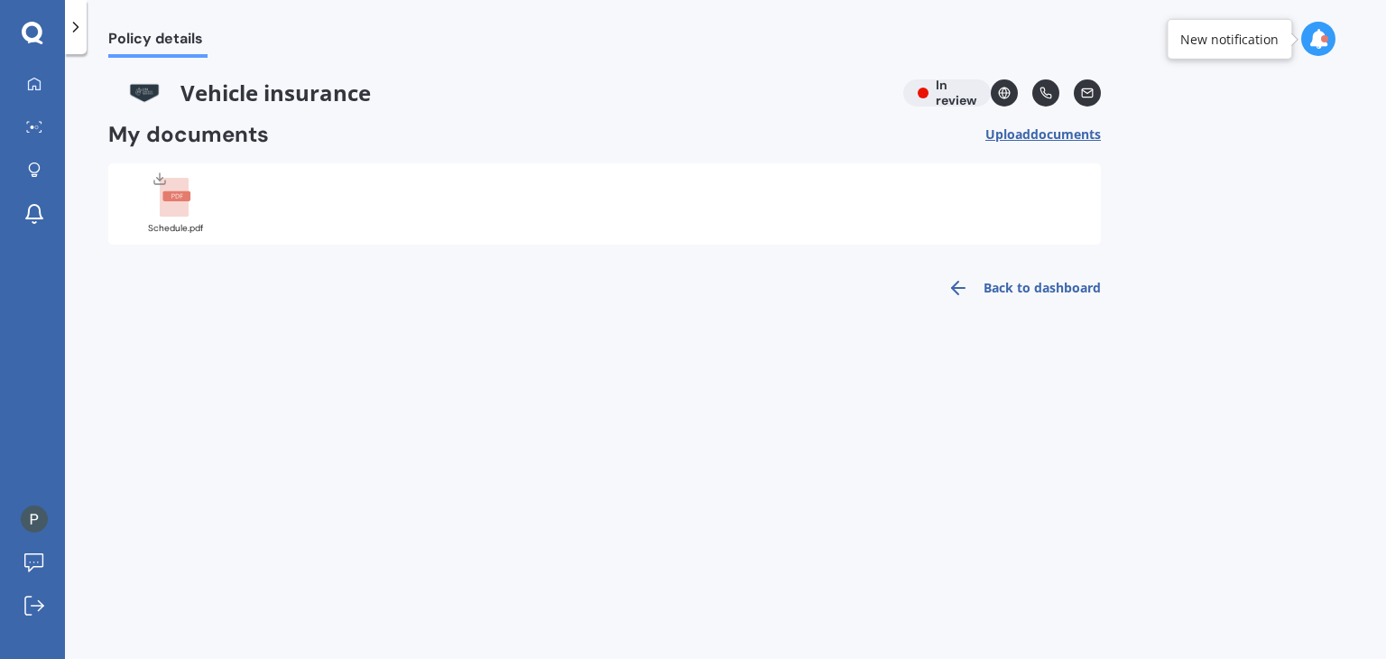
click at [1015, 292] on link "Back to dashboard" at bounding box center [1019, 287] width 164 height 43
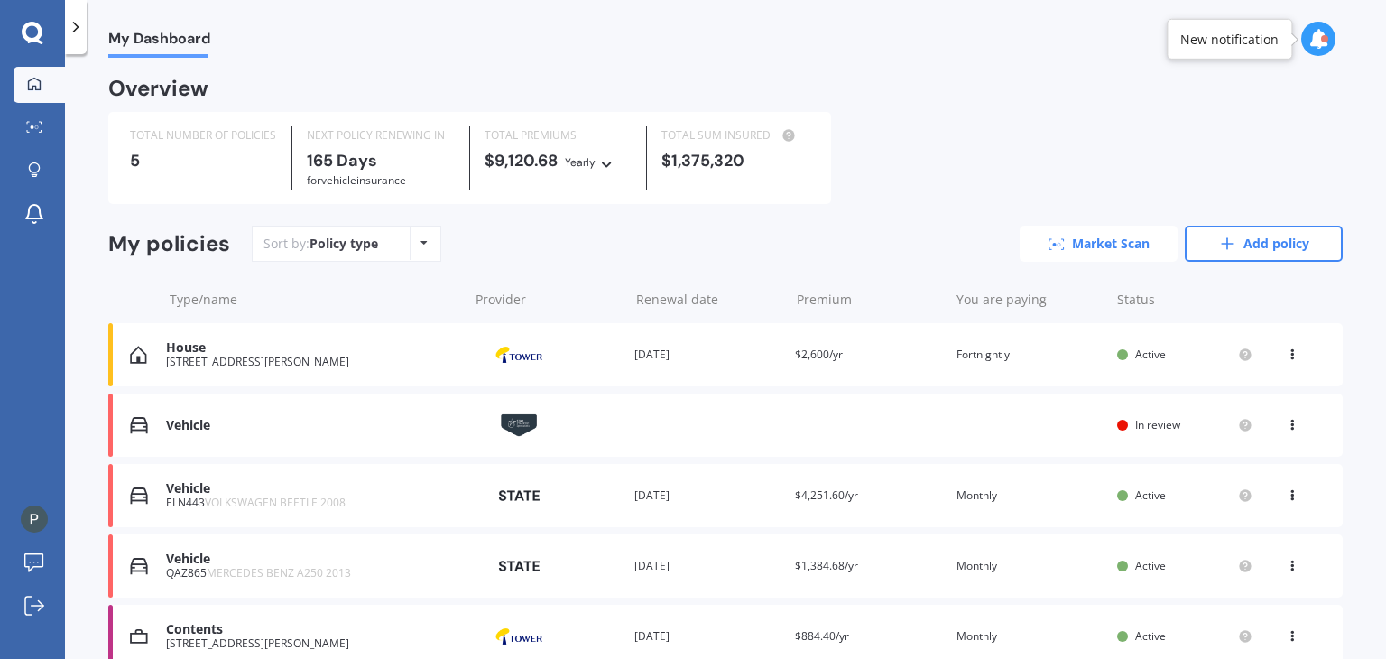
click at [1061, 243] on link "Market Scan" at bounding box center [1099, 244] width 158 height 36
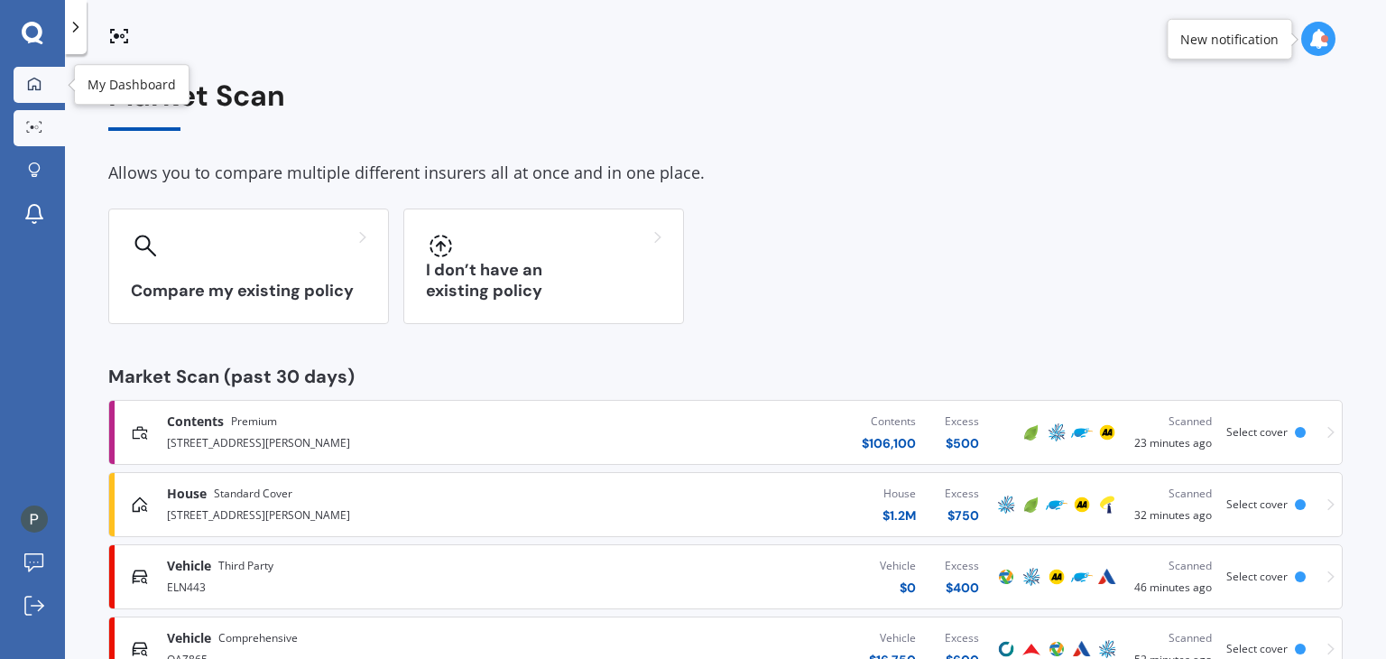
click at [33, 84] on icon at bounding box center [34, 84] width 14 height 14
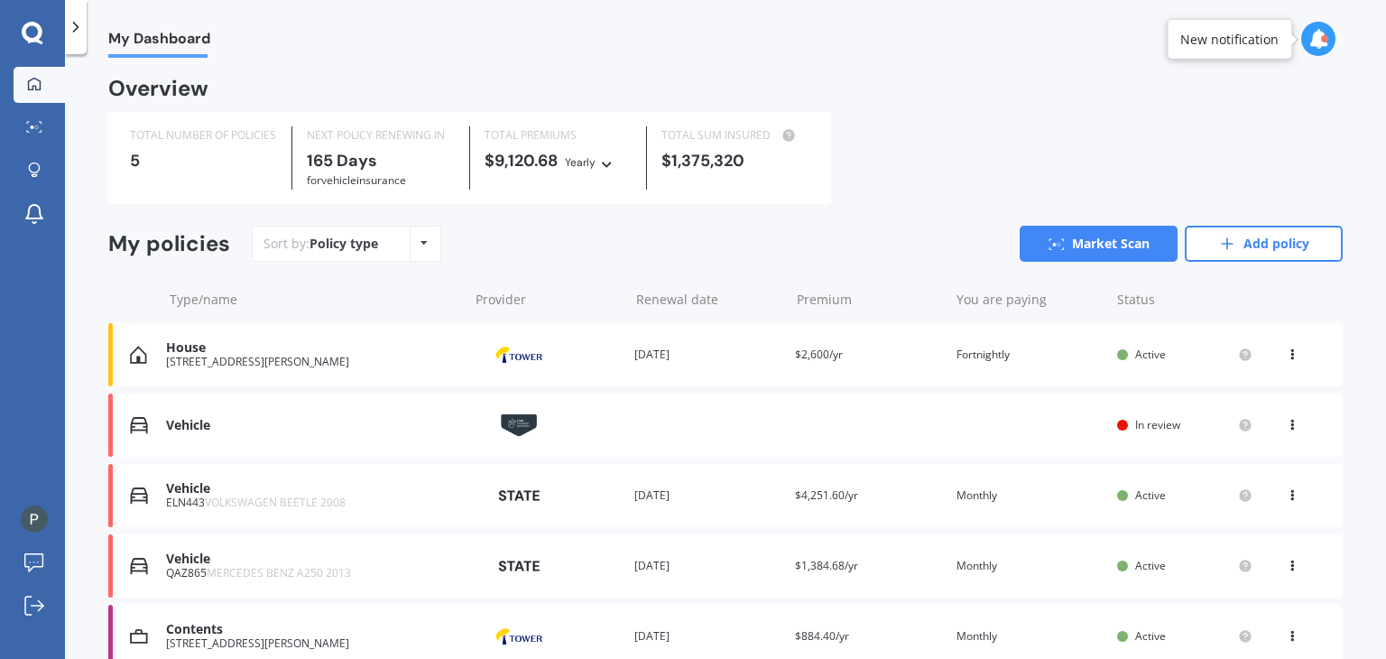
click at [386, 441] on div "Vehicle Provider Renewal date Premium You are paying Status In review View opti…" at bounding box center [725, 425] width 1235 height 63
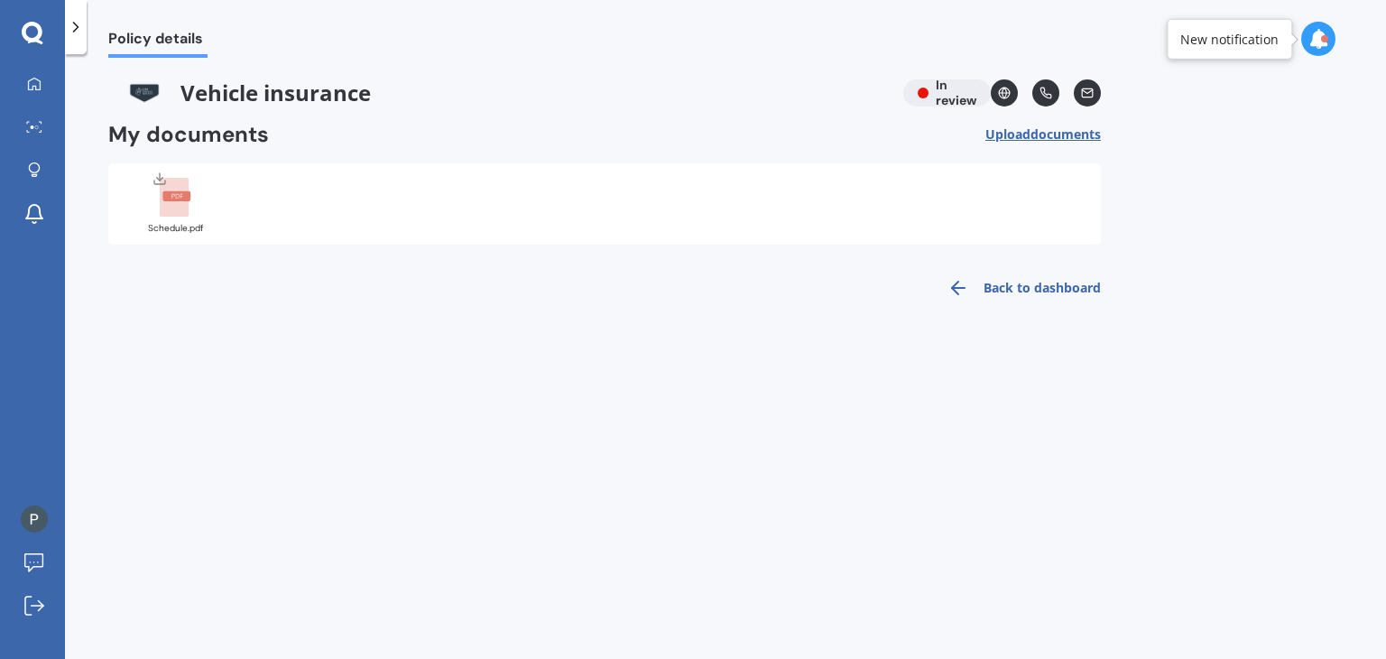
click at [722, 161] on div "My documents Upload documents Uploading Choose files or drag and drop your file…" at bounding box center [604, 183] width 993 height 124
click at [243, 241] on div "Schedule.pdf" at bounding box center [604, 203] width 993 height 81
click at [198, 194] on div at bounding box center [175, 194] width 72 height 47
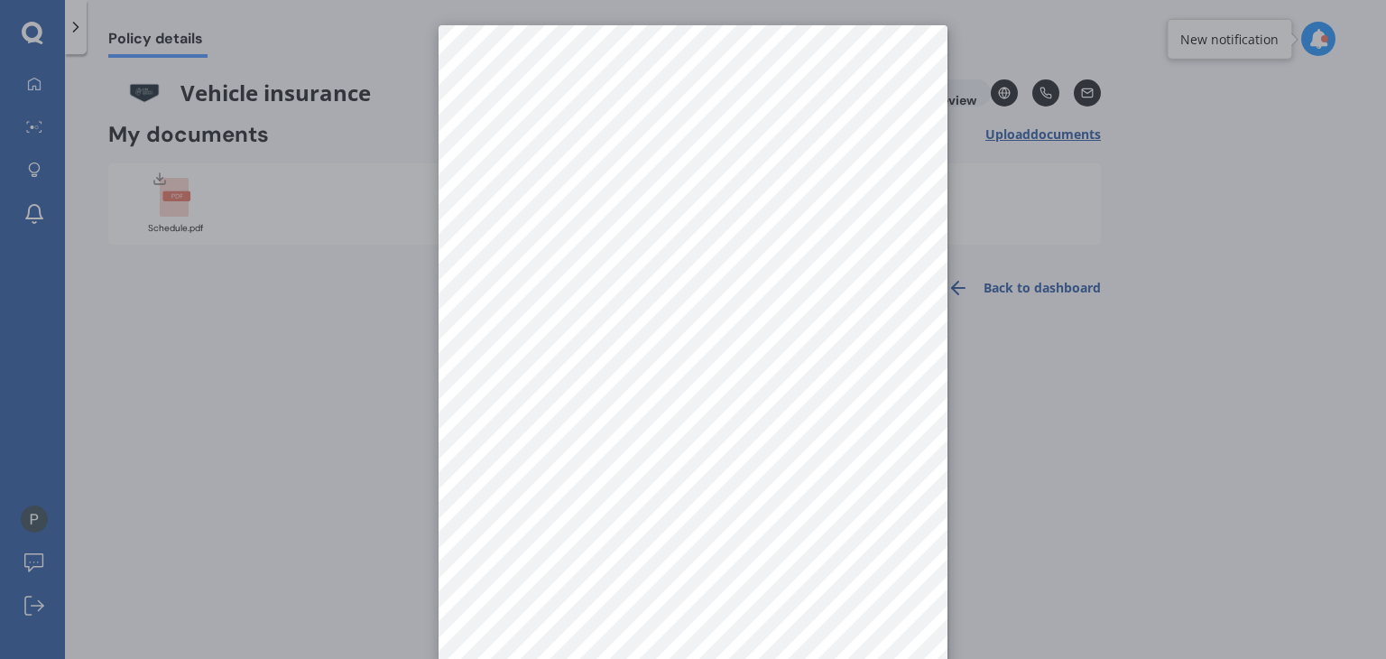
click at [972, 553] on div at bounding box center [693, 329] width 1386 height 659
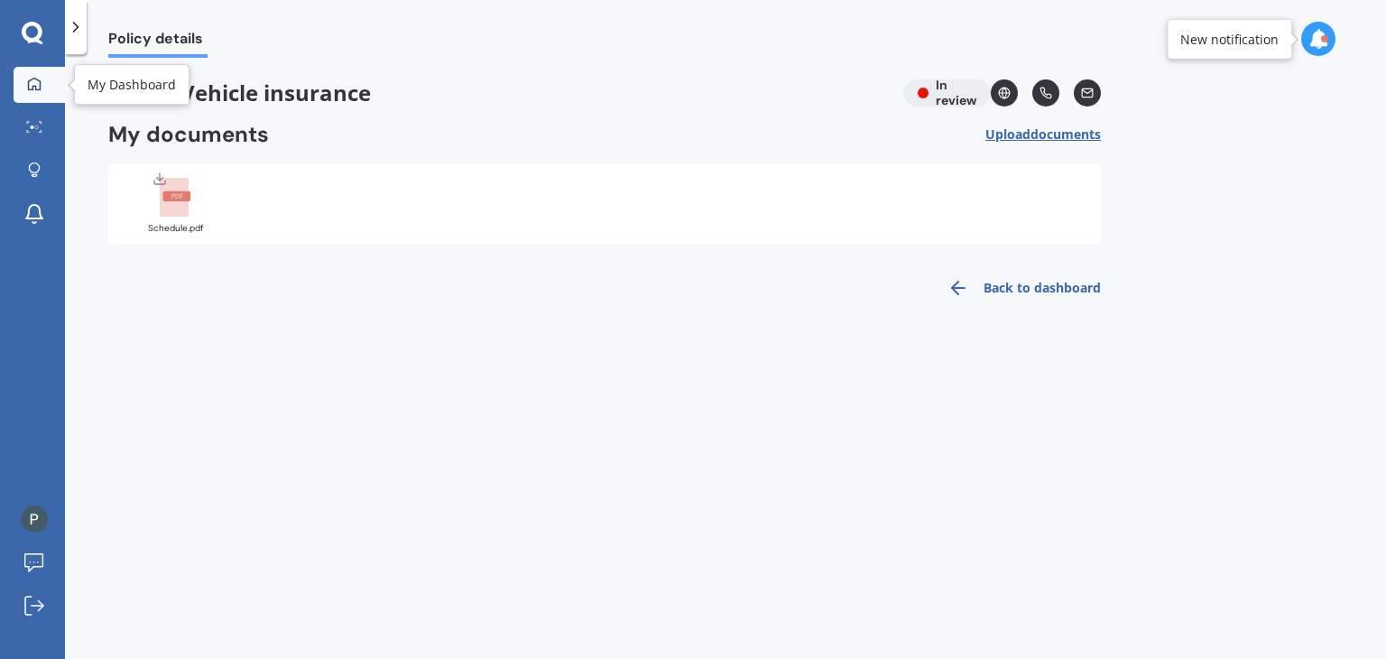
click at [33, 80] on icon at bounding box center [34, 84] width 14 height 14
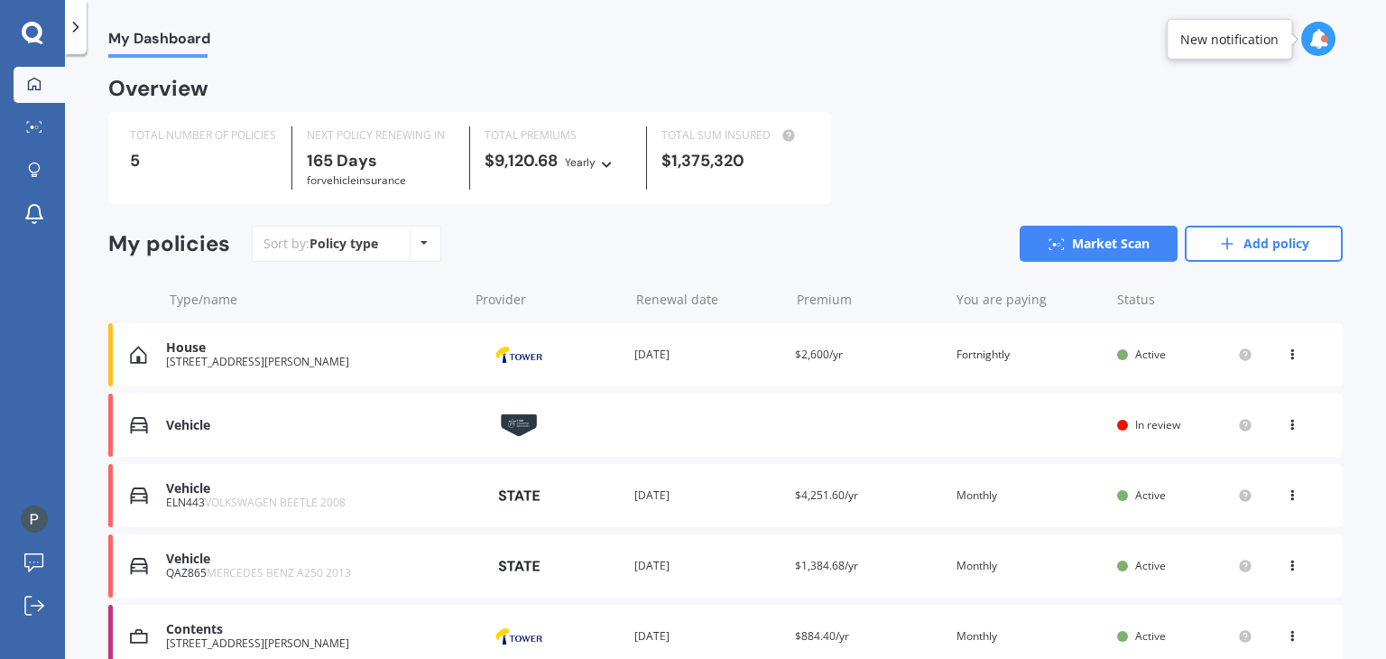
click at [1060, 436] on div "Vehicle Provider Renewal date Premium You are paying Status In review View opti…" at bounding box center [725, 425] width 1235 height 63
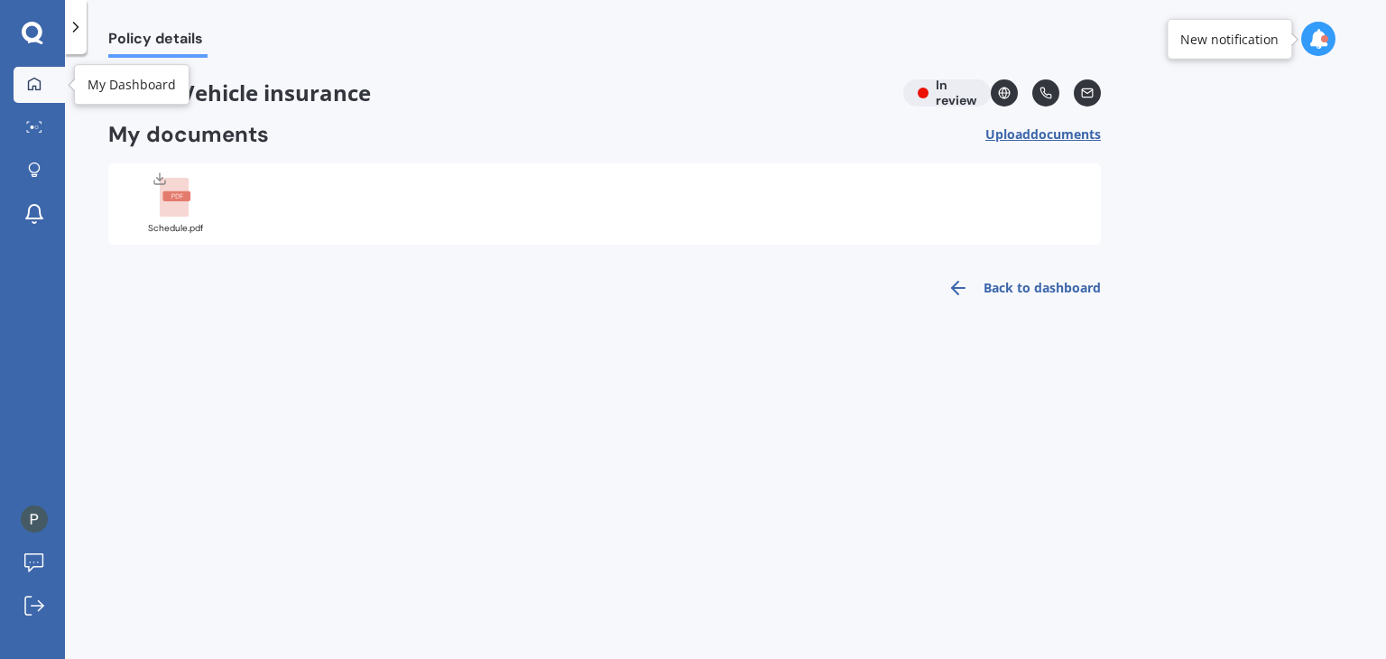
click at [45, 80] on div at bounding box center [34, 85] width 27 height 16
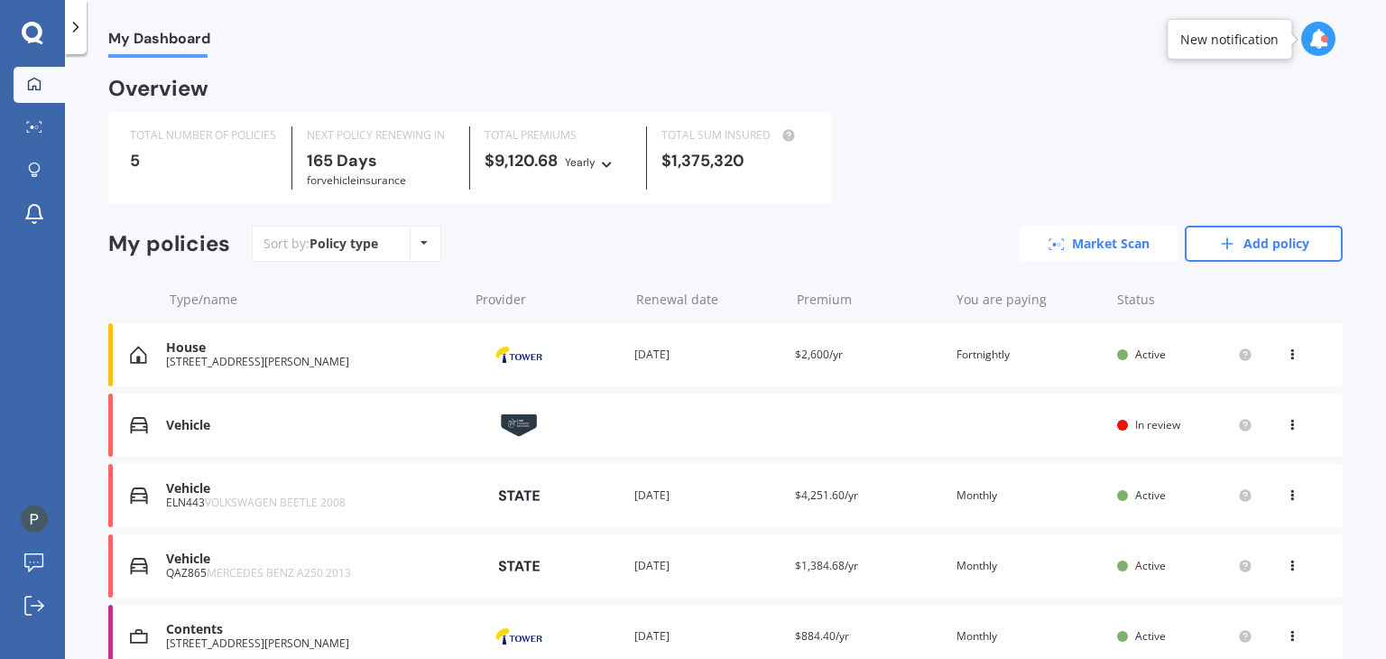
click at [1076, 228] on link "Market Scan" at bounding box center [1099, 244] width 158 height 36
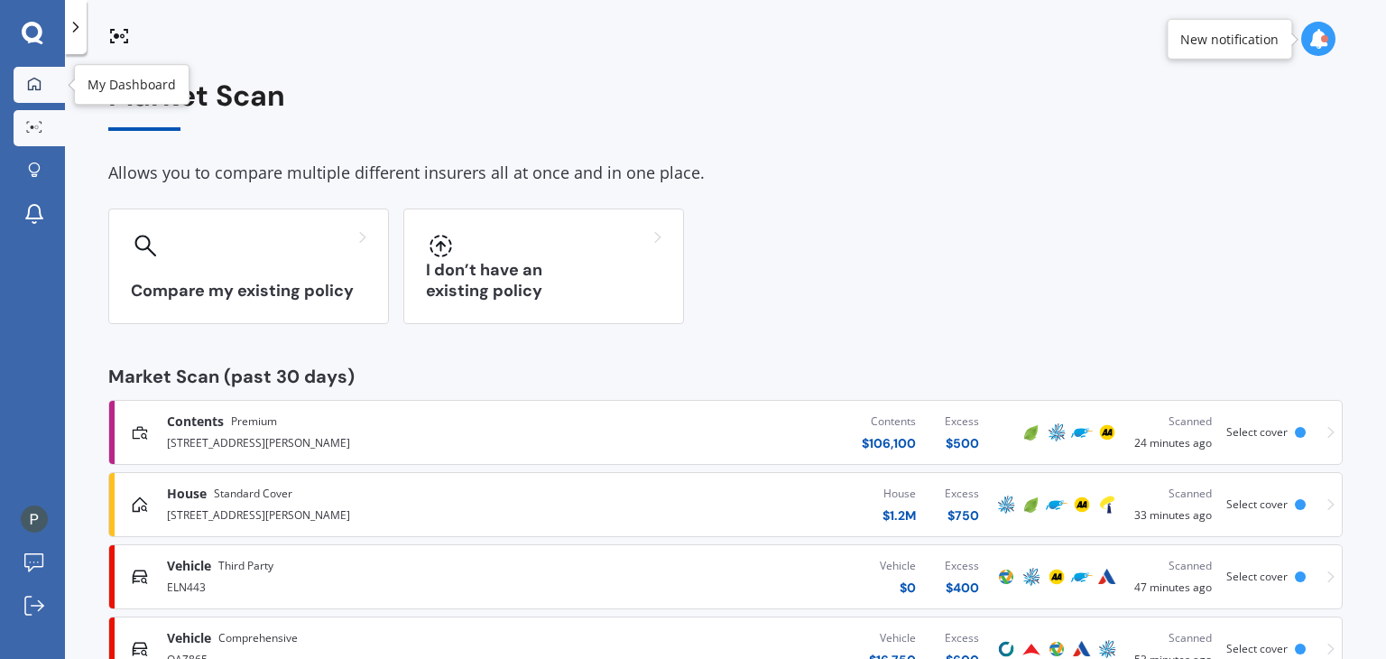
click at [32, 70] on link "My Dashboard" at bounding box center [39, 85] width 51 height 36
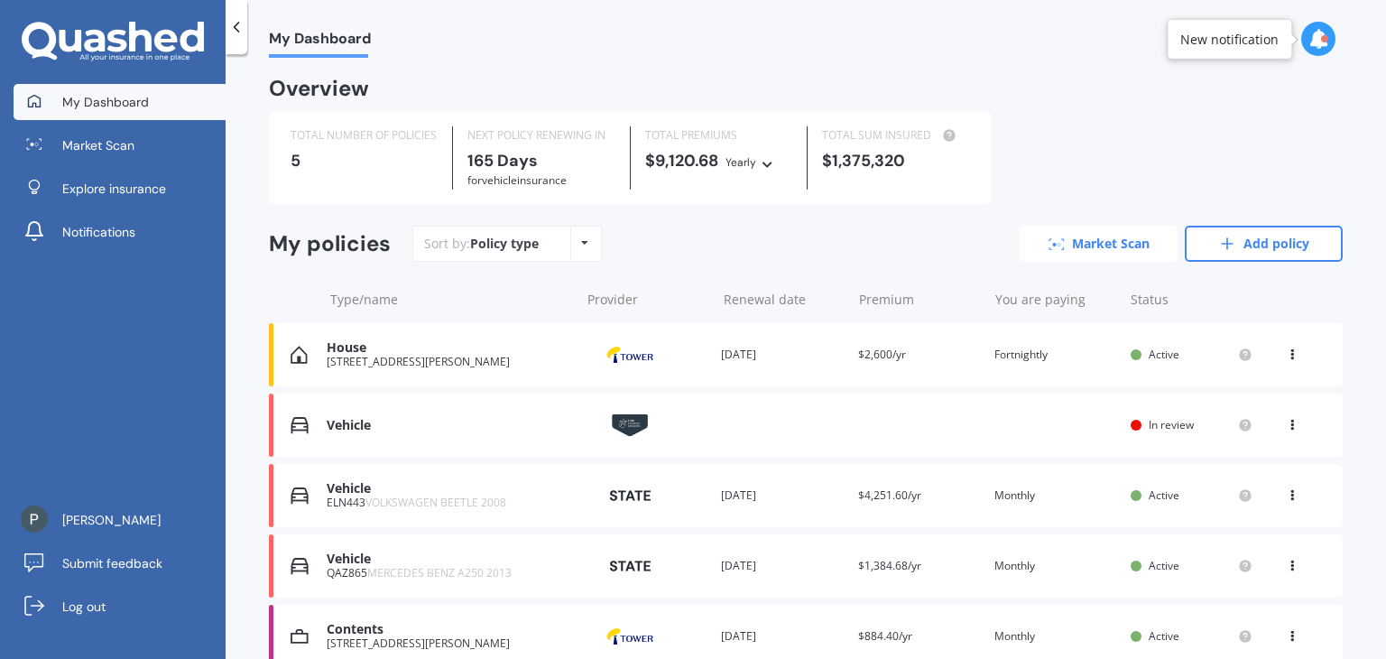
click at [1115, 243] on link "Market Scan" at bounding box center [1099, 244] width 158 height 36
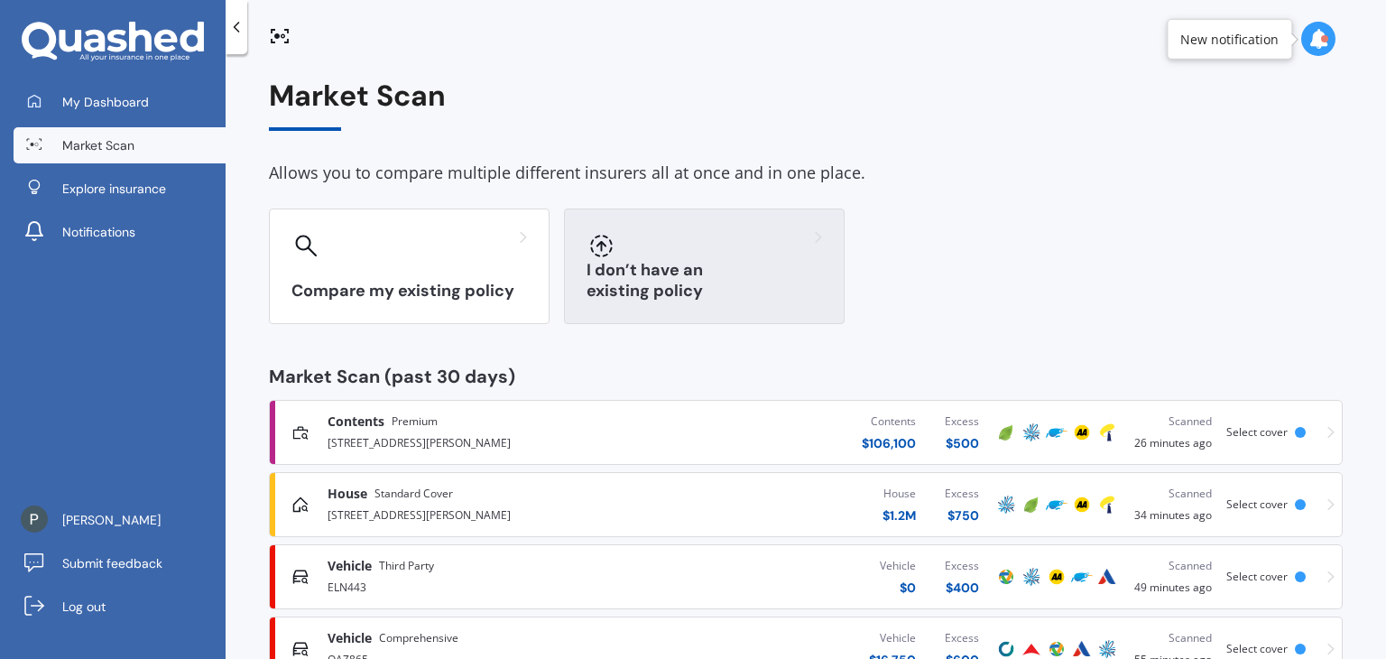
click at [654, 293] on h3 "I don’t have an existing policy" at bounding box center [705, 281] width 236 height 42
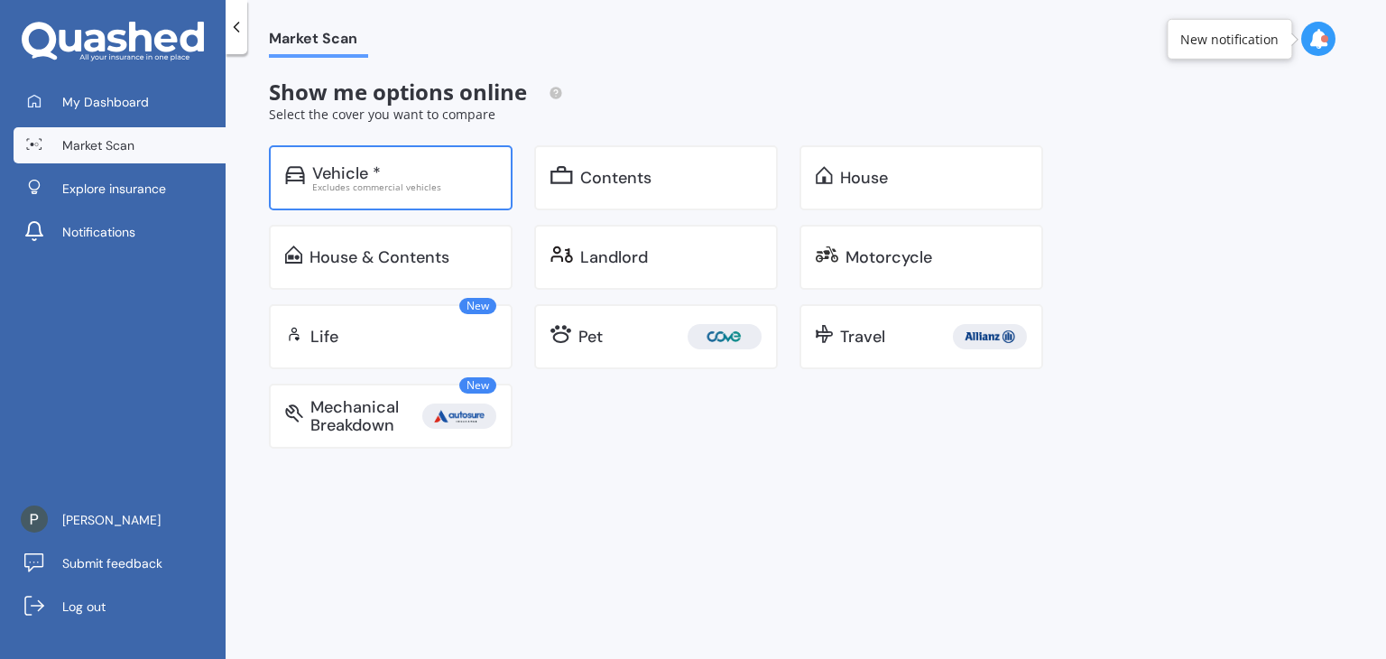
click at [429, 191] on div "Excludes commercial vehicles" at bounding box center [404, 186] width 184 height 9
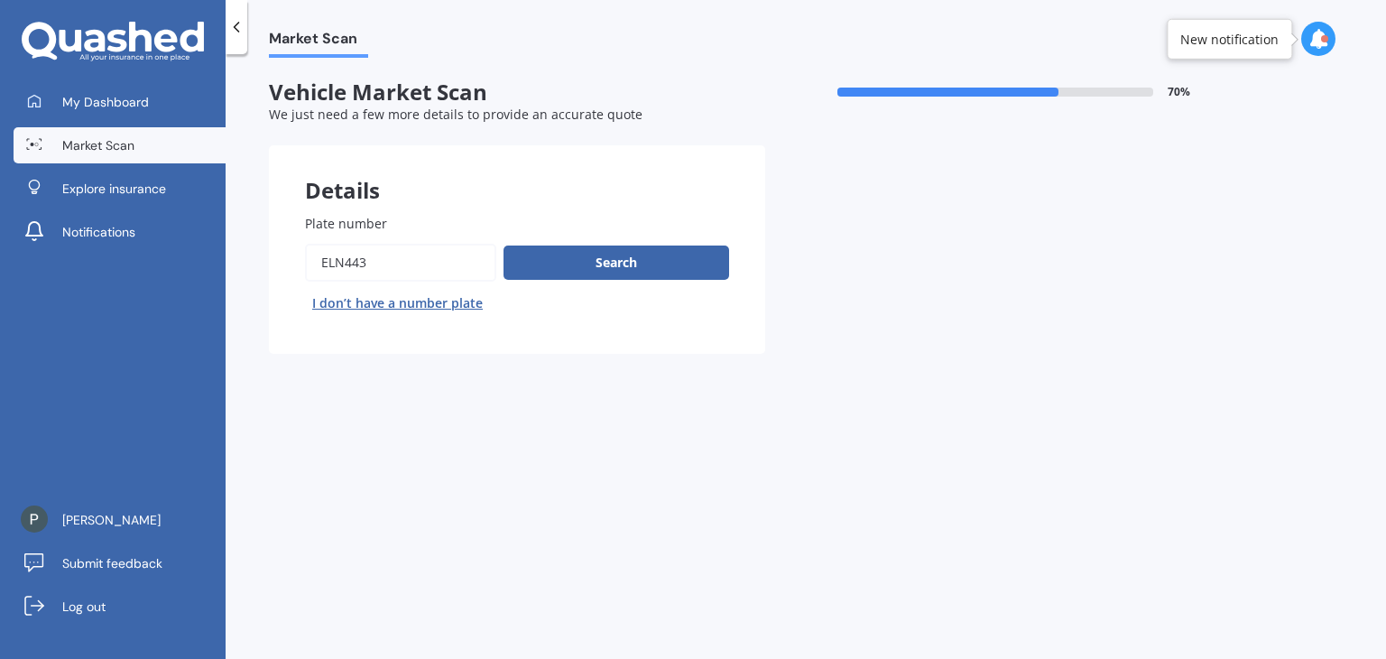
drag, startPoint x: 412, startPoint y: 256, endPoint x: 271, endPoint y: 246, distance: 141.2
click at [271, 246] on div "Plate number Search I don’t have a number plate" at bounding box center [517, 266] width 496 height 176
type input "b6dwk"
click at [706, 261] on button "Search" at bounding box center [617, 263] width 226 height 34
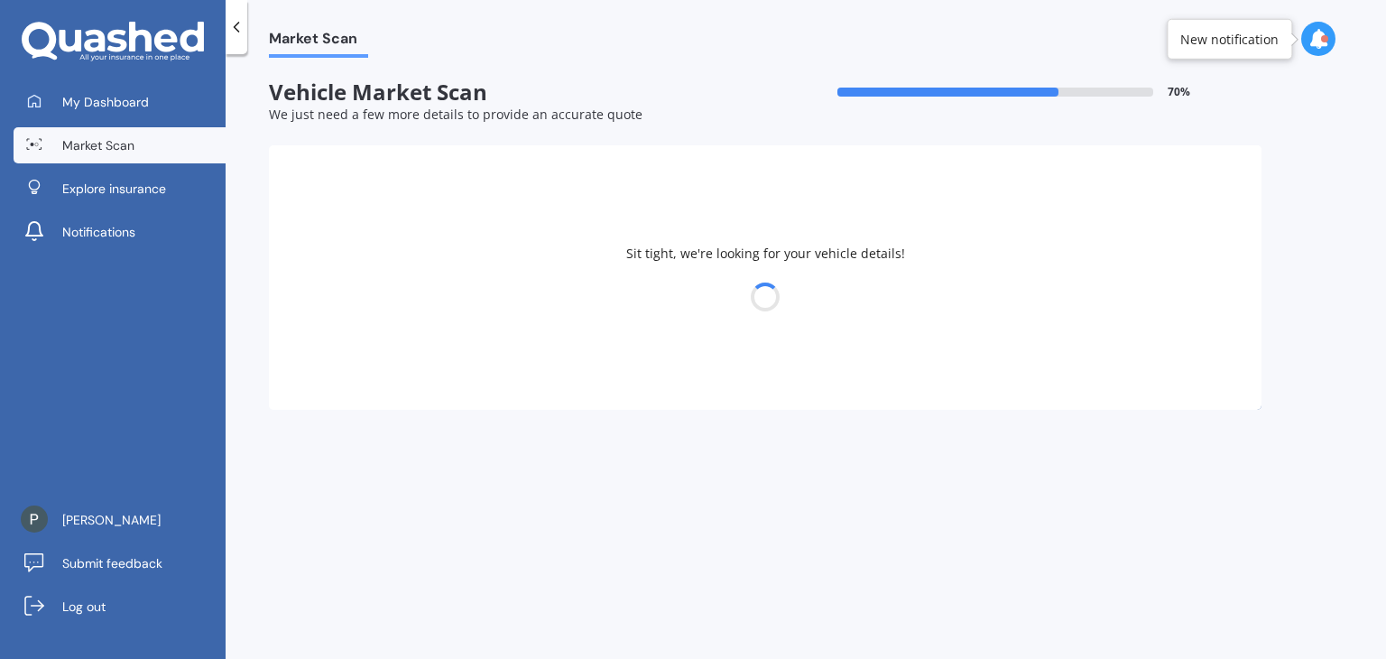
select select "25"
select select "03"
select select "1978"
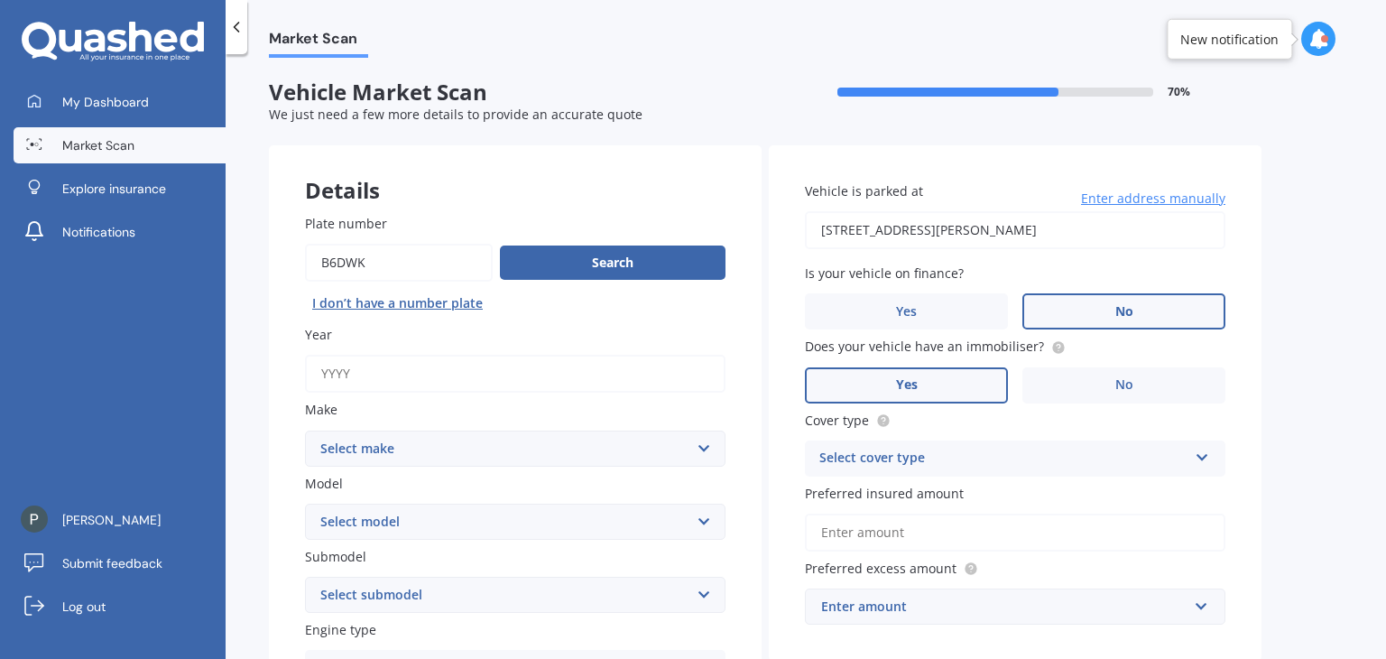
click at [420, 381] on input "Year" at bounding box center [515, 374] width 421 height 38
type input "2006"
click at [468, 456] on select "Select make AC ALFA ROMEO ASTON MARTIN AUDI AUSTIN BEDFORD Bentley BMW BYD CADI…" at bounding box center [515, 449] width 421 height 36
select select "TRIUMPH"
click at [305, 431] on select "Select make AC ALFA ROMEO ASTON MARTIN AUDI AUSTIN BEDFORD Bentley BMW BYD CADI…" at bounding box center [515, 449] width 421 height 36
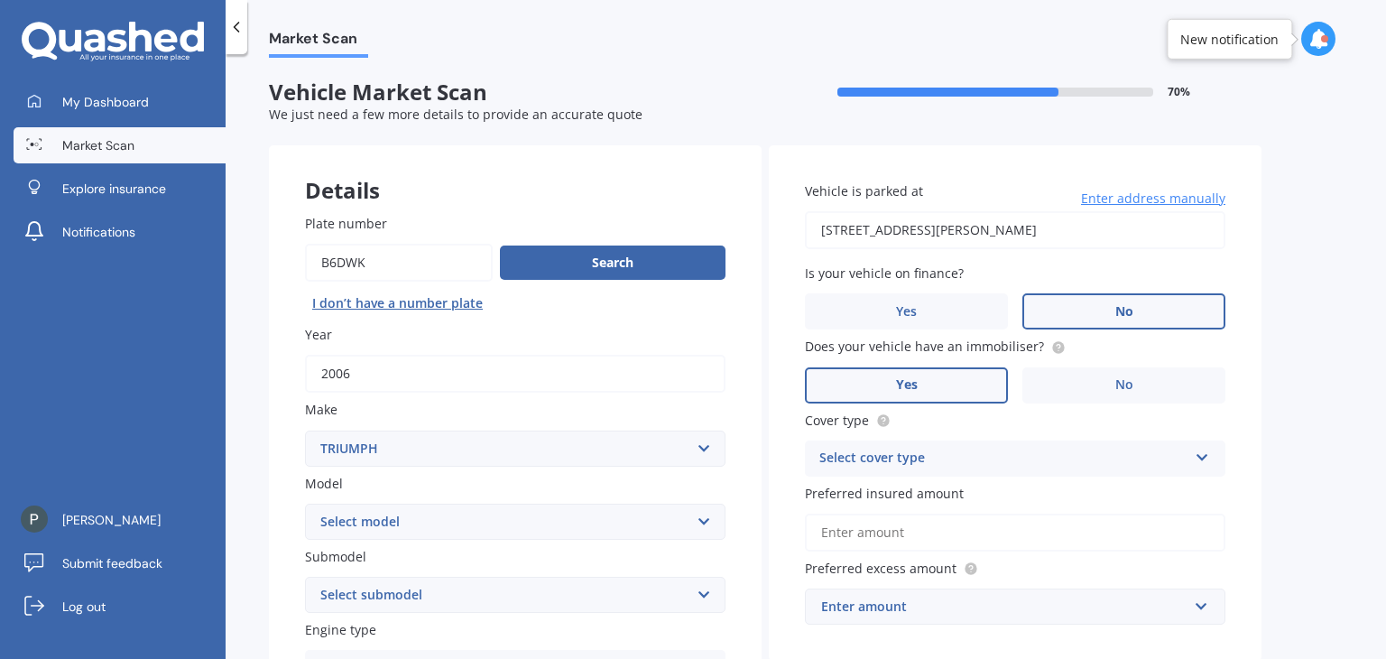
click at [422, 510] on select "Select model 2500TC" at bounding box center [515, 522] width 421 height 36
select select "2500TC"
click at [305, 504] on select "Select model 2500TC" at bounding box center [515, 522] width 421 height 36
click at [404, 590] on select "Select submodel" at bounding box center [515, 595] width 421 height 36
click at [404, 590] on select "Select submodel (All)" at bounding box center [515, 595] width 421 height 36
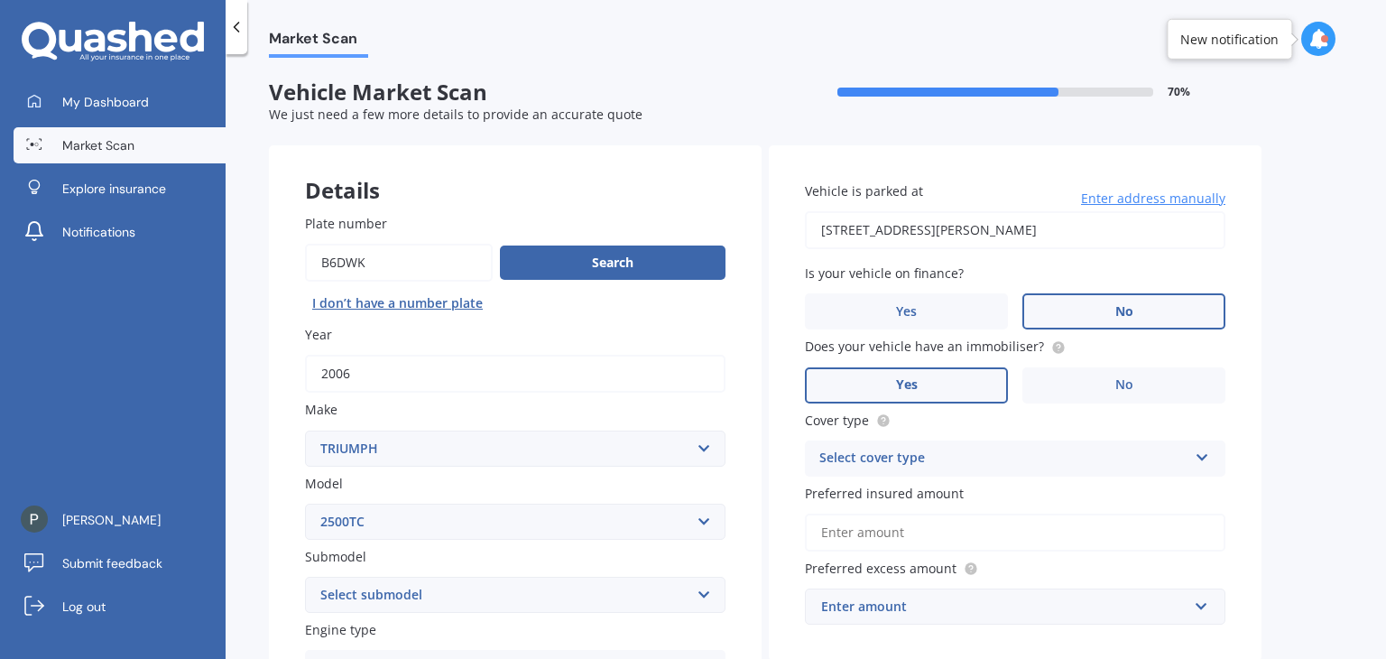
click at [404, 590] on select "Select submodel (All)" at bounding box center [515, 595] width 421 height 36
click at [415, 529] on select "Select model 2500TC" at bounding box center [515, 522] width 421 height 36
click at [617, 335] on label "Year" at bounding box center [511, 334] width 413 height 19
click at [617, 355] on input "2006" at bounding box center [515, 374] width 421 height 38
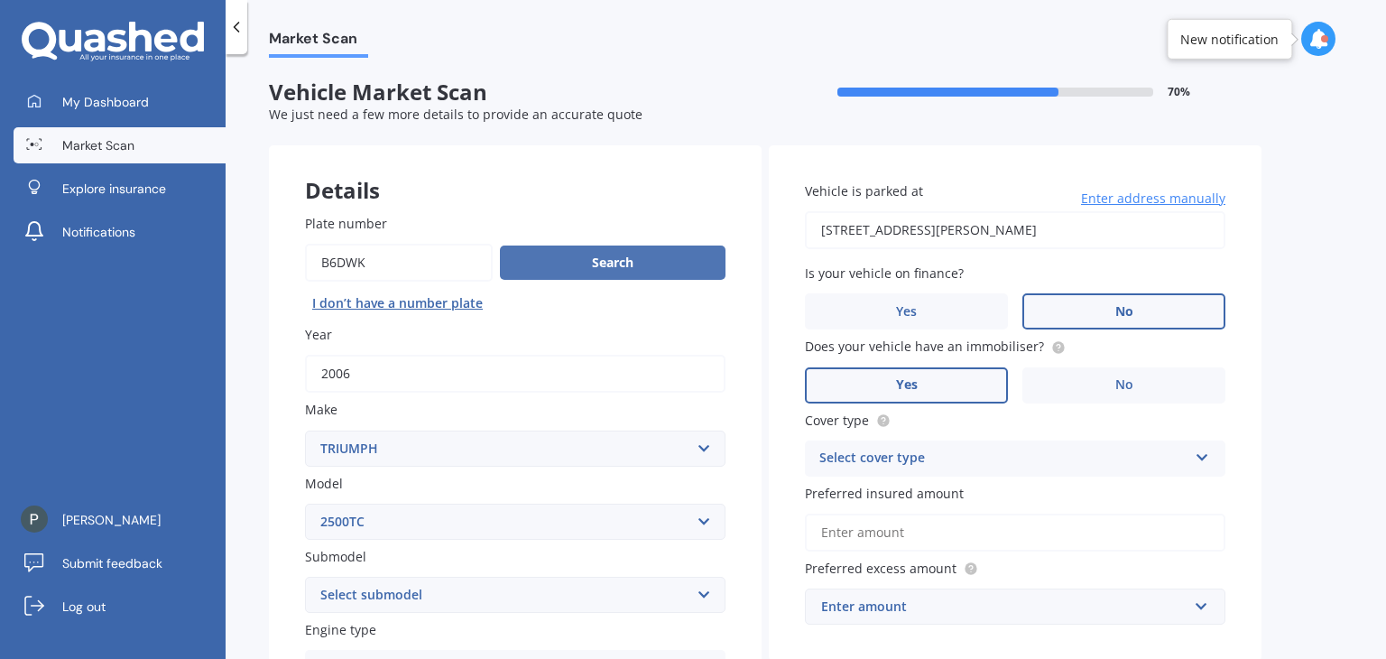
click at [610, 273] on button "Search" at bounding box center [613, 263] width 226 height 34
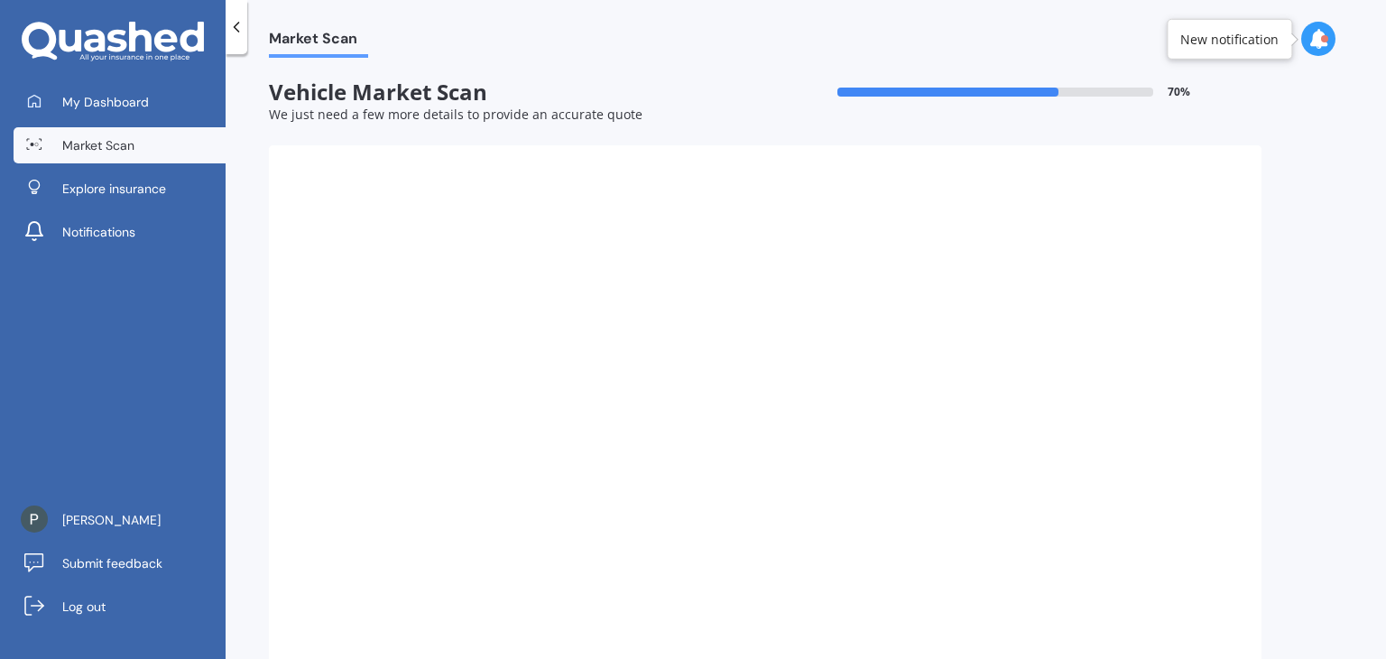
select select
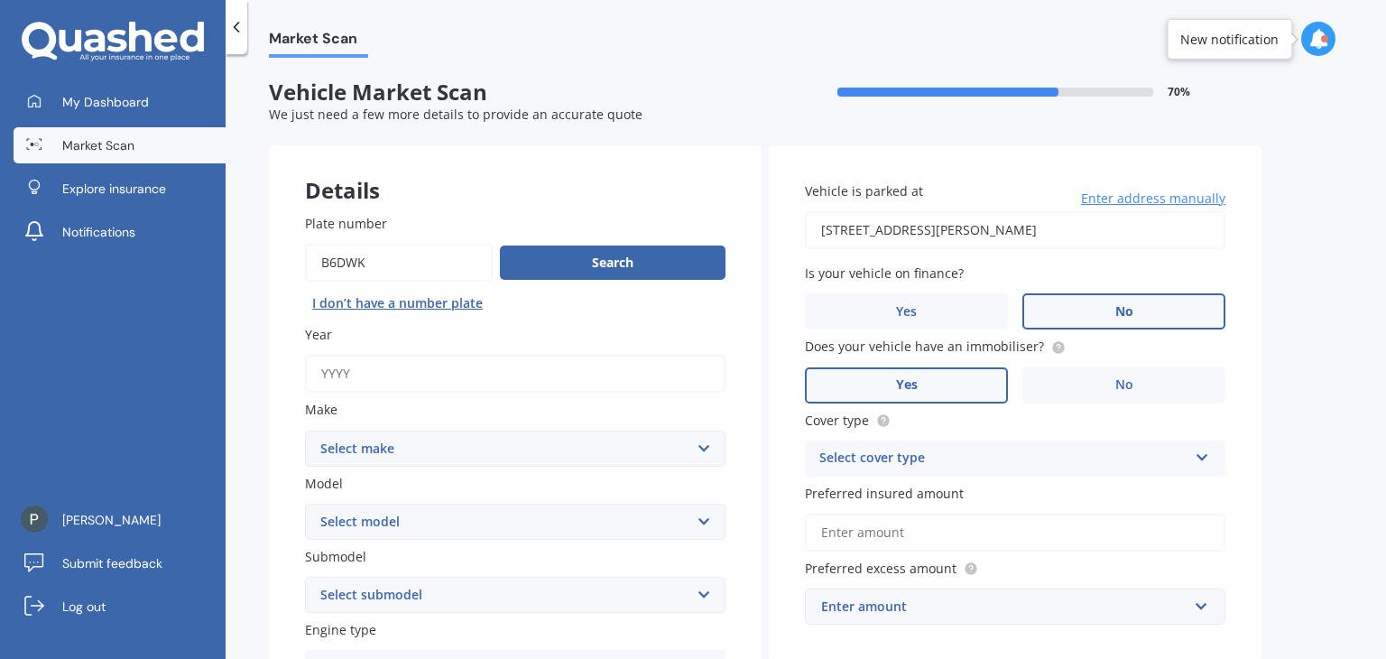
click at [543, 367] on input "Year" at bounding box center [515, 374] width 421 height 38
type input "2006"
click at [471, 445] on select "Select make AC ALFA ROMEO ASTON MARTIN AUDI AUSTIN BEDFORD Bentley BMW BYD CADI…" at bounding box center [515, 449] width 421 height 36
click at [305, 431] on select "Select make AC ALFA ROMEO ASTON MARTIN AUDI AUSTIN BEDFORD Bentley BMW BYD CADI…" at bounding box center [515, 449] width 421 height 36
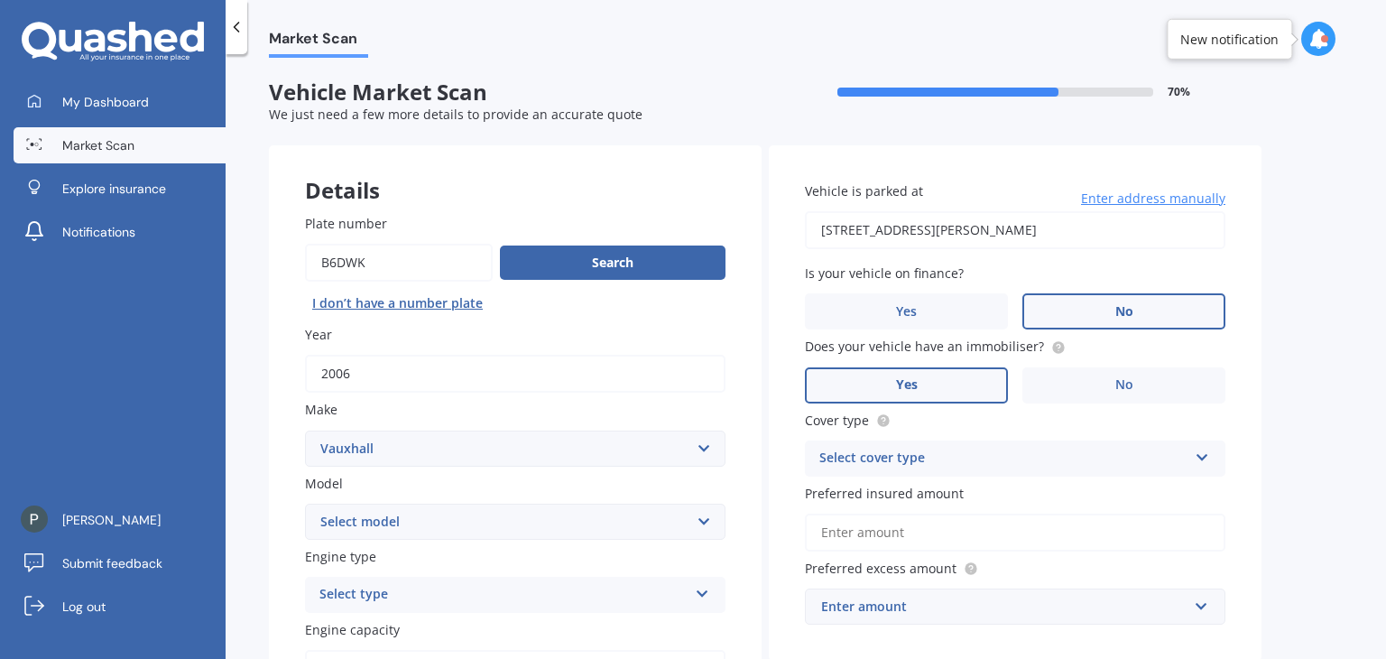
click at [428, 438] on select "Select make AC ALFA ROMEO ASTON MARTIN AUDI AUSTIN BEDFORD Bentley BMW BYD CADI…" at bounding box center [515, 449] width 421 height 36
select select "TRIUMPH"
click at [305, 431] on select "Select make AC ALFA ROMEO ASTON MARTIN AUDI AUSTIN BEDFORD Bentley BMW BYD CADI…" at bounding box center [515, 449] width 421 height 36
click at [413, 524] on select "Select model 2500TC" at bounding box center [515, 522] width 421 height 36
click at [524, 515] on select "Select model 2500TC" at bounding box center [515, 522] width 421 height 36
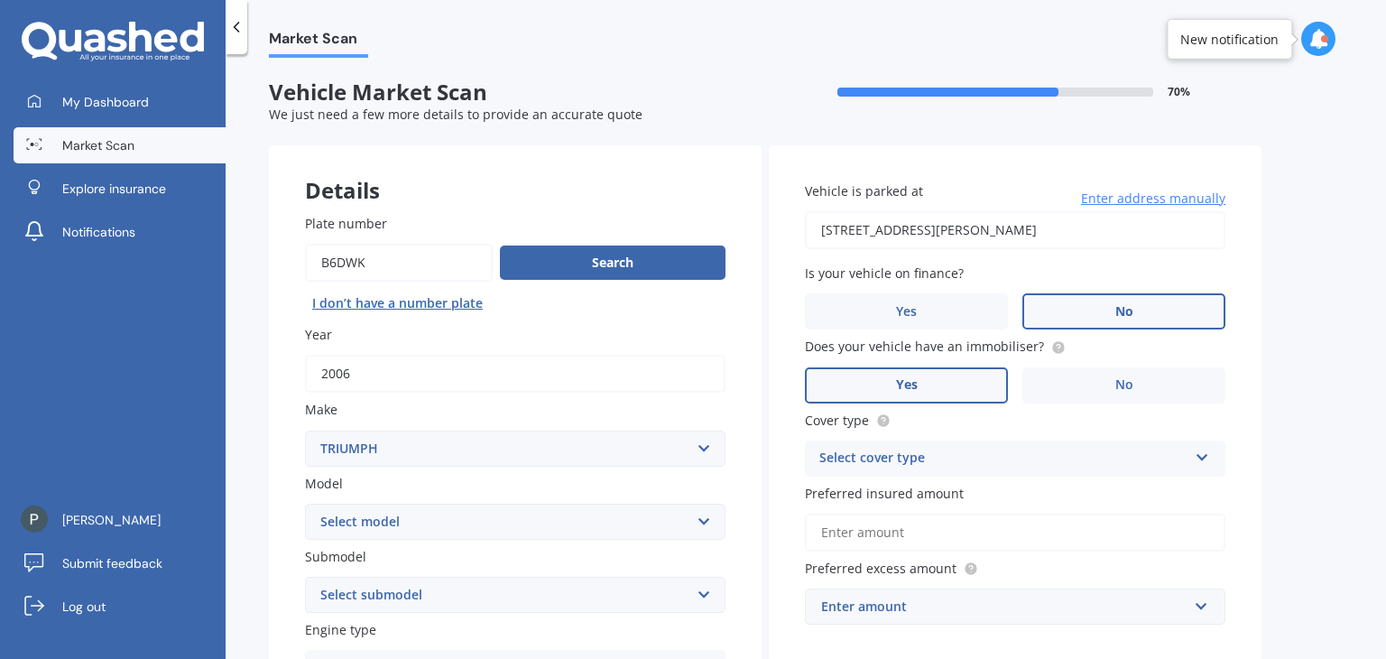
select select "2500TC"
click at [305, 504] on select "Select model 2500TC" at bounding box center [515, 522] width 421 height 36
click at [539, 591] on select "Select submodel (All)" at bounding box center [515, 595] width 421 height 36
select select "(ALL)"
click at [305, 577] on select "Select submodel (All)" at bounding box center [515, 595] width 421 height 36
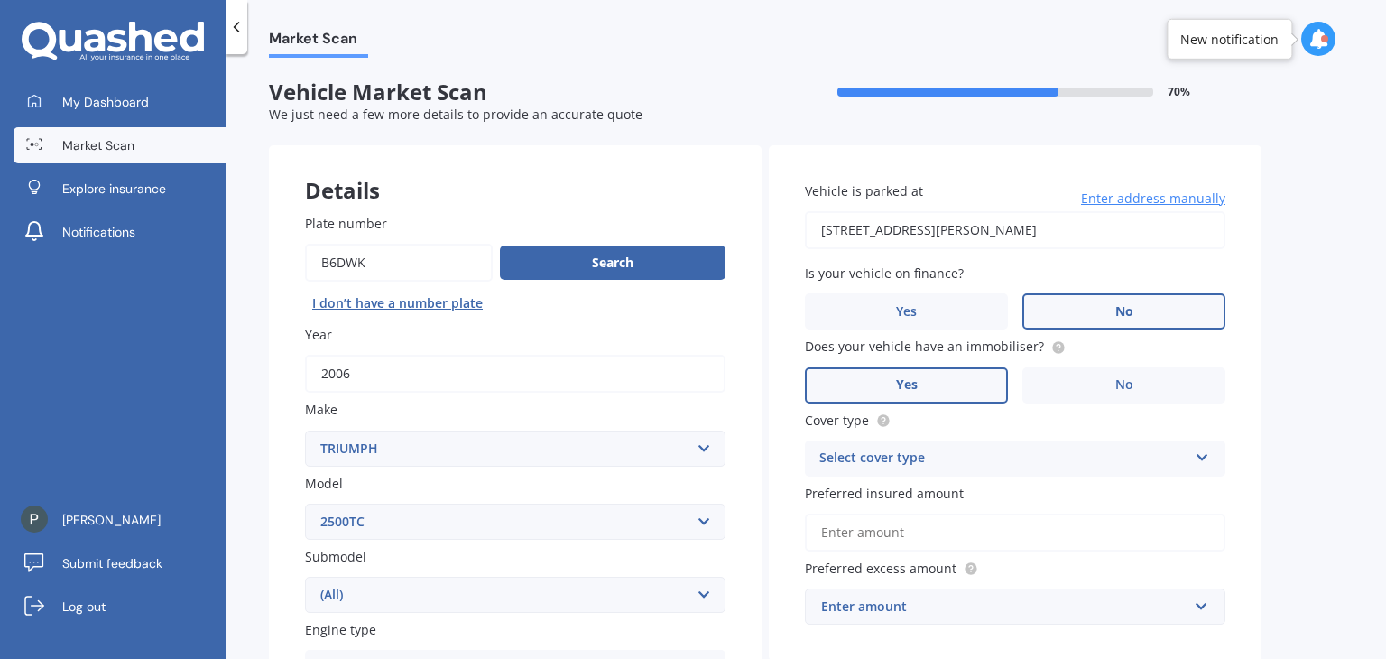
click at [602, 628] on label "Engine type" at bounding box center [511, 629] width 413 height 19
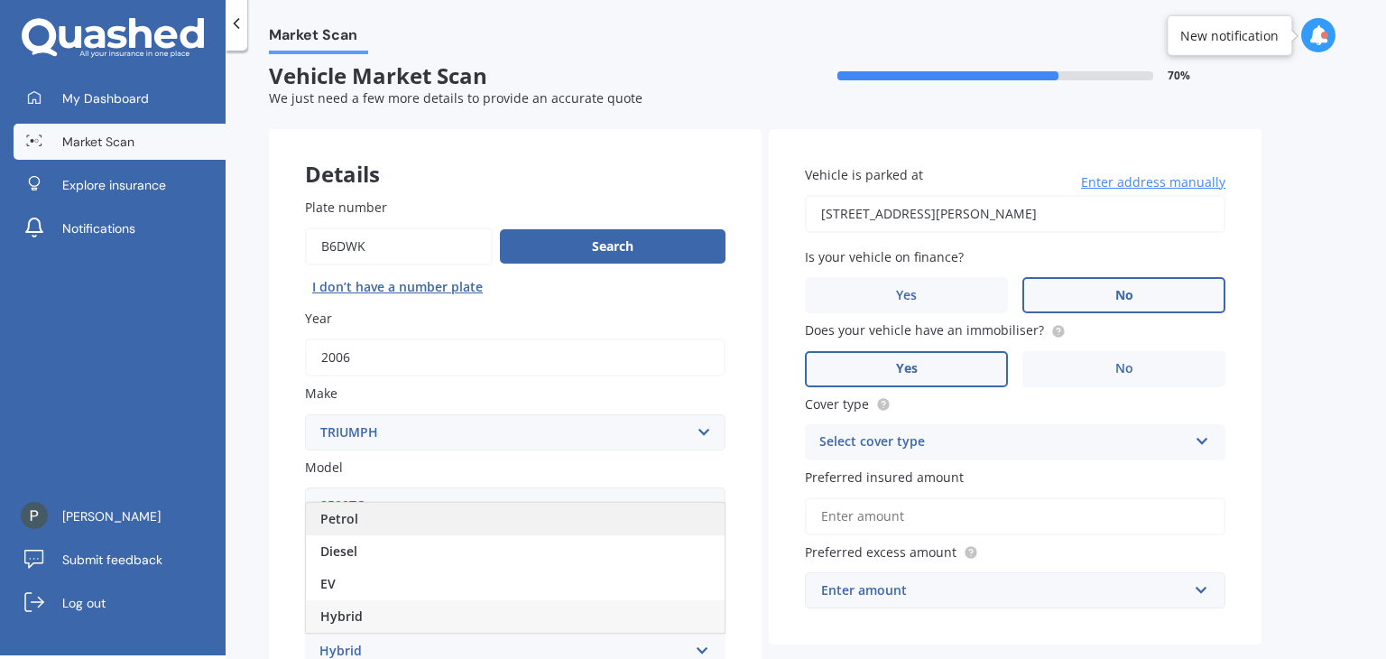
click at [520, 524] on div "Petrol" at bounding box center [515, 519] width 419 height 32
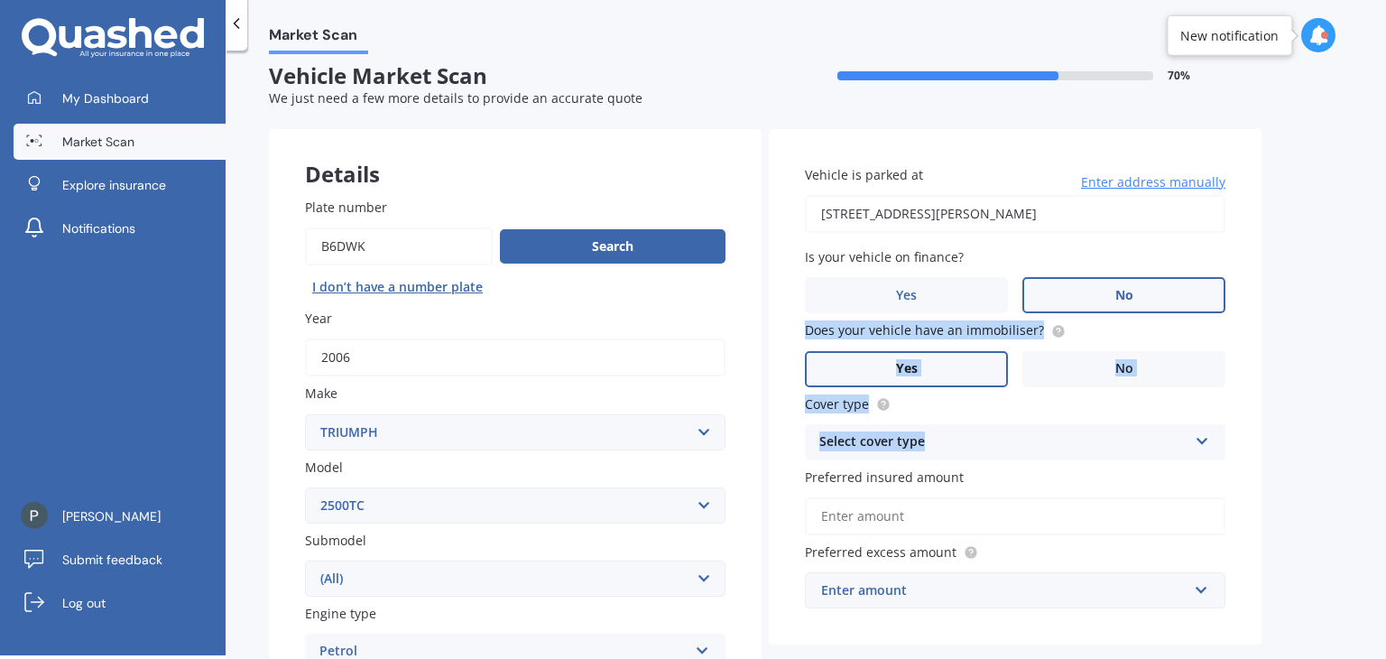
drag, startPoint x: 1386, startPoint y: 277, endPoint x: 1381, endPoint y: 421, distance: 143.6
click at [1381, 421] on div "Market Scan Vehicle Market Scan 70 % We just need a few more details to provide…" at bounding box center [806, 356] width 1161 height 605
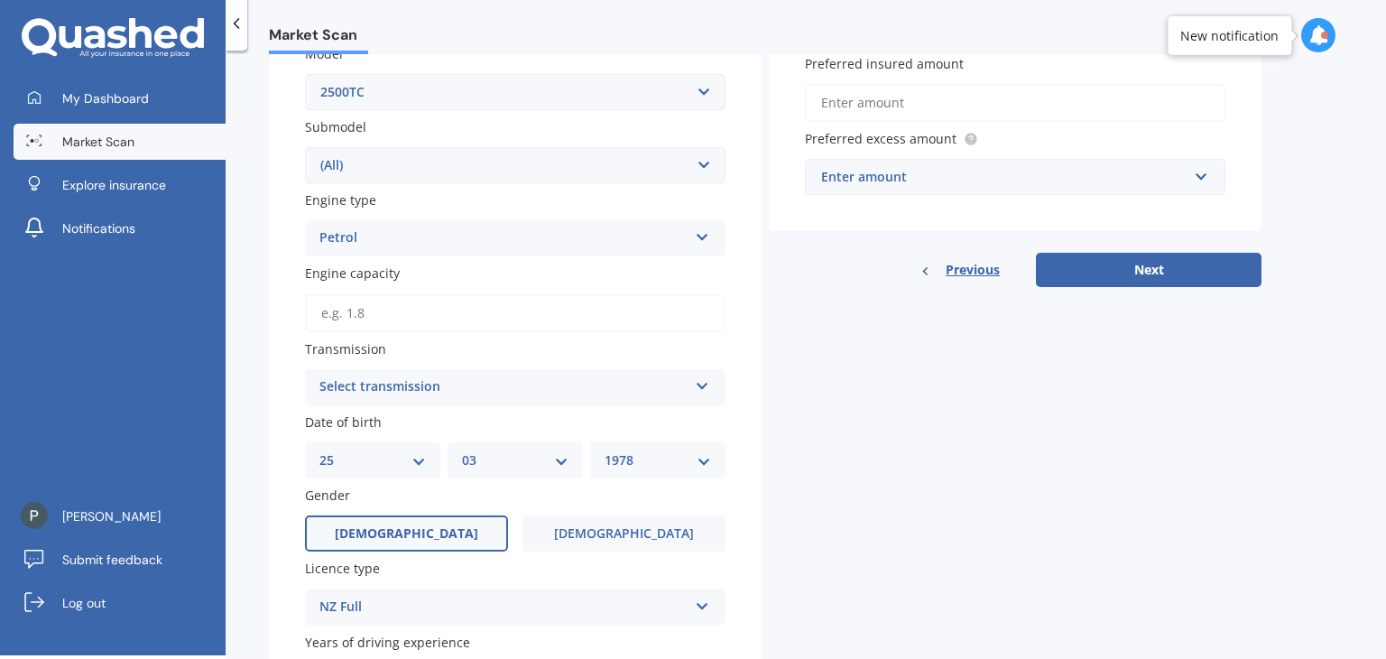
scroll to position [432, 0]
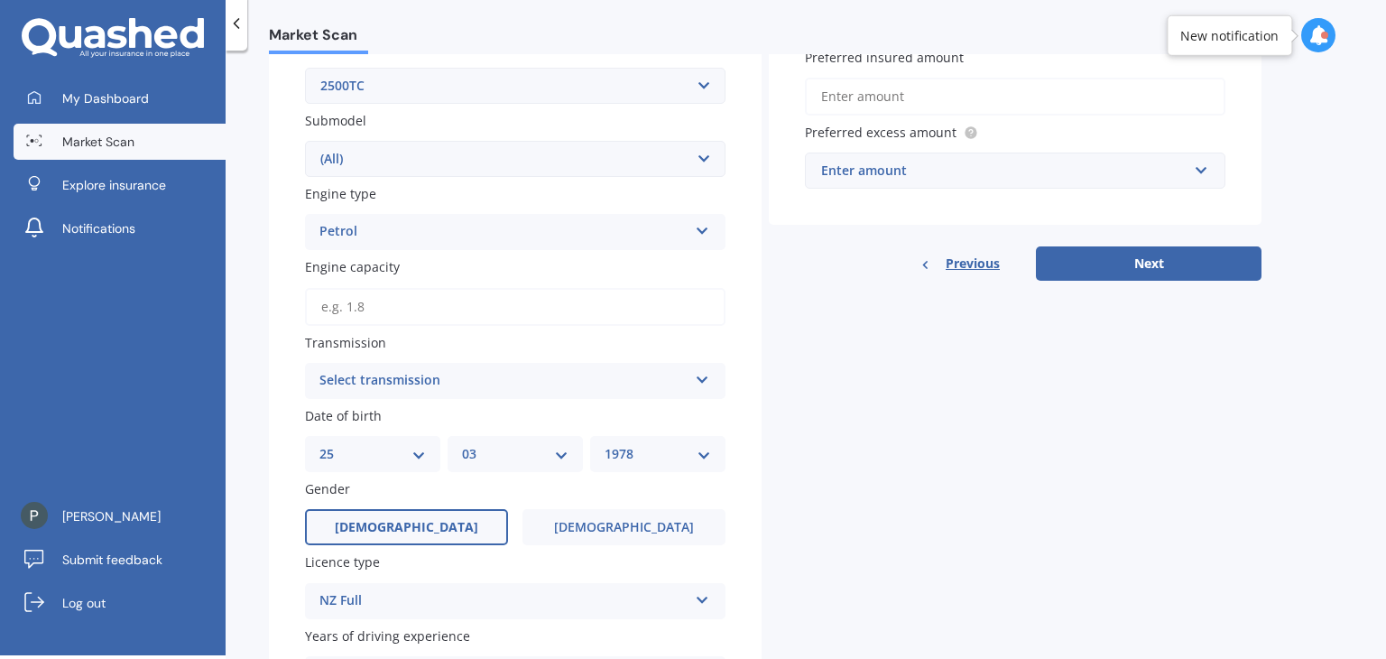
click at [461, 384] on div "Select transmission" at bounding box center [504, 381] width 368 height 22
click at [864, 476] on div "Details Plate number Search I don’t have a number plate Year 2006 Make Select m…" at bounding box center [765, 255] width 993 height 1092
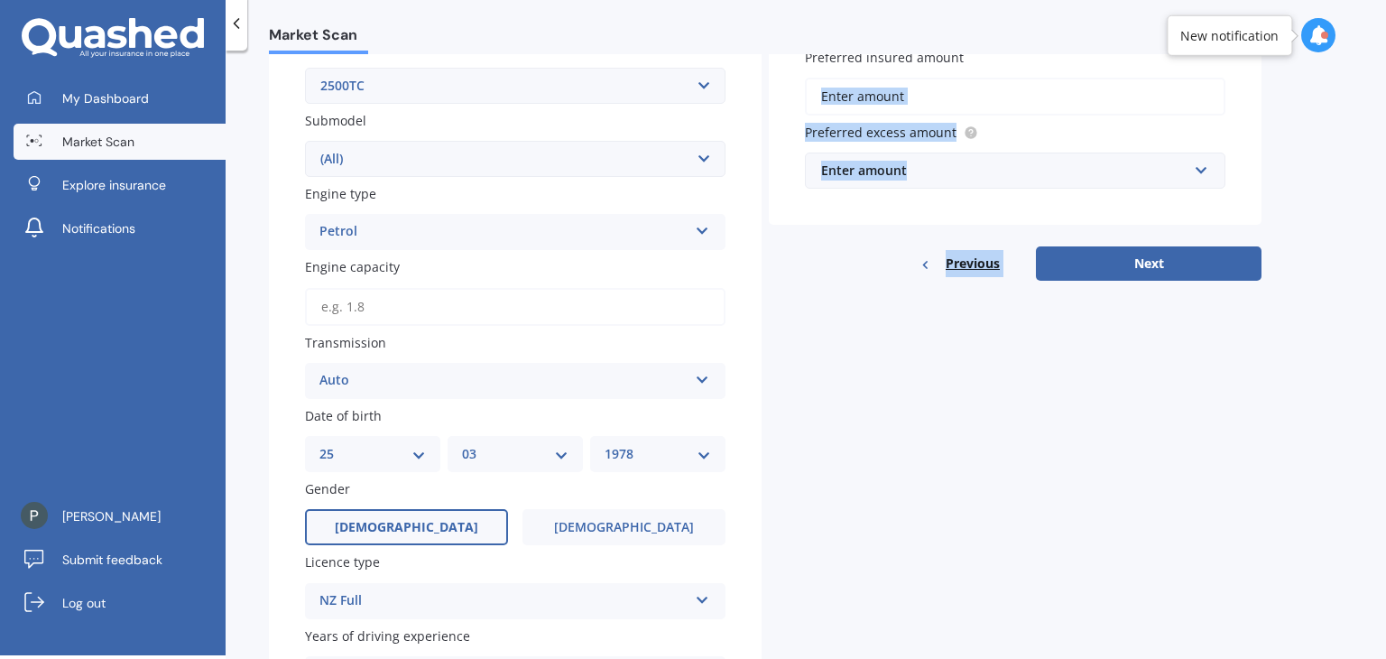
drag, startPoint x: 1386, startPoint y: 400, endPoint x: 1386, endPoint y: 77, distance: 323.2
click at [1386, 77] on div "Market Scan Vehicle Market Scan 70 % We just need a few more details to provide…" at bounding box center [806, 356] width 1161 height 605
click at [1386, 124] on div "Market Scan Vehicle Market Scan 70 % We just need a few more details to provide…" at bounding box center [806, 356] width 1161 height 605
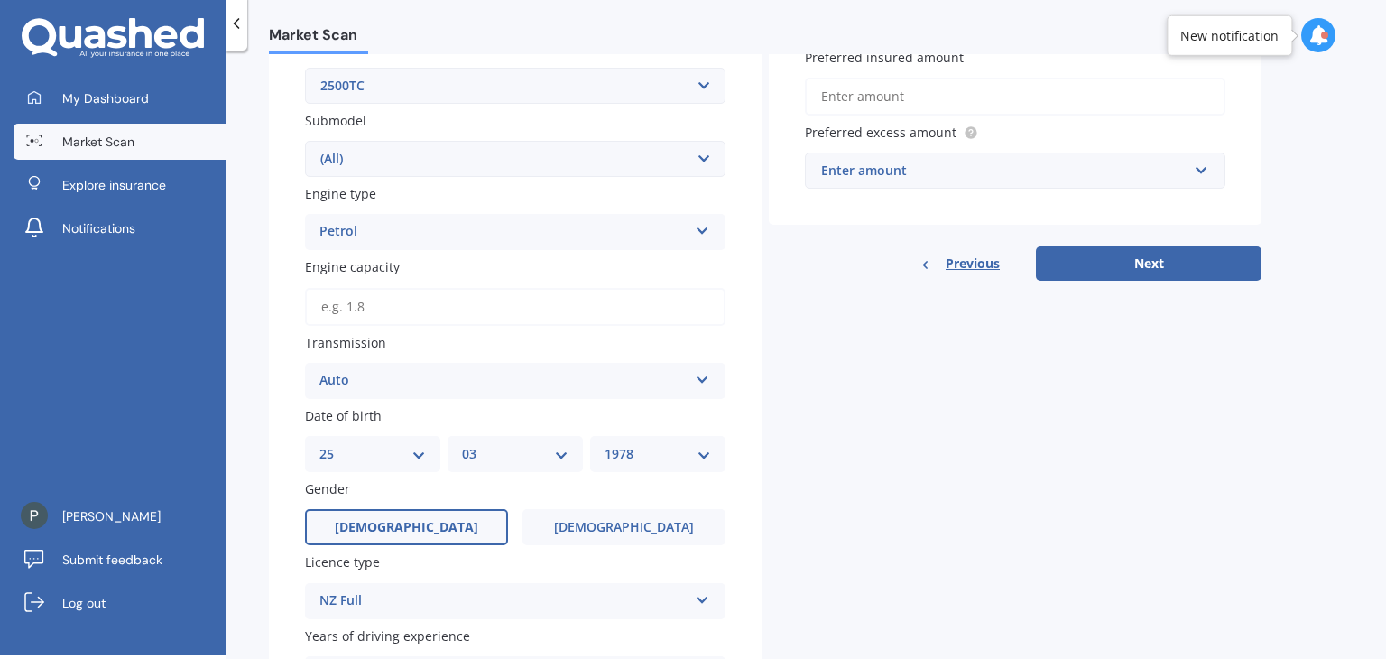
click at [1386, 124] on div "Market Scan Vehicle Market Scan 70 % We just need a few more details to provide…" at bounding box center [806, 356] width 1161 height 605
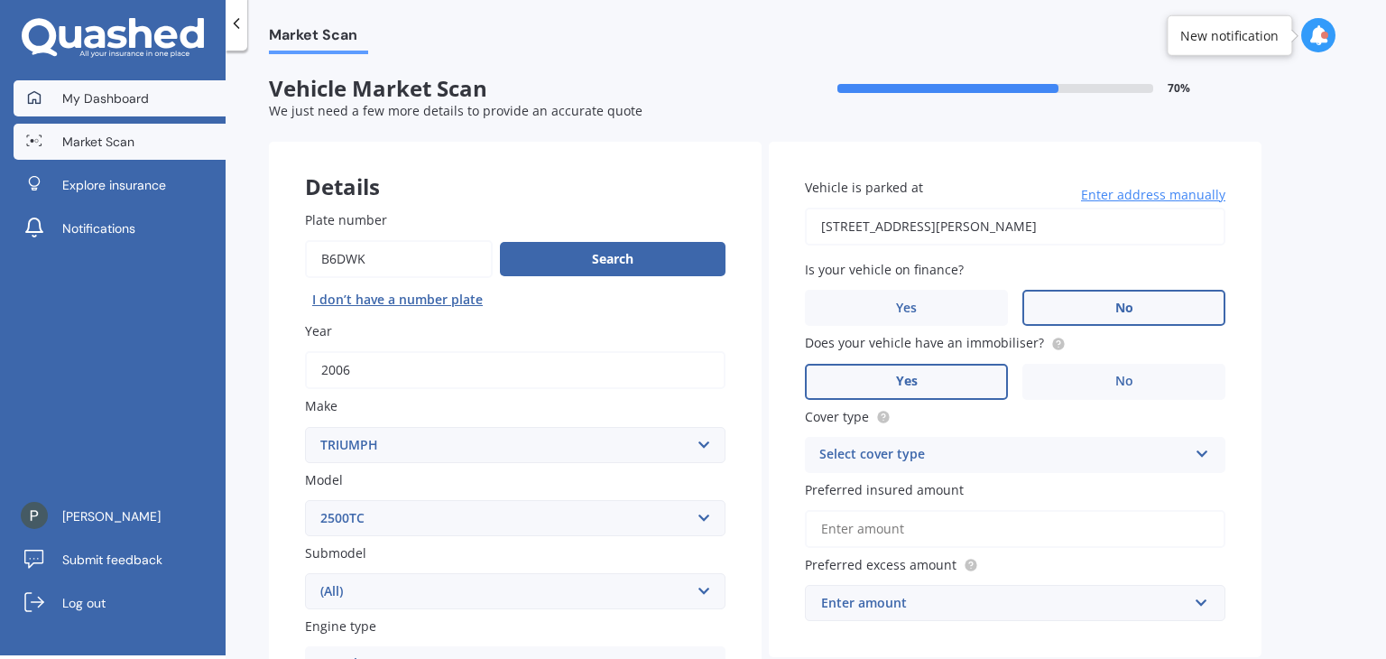
click at [126, 90] on span "My Dashboard" at bounding box center [105, 98] width 87 height 18
